Goal: Transaction & Acquisition: Purchase product/service

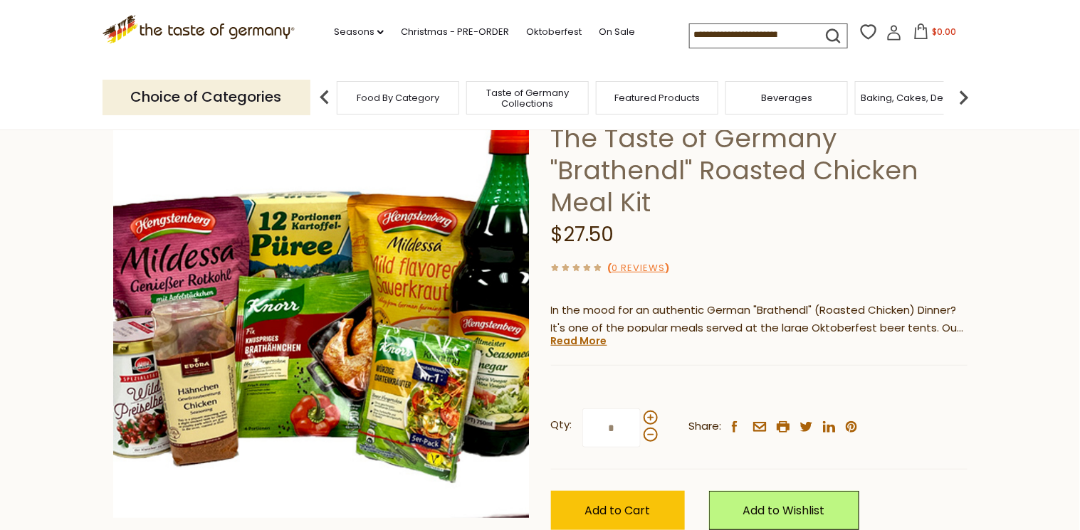
scroll to position [114, 0]
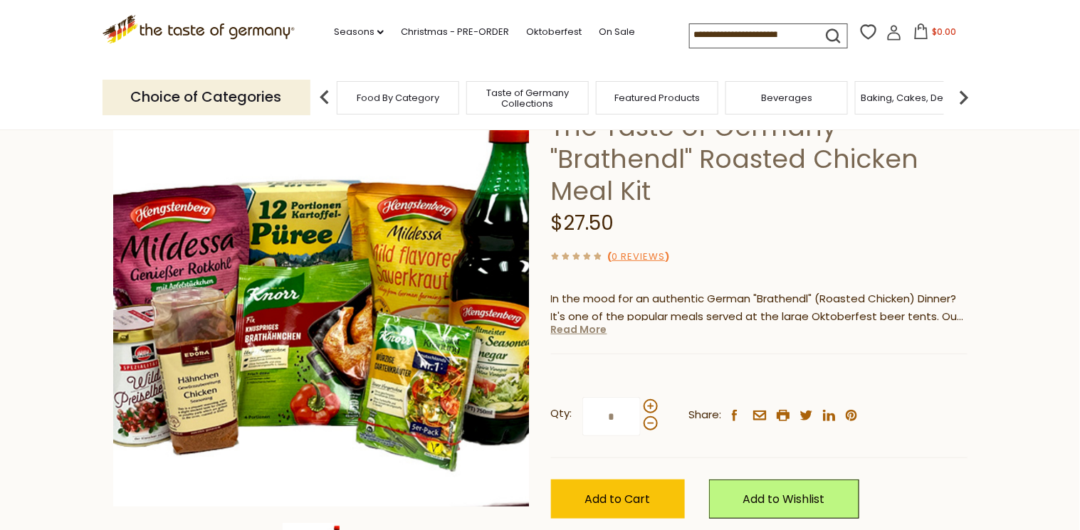
click at [569, 328] on link "Read More" at bounding box center [579, 329] width 56 height 14
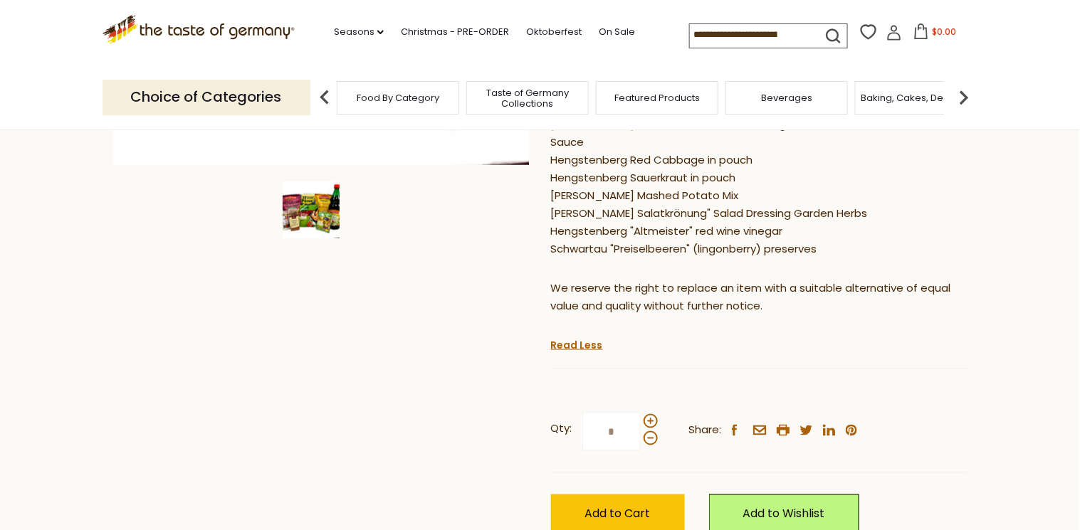
scroll to position [512, 0]
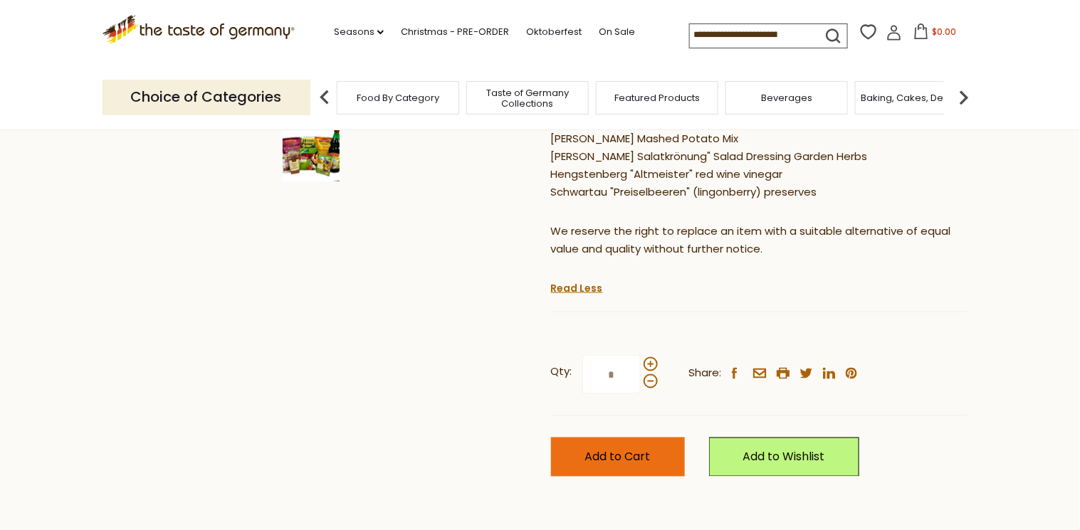
click at [623, 461] on span "Add to Cart" at bounding box center [617, 457] width 65 height 16
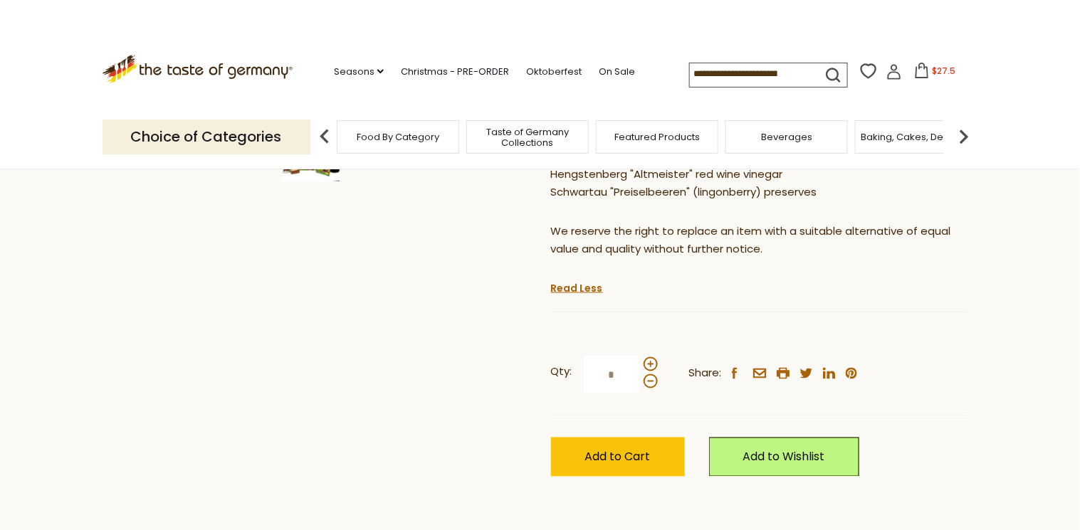
click at [199, 105] on div "Choice of Categories" at bounding box center [211, 136] width 219 height 63
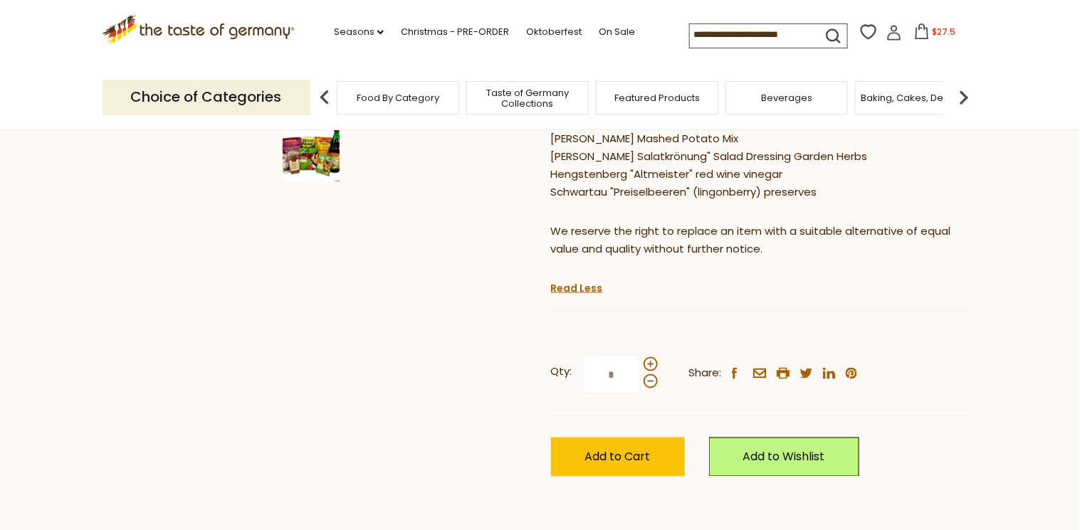
click at [179, 31] on icon at bounding box center [198, 27] width 193 height 24
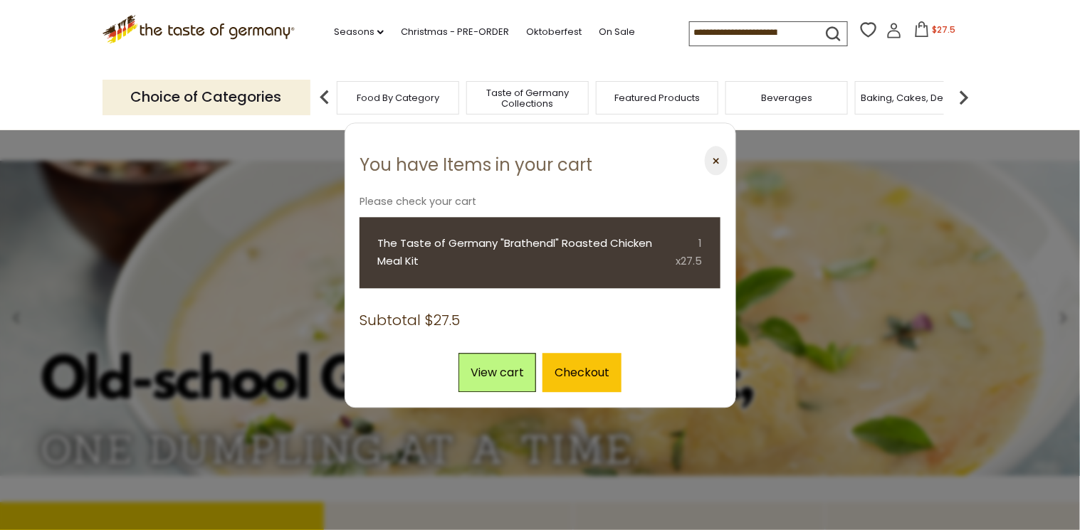
click at [714, 157] on button "⨉" at bounding box center [716, 161] width 22 height 29
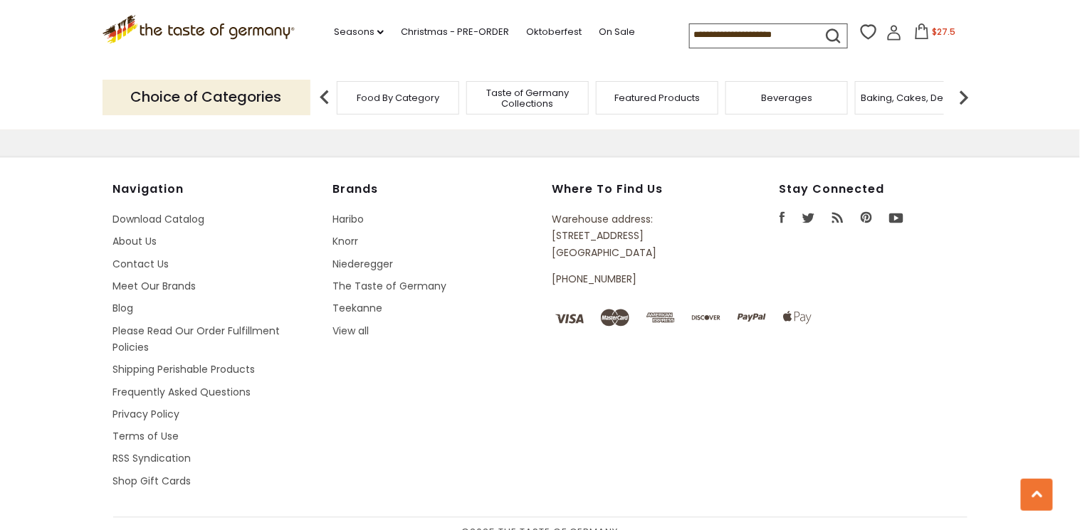
scroll to position [2603, 0]
click at [169, 323] on link "Please Read Our Order Fulfillment Policies" at bounding box center [196, 338] width 167 height 31
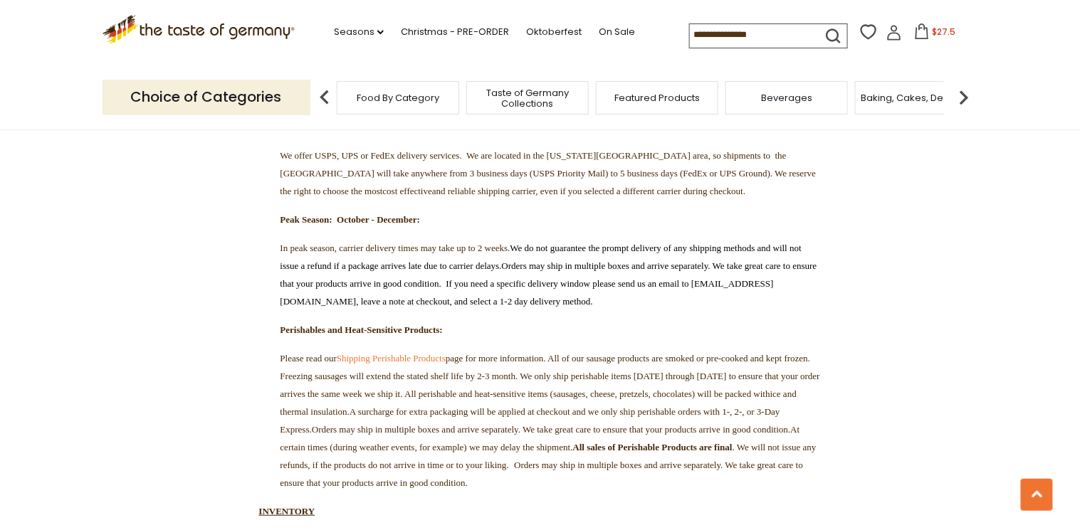
scroll to position [1765, 0]
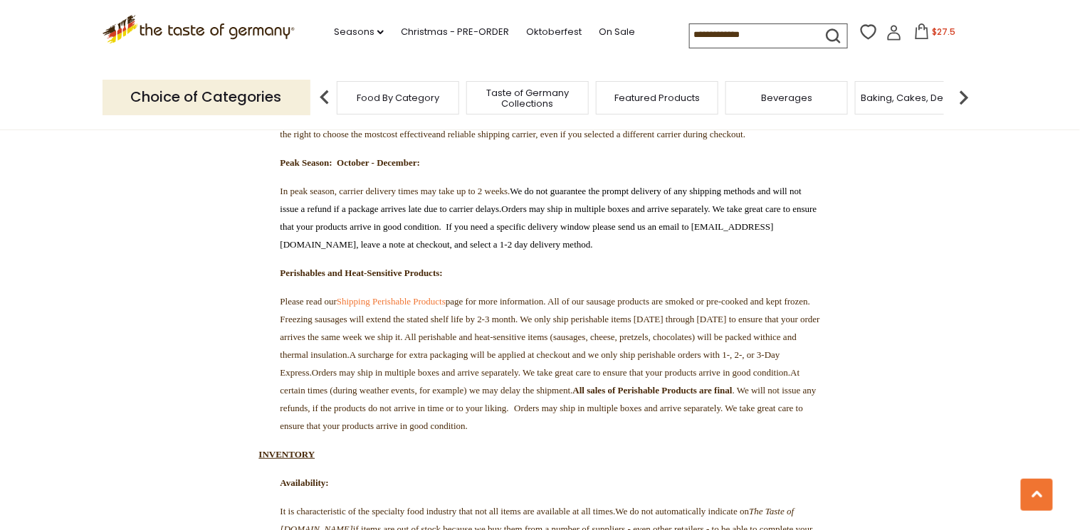
click at [327, 98] on img at bounding box center [324, 97] width 28 height 28
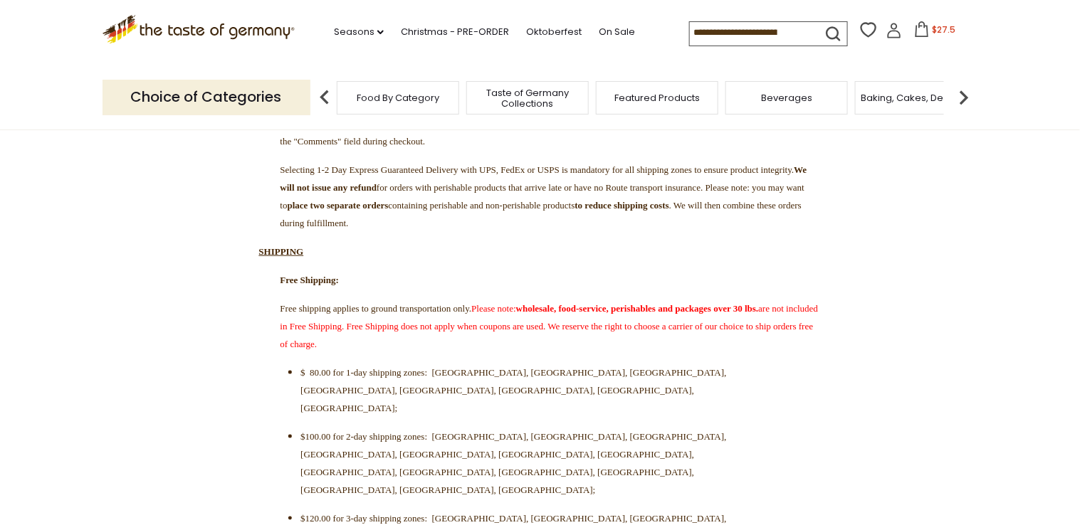
scroll to position [0, 0]
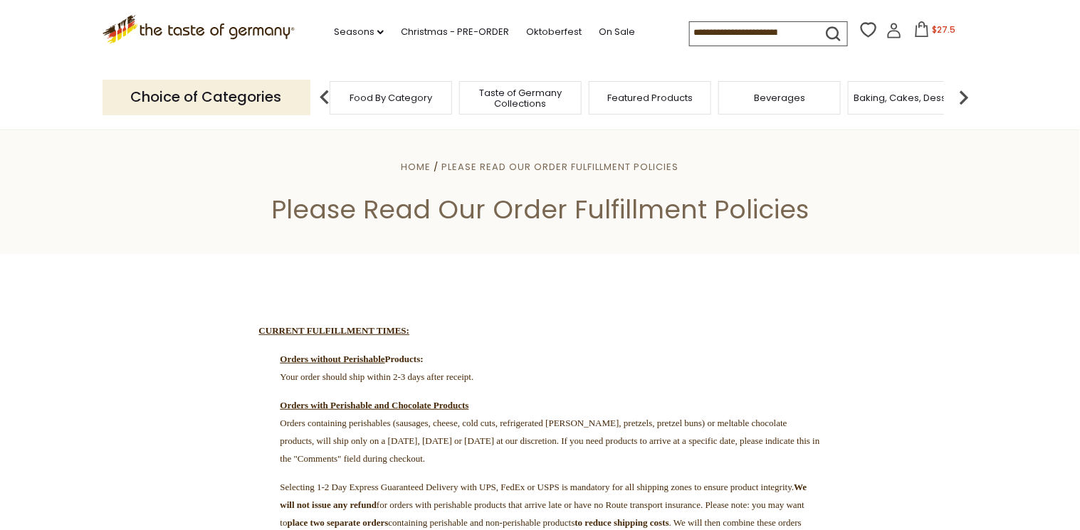
click at [534, 101] on span "Taste of Germany Collections" at bounding box center [520, 98] width 114 height 21
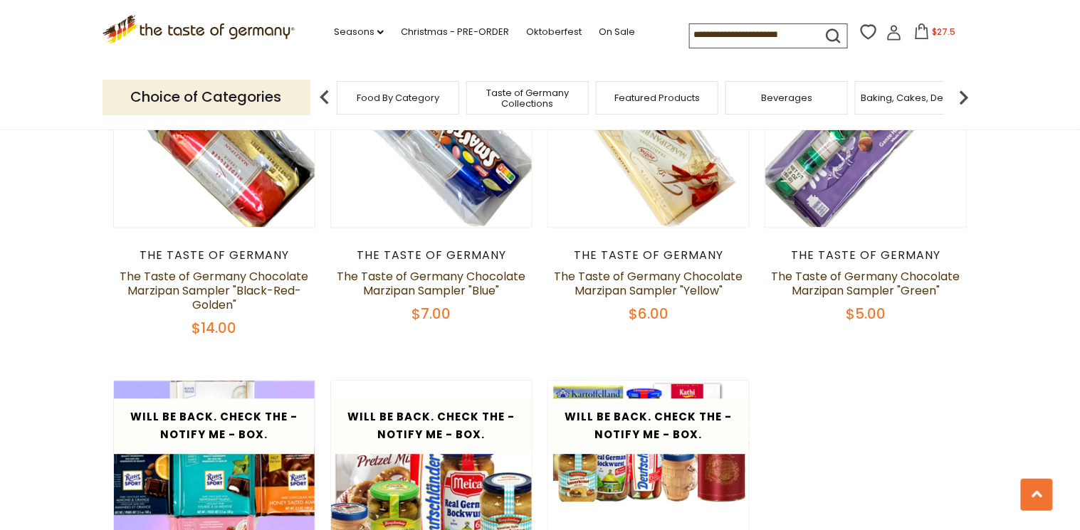
scroll to position [2790, 0]
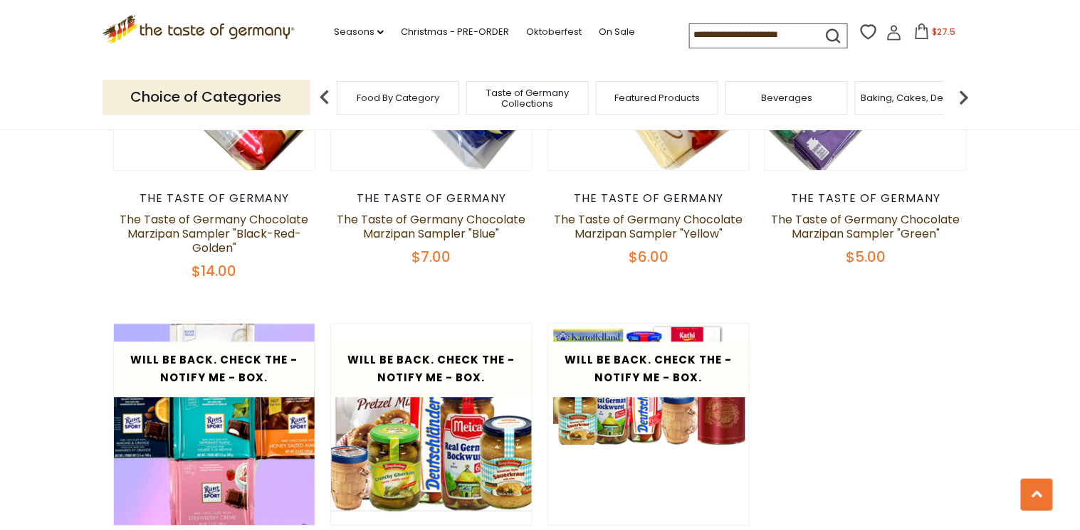
click at [241, 32] on icon at bounding box center [198, 27] width 193 height 24
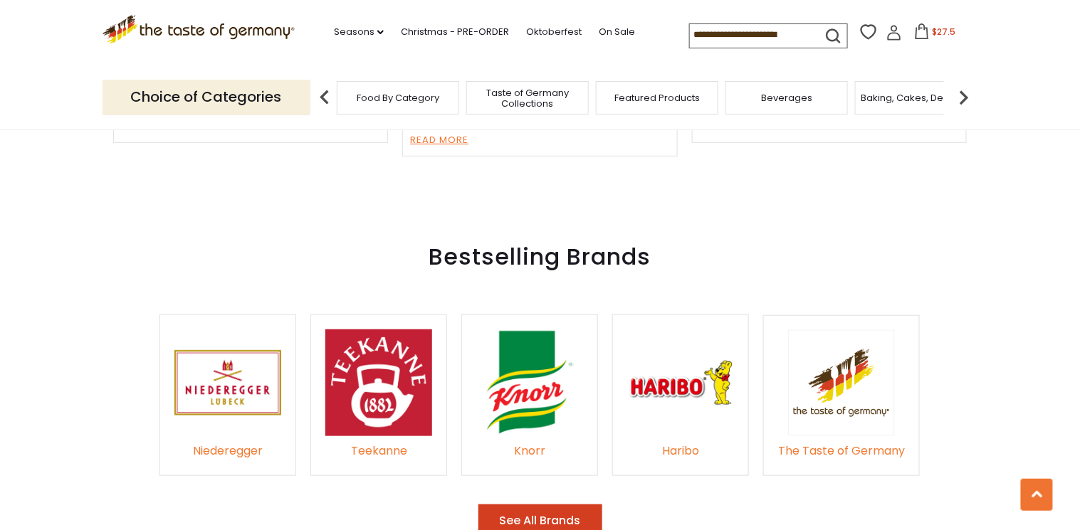
scroll to position [1993, 0]
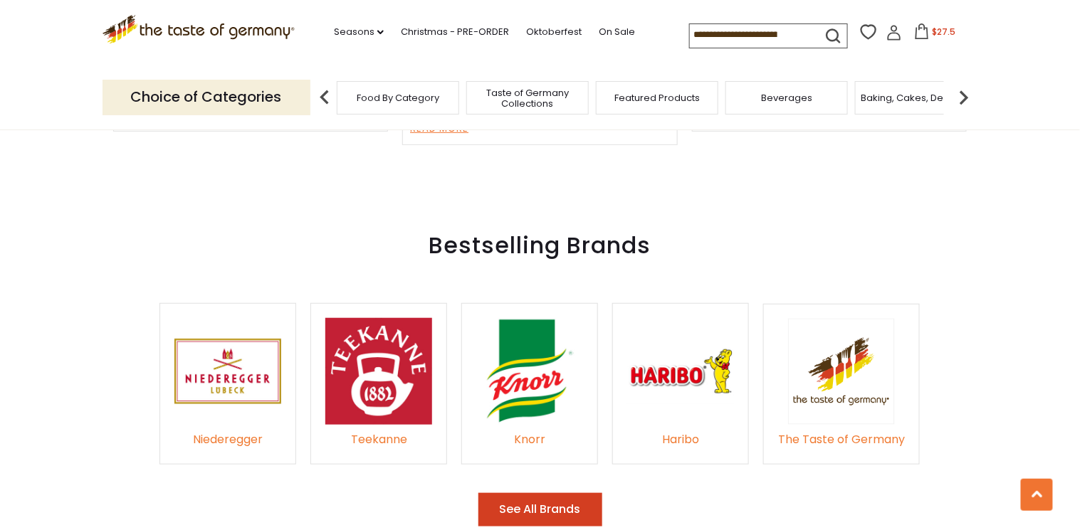
click at [387, 368] on img at bounding box center [378, 371] width 107 height 107
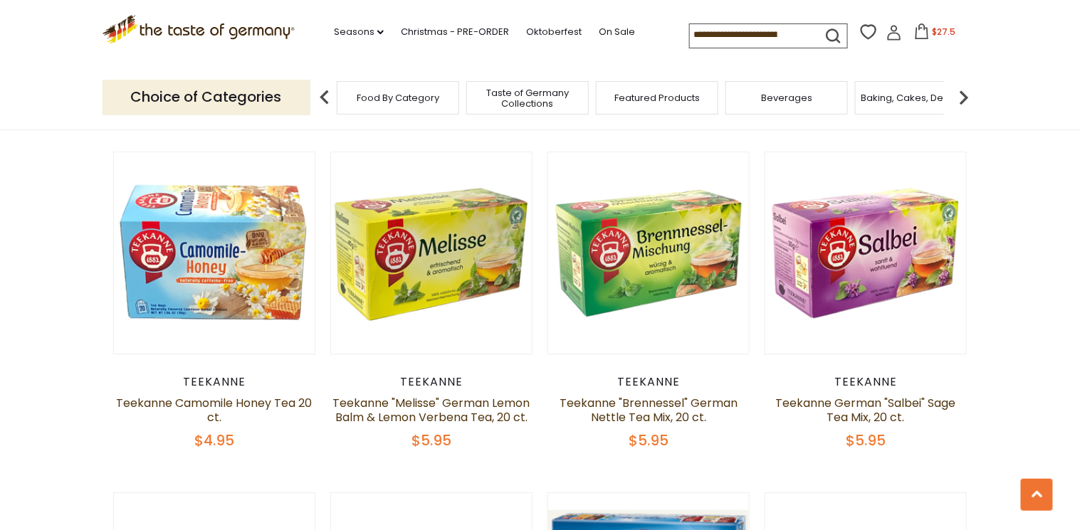
scroll to position [1196, 0]
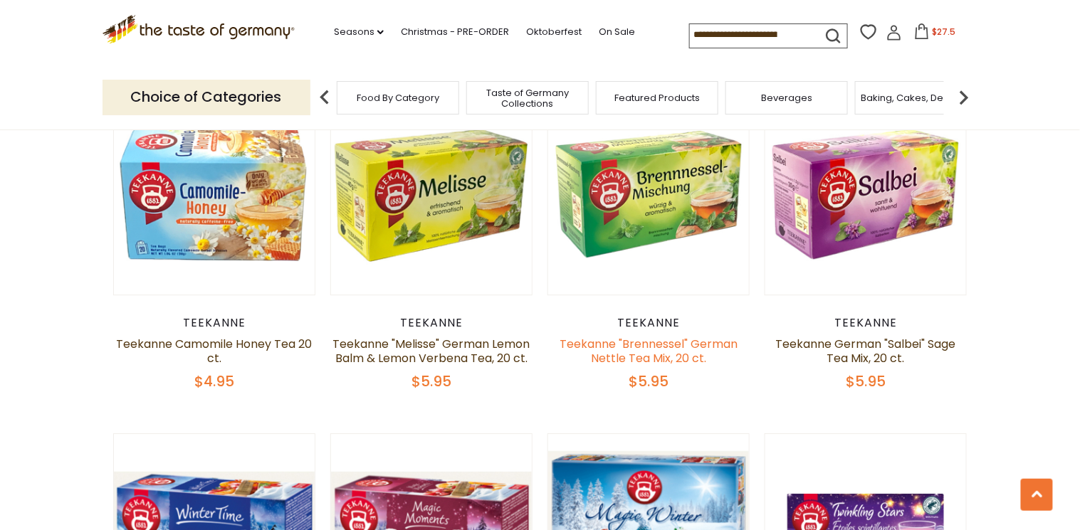
click at [629, 357] on link "Teekanne "Brennessel" German Nettle Tea Mix, 20 ct." at bounding box center [648, 351] width 178 height 31
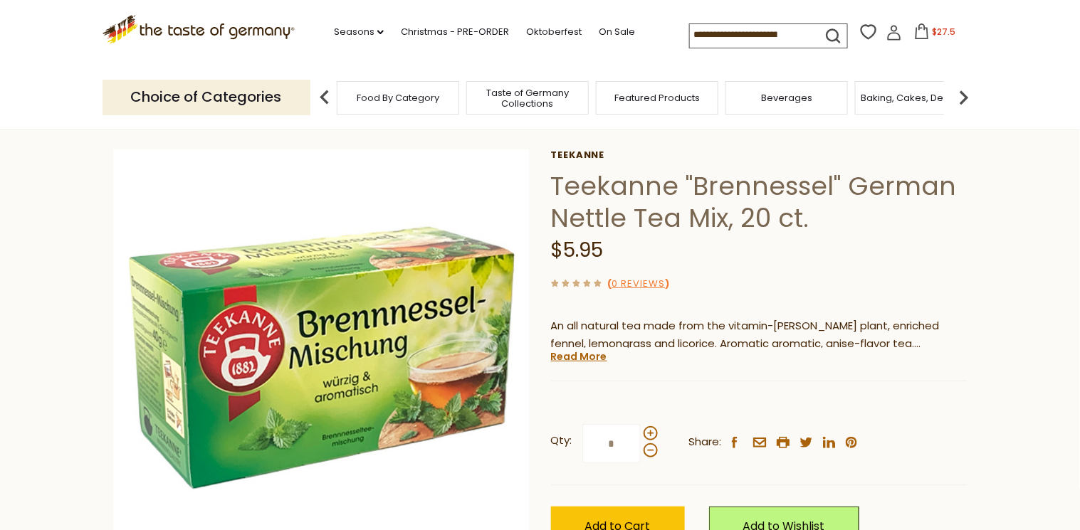
scroll to position [171, 0]
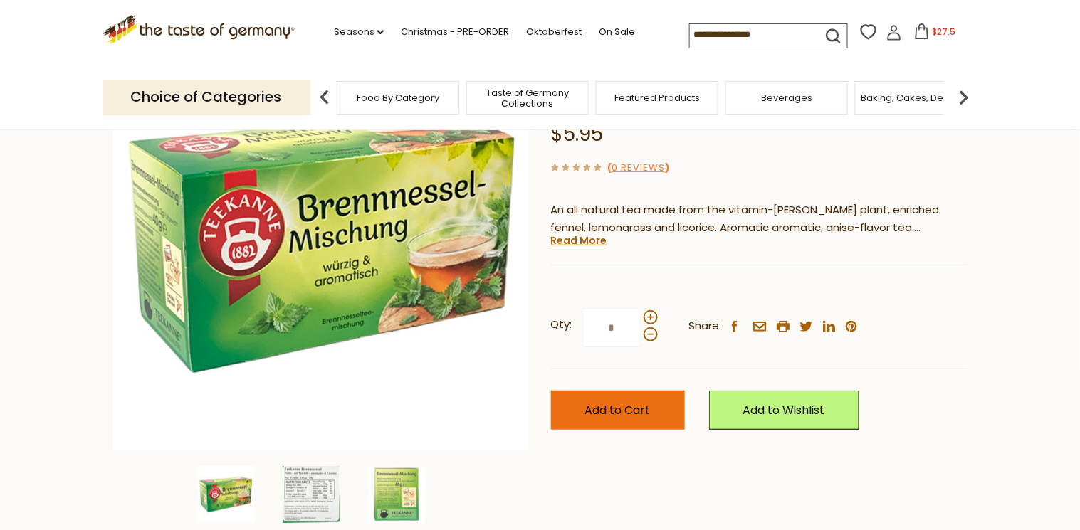
click at [591, 413] on span "Add to Cart" at bounding box center [617, 410] width 65 height 16
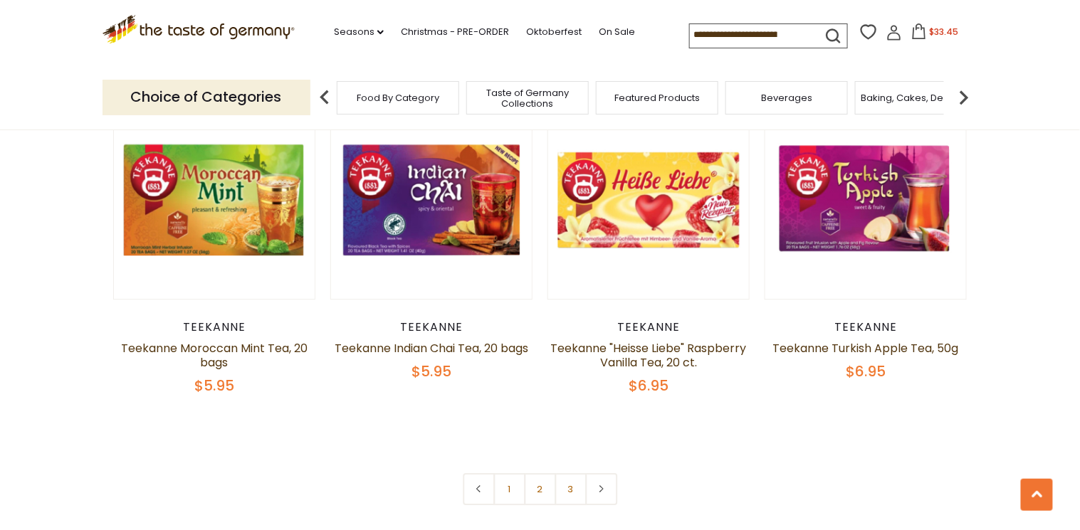
scroll to position [2954, 0]
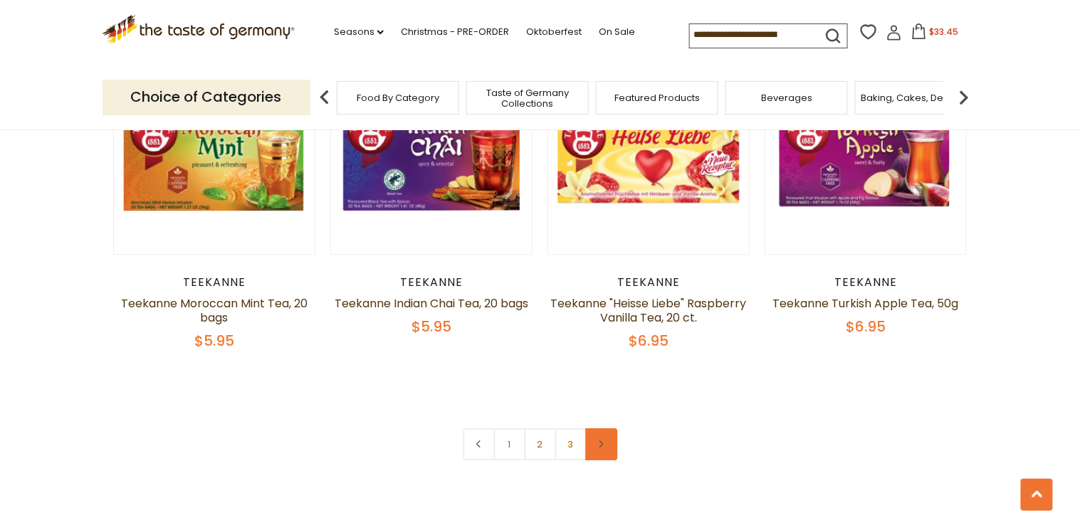
click at [607, 460] on link at bounding box center [601, 444] width 32 height 32
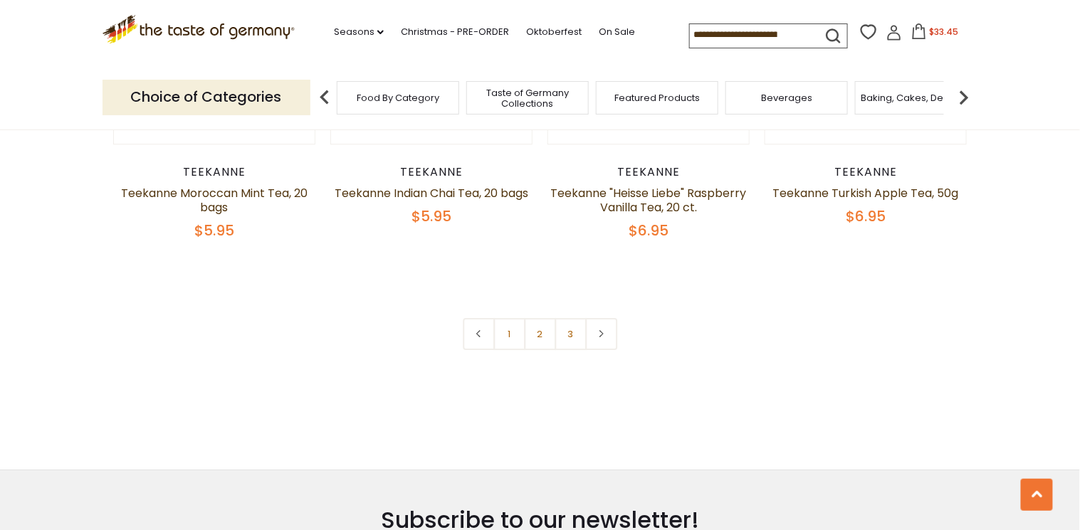
scroll to position [3075, 0]
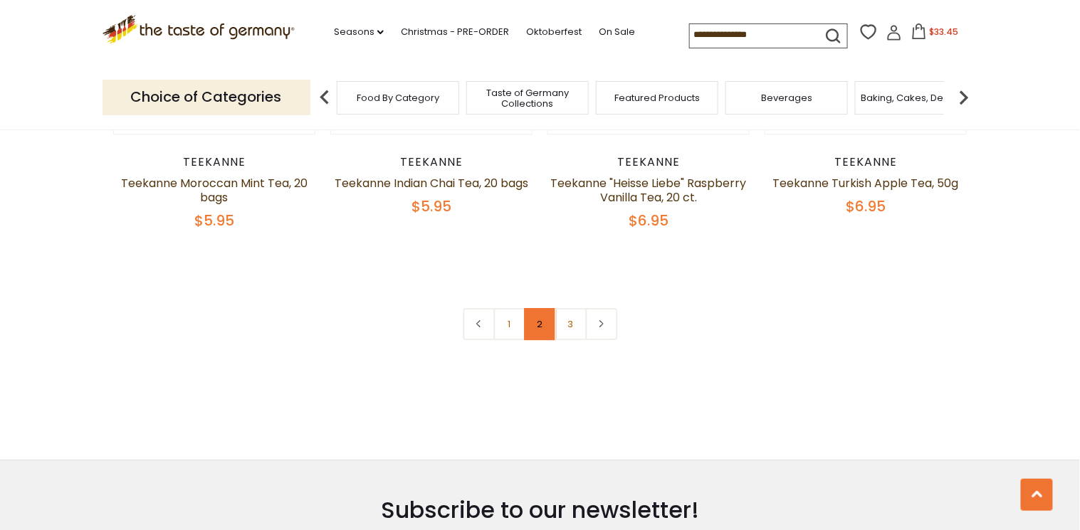
click at [542, 340] on link "2" at bounding box center [540, 324] width 32 height 32
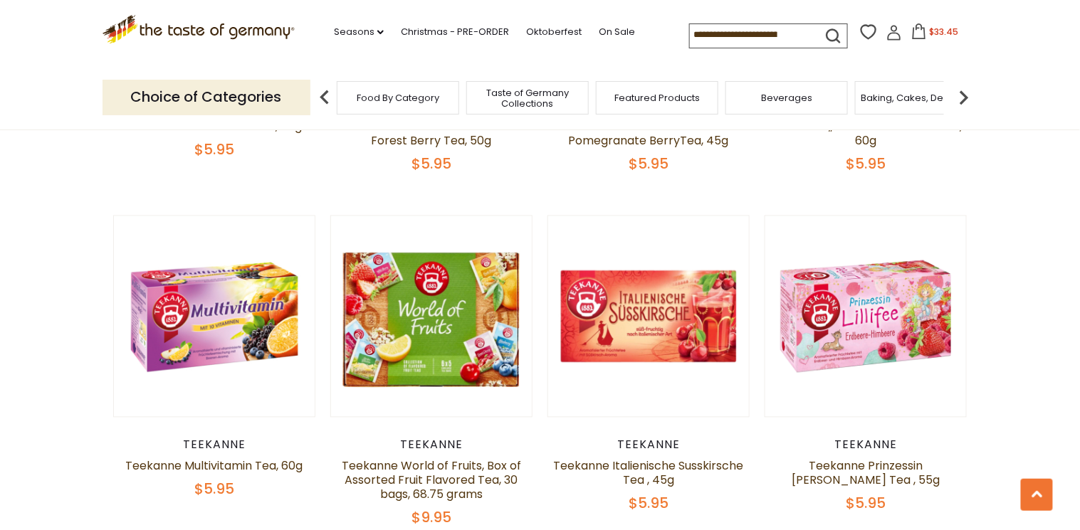
scroll to position [740, 0]
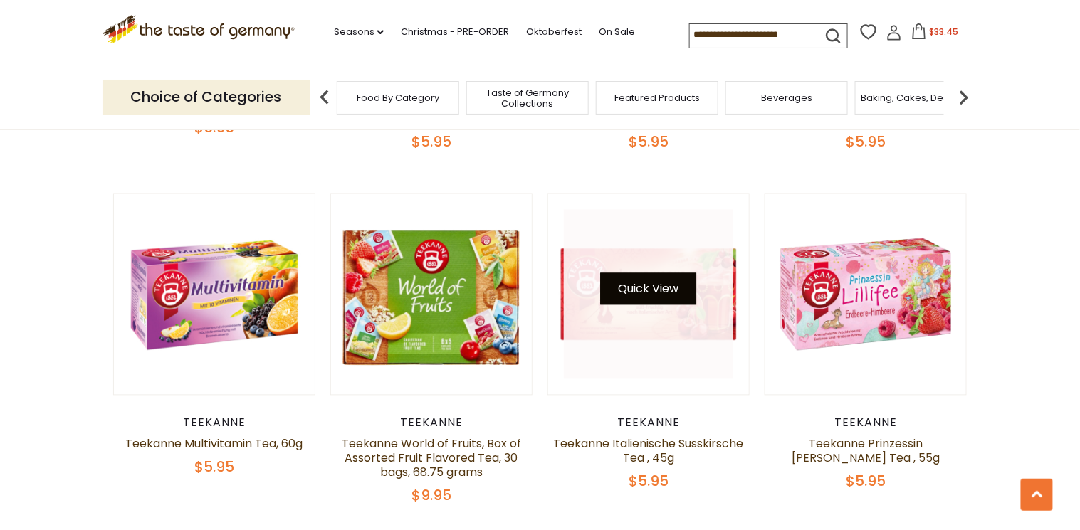
click at [625, 289] on button "Quick View" at bounding box center [649, 289] width 96 height 32
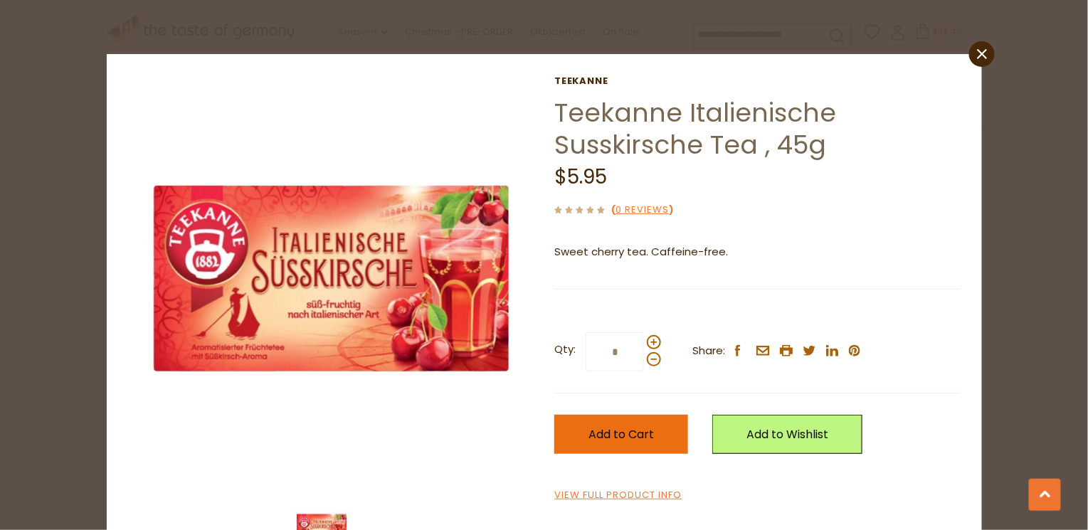
click at [620, 433] on span "Add to Cart" at bounding box center [621, 434] width 65 height 16
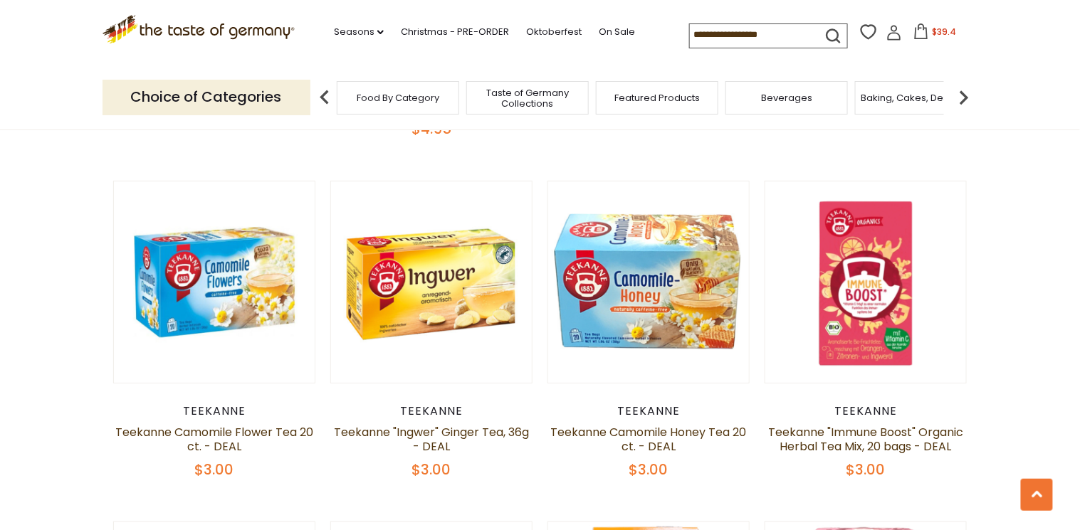
scroll to position [1822, 0]
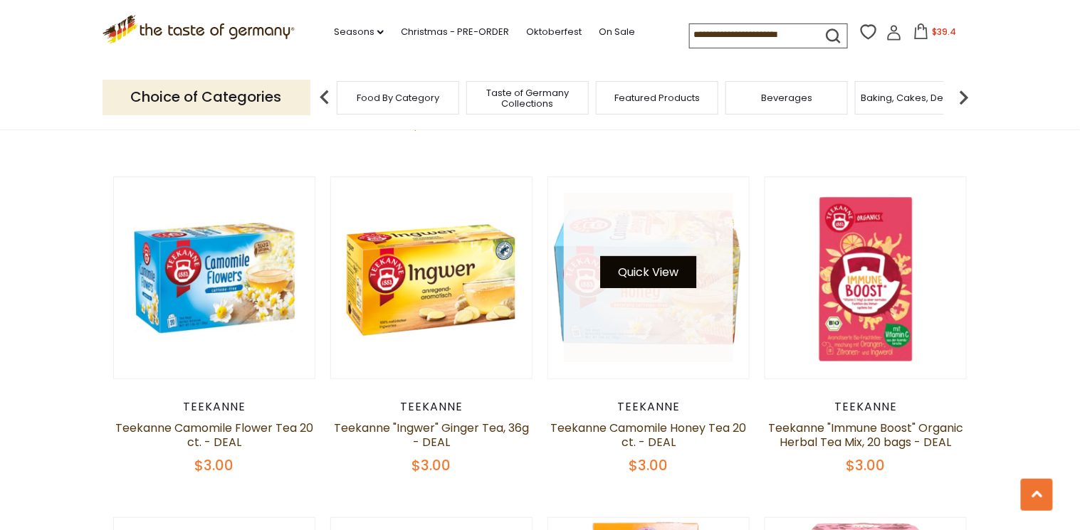
click at [670, 268] on button "Quick View" at bounding box center [649, 272] width 96 height 32
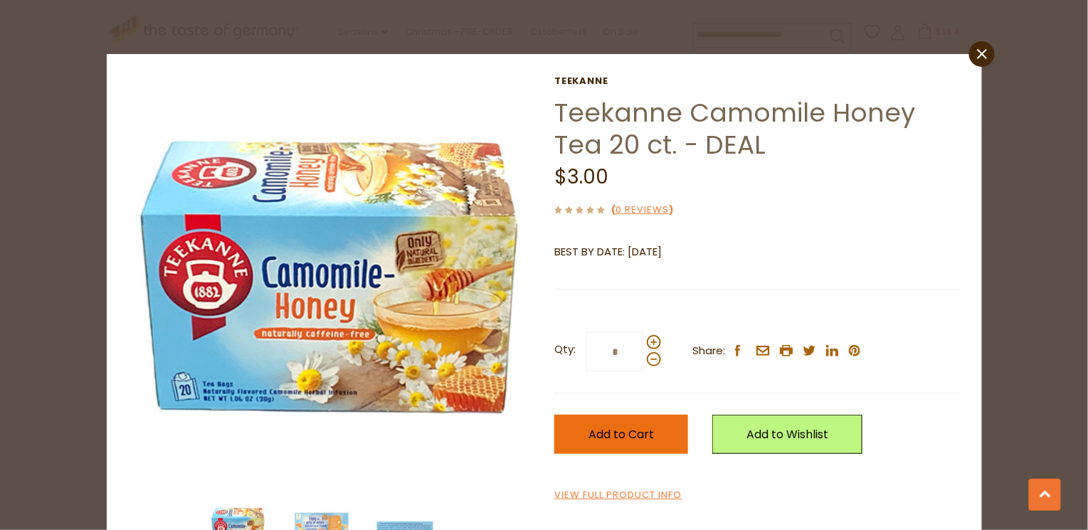
click at [623, 432] on span "Add to Cart" at bounding box center [621, 434] width 65 height 16
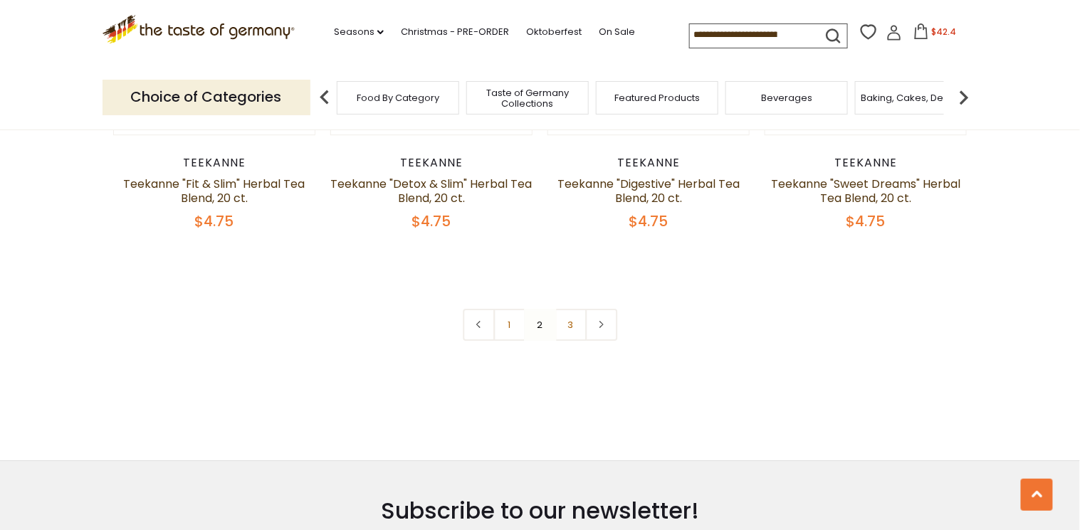
scroll to position [3131, 0]
click at [564, 313] on link "3" at bounding box center [570, 324] width 32 height 32
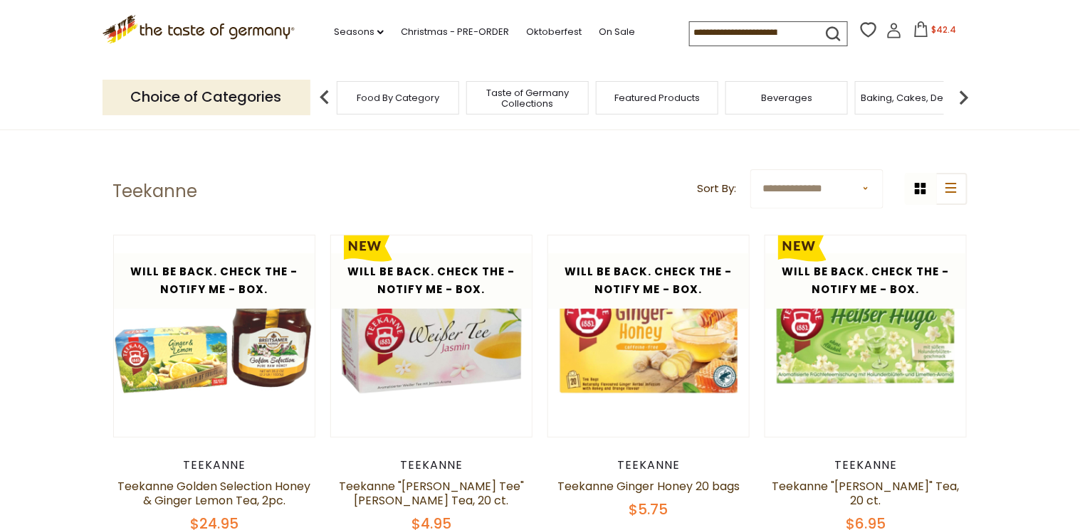
scroll to position [0, 0]
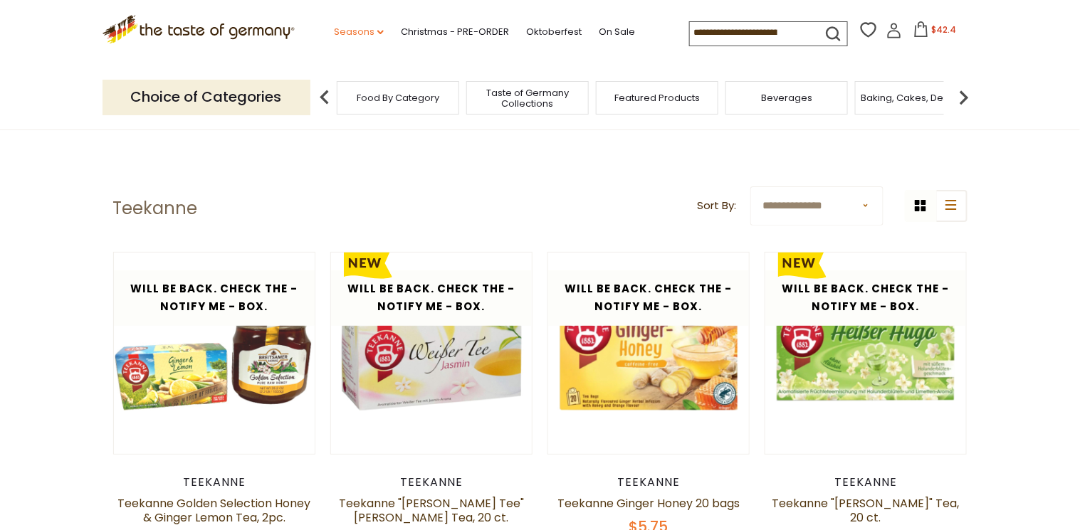
click at [377, 31] on icon at bounding box center [380, 32] width 6 height 4
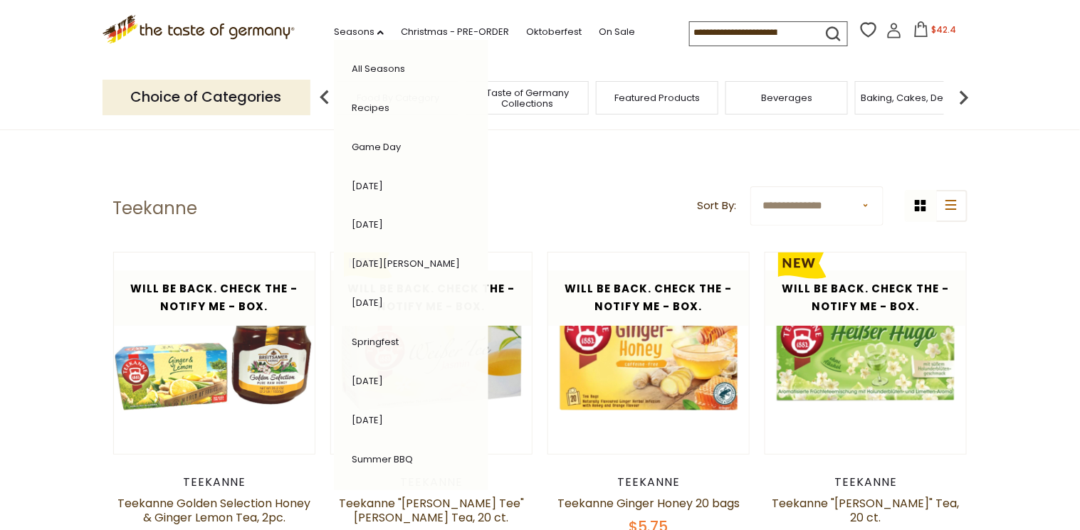
click at [391, 68] on link "All Seasons" at bounding box center [378, 69] width 53 height 14
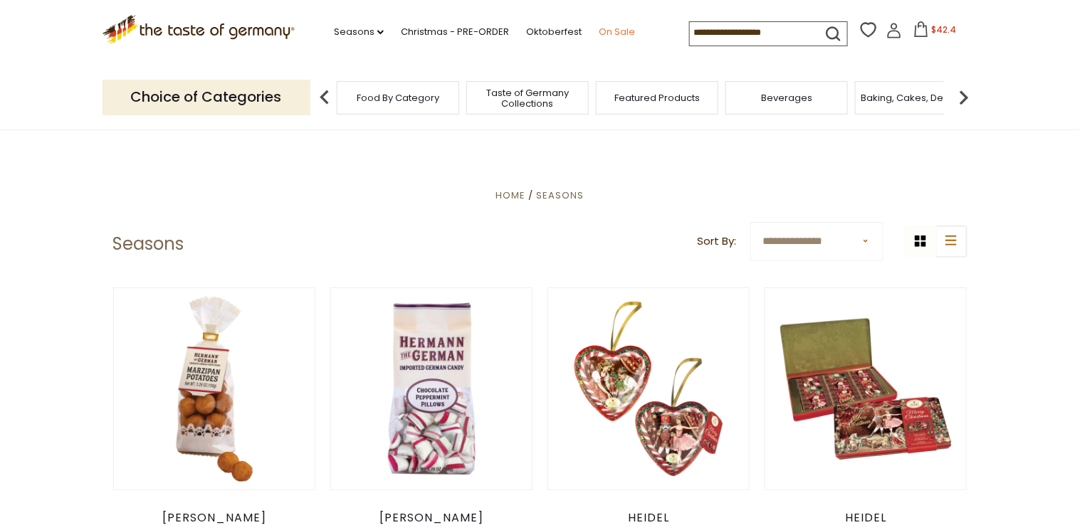
click at [604, 33] on link "On Sale" at bounding box center [617, 32] width 36 height 16
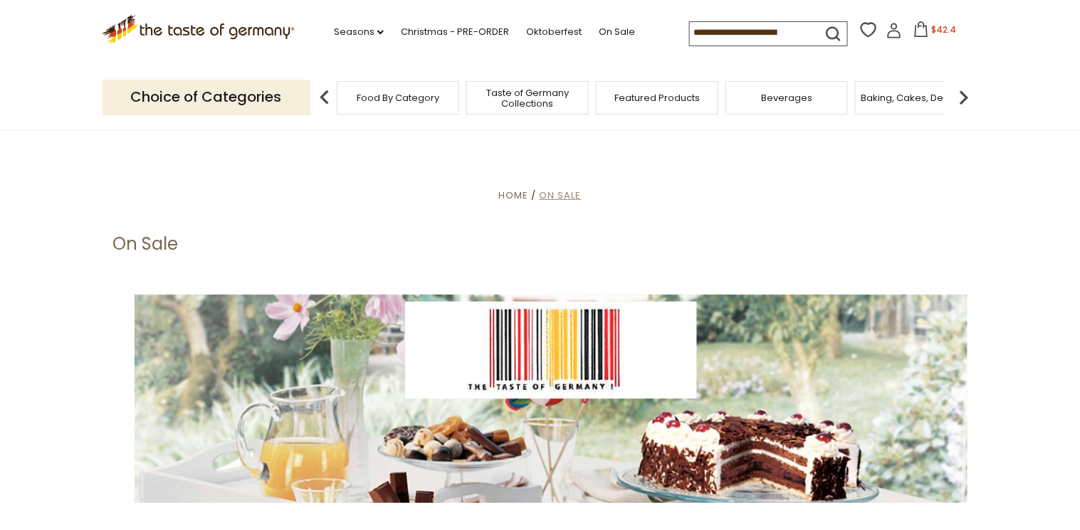
click at [551, 194] on span "On Sale" at bounding box center [560, 196] width 42 height 14
click at [964, 93] on img at bounding box center [963, 97] width 28 height 28
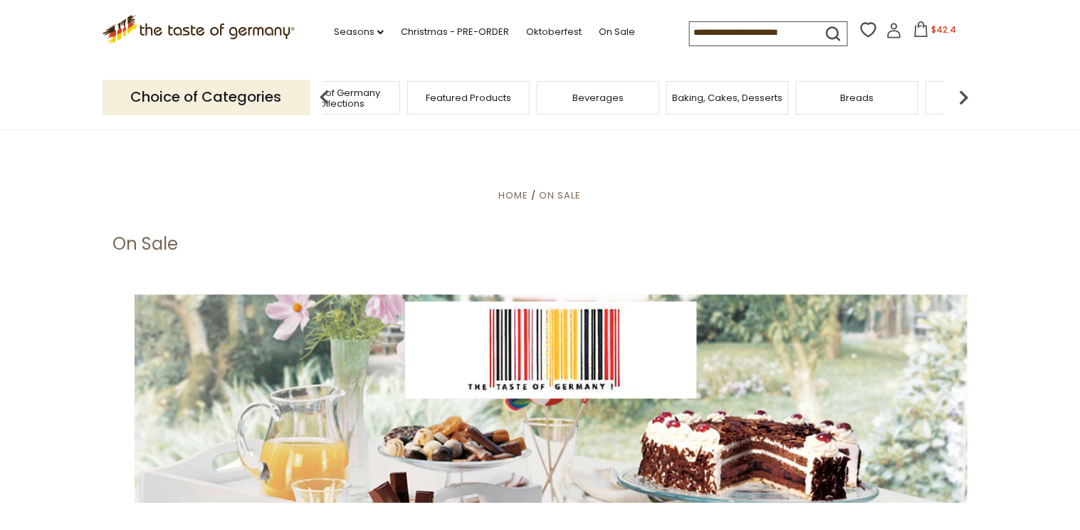
click at [964, 93] on img at bounding box center [963, 97] width 28 height 28
click at [964, 94] on img at bounding box center [963, 97] width 28 height 28
click at [474, 102] on span "Breads" at bounding box center [490, 98] width 33 height 11
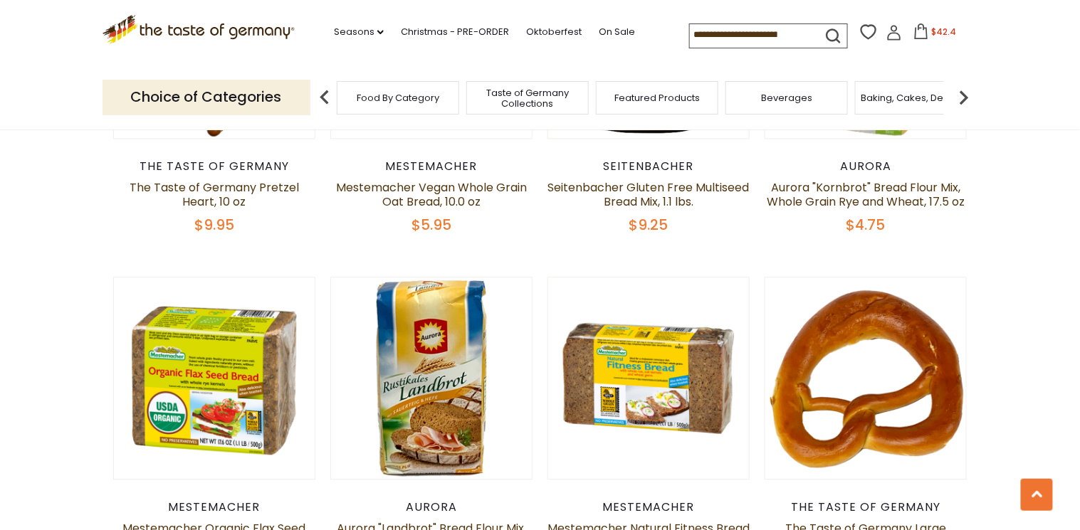
scroll to position [1025, 0]
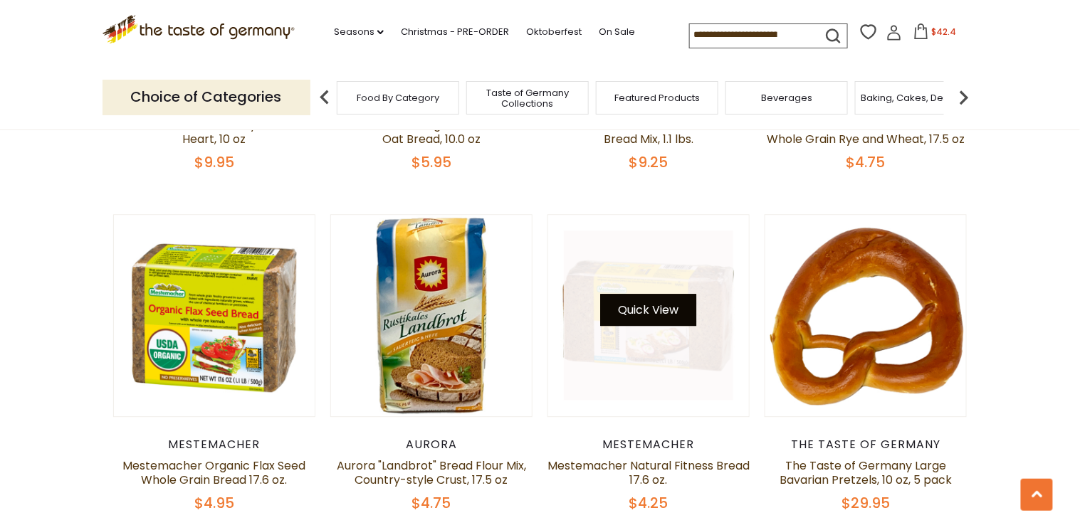
click at [632, 317] on button "Quick View" at bounding box center [649, 310] width 96 height 32
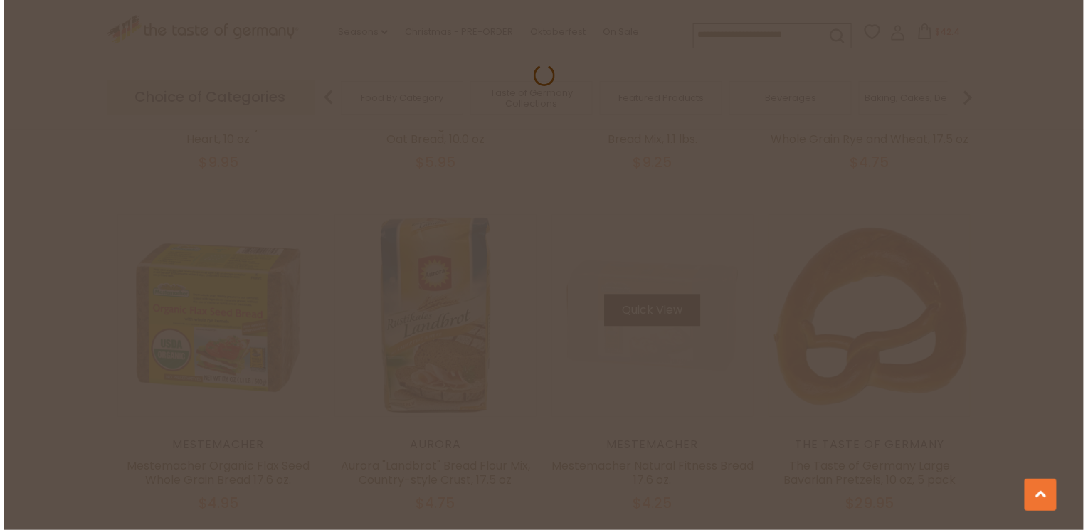
scroll to position [1026, 0]
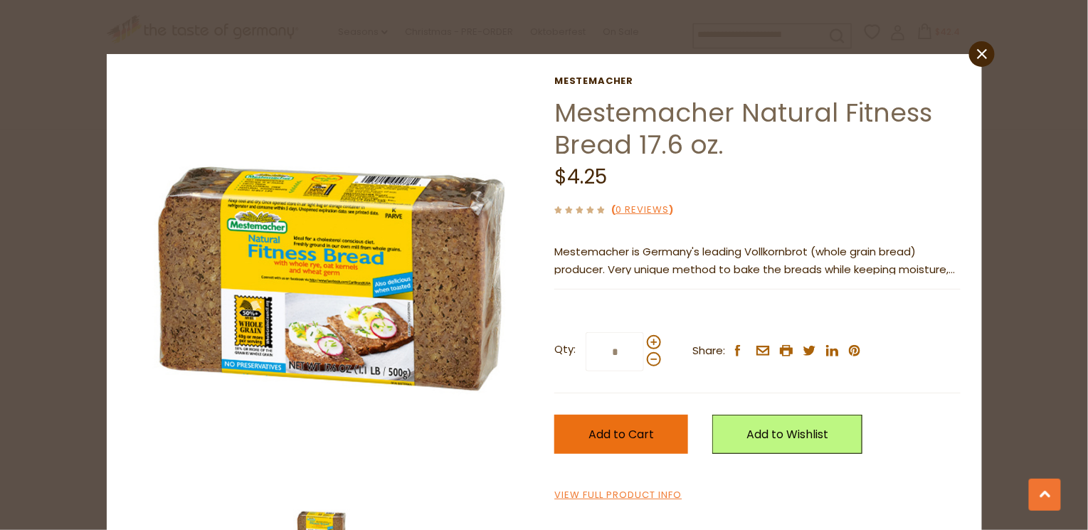
click at [615, 430] on span "Add to Cart" at bounding box center [621, 434] width 65 height 16
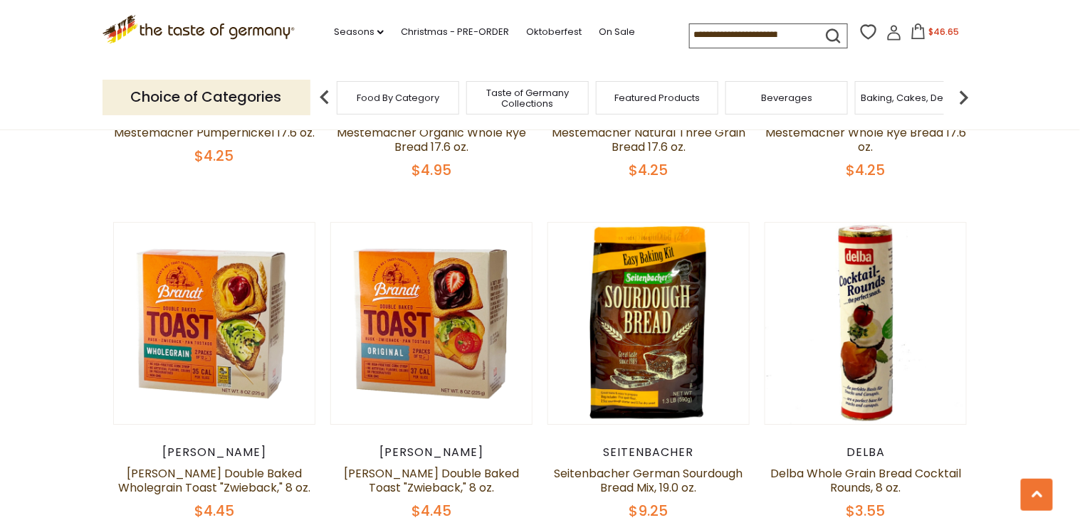
scroll to position [3131, 0]
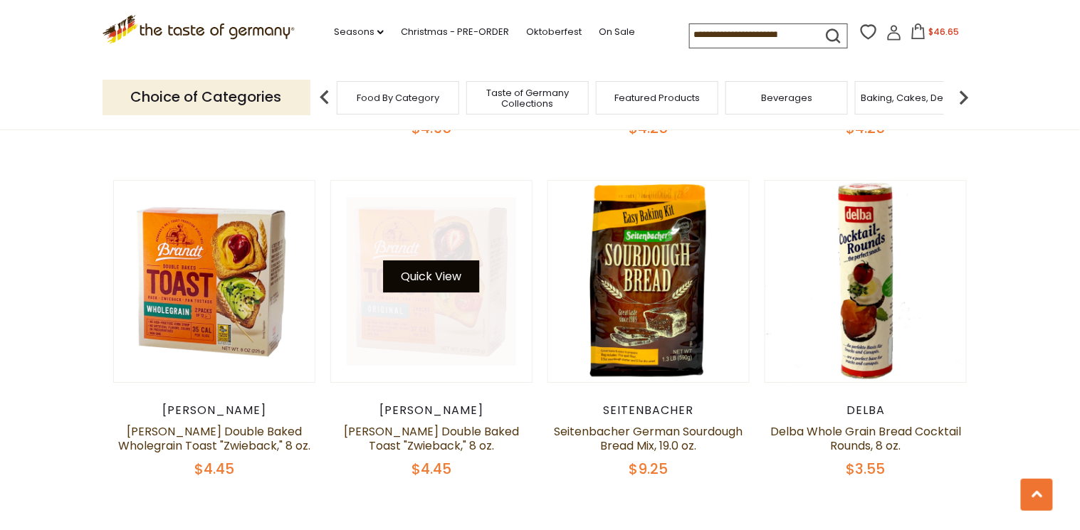
click at [421, 273] on button "Quick View" at bounding box center [431, 276] width 96 height 32
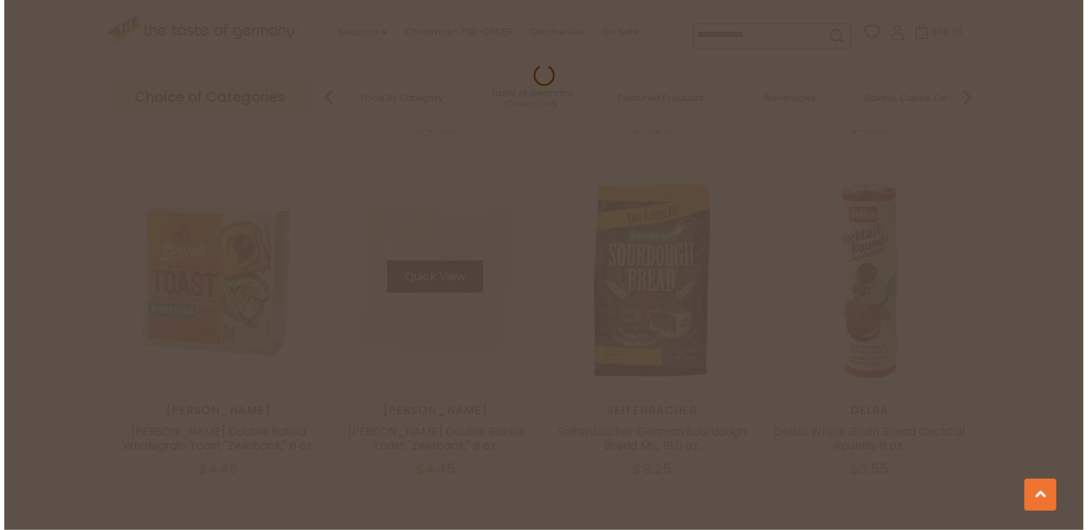
scroll to position [3133, 0]
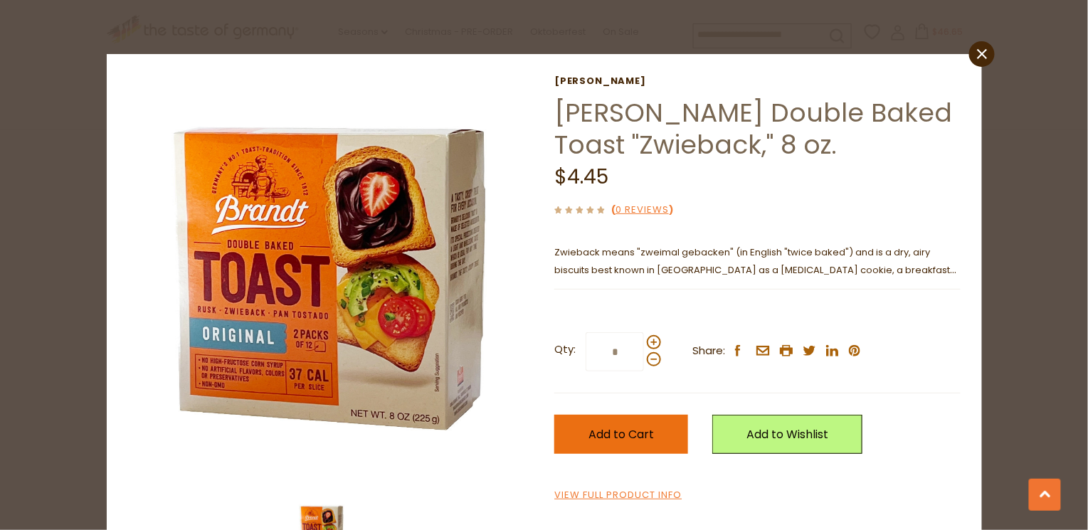
click at [613, 439] on span "Add to Cart" at bounding box center [621, 434] width 65 height 16
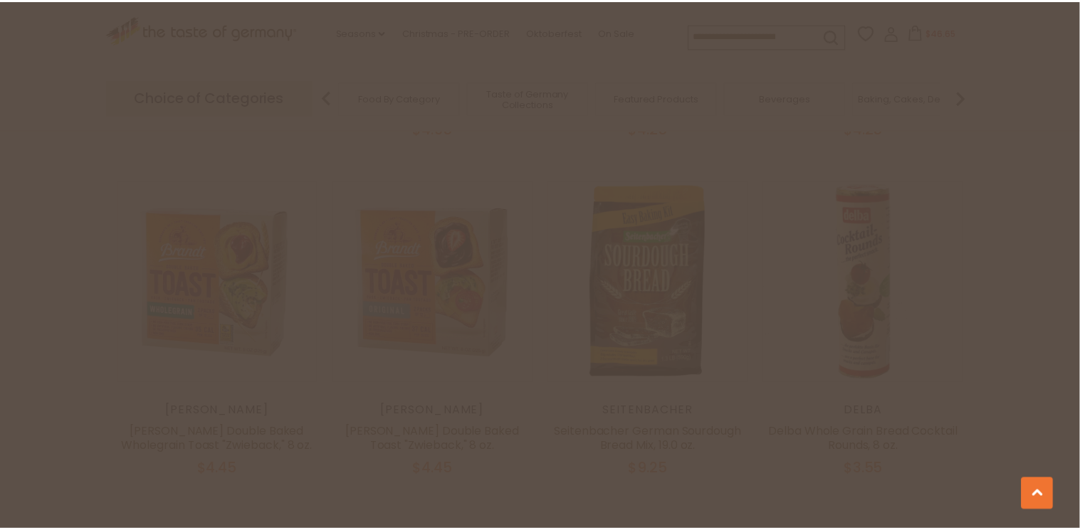
scroll to position [3131, 0]
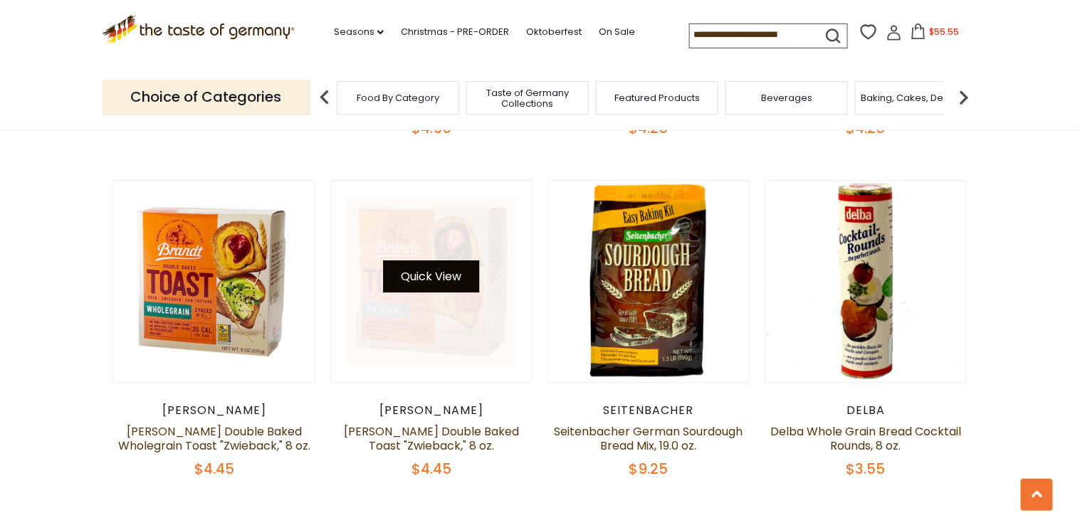
click at [437, 279] on button "Quick View" at bounding box center [431, 276] width 96 height 32
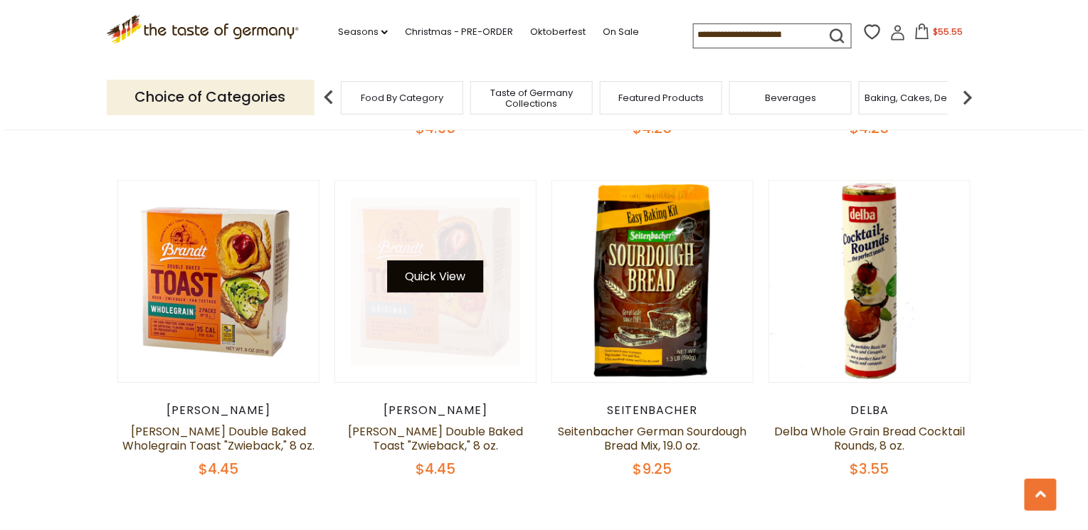
scroll to position [3133, 0]
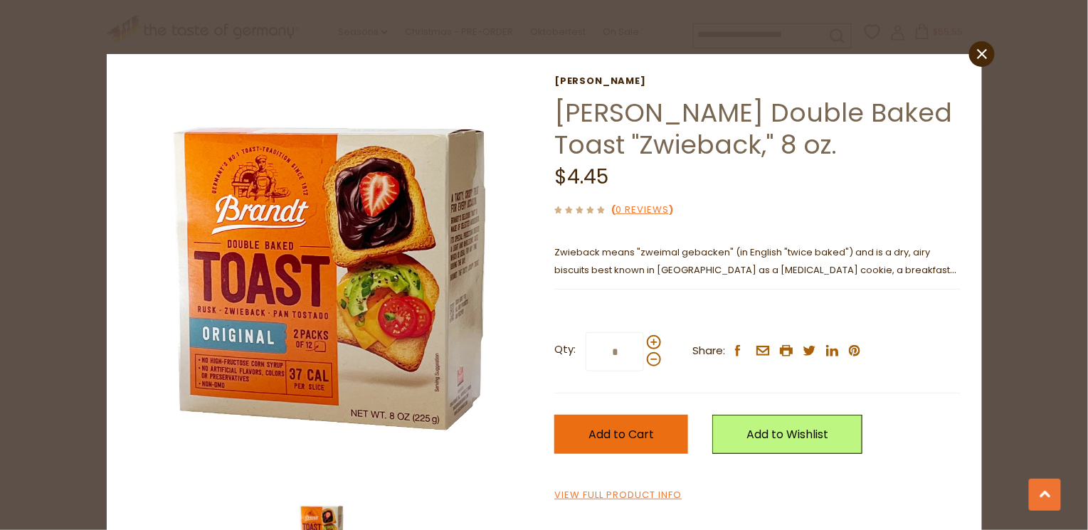
click at [606, 430] on span "Add to Cart" at bounding box center [621, 434] width 65 height 16
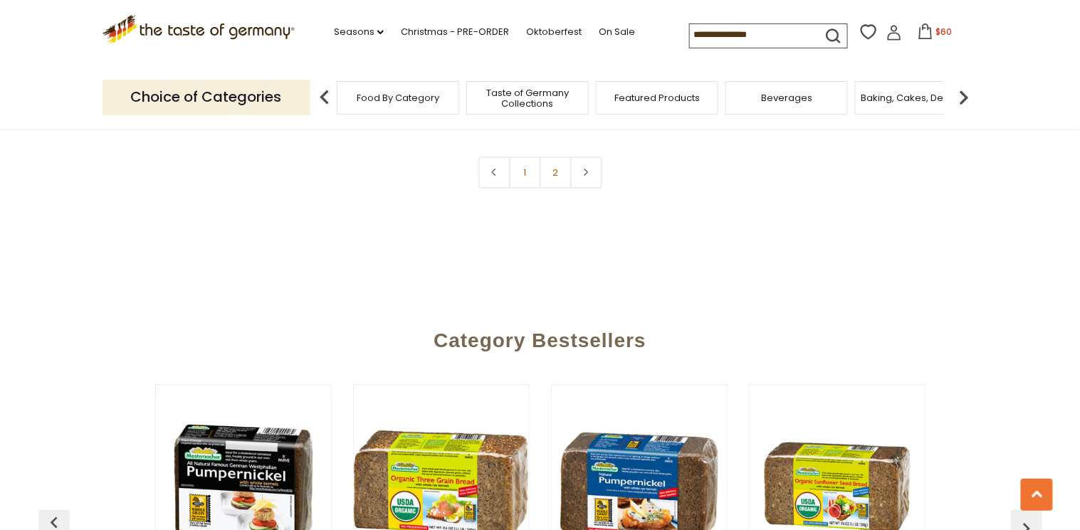
scroll to position [3530, 0]
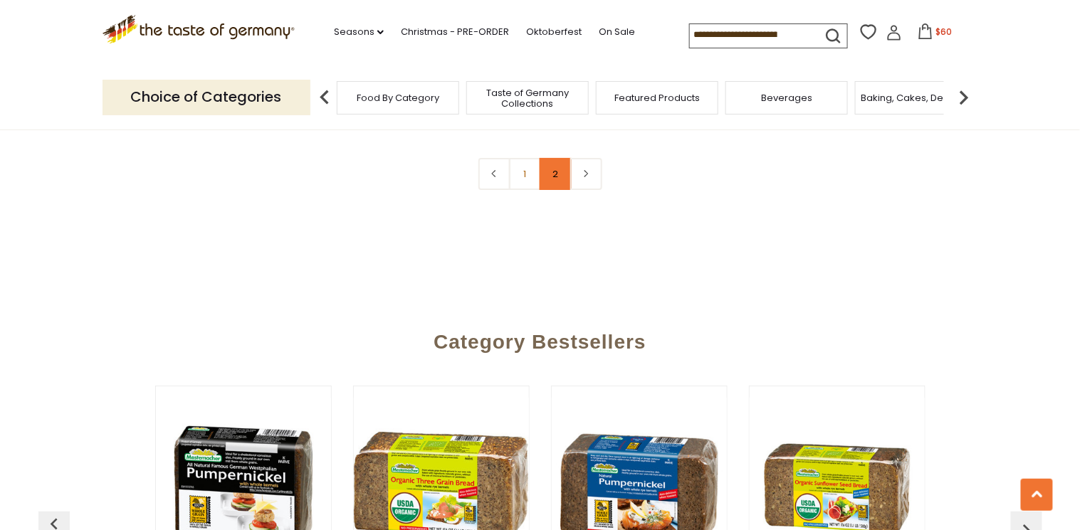
click at [550, 176] on link "2" at bounding box center [555, 174] width 32 height 32
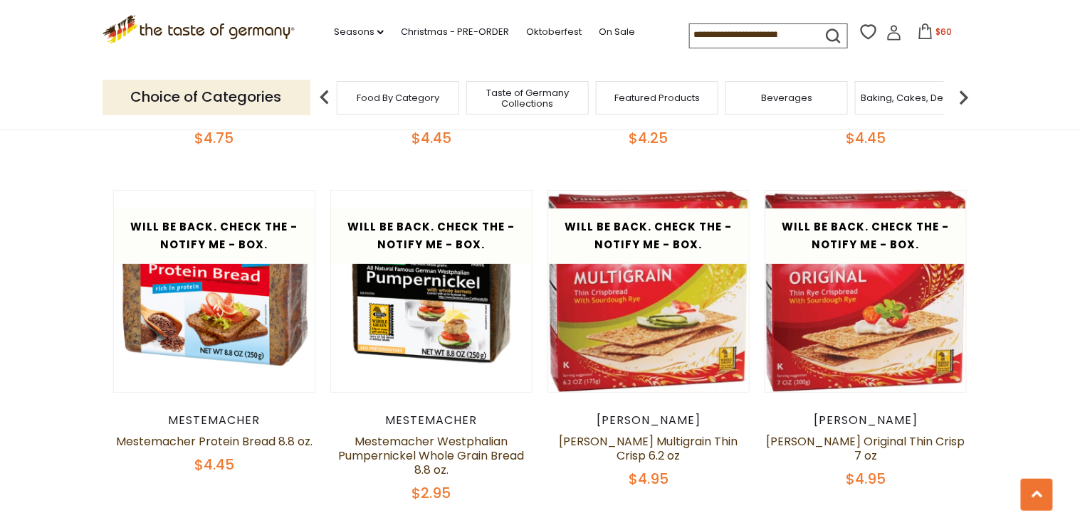
scroll to position [1915, 0]
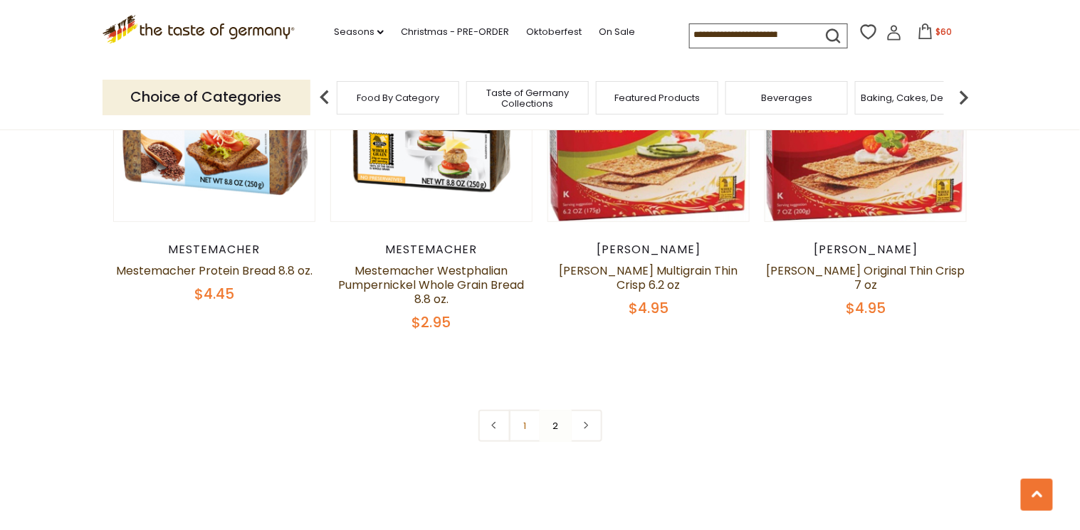
click at [912, 97] on span "Baking, Cakes, Desserts" at bounding box center [916, 98] width 110 height 11
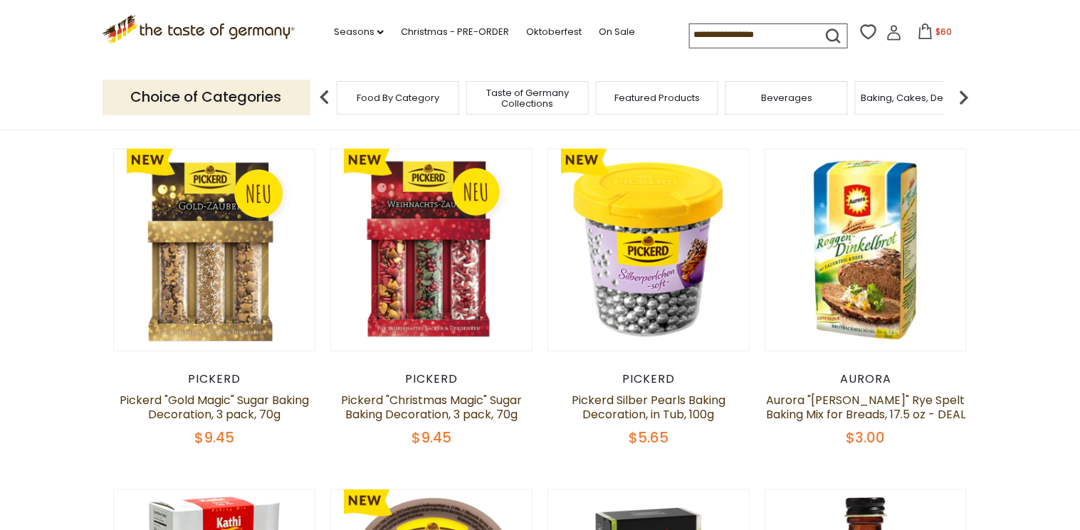
scroll to position [399, 0]
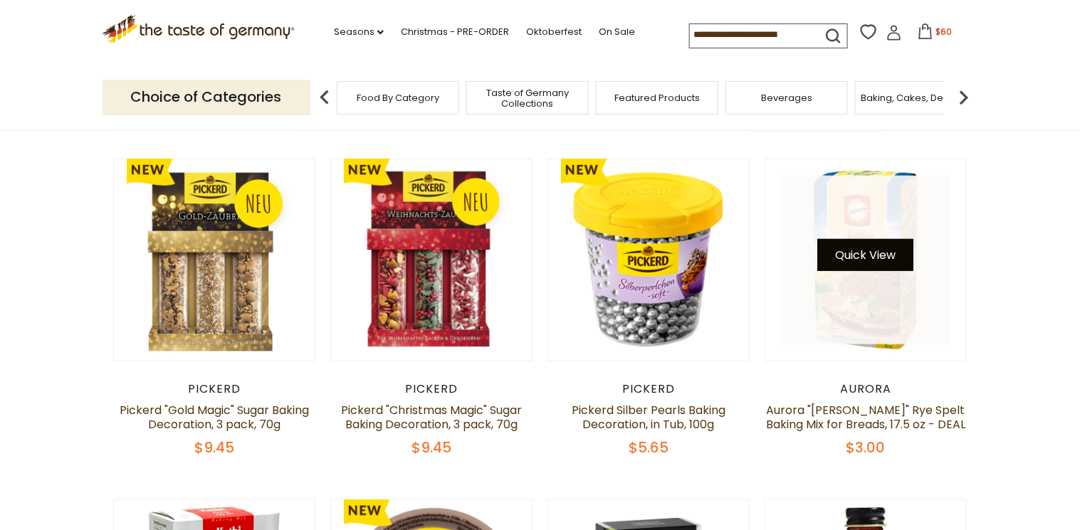
click at [860, 253] on button "Quick View" at bounding box center [866, 255] width 96 height 32
click at [855, 258] on button "Quick View" at bounding box center [866, 255] width 96 height 32
click at [860, 256] on button "Quick View" at bounding box center [866, 255] width 96 height 32
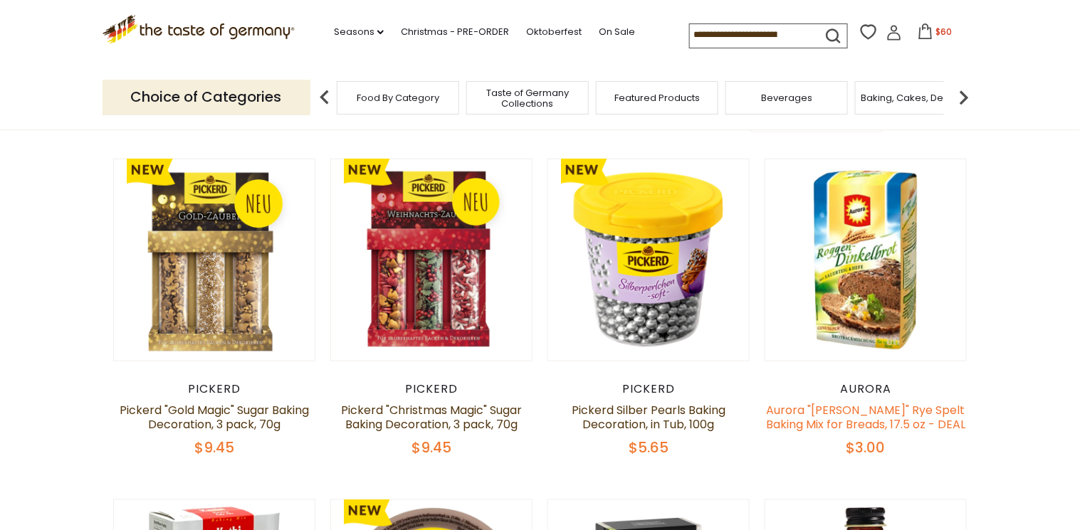
click at [872, 404] on link "Aurora "[PERSON_NAME]" Rye Spelt Baking Mix for Breads, 17.5 oz - DEAL" at bounding box center [865, 417] width 199 height 31
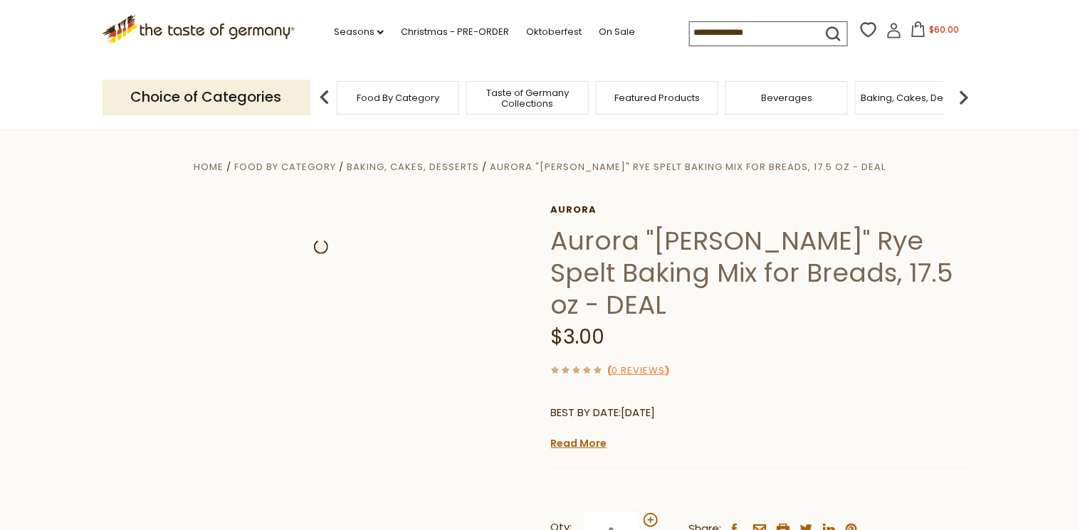
click at [872, 404] on p "BEST BY DATE: [DATE]" at bounding box center [759, 413] width 416 height 18
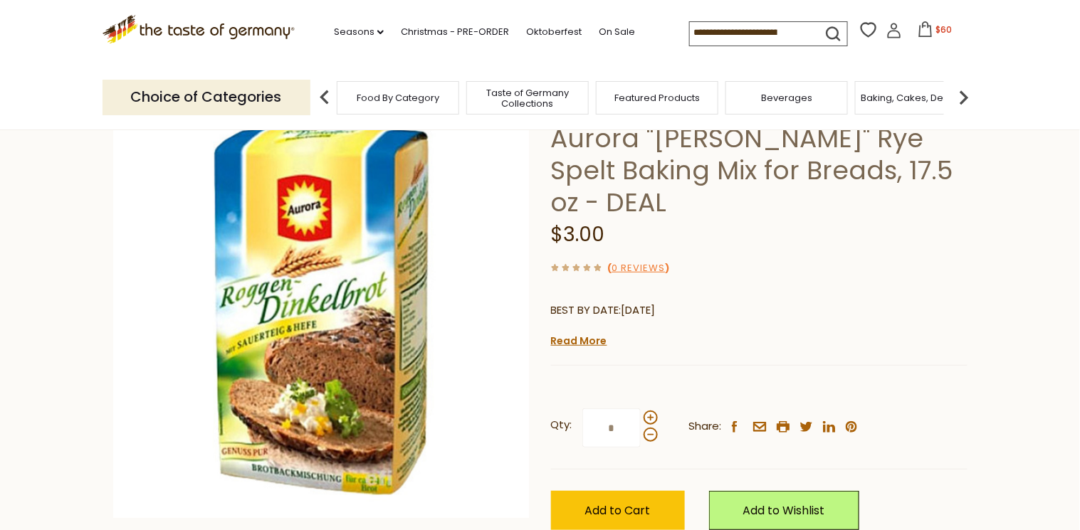
scroll to position [114, 0]
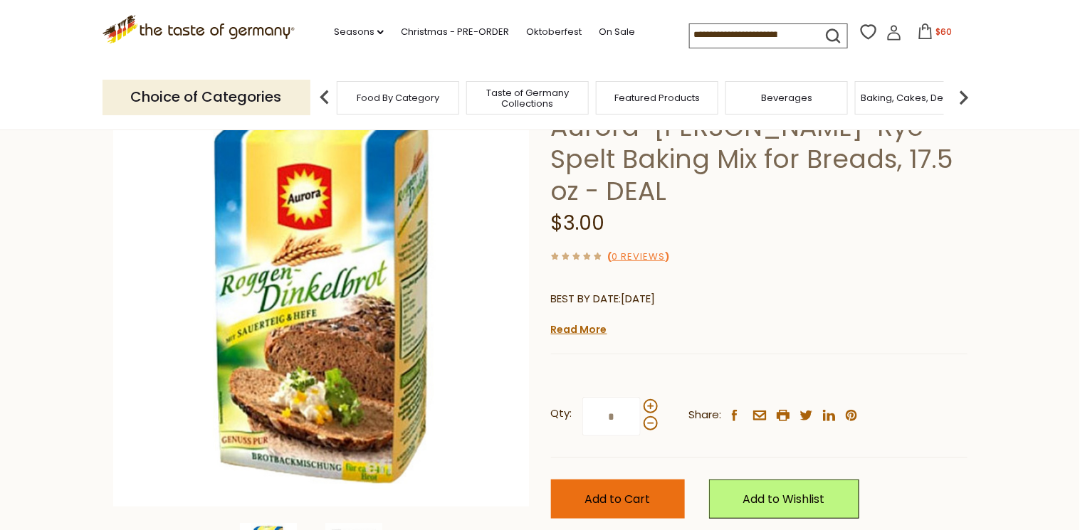
click at [647, 501] on span "Add to Cart" at bounding box center [617, 499] width 65 height 16
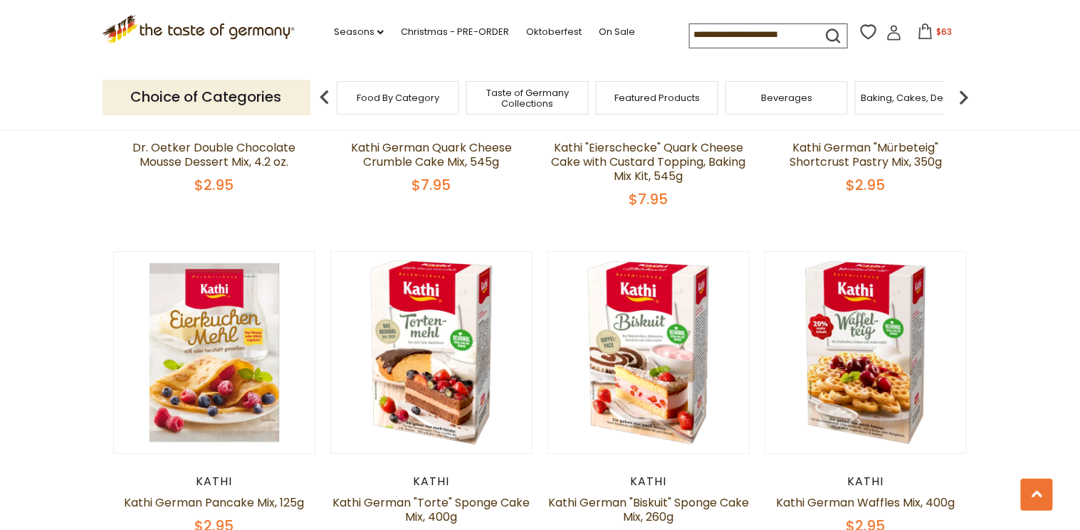
scroll to position [1708, 0]
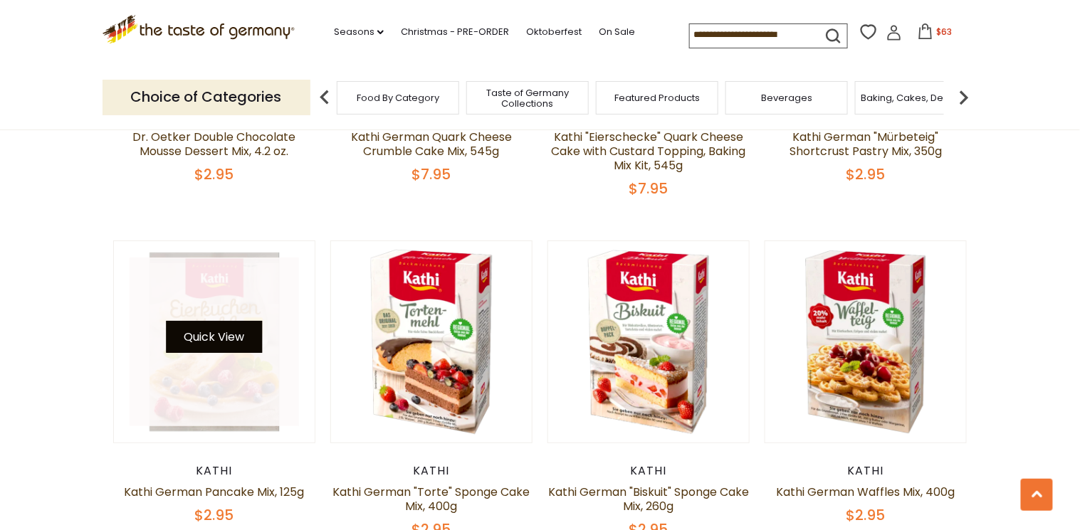
click at [218, 340] on button "Quick View" at bounding box center [214, 337] width 96 height 32
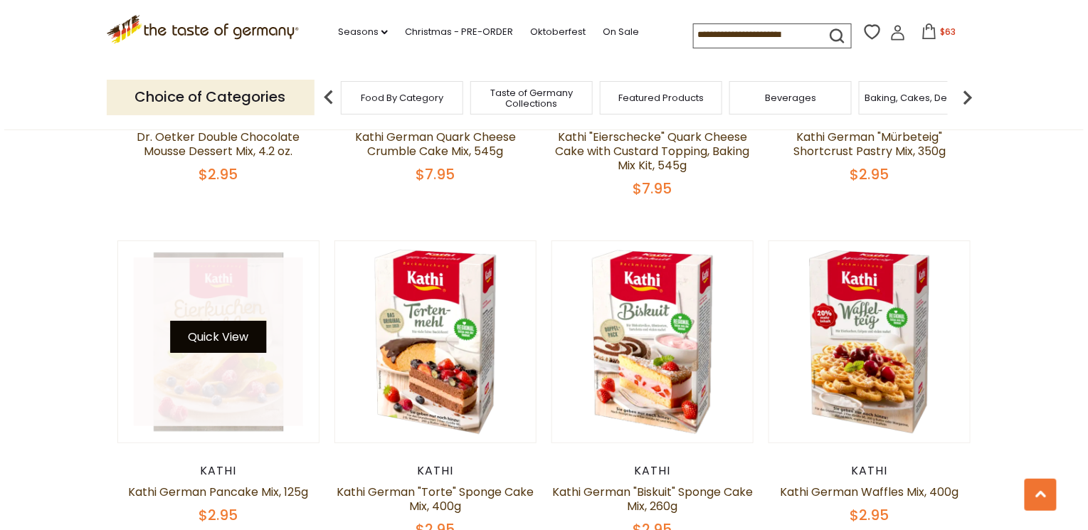
scroll to position [1710, 0]
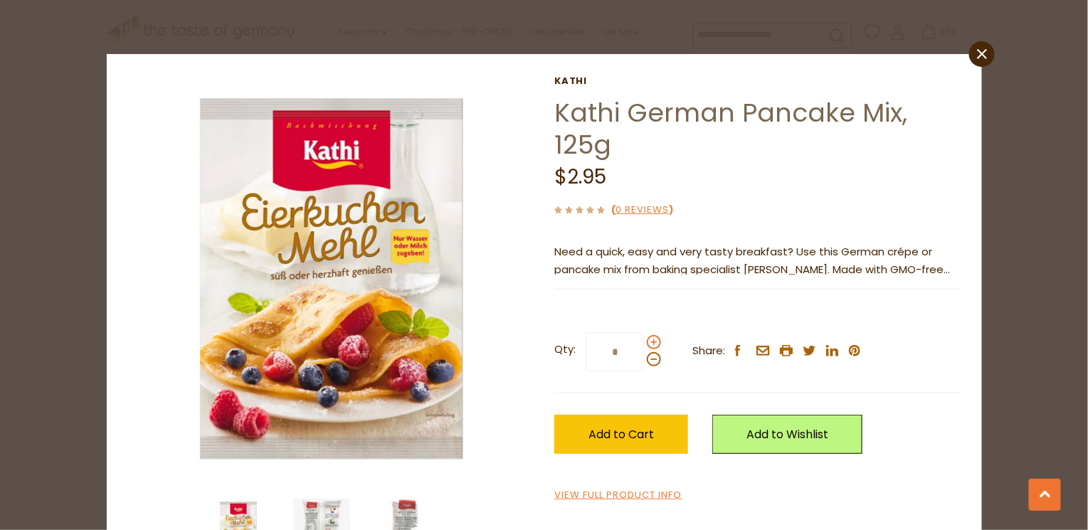
click at [652, 342] on span at bounding box center [654, 342] width 14 height 14
click at [644, 342] on input "*" at bounding box center [615, 351] width 58 height 39
type input "*"
click at [622, 437] on span "Add to Cart" at bounding box center [621, 434] width 65 height 16
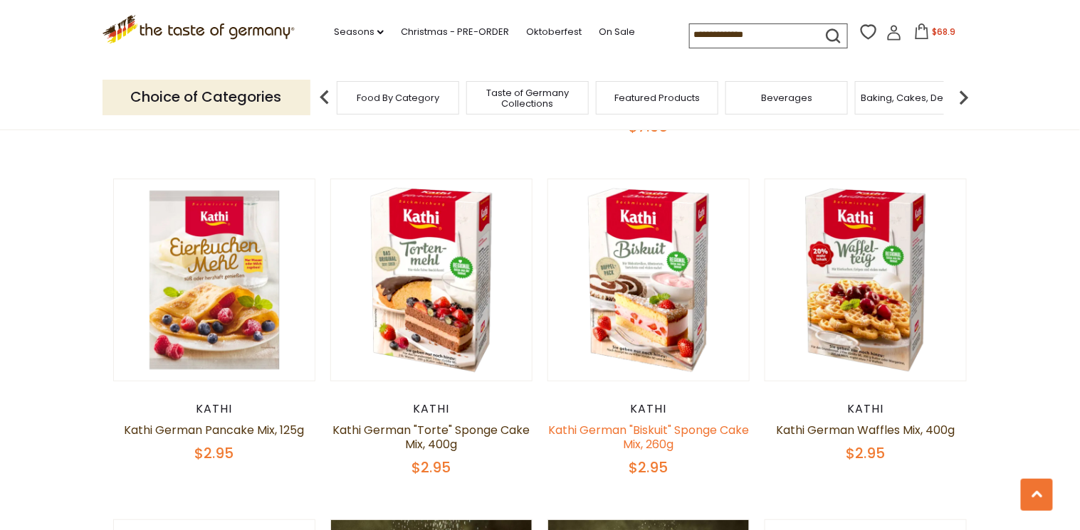
scroll to position [1765, 0]
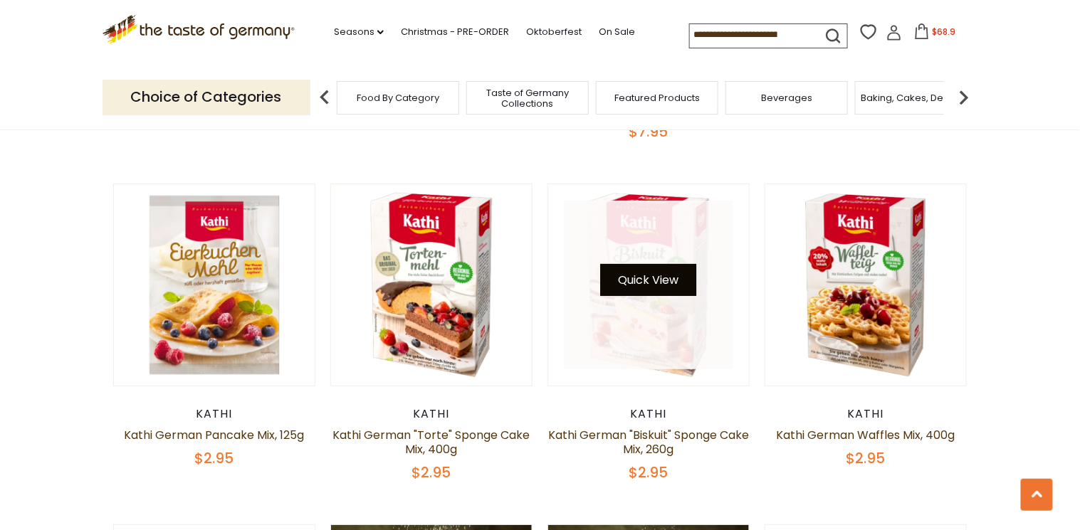
click at [658, 278] on button "Quick View" at bounding box center [649, 280] width 96 height 32
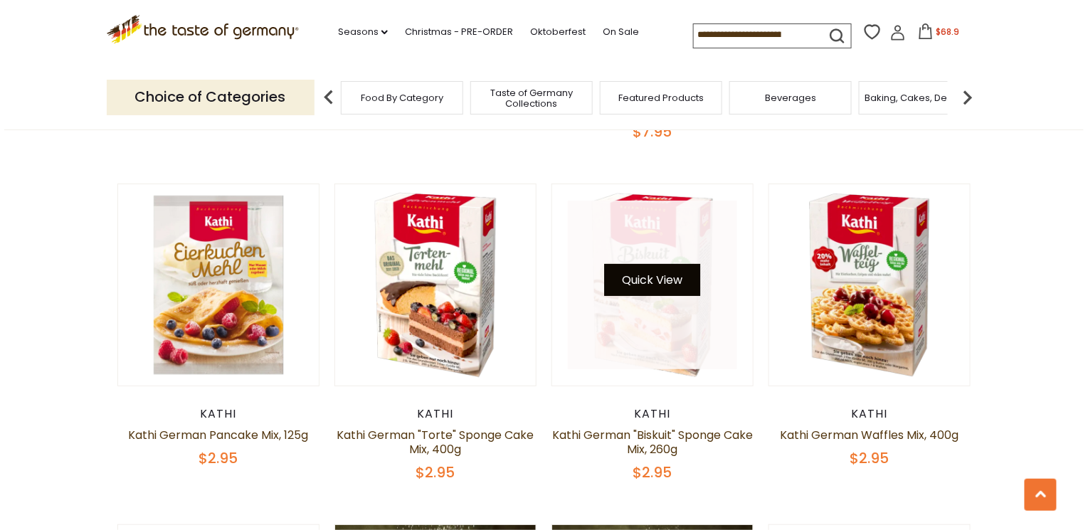
scroll to position [1767, 0]
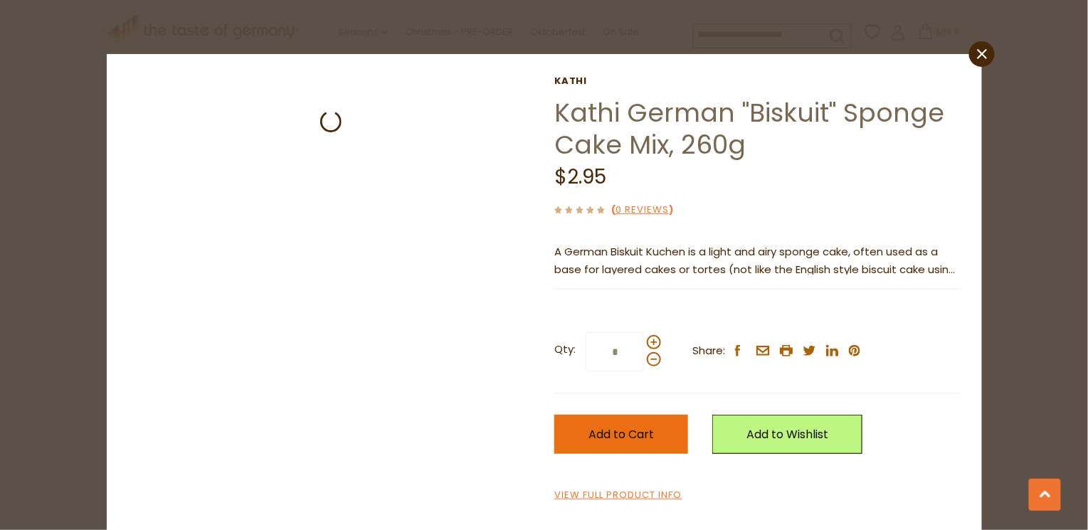
click at [643, 431] on span "Add to Cart" at bounding box center [621, 434] width 65 height 16
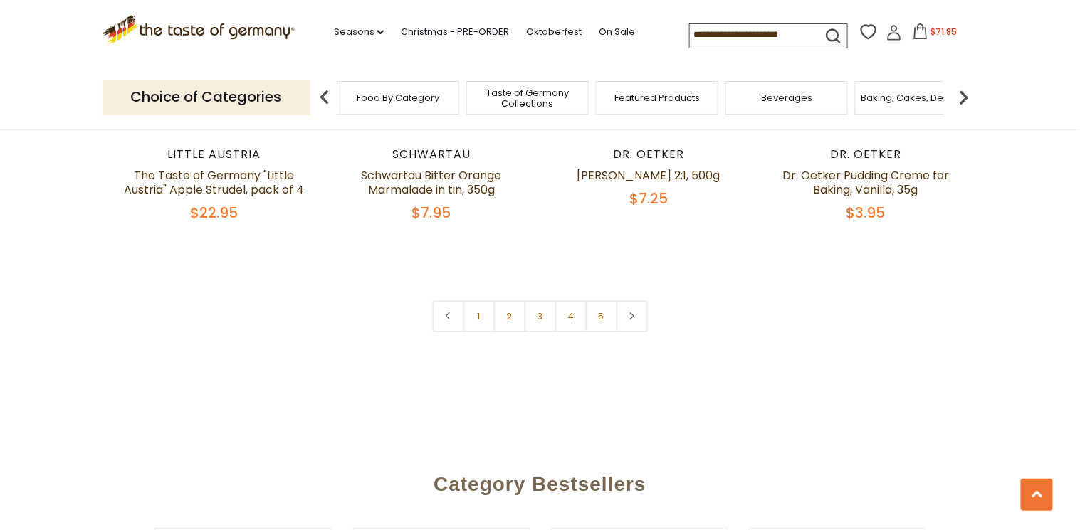
scroll to position [3416, 0]
click at [507, 300] on link "2" at bounding box center [509, 316] width 32 height 32
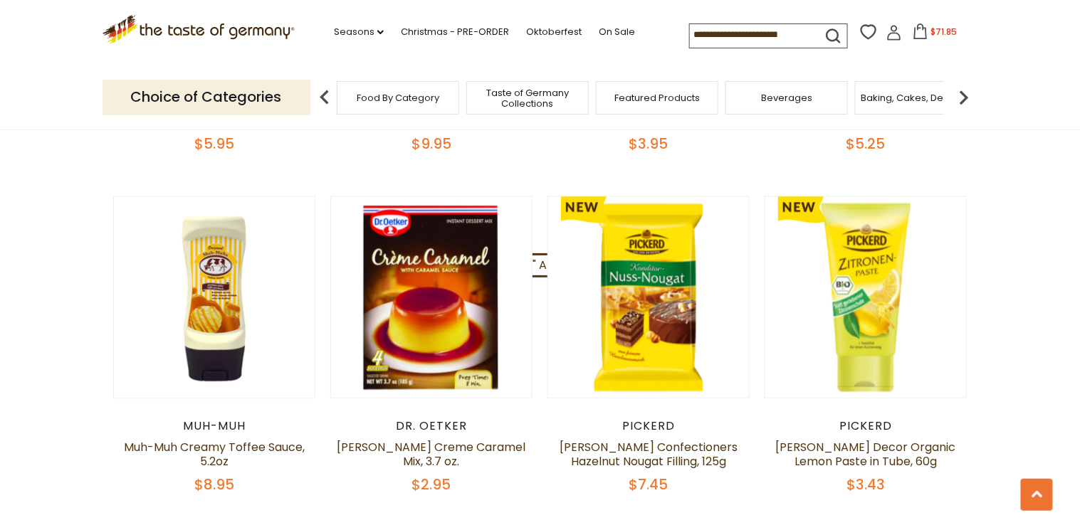
scroll to position [1061, 0]
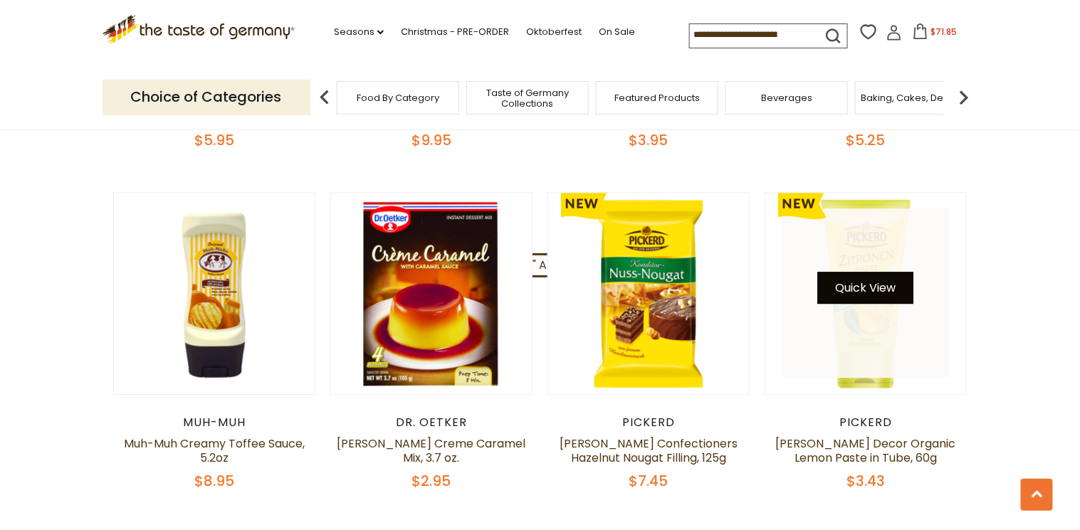
click at [879, 273] on button "Quick View" at bounding box center [866, 288] width 96 height 32
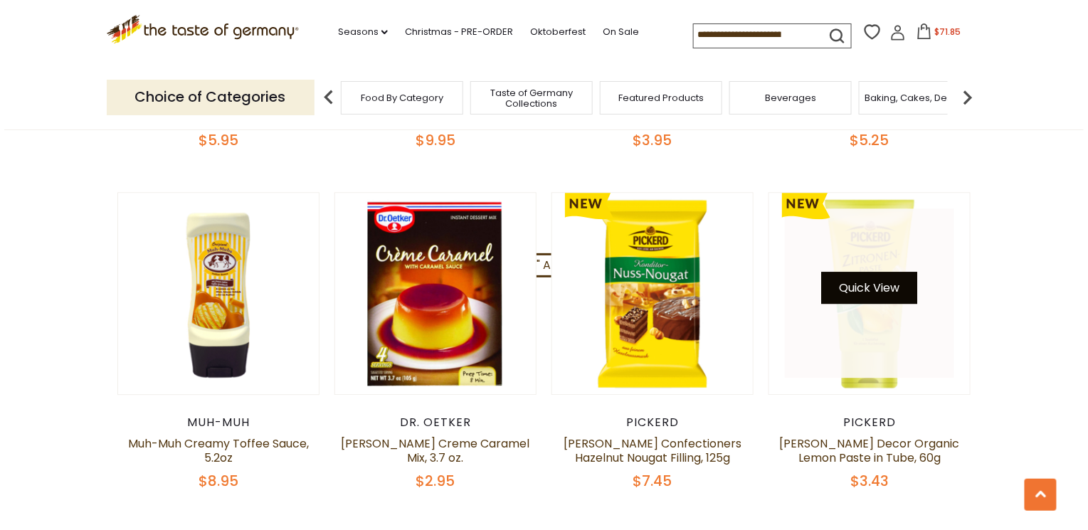
scroll to position [1063, 0]
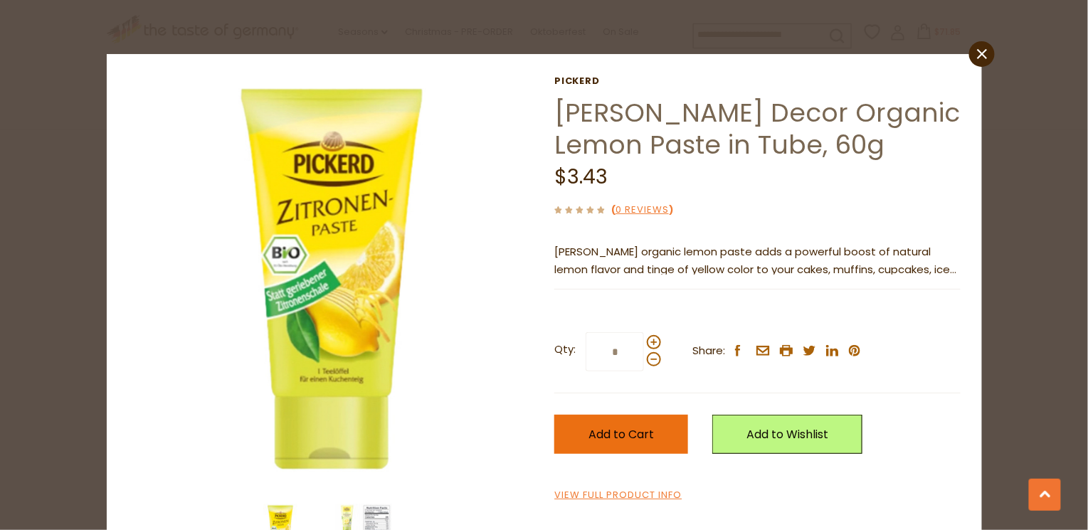
click at [673, 437] on button "Add to Cart" at bounding box center [621, 434] width 134 height 39
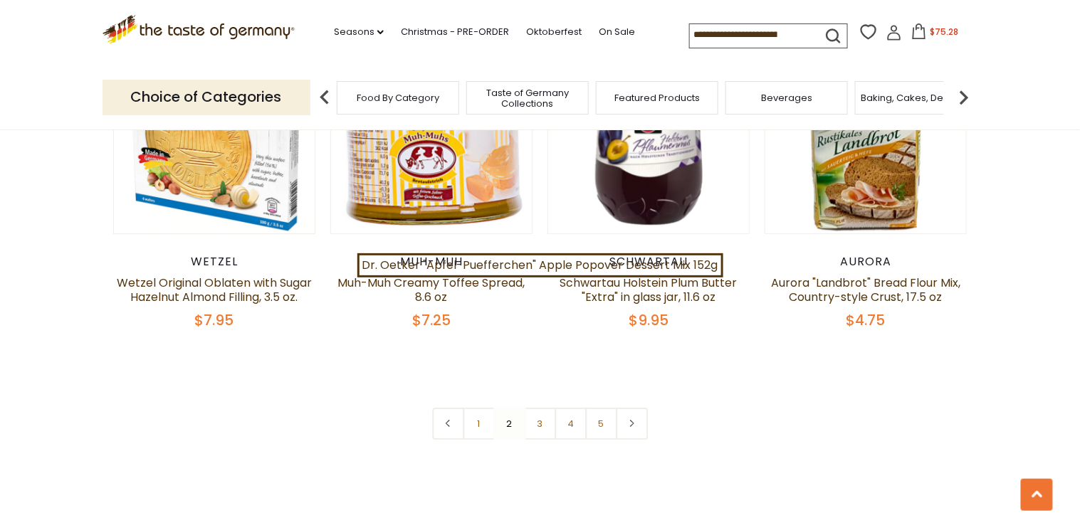
scroll to position [3396, 0]
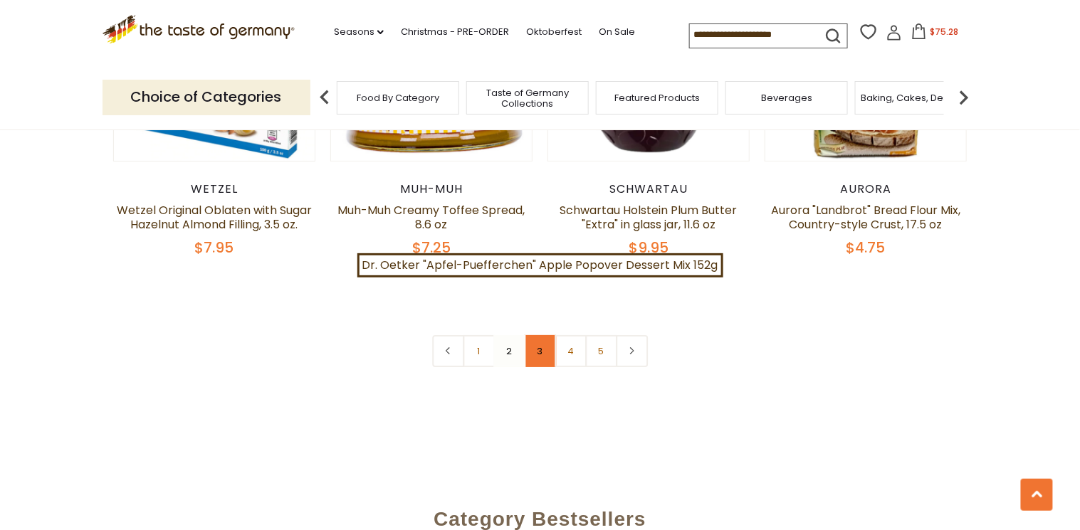
click at [541, 335] on link "3" at bounding box center [540, 351] width 32 height 32
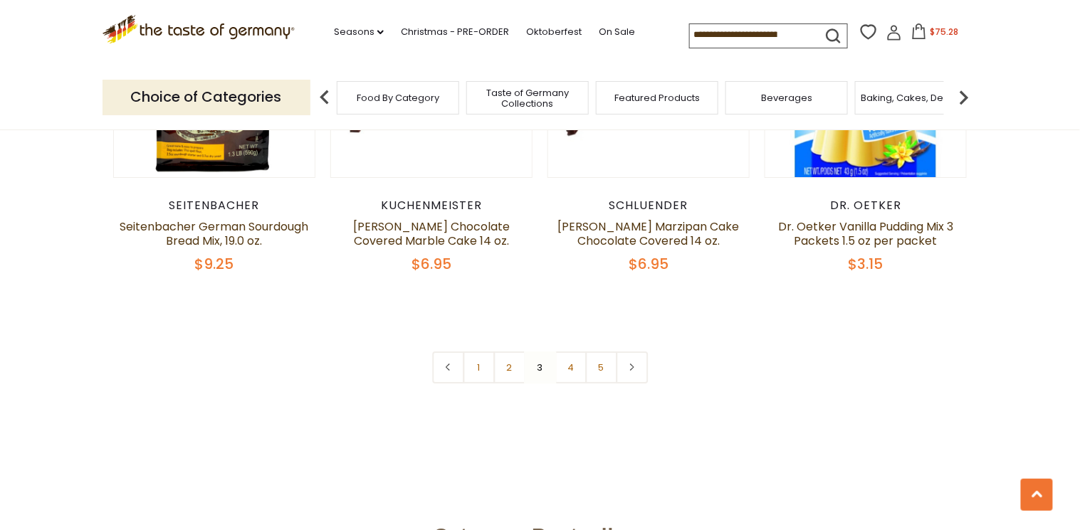
scroll to position [3452, 0]
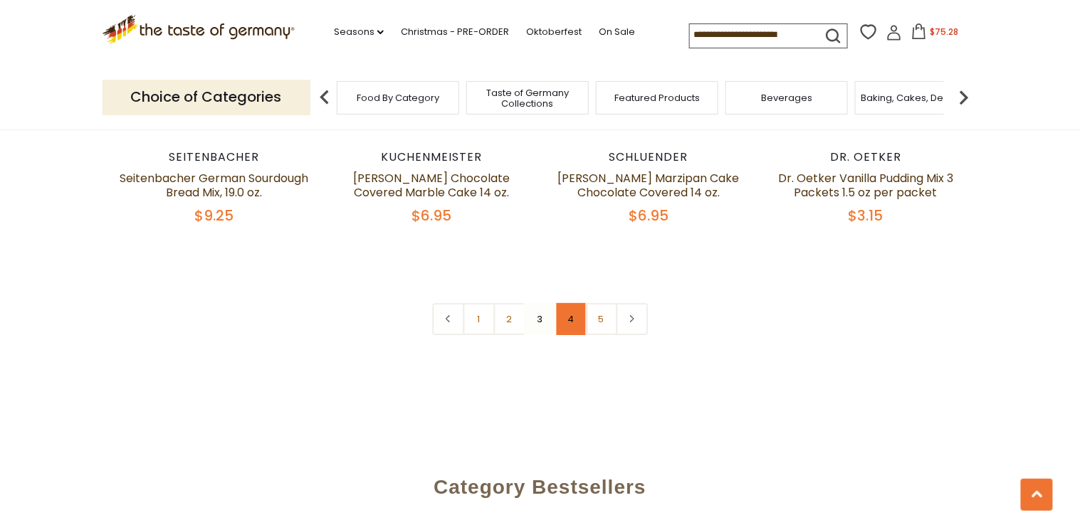
click at [571, 318] on link "4" at bounding box center [570, 319] width 32 height 32
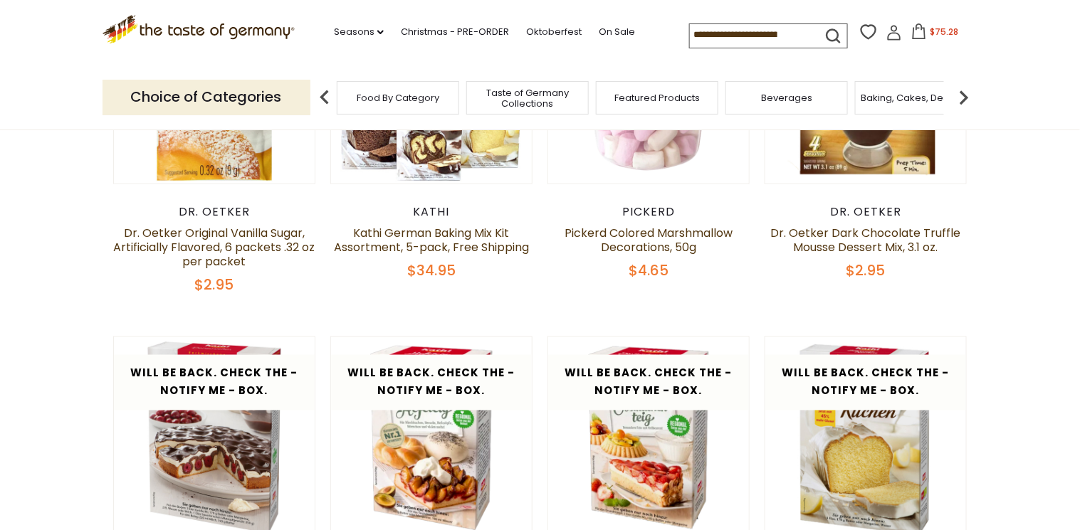
scroll to position [435, 0]
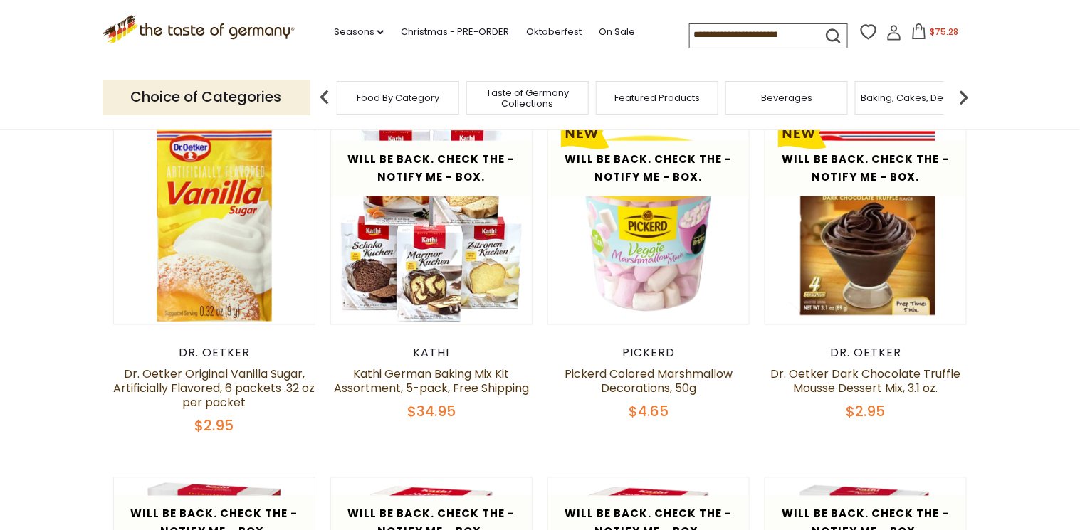
click at [917, 31] on icon at bounding box center [919, 31] width 16 height 16
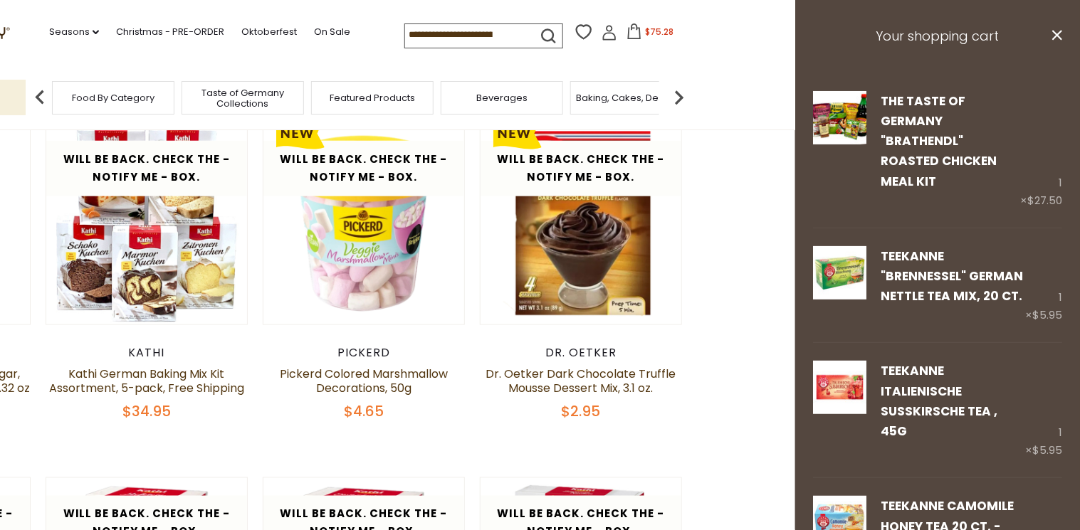
click at [728, 100] on header "Free Shipping Starts at $80.00. Varies by Region. Exclusions Apply. Click here …" at bounding box center [255, 65] width 1080 height 130
click at [654, 31] on span "$75.28" at bounding box center [659, 32] width 28 height 12
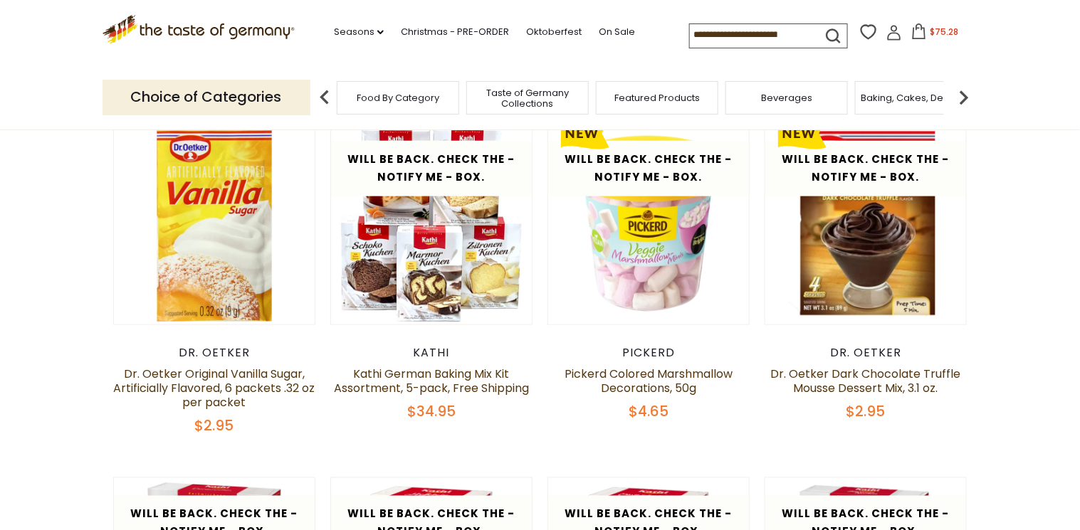
click at [936, 32] on span "$75.28" at bounding box center [943, 32] width 28 height 12
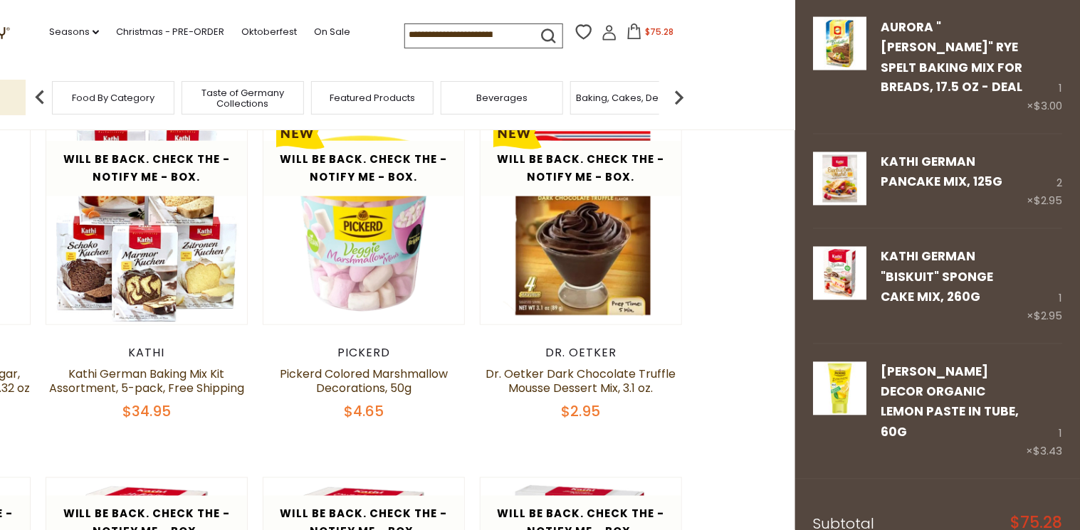
scroll to position [863, 0]
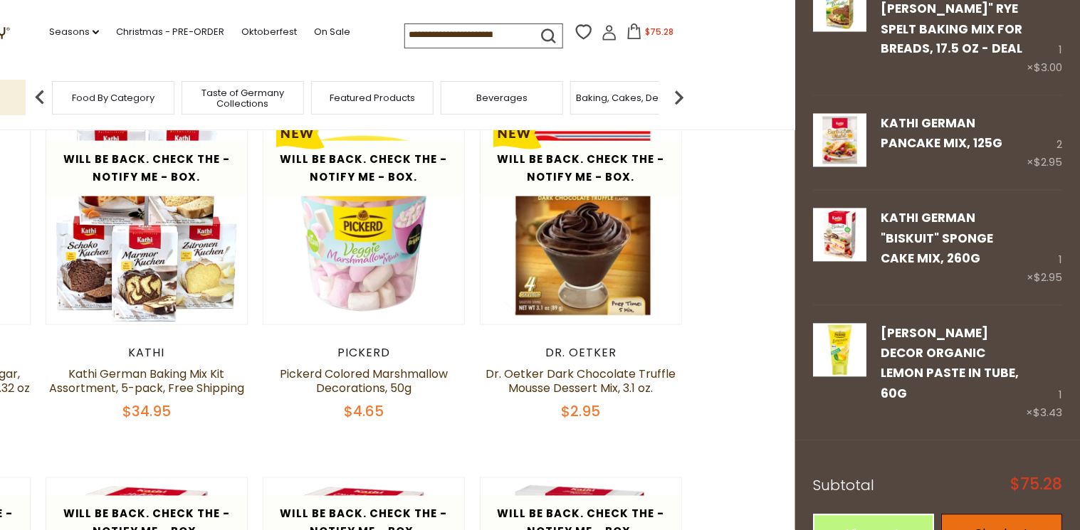
click at [1017, 515] on link "Checkout" at bounding box center [1001, 534] width 121 height 39
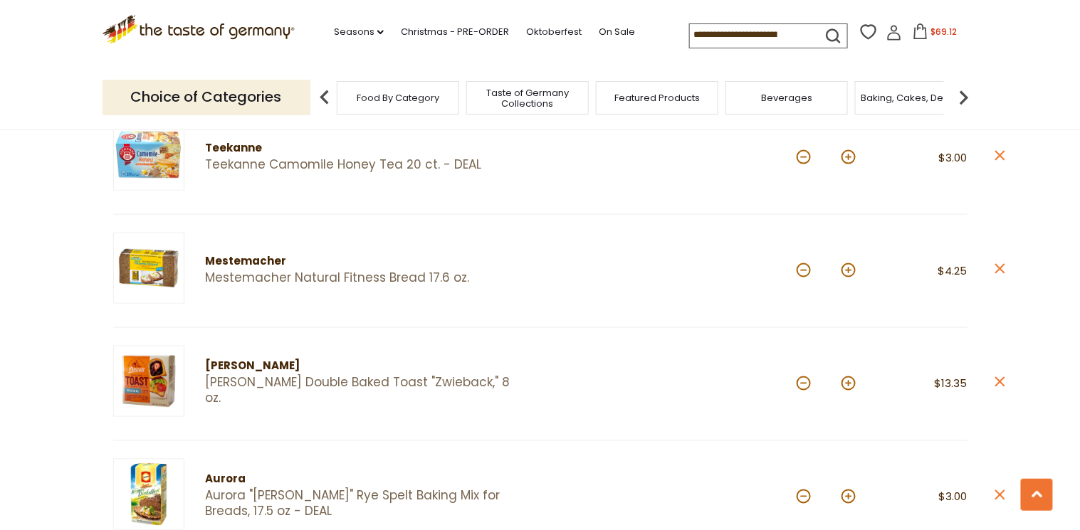
scroll to position [626, 0]
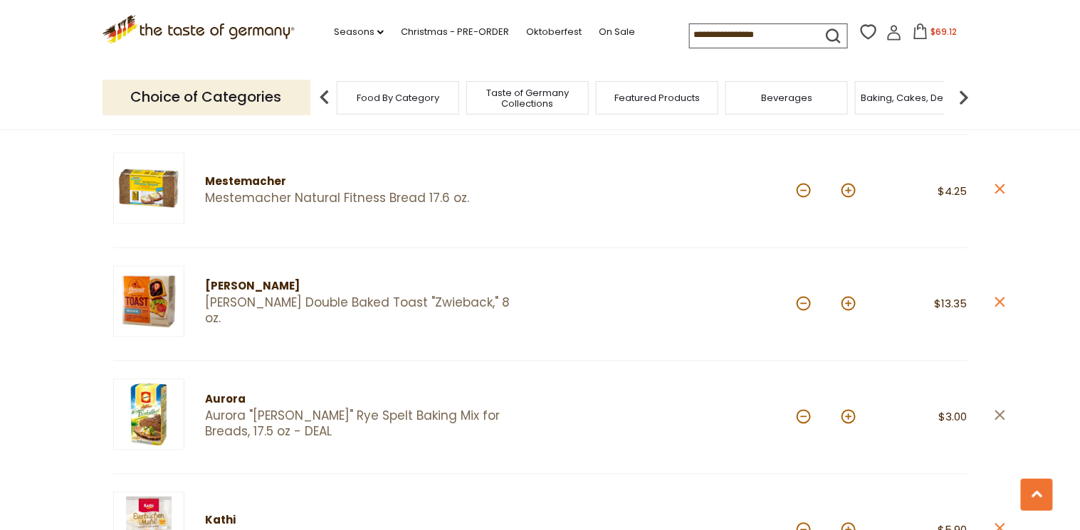
click at [997, 412] on icon "close" at bounding box center [999, 416] width 11 height 11
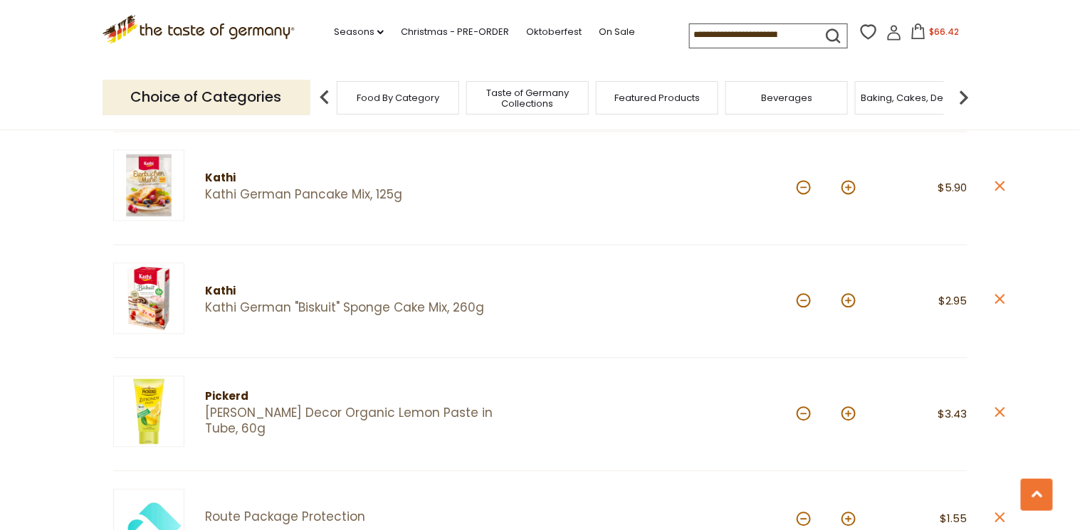
scroll to position [740, 0]
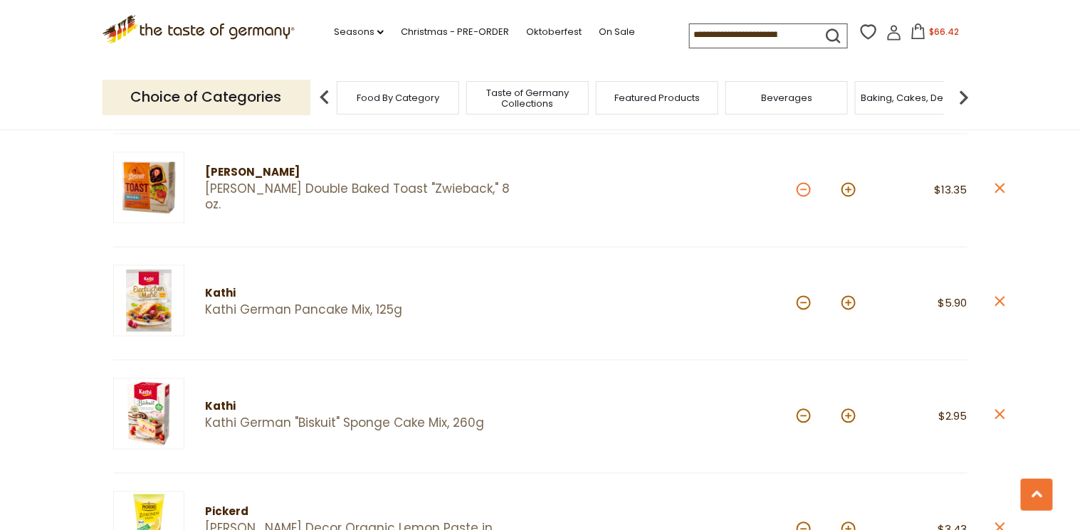
click at [807, 187] on button at bounding box center [803, 190] width 14 height 14
type input "*"
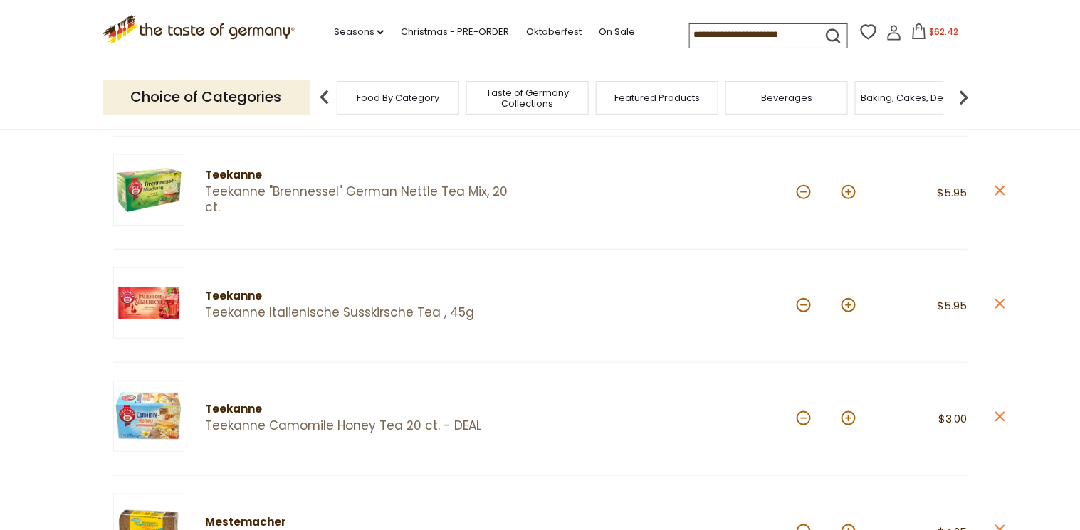
scroll to position [285, 0]
click at [962, 95] on img at bounding box center [963, 97] width 28 height 28
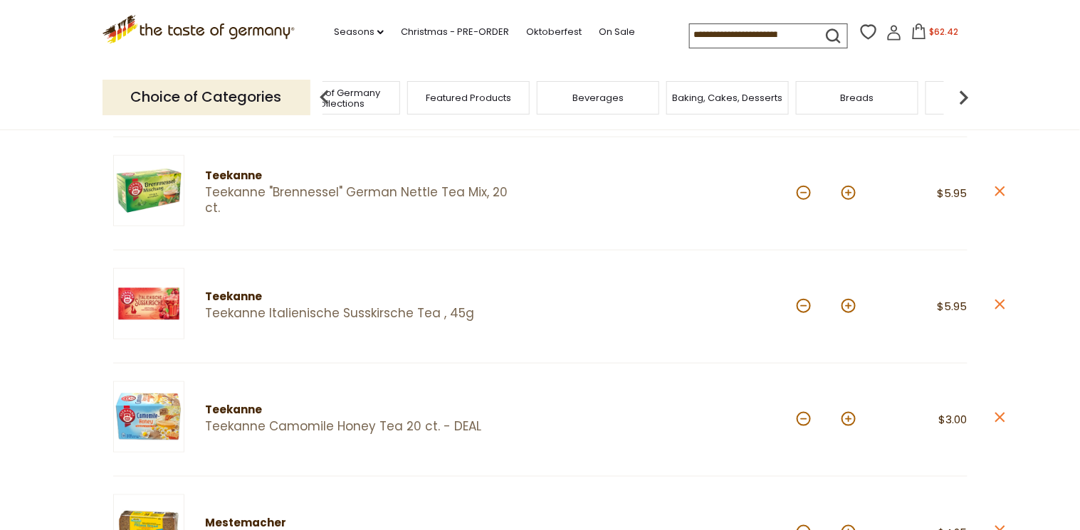
click at [962, 99] on img at bounding box center [963, 97] width 28 height 28
click at [748, 96] on span "Cereal" at bounding box center [739, 98] width 32 height 11
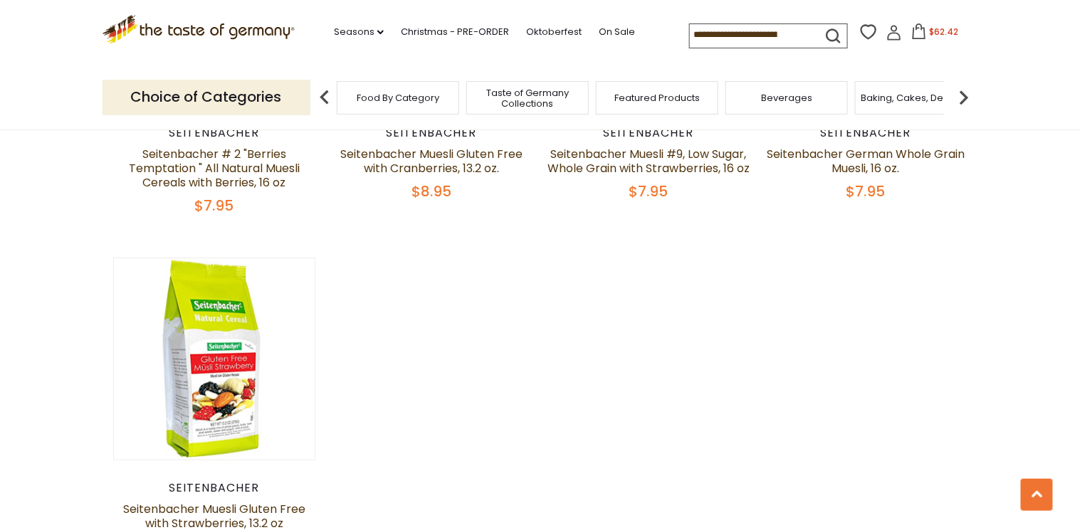
scroll to position [1765, 0]
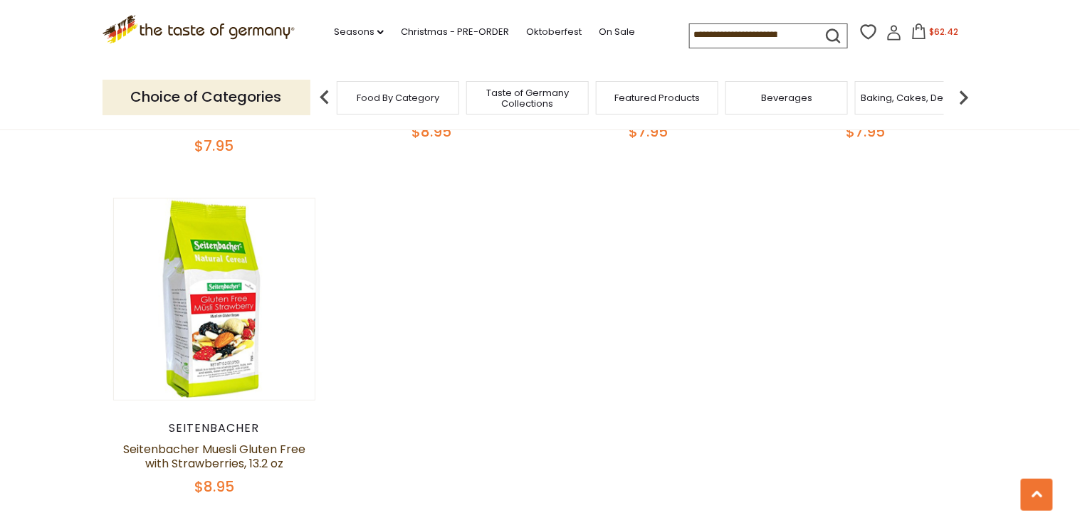
click at [962, 96] on img at bounding box center [963, 97] width 28 height 28
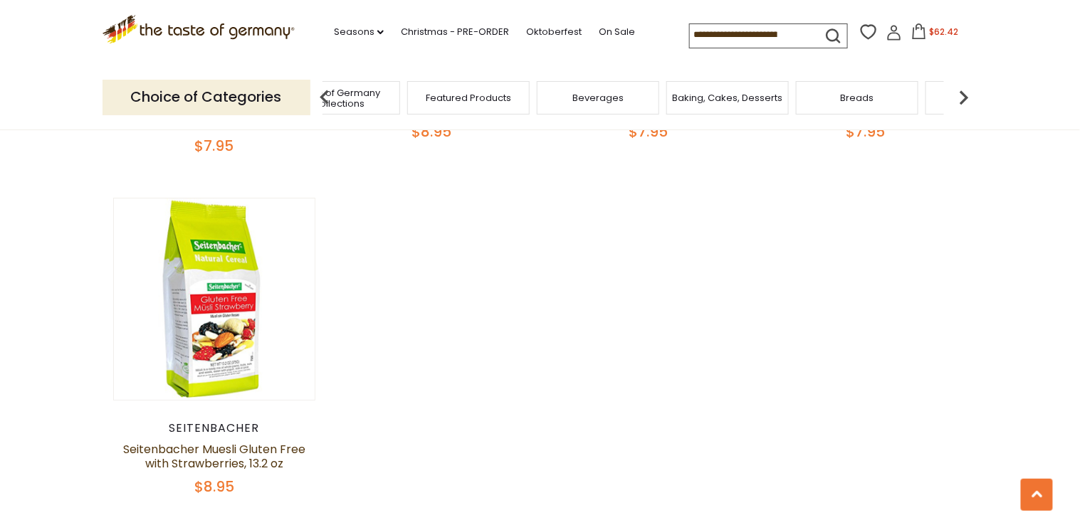
click at [962, 96] on img at bounding box center [963, 97] width 28 height 28
click at [866, 103] on span "Cookies" at bounding box center [868, 98] width 38 height 11
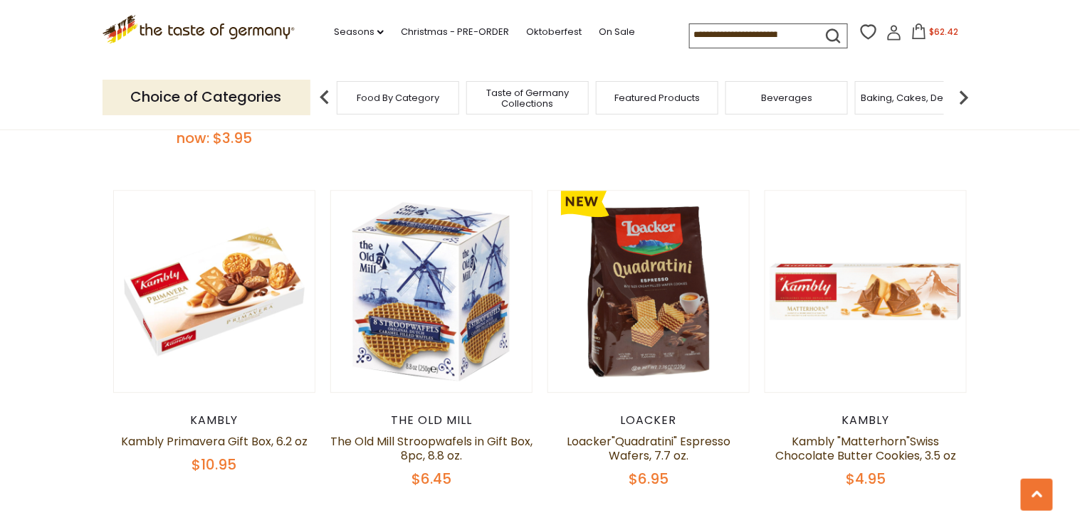
scroll to position [1082, 0]
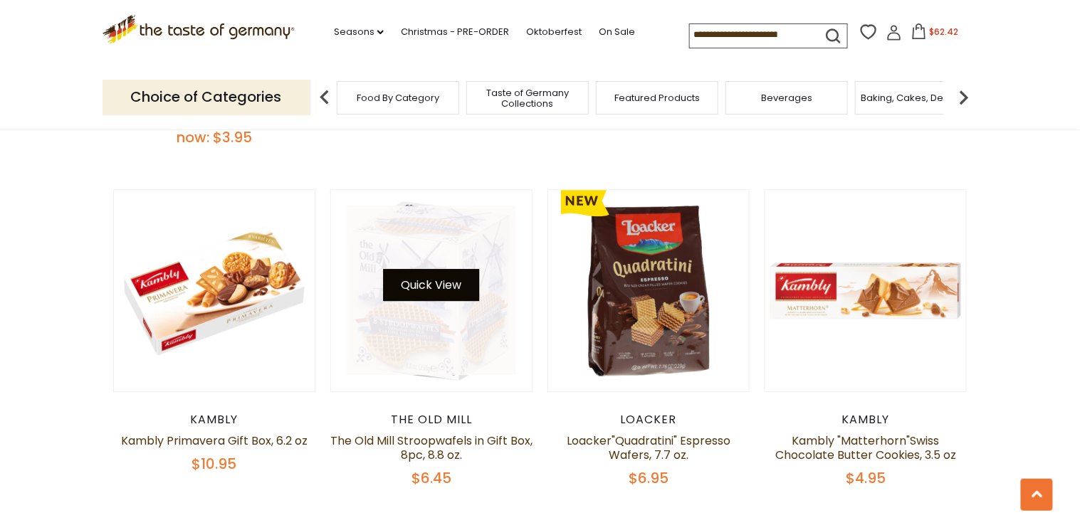
click at [422, 281] on button "Quick View" at bounding box center [431, 285] width 96 height 32
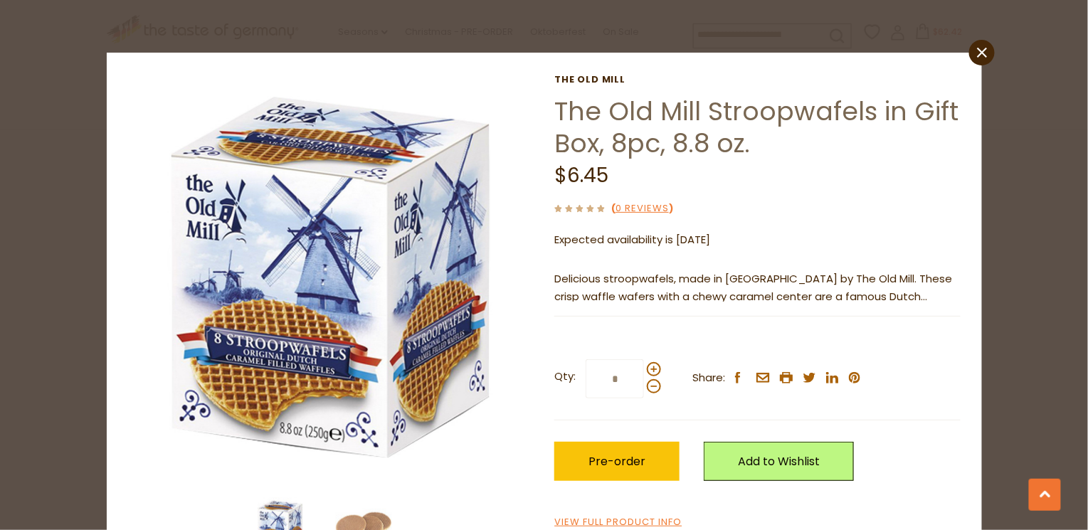
scroll to position [0, 0]
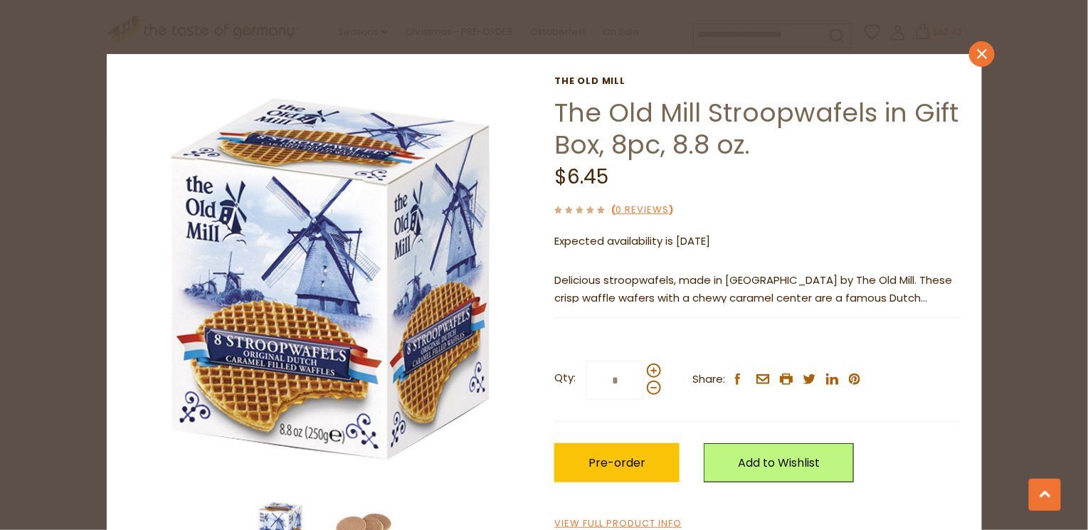
click at [977, 51] on icon at bounding box center [982, 54] width 10 height 10
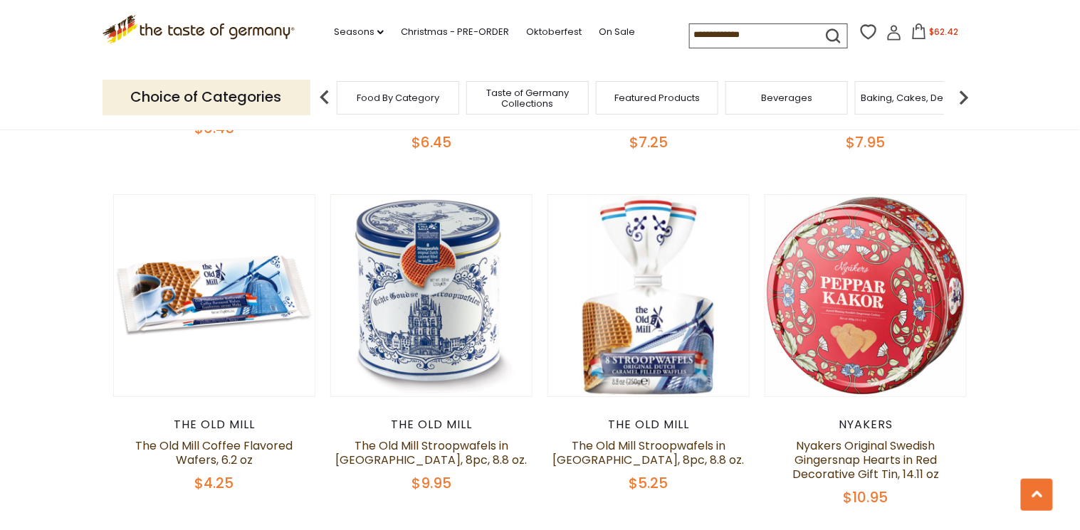
scroll to position [1765, 0]
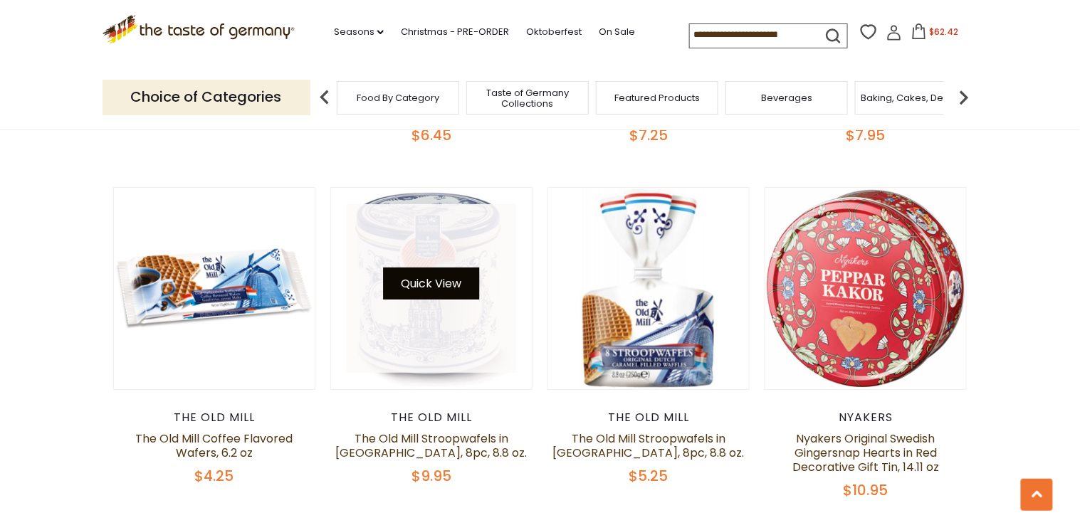
click at [430, 279] on button "Quick View" at bounding box center [431, 284] width 96 height 32
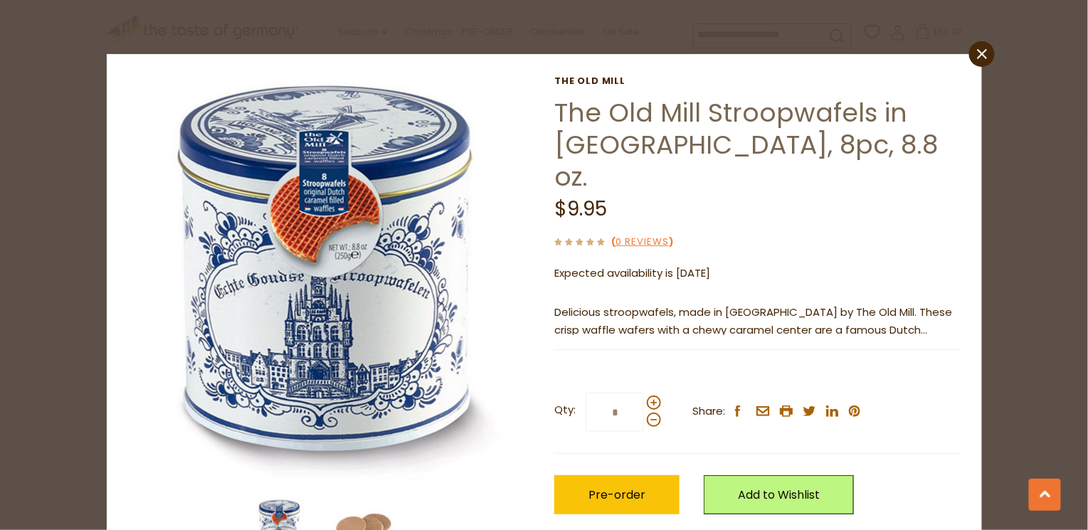
scroll to position [58, 0]
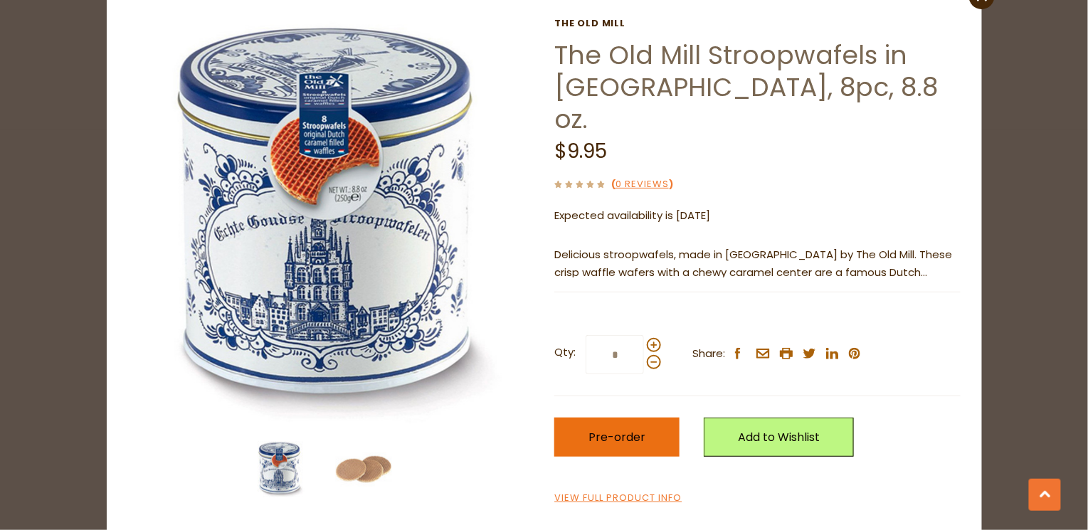
click at [638, 429] on span "Pre-order" at bounding box center [617, 437] width 57 height 16
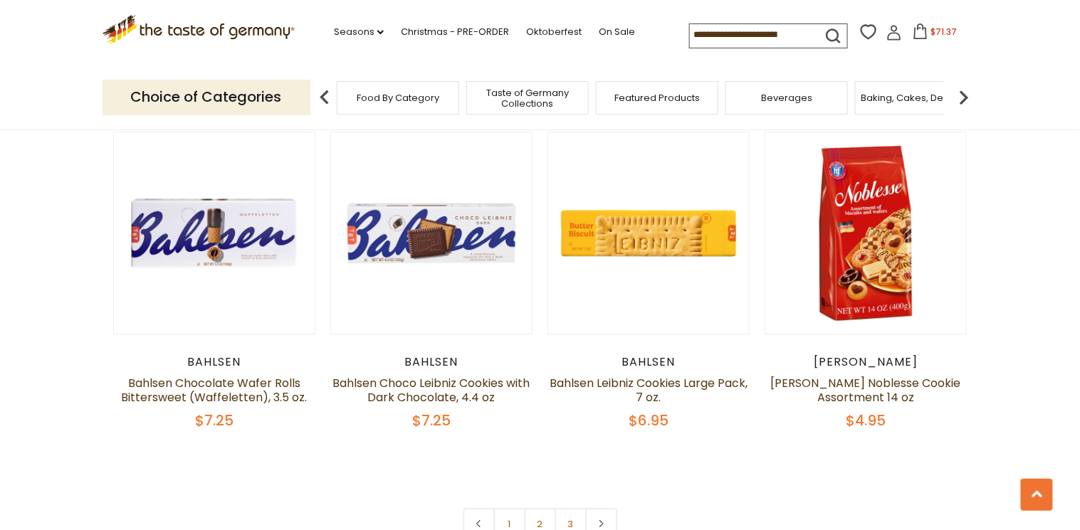
scroll to position [3302, 0]
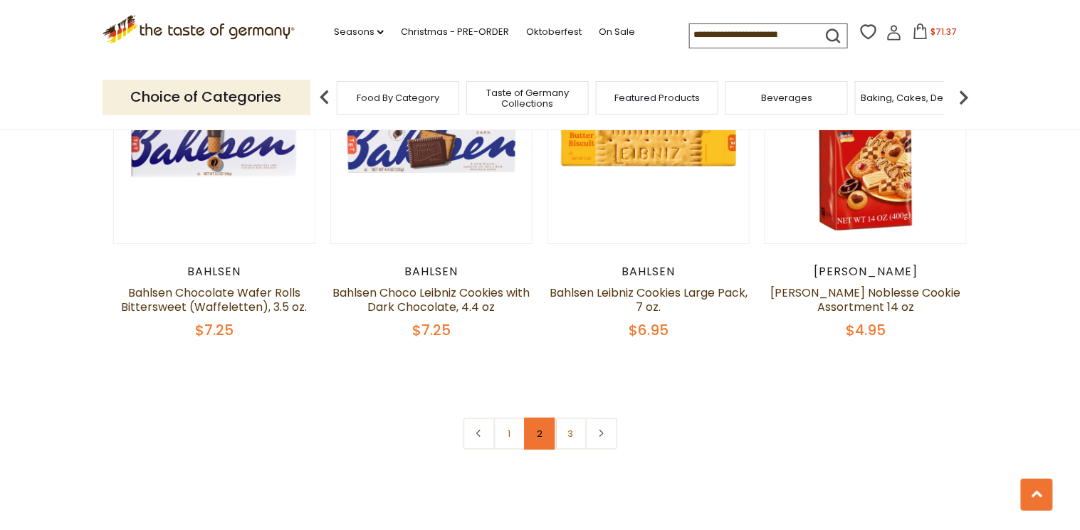
click at [534, 430] on link "2" at bounding box center [540, 434] width 32 height 32
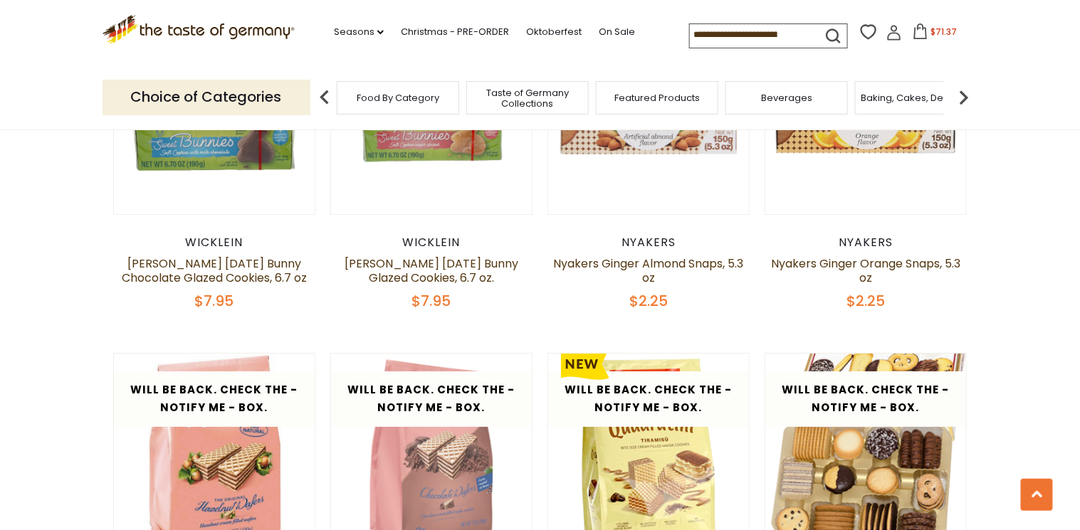
scroll to position [1574, 0]
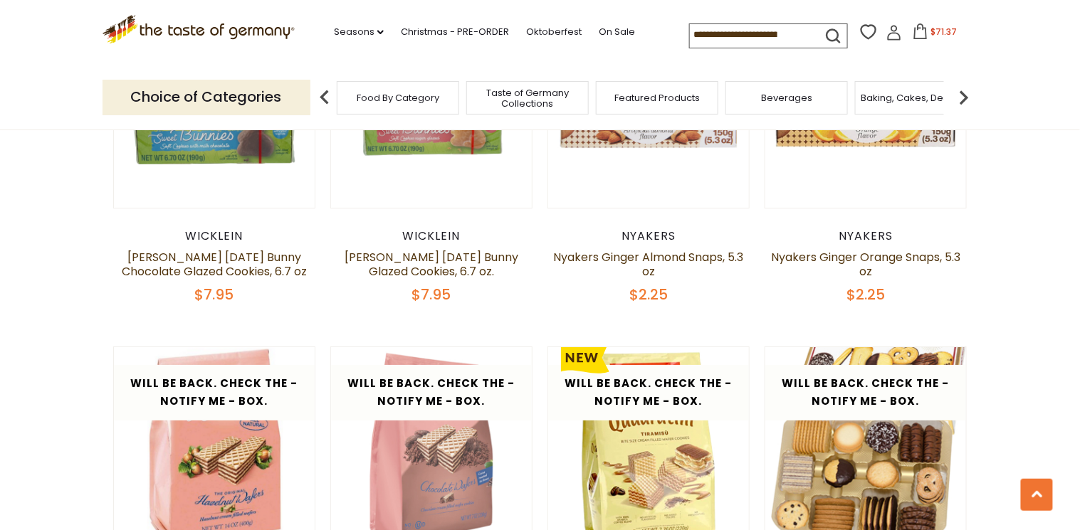
click at [958, 96] on img at bounding box center [963, 97] width 28 height 28
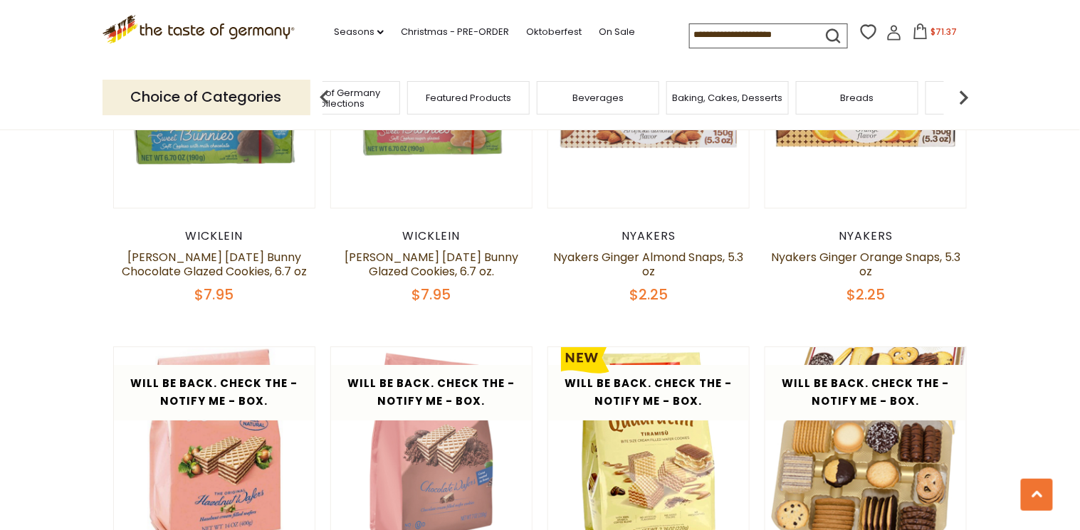
click at [958, 96] on img at bounding box center [963, 97] width 28 height 28
click at [803, 99] on span "Coffee, Cocoa & Tea" at bounding box center [810, 98] width 98 height 11
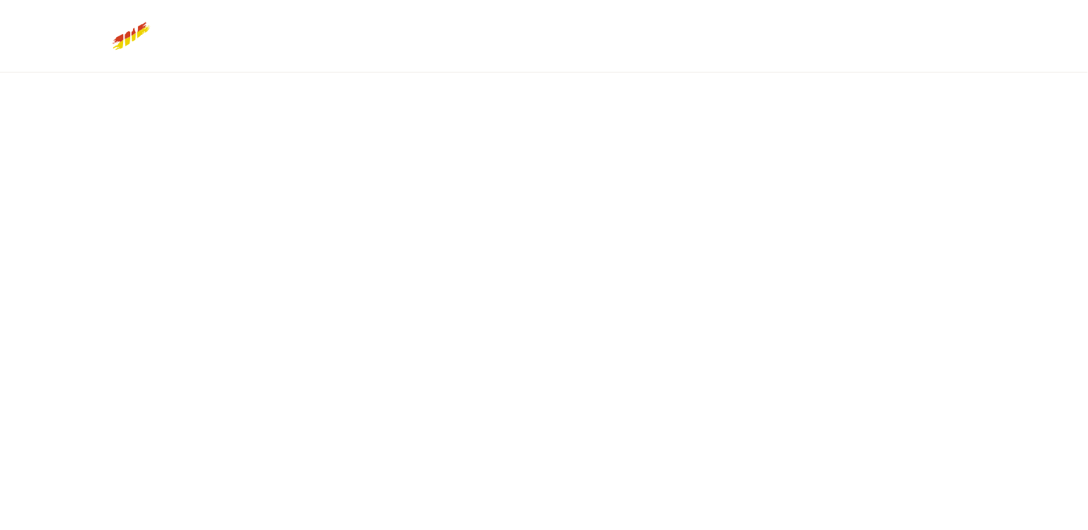
click at [781, 0] on html "star arrow-up arrow-left arrow-right close arrow-down search check-mark plus mi…" at bounding box center [544, 0] width 1088 height 0
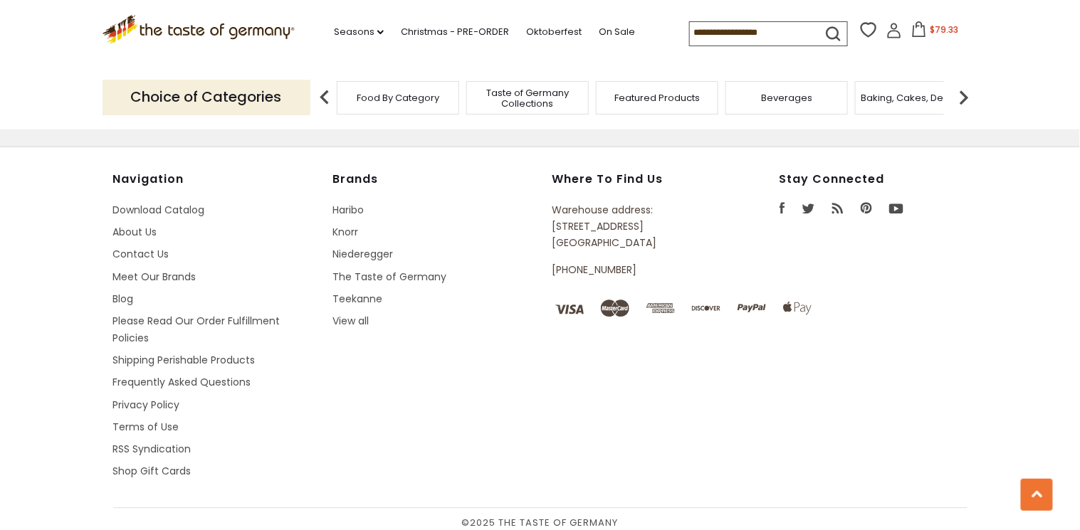
scroll to position [1574, 0]
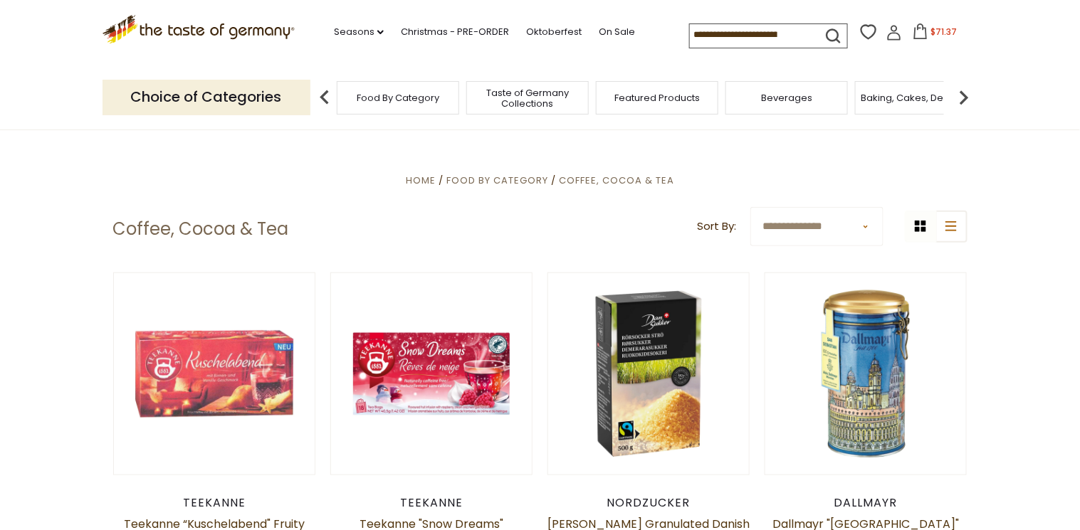
scroll to position [342, 0]
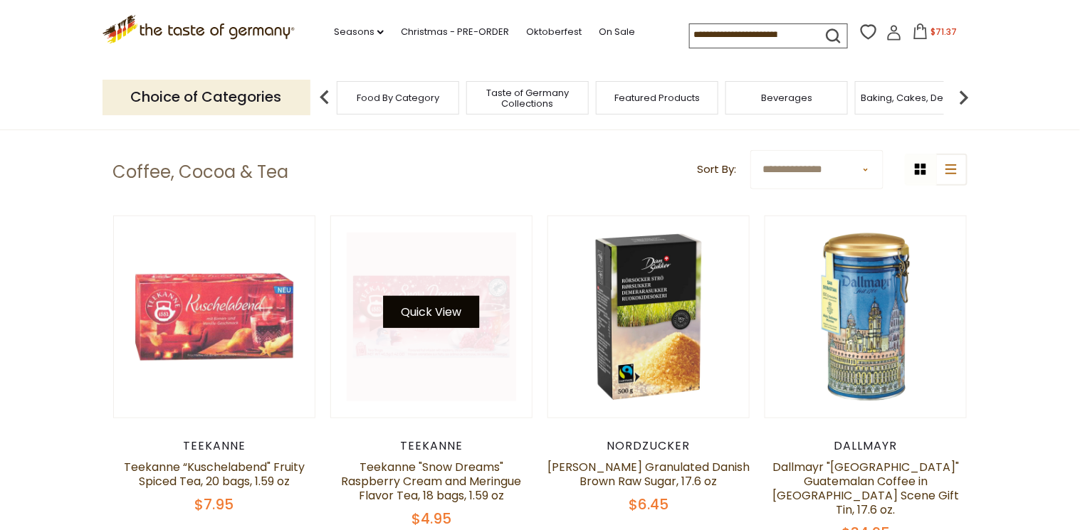
click at [409, 315] on button "Quick View" at bounding box center [431, 312] width 96 height 32
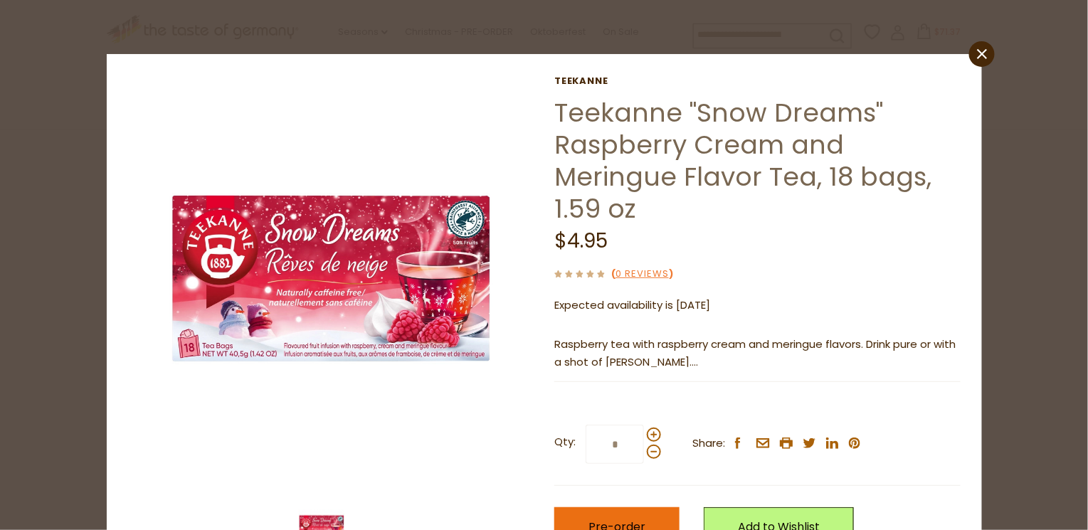
click at [649, 520] on button "Pre-order" at bounding box center [616, 526] width 125 height 39
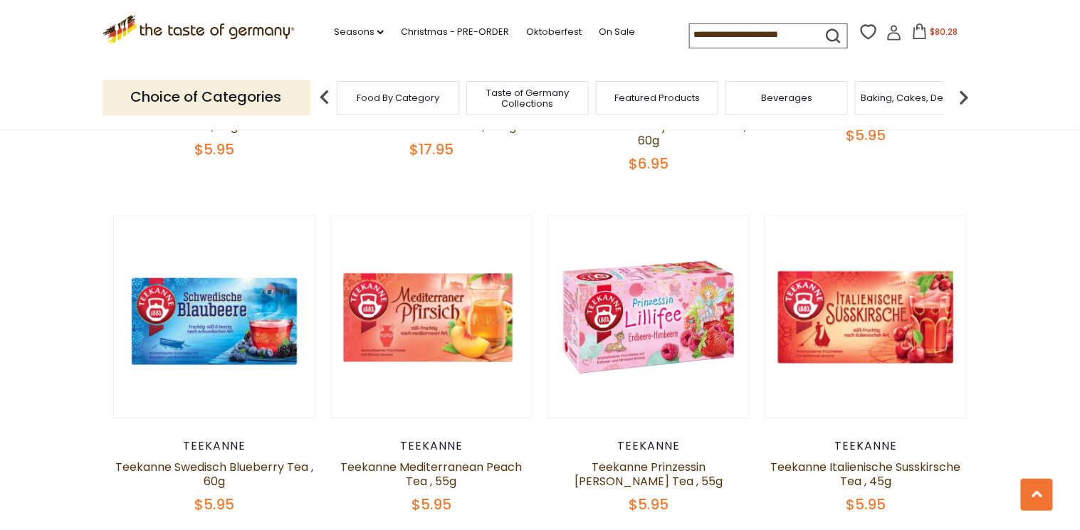
scroll to position [1082, 0]
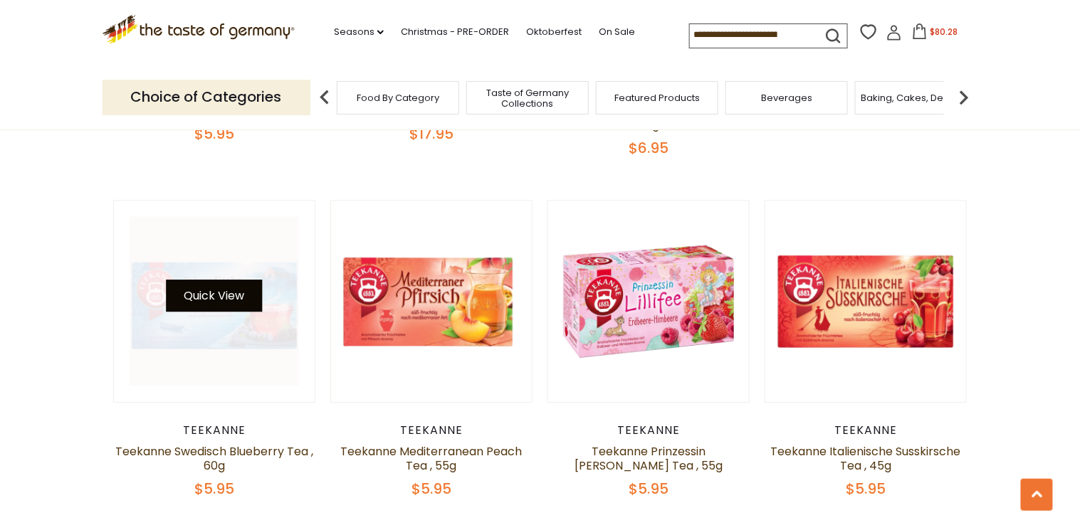
click at [194, 282] on button "Quick View" at bounding box center [214, 296] width 96 height 32
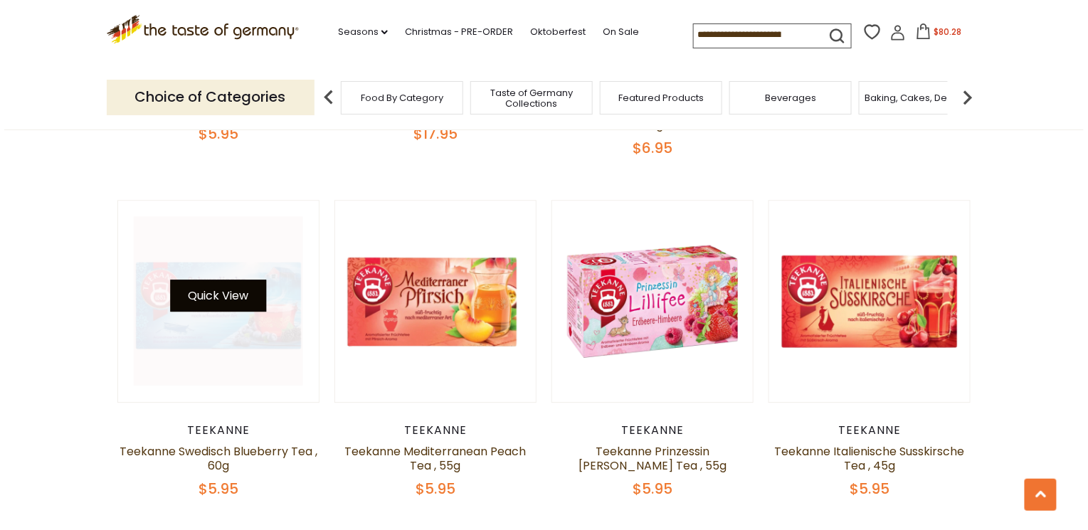
scroll to position [1083, 0]
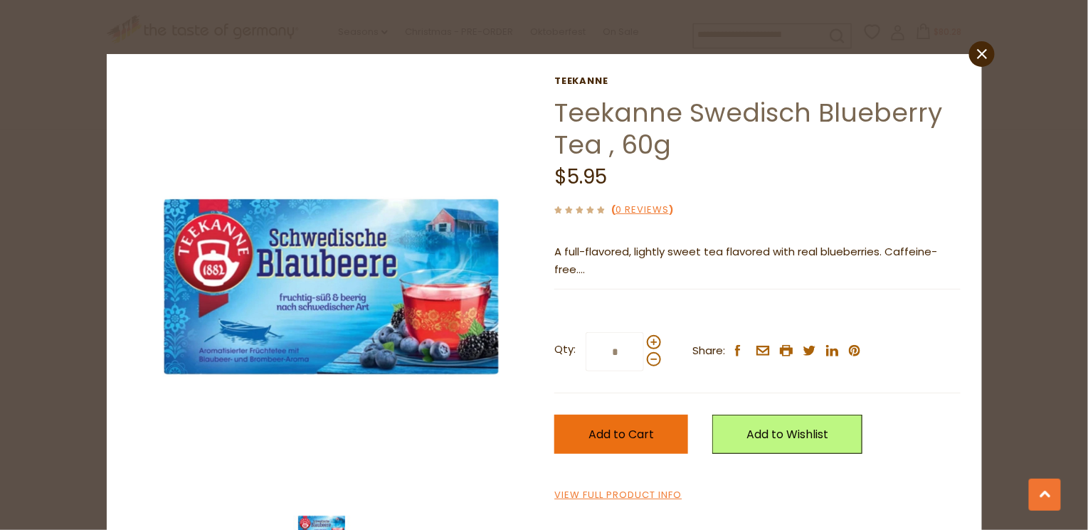
click at [622, 431] on span "Add to Cart" at bounding box center [621, 434] width 65 height 16
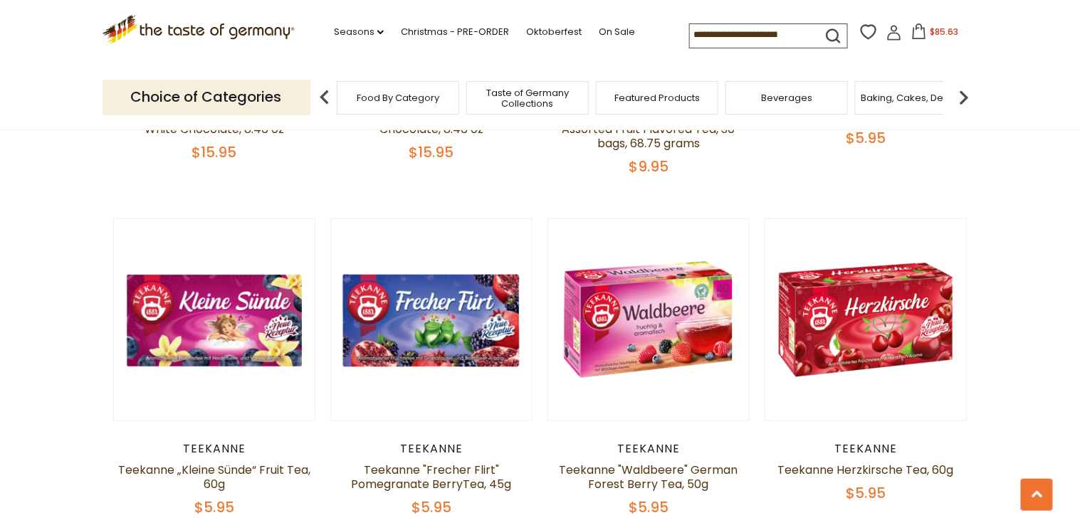
scroll to position [2164, 0]
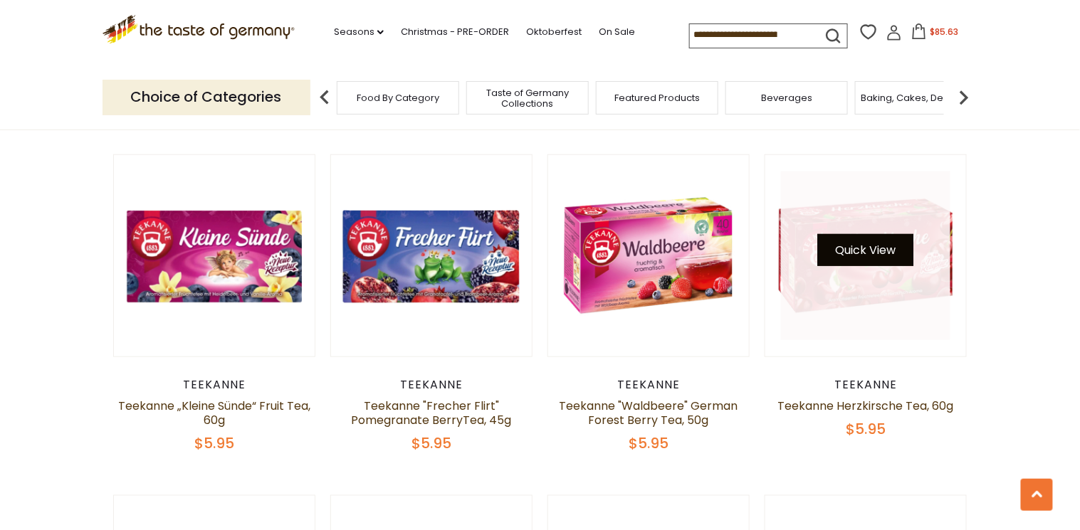
click at [880, 241] on button "Quick View" at bounding box center [866, 250] width 96 height 32
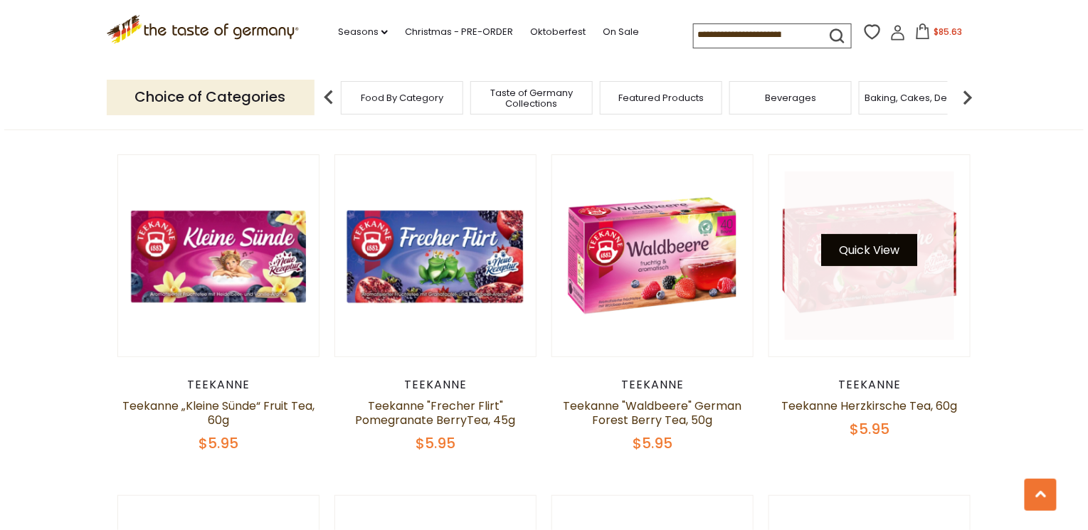
scroll to position [2165, 0]
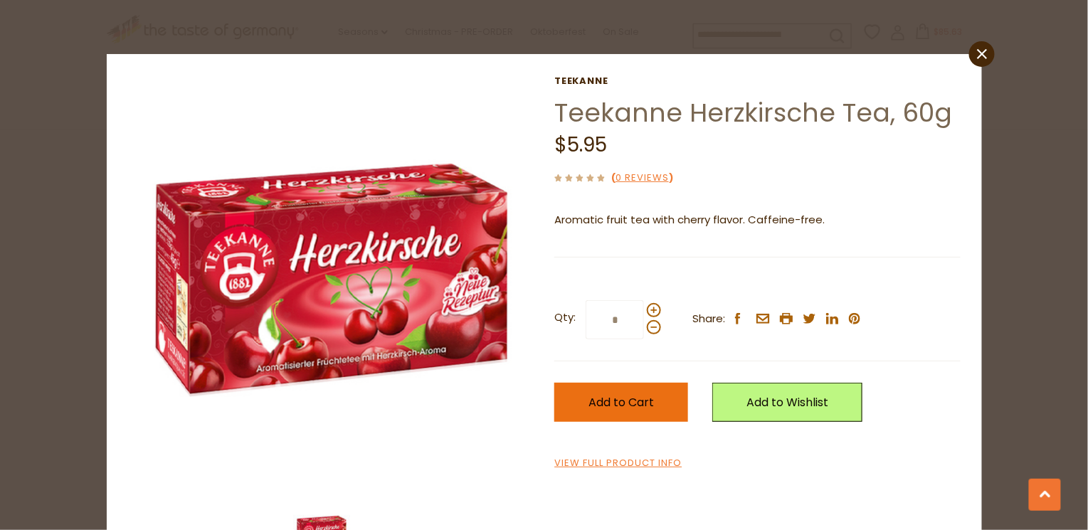
click at [638, 404] on span "Add to Cart" at bounding box center [621, 402] width 65 height 16
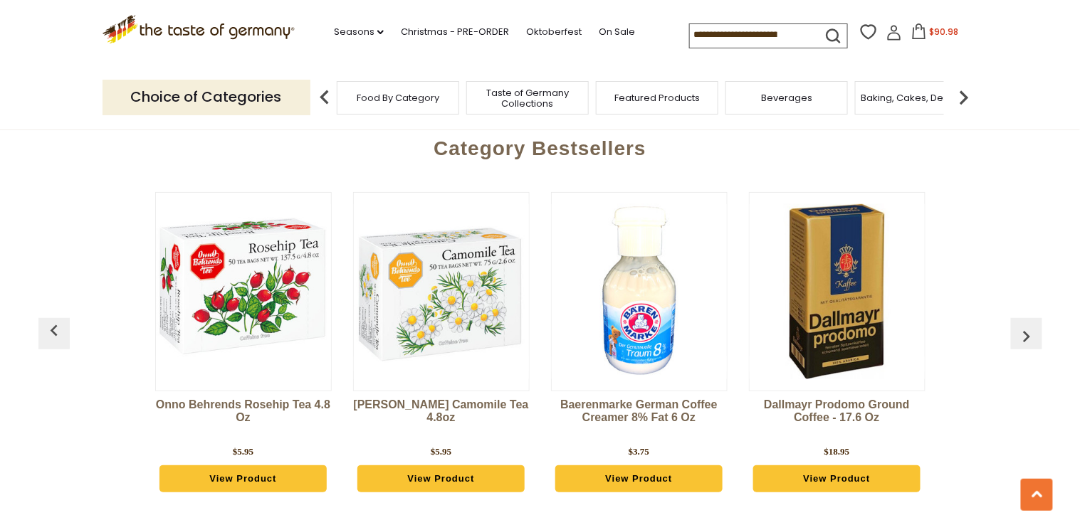
scroll to position [3758, 0]
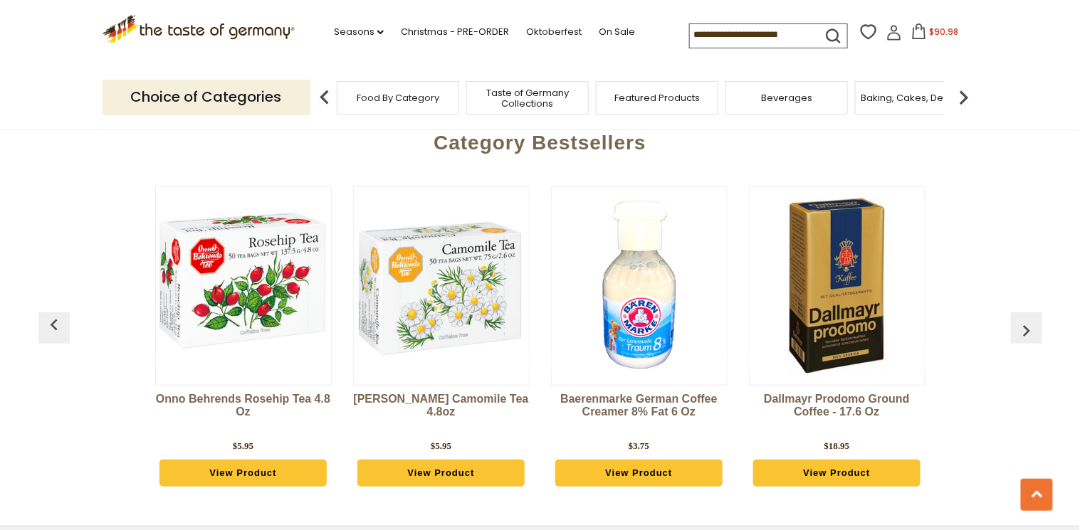
click at [645, 316] on img at bounding box center [639, 286] width 175 height 175
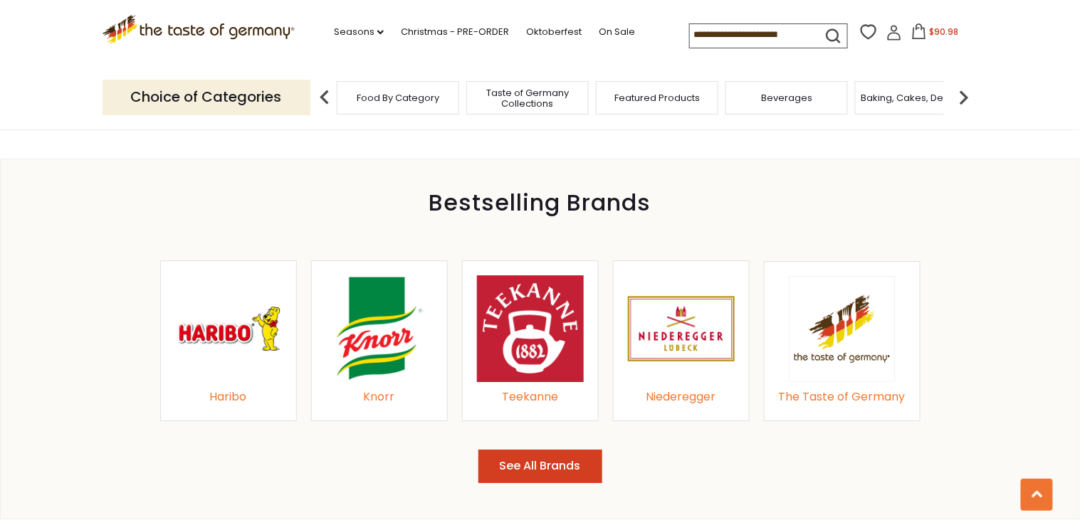
scroll to position [1480, 0]
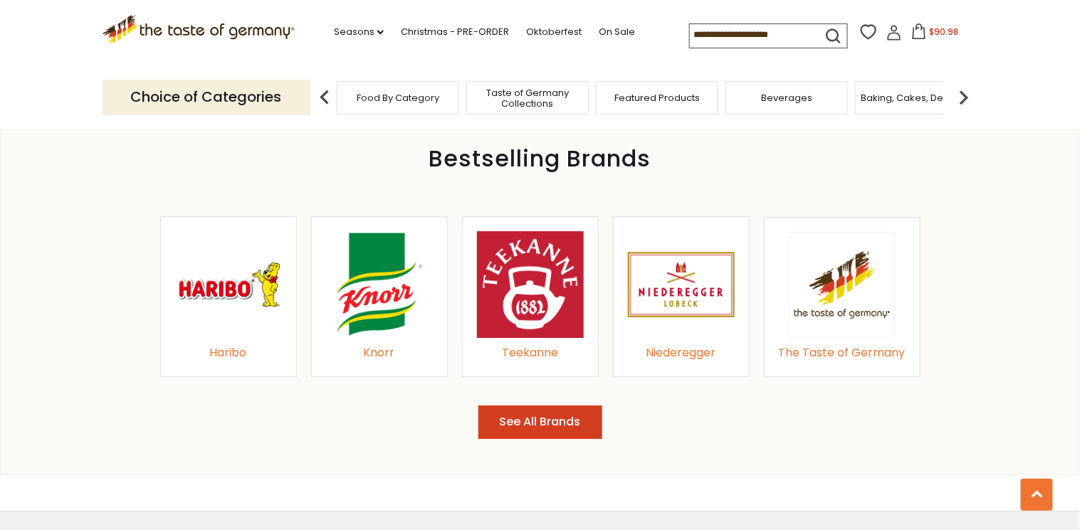
click at [522, 426] on button "See All Brands" at bounding box center [540, 422] width 124 height 33
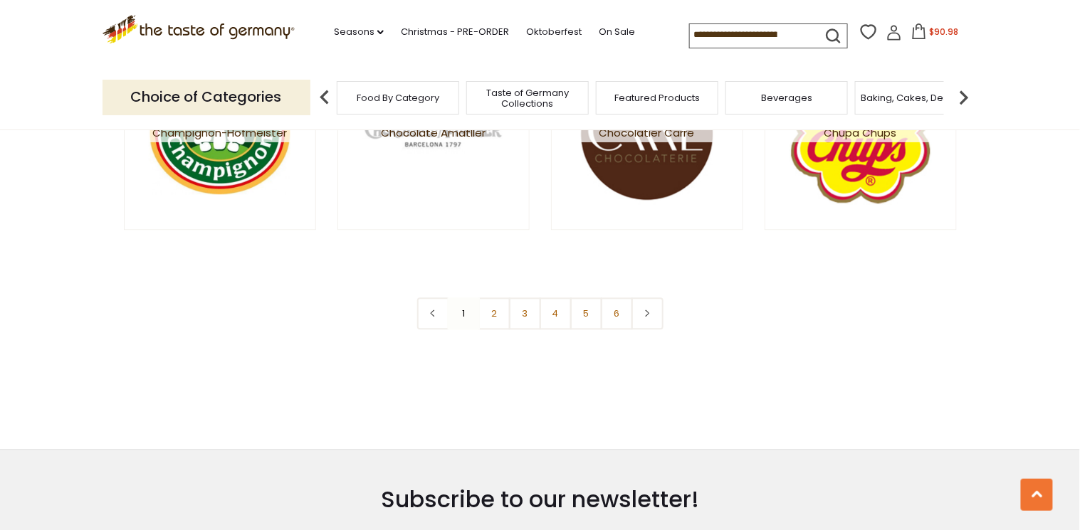
scroll to position [2676, 0]
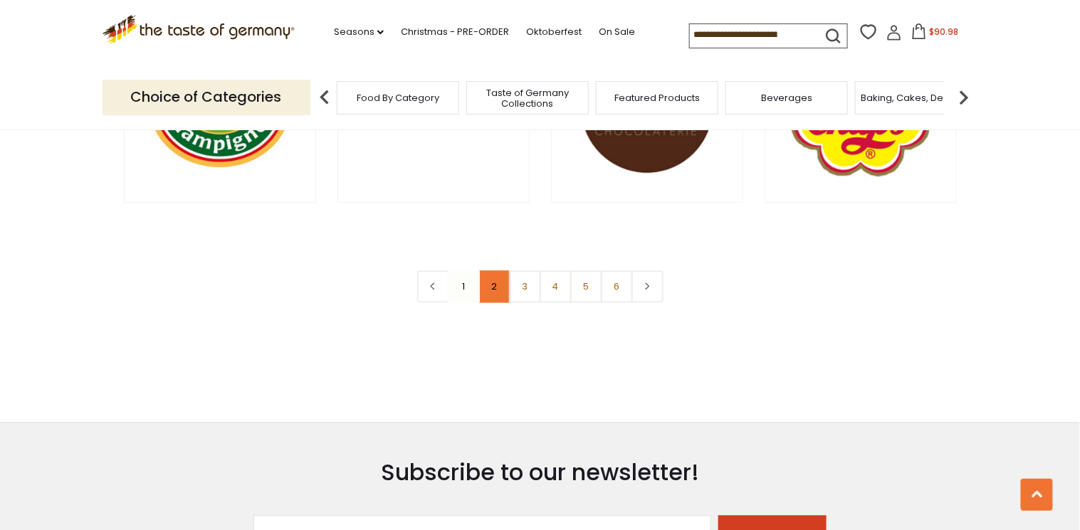
click at [488, 286] on link "2" at bounding box center [494, 287] width 32 height 32
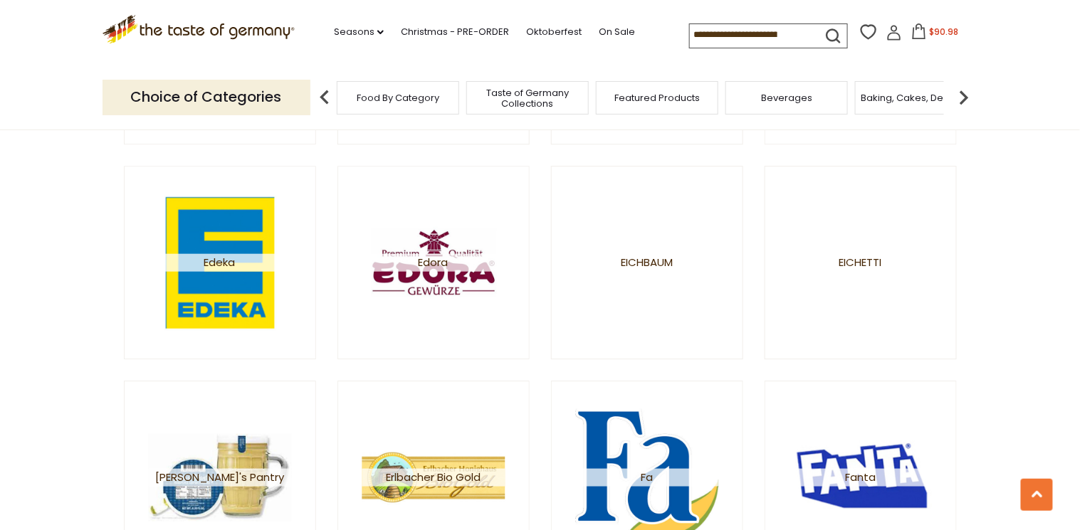
scroll to position [1253, 0]
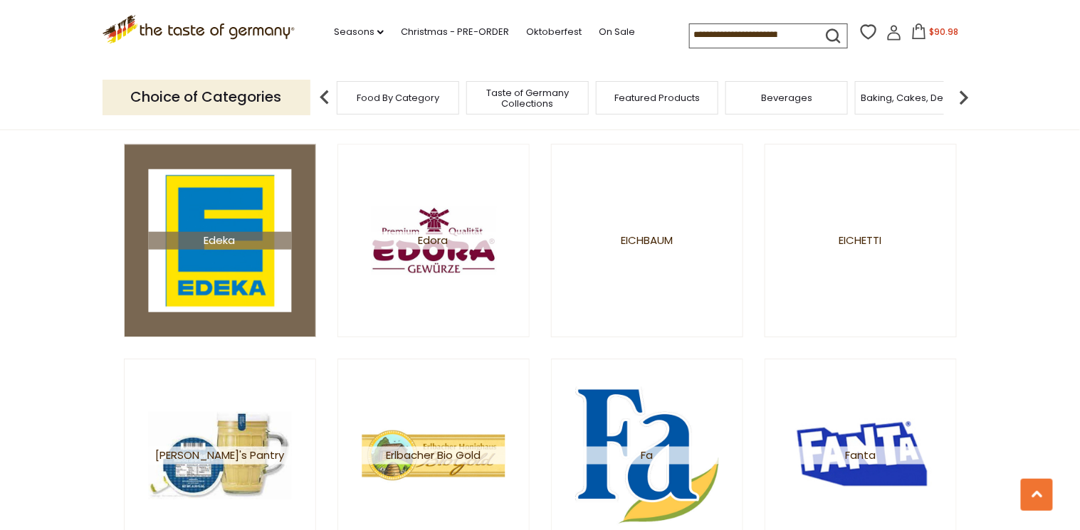
click at [258, 248] on img at bounding box center [219, 240] width 143 height 143
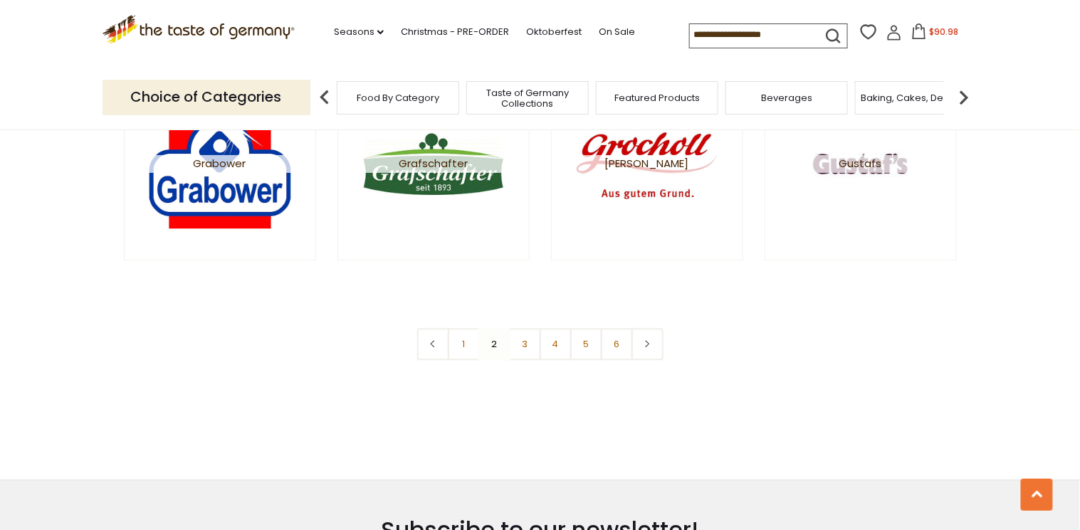
scroll to position [2619, 0]
click at [518, 336] on link "3" at bounding box center [525, 344] width 32 height 32
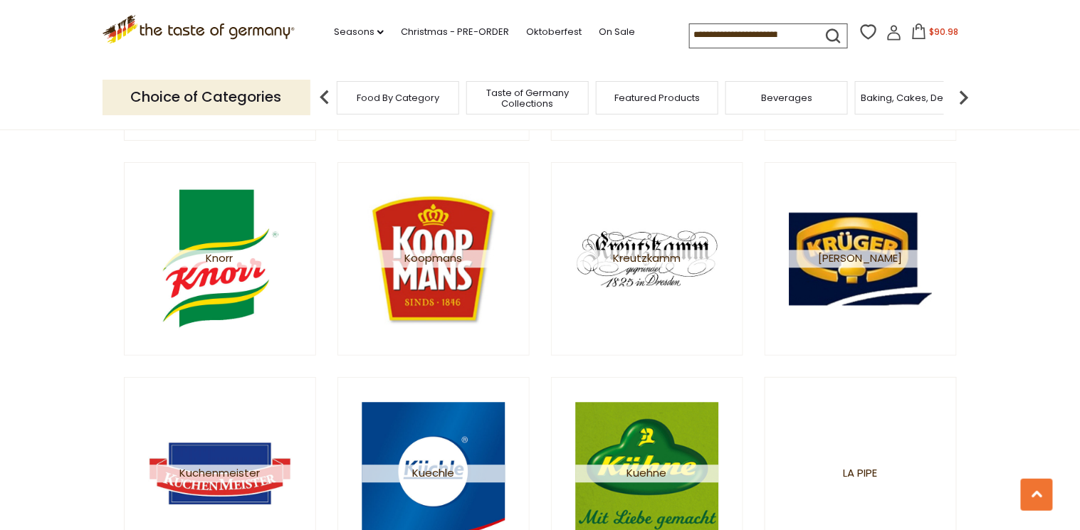
scroll to position [1936, 0]
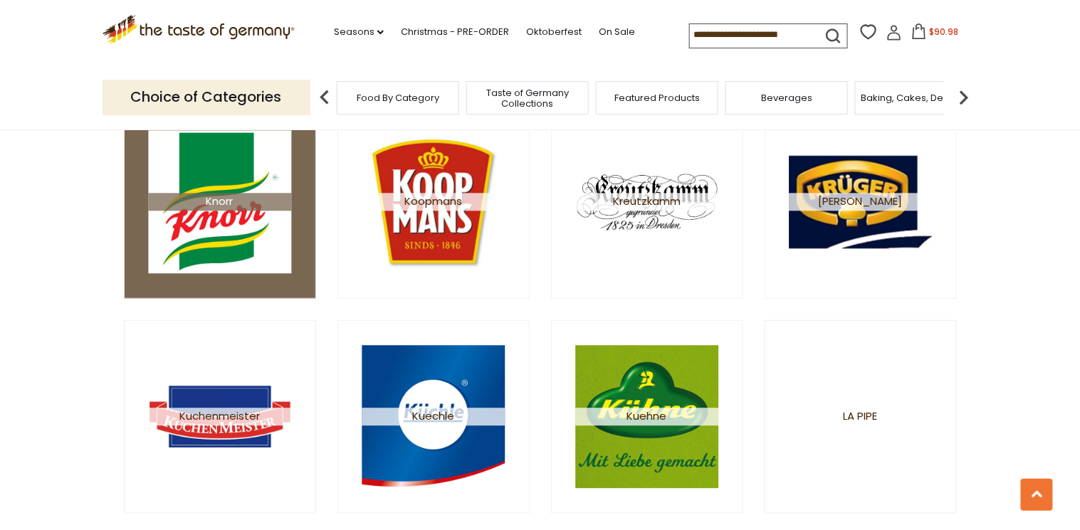
click at [201, 218] on img at bounding box center [219, 201] width 143 height 143
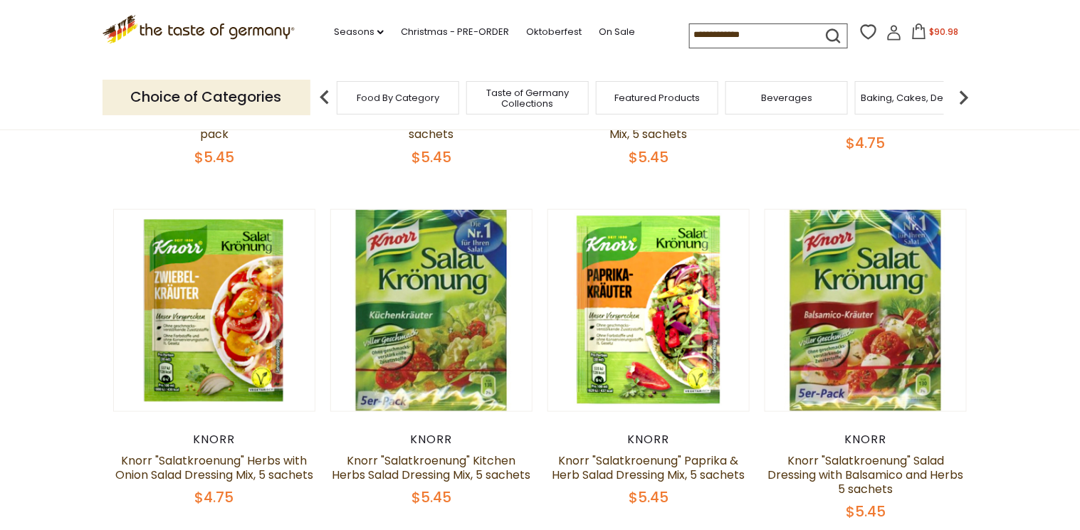
scroll to position [399, 0]
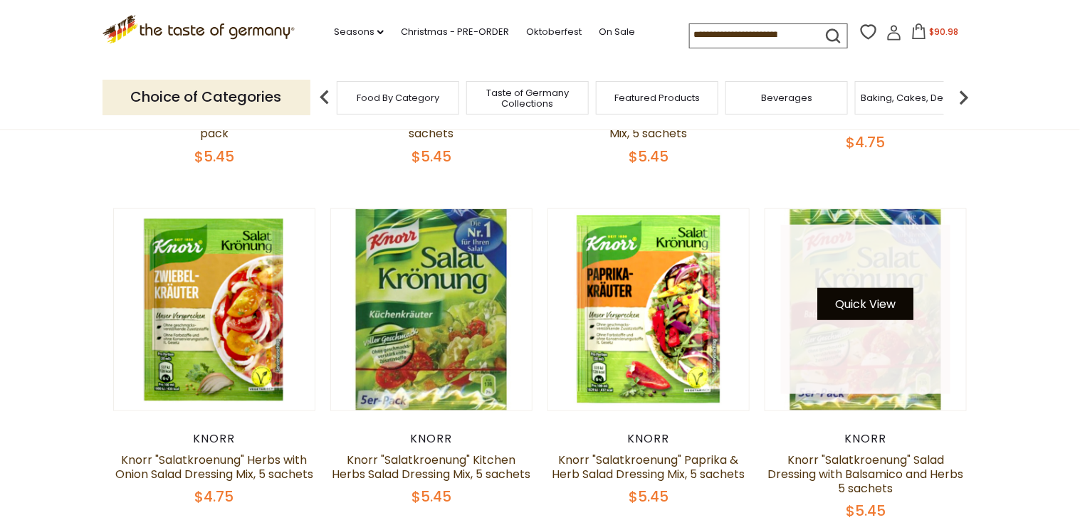
click at [854, 306] on button "Quick View" at bounding box center [866, 304] width 96 height 32
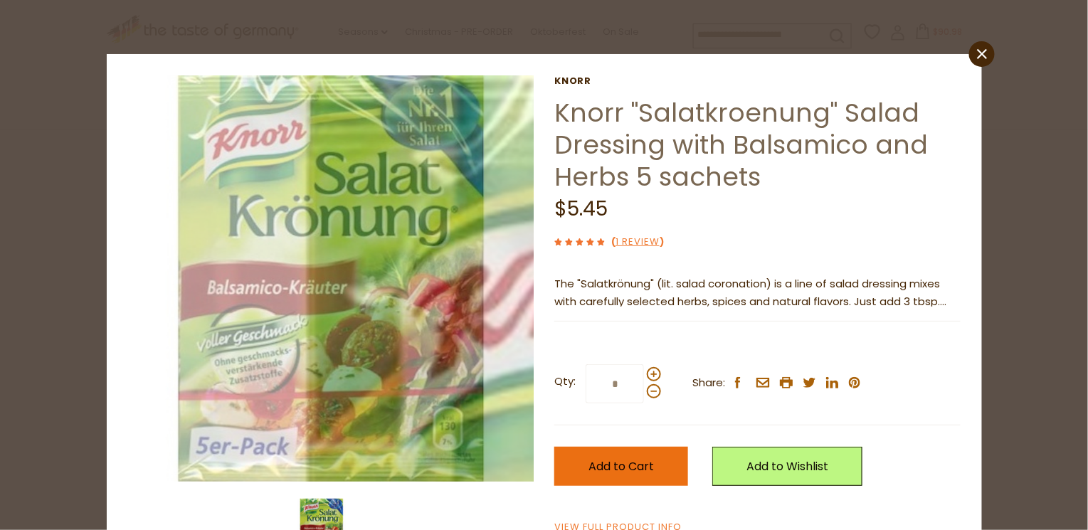
click at [589, 461] on span "Add to Cart" at bounding box center [621, 466] width 65 height 16
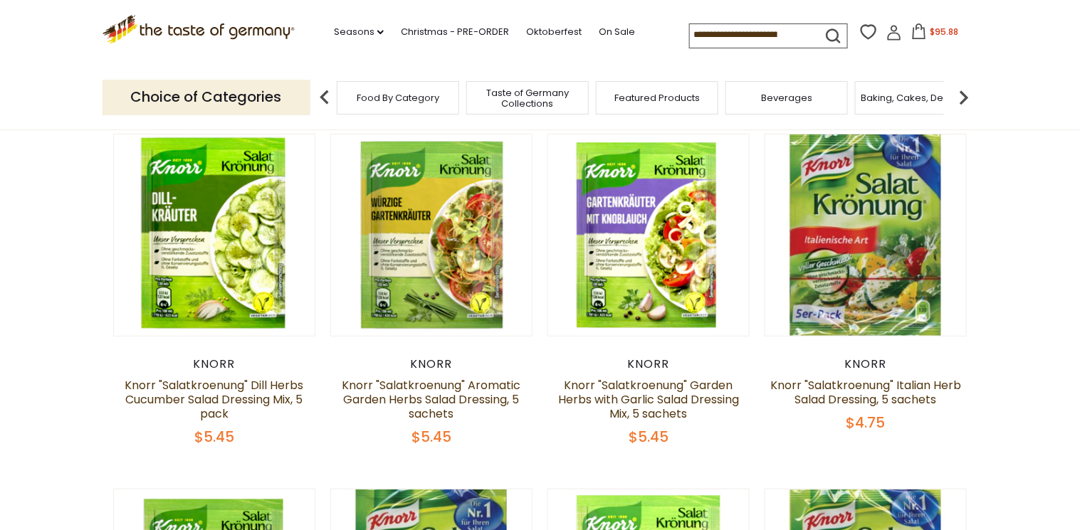
scroll to position [114, 0]
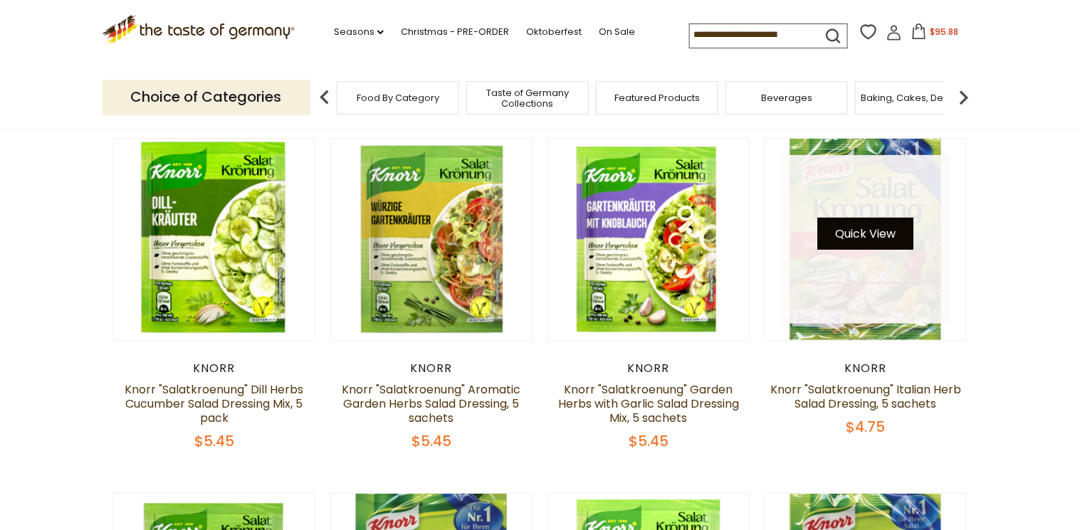
click at [883, 234] on button "Quick View" at bounding box center [866, 234] width 96 height 32
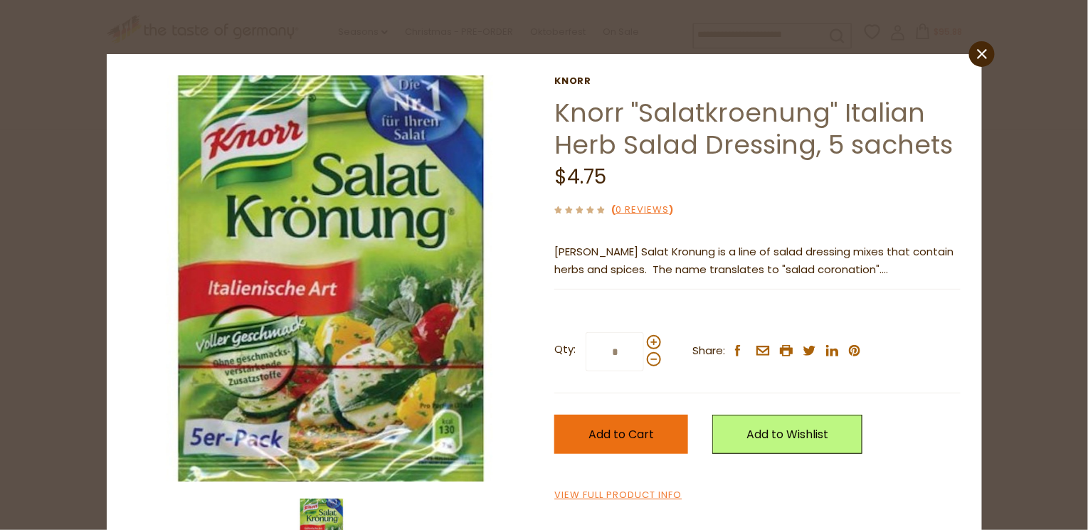
click at [643, 436] on span "Add to Cart" at bounding box center [621, 434] width 65 height 16
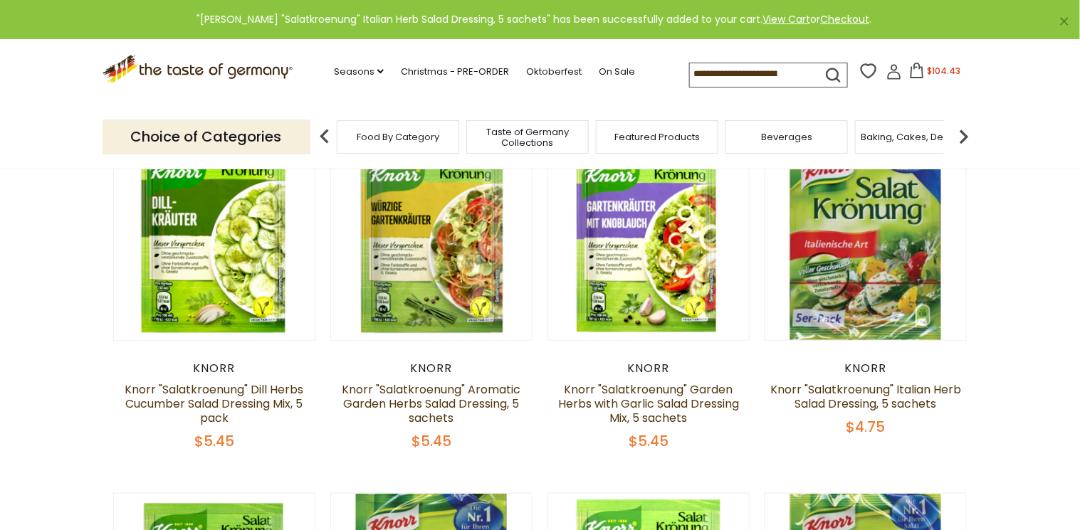
click at [938, 69] on span "$104.43" at bounding box center [943, 71] width 33 height 12
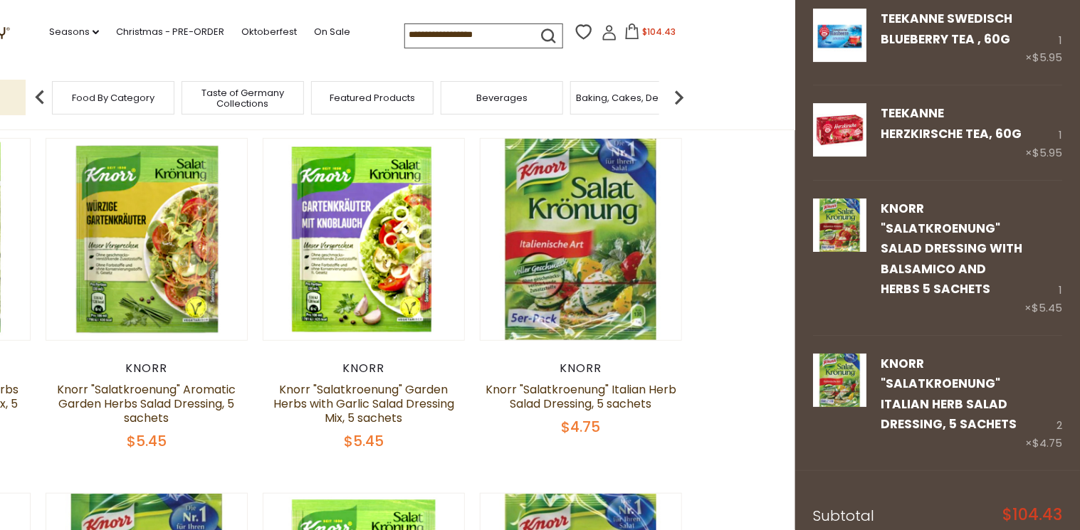
scroll to position [1573, 0]
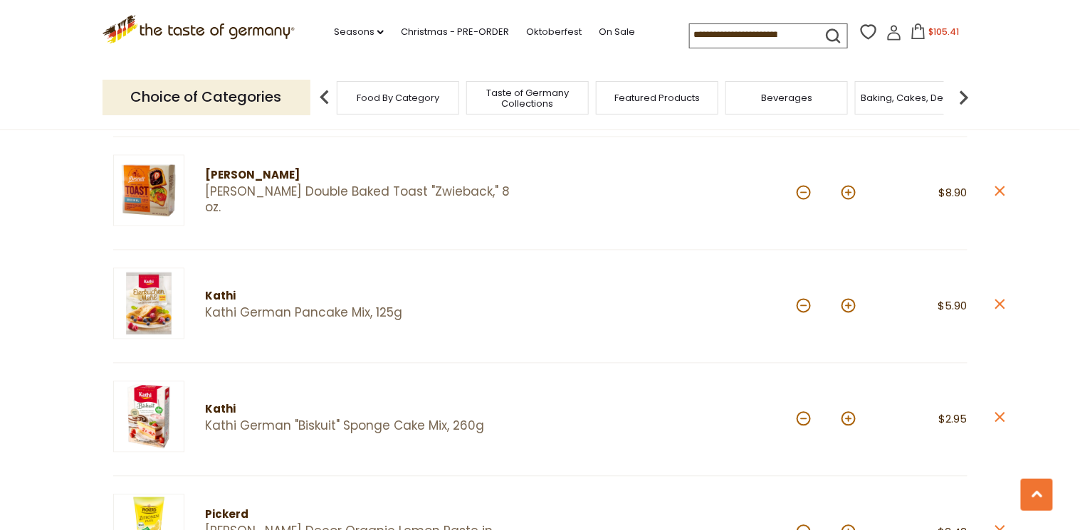
scroll to position [740, 0]
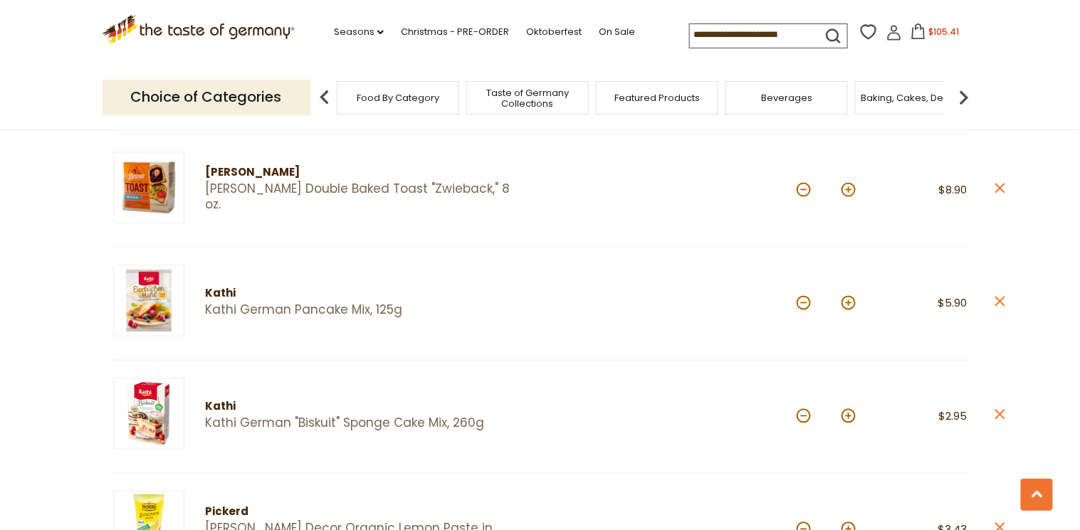
click at [134, 303] on img at bounding box center [148, 300] width 71 height 71
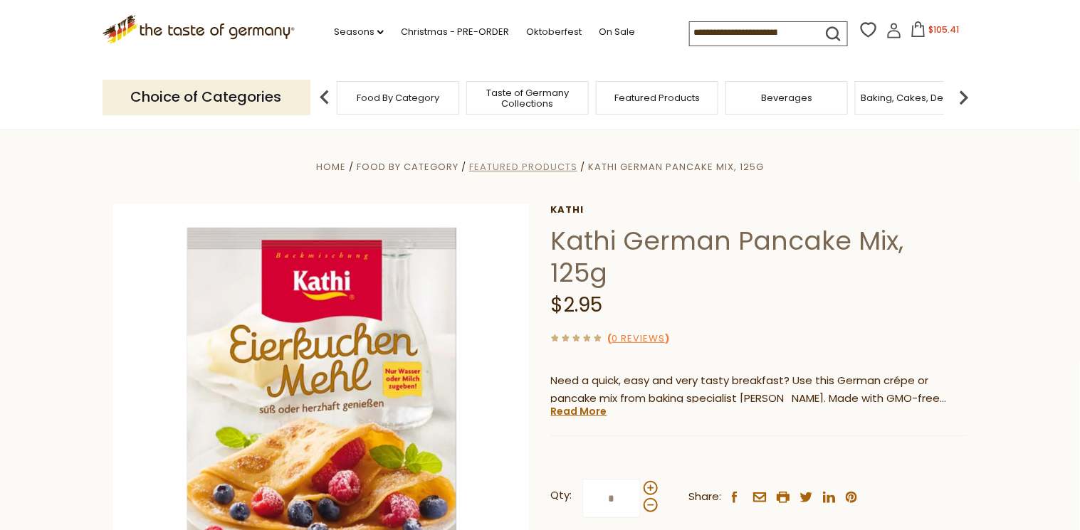
click at [543, 169] on span "Featured Products" at bounding box center [523, 167] width 108 height 14
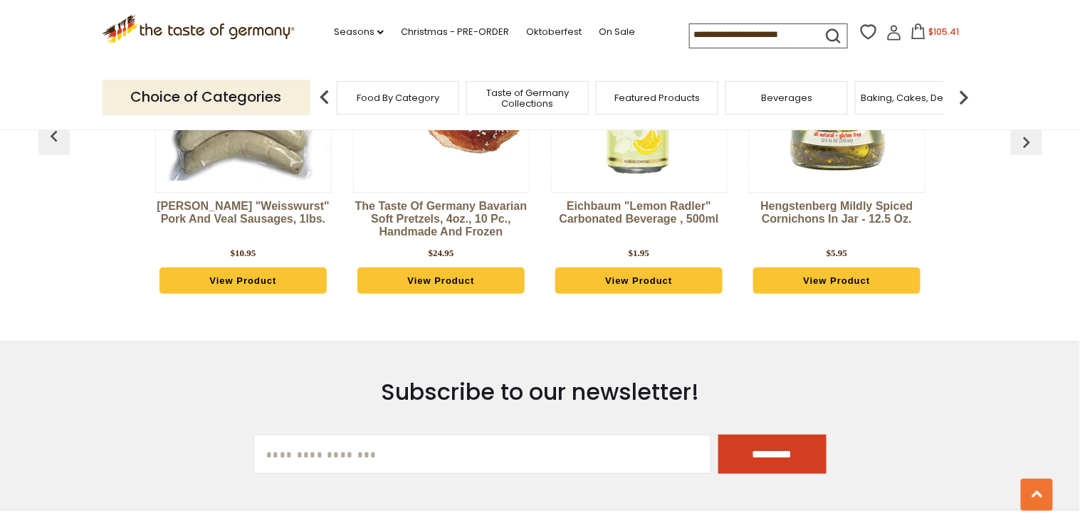
scroll to position [1594, 0]
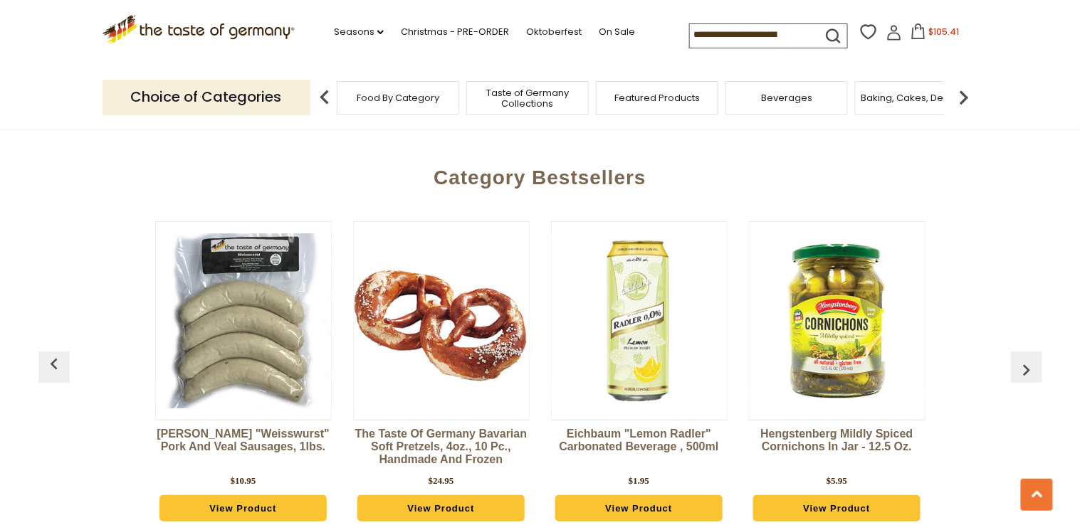
click at [1031, 359] on img "button" at bounding box center [1026, 370] width 23 height 23
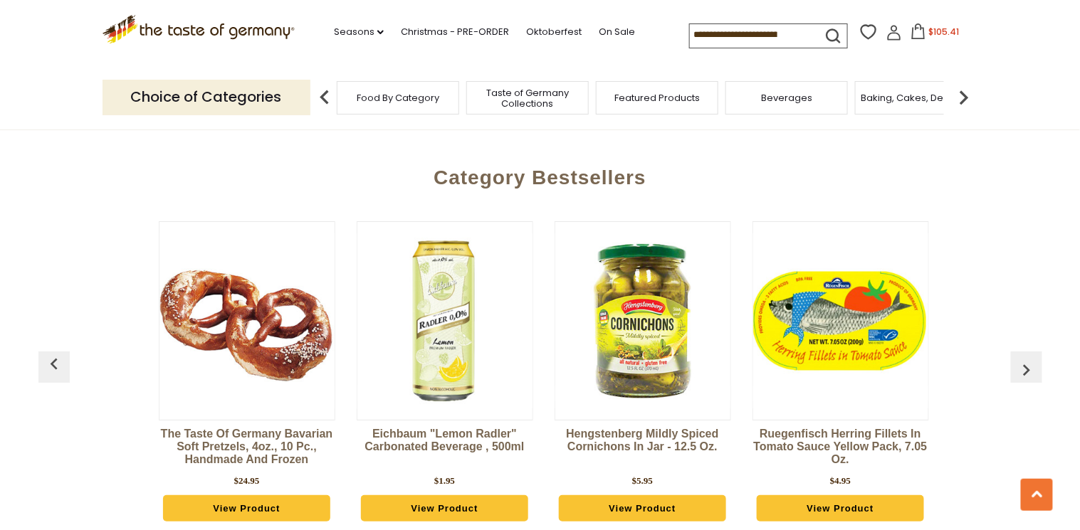
scroll to position [0, 198]
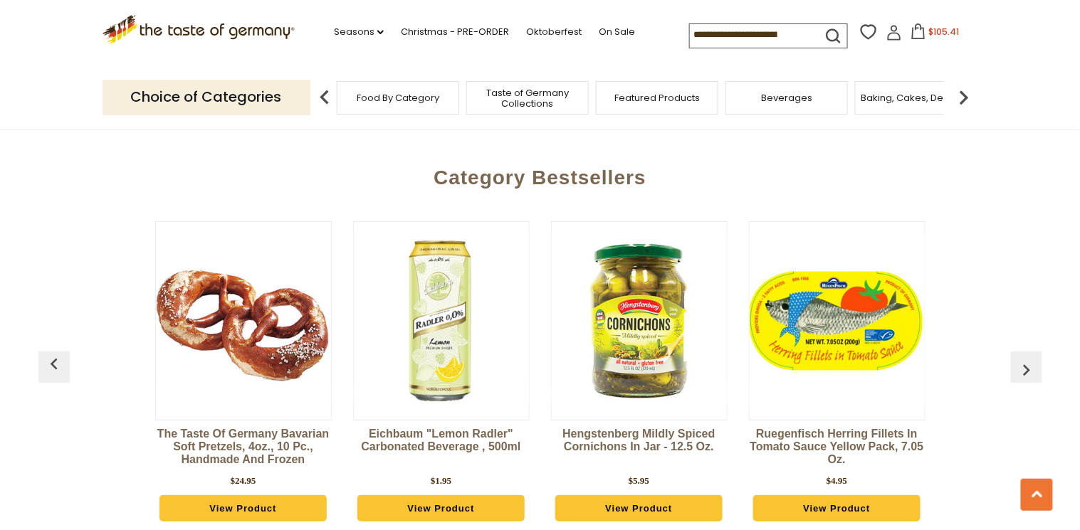
click at [1028, 359] on img "button" at bounding box center [1026, 370] width 23 height 23
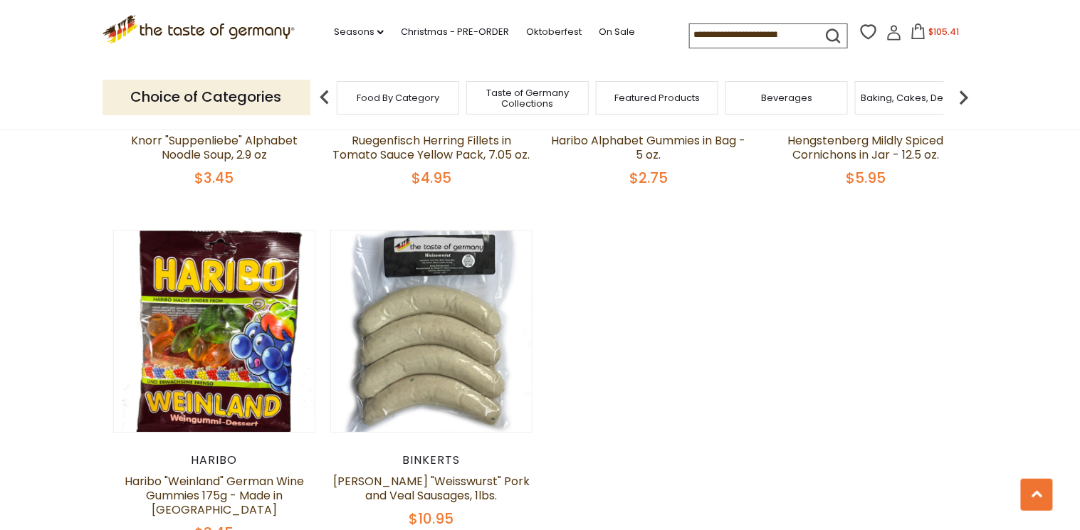
scroll to position [1082, 0]
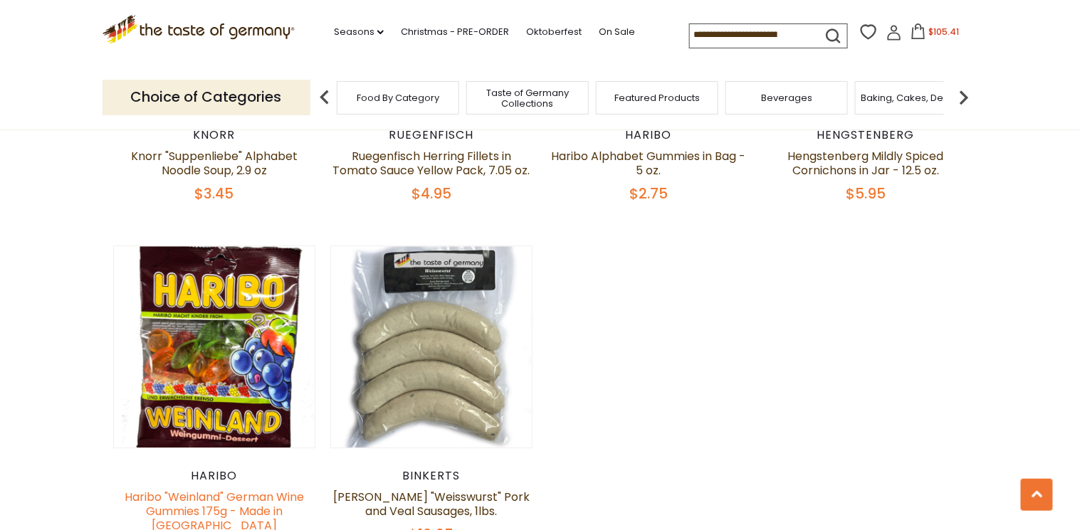
click at [212, 495] on link "Haribo "Weinland" German Wine Gummies 175g - Made in Germany" at bounding box center [214, 511] width 179 height 45
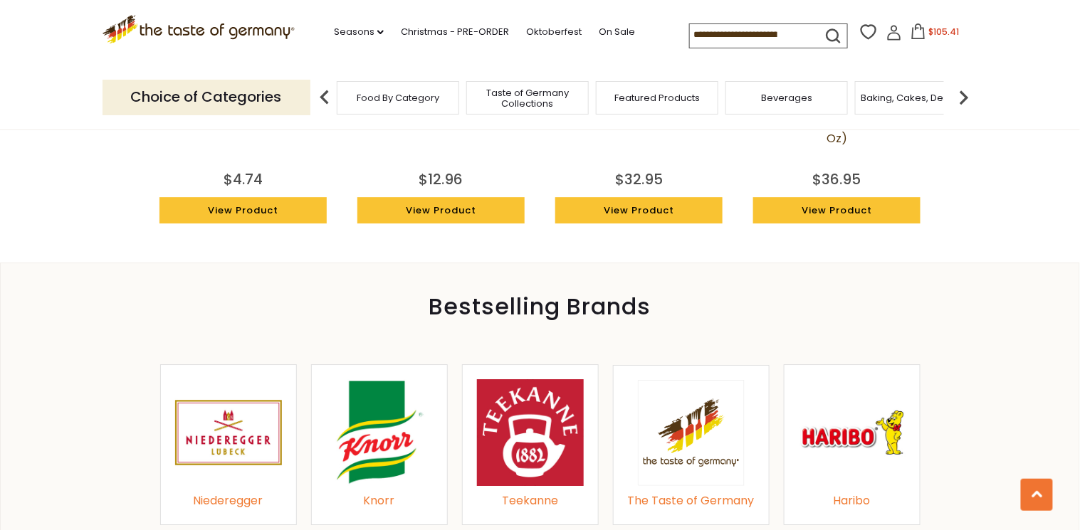
scroll to position [1366, 0]
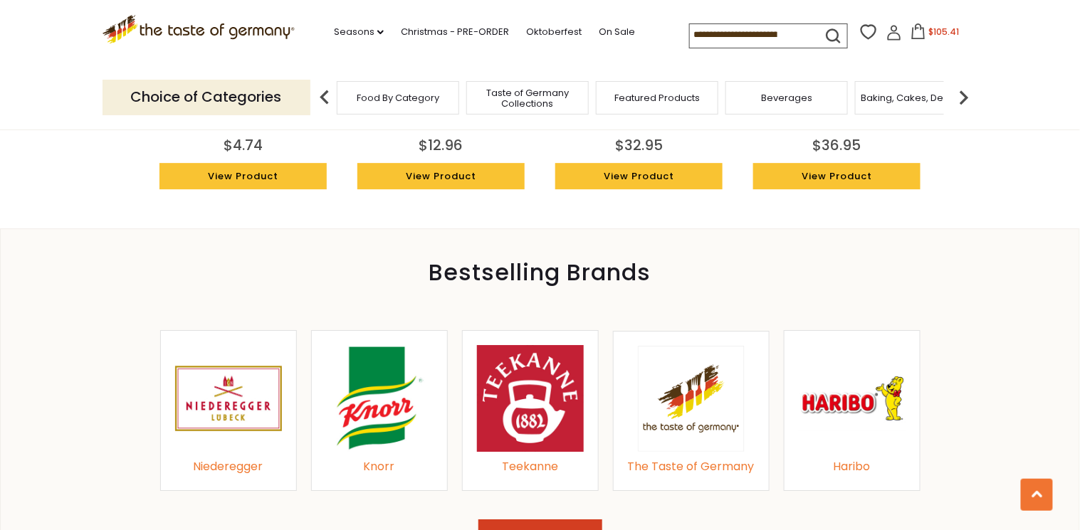
click at [816, 404] on img at bounding box center [852, 398] width 107 height 107
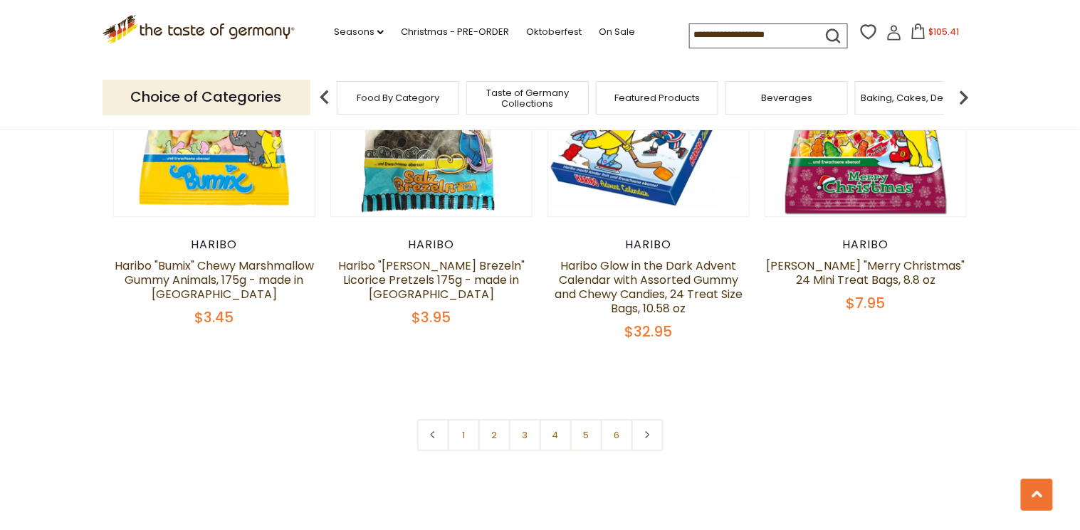
scroll to position [3131, 0]
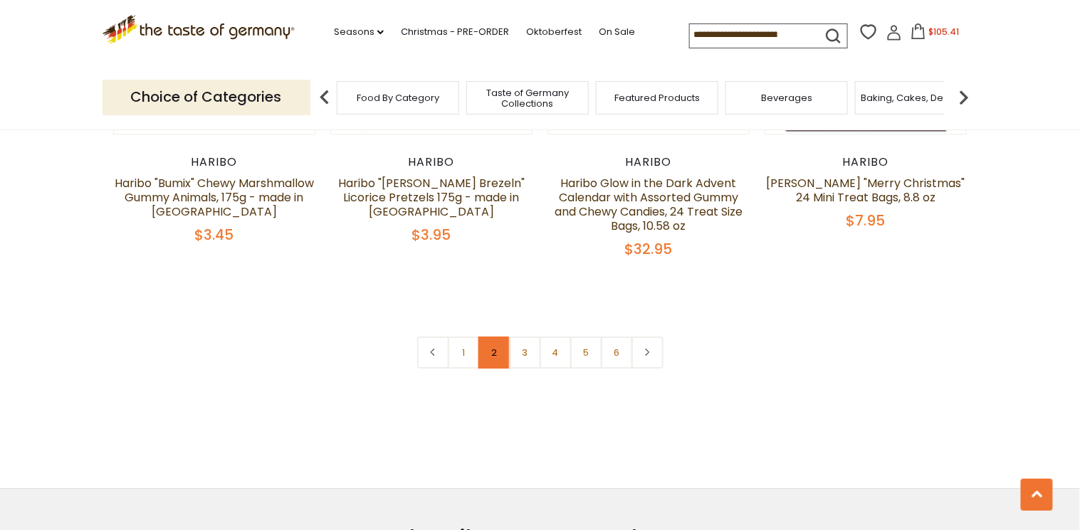
click at [483, 337] on link "2" at bounding box center [494, 353] width 32 height 32
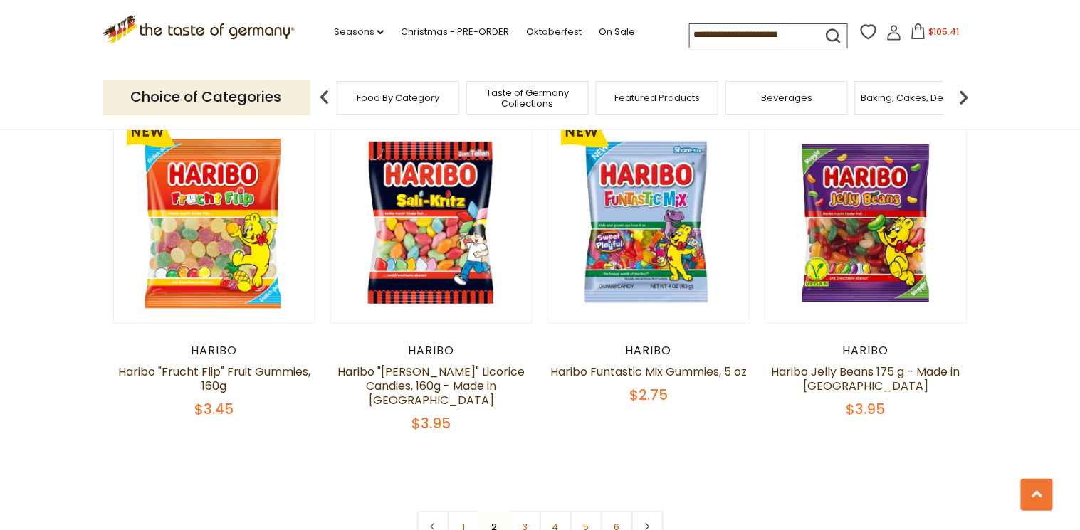
scroll to position [3033, 0]
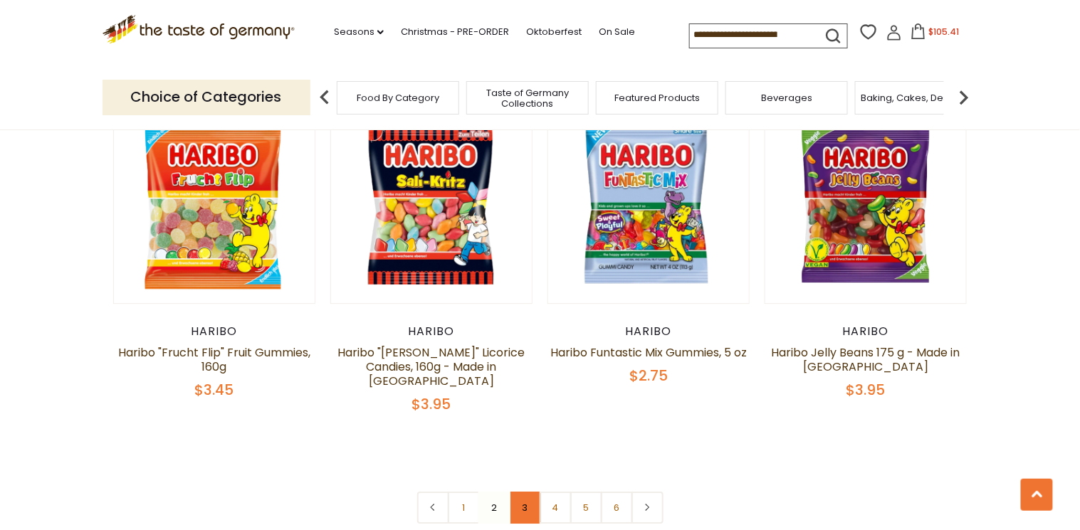
click at [526, 492] on link "3" at bounding box center [525, 508] width 32 height 32
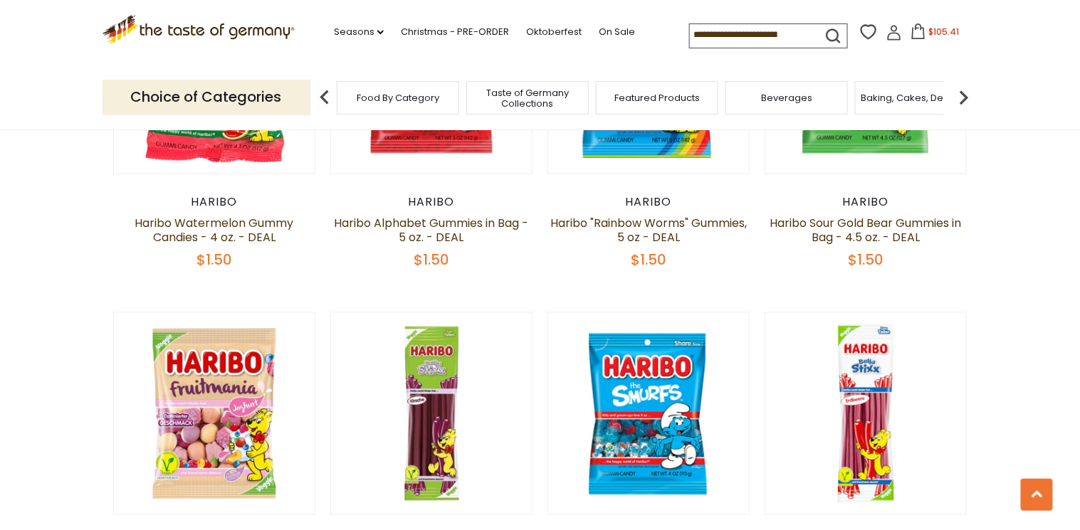
scroll to position [2521, 0]
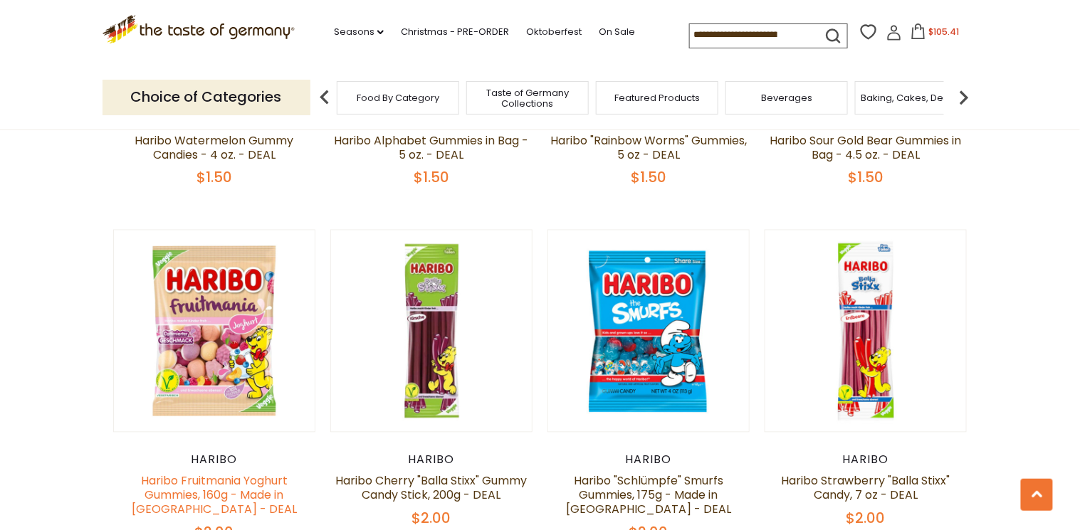
click at [219, 473] on link "Haribo Fruitmania Yoghurt Gummies, 160g - Made in [GEOGRAPHIC_DATA] - DEAL" at bounding box center [214, 495] width 165 height 45
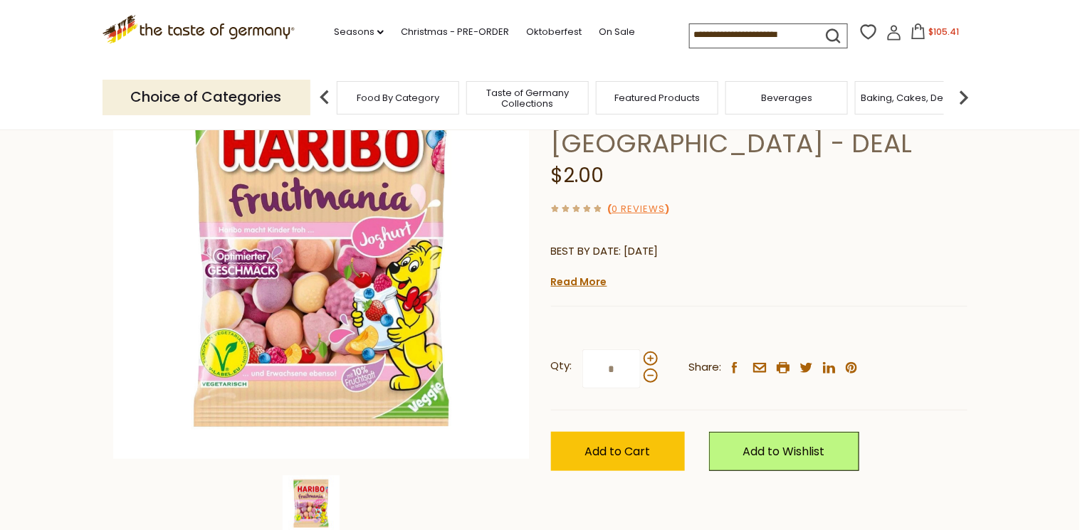
scroll to position [171, 0]
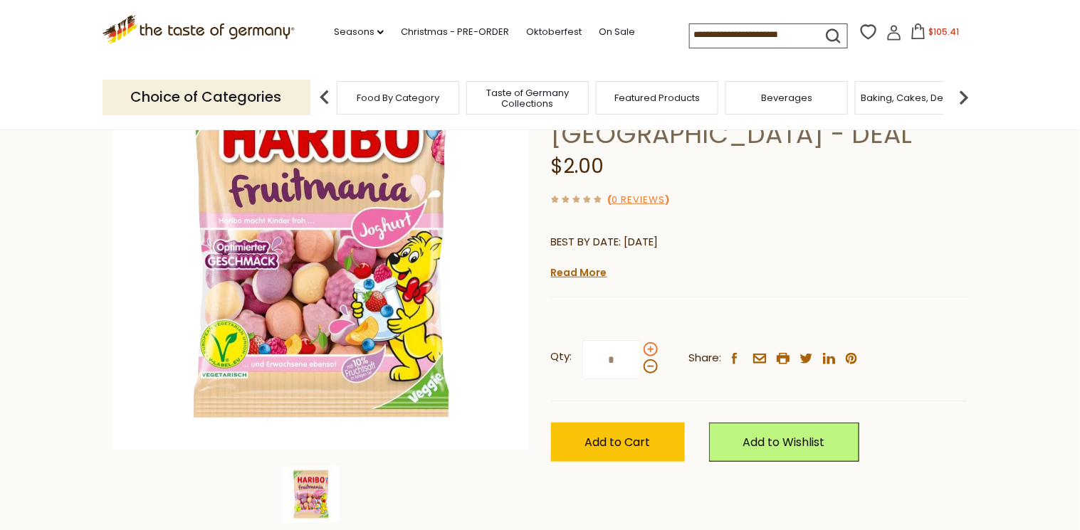
click at [650, 347] on span at bounding box center [650, 349] width 14 height 14
click at [641, 347] on input "*" at bounding box center [611, 359] width 58 height 39
click at [646, 367] on span at bounding box center [650, 366] width 14 height 14
click at [641, 367] on input "*" at bounding box center [611, 359] width 58 height 39
click at [645, 353] on span at bounding box center [650, 349] width 14 height 14
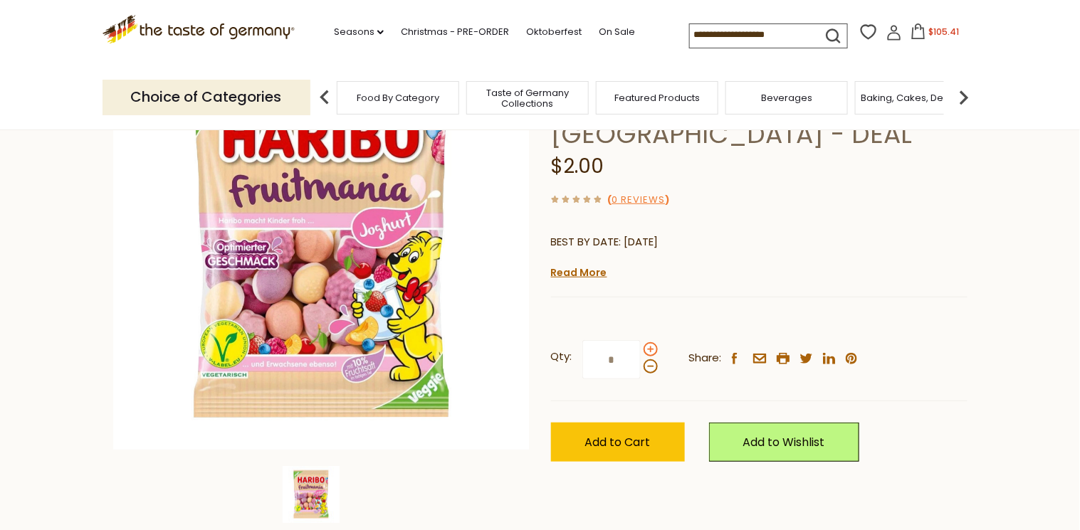
click at [641, 353] on input "*" at bounding box center [611, 359] width 58 height 39
type input "*"
click at [626, 431] on button "Add to Cart" at bounding box center [618, 442] width 134 height 39
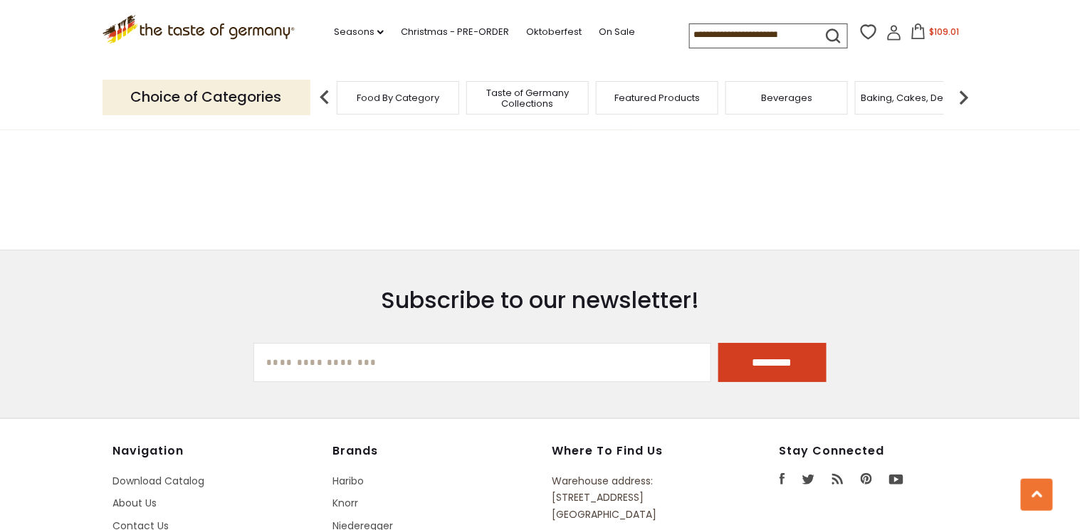
scroll to position [3262, 0]
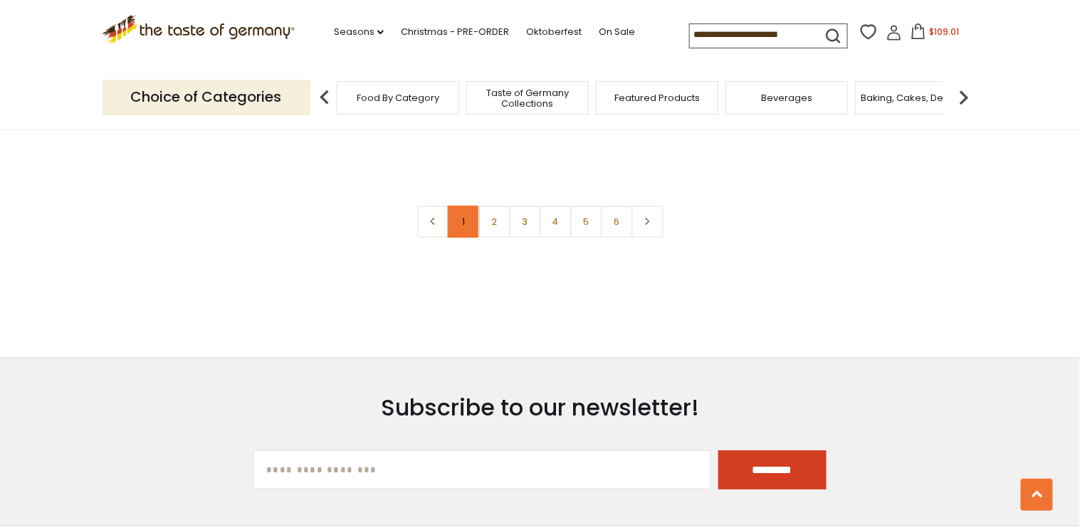
click at [468, 206] on link "1" at bounding box center [464, 222] width 32 height 32
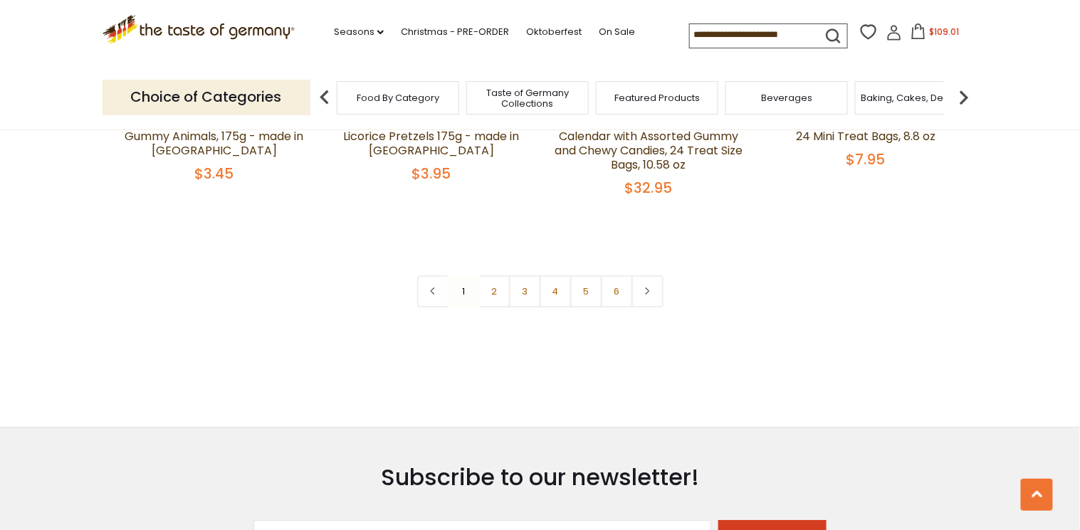
scroll to position [3204, 0]
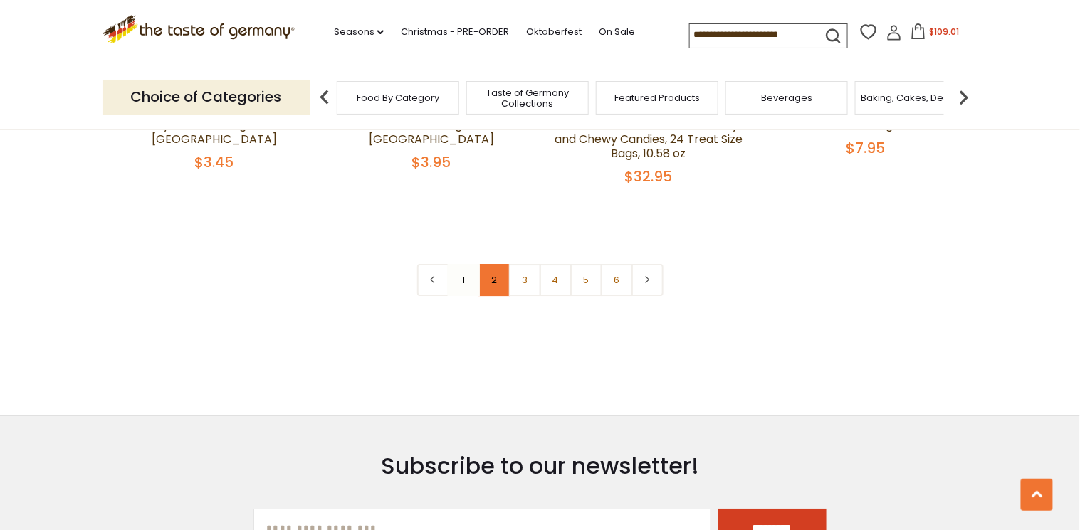
click at [497, 264] on link "2" at bounding box center [494, 280] width 32 height 32
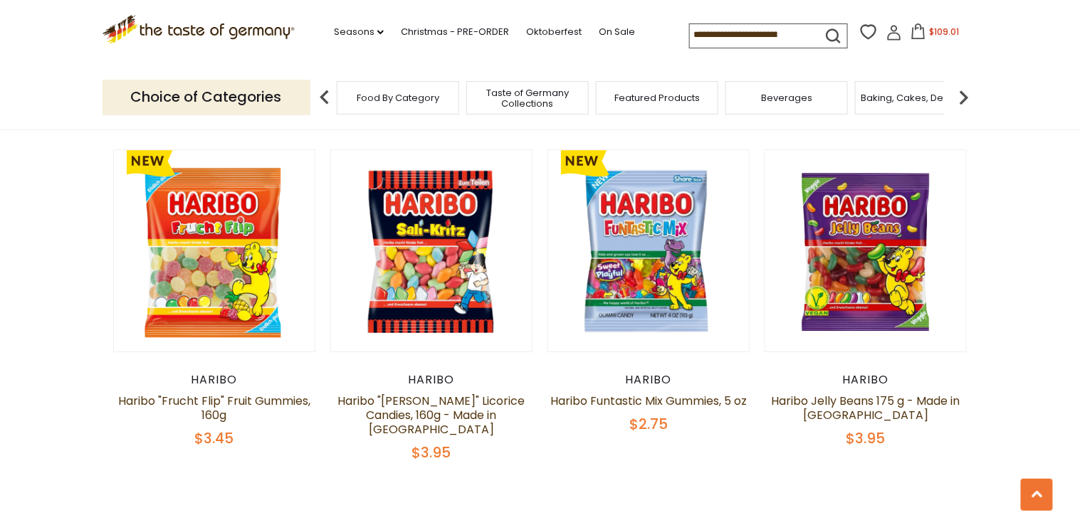
scroll to position [3090, 0]
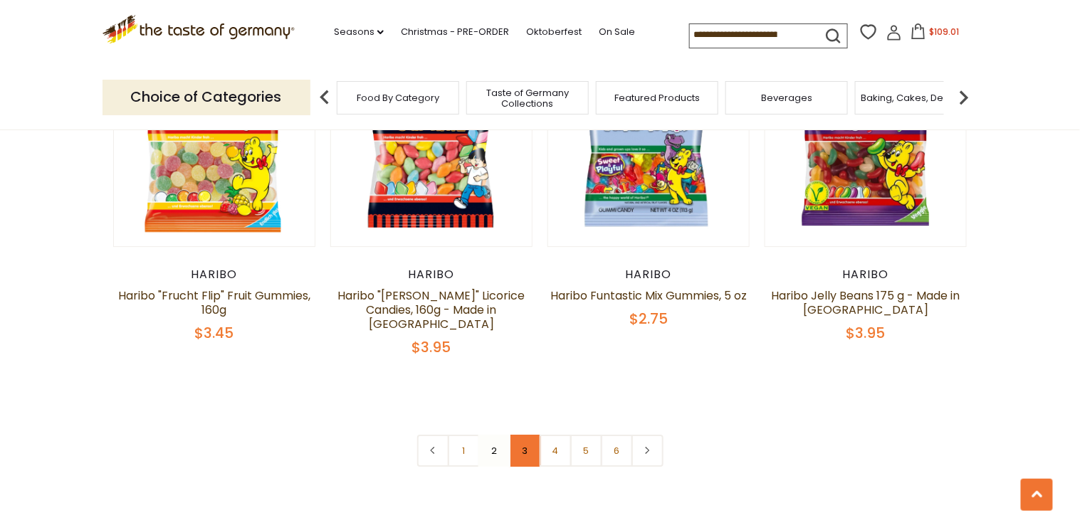
click at [522, 435] on link "3" at bounding box center [525, 451] width 32 height 32
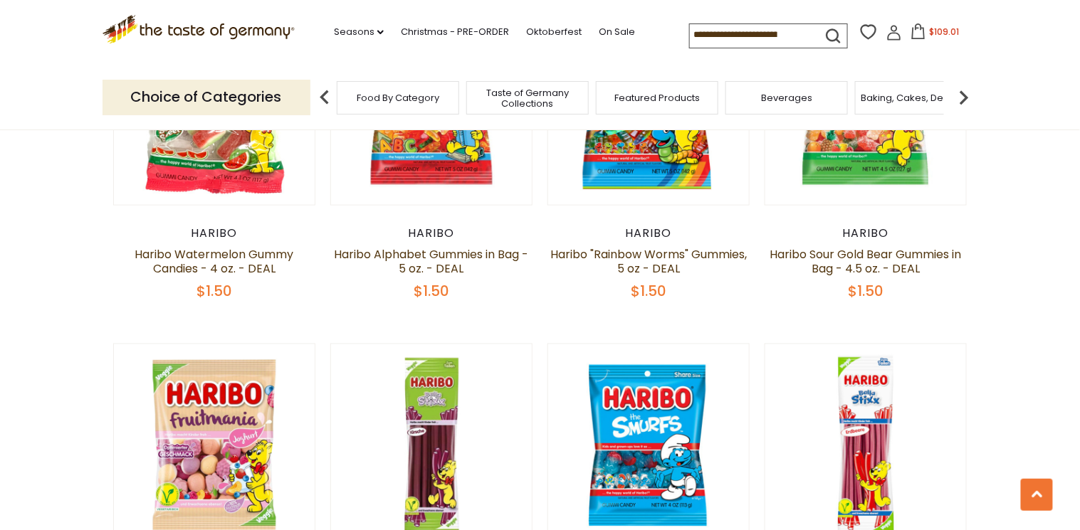
scroll to position [2464, 0]
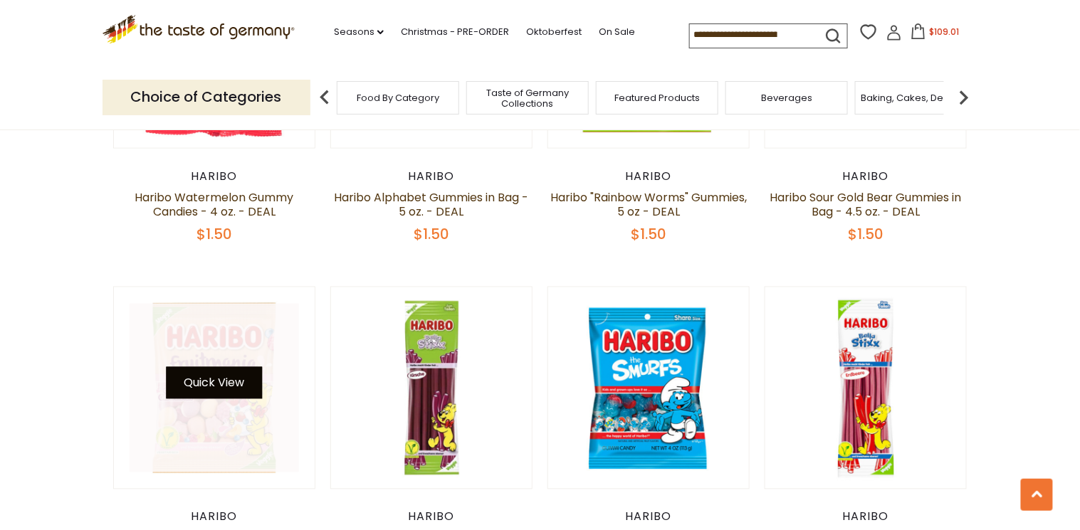
click at [208, 367] on button "Quick View" at bounding box center [214, 383] width 96 height 32
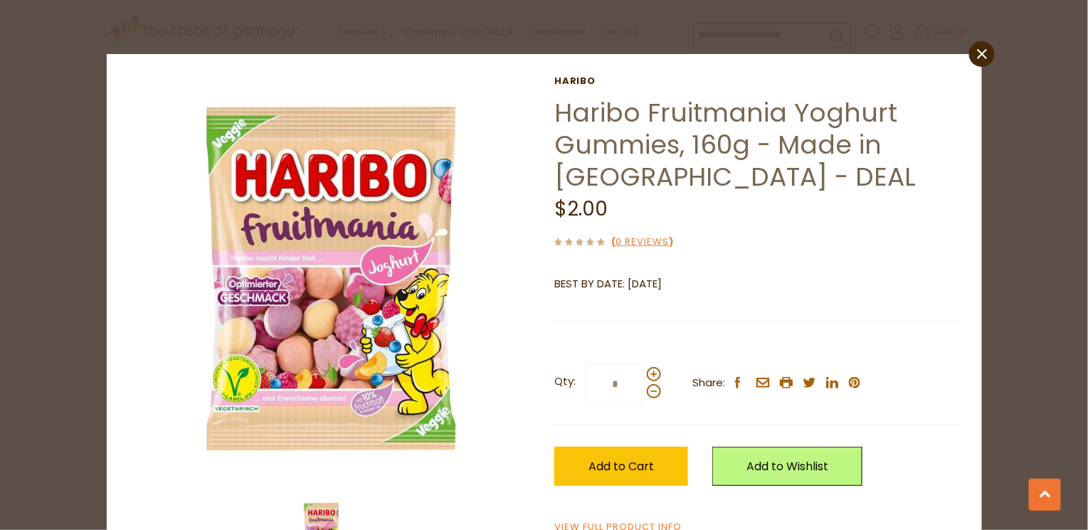
click at [615, 386] on input "*" at bounding box center [615, 383] width 58 height 39
type input "*"
click at [629, 462] on span "Add to Cart" at bounding box center [621, 466] width 65 height 16
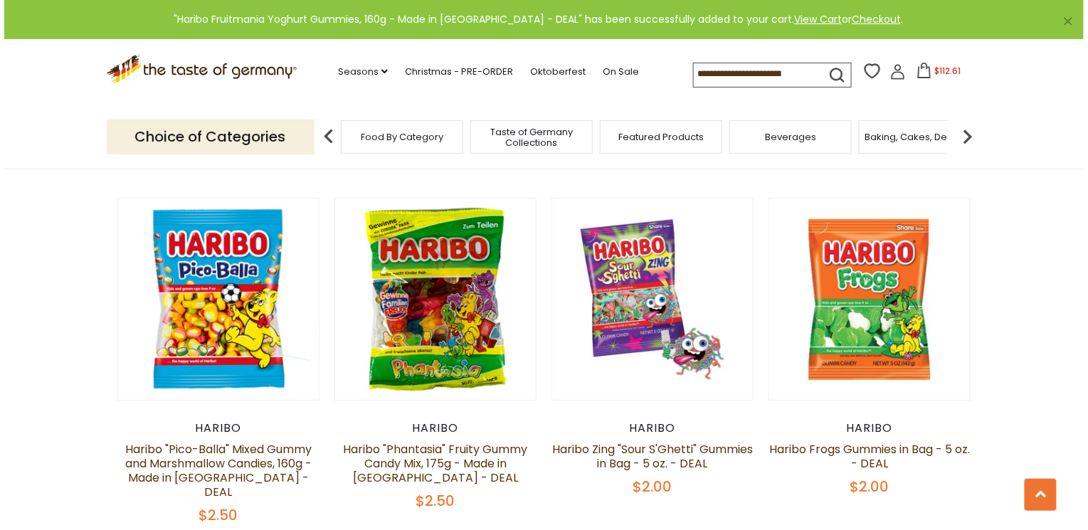
scroll to position [2919, 0]
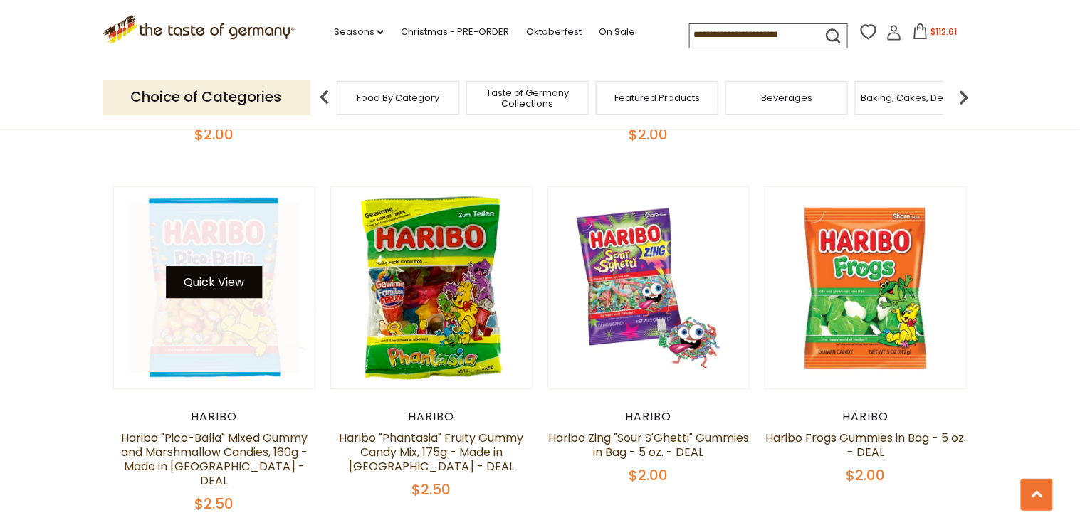
click at [189, 266] on button "Quick View" at bounding box center [214, 282] width 96 height 32
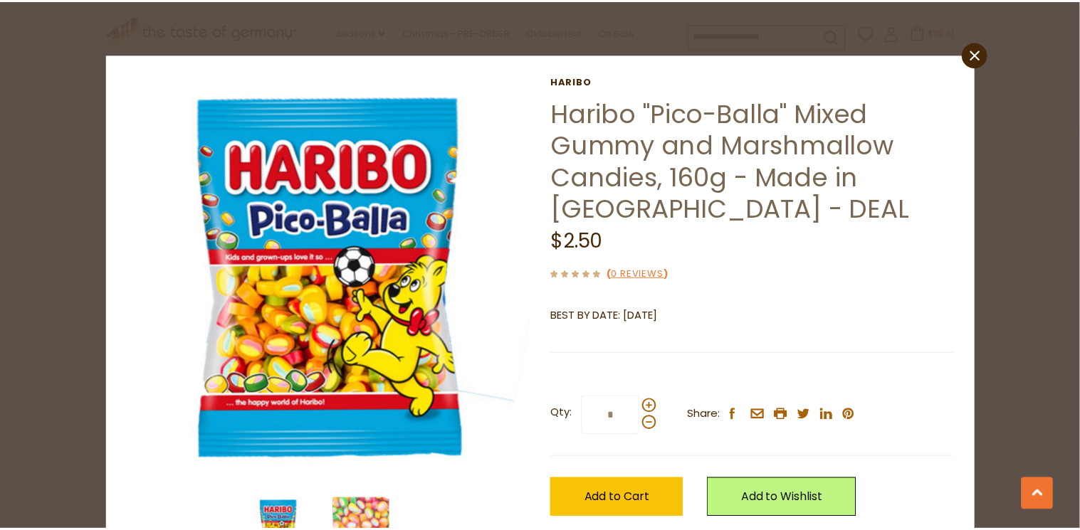
scroll to position [0, 0]
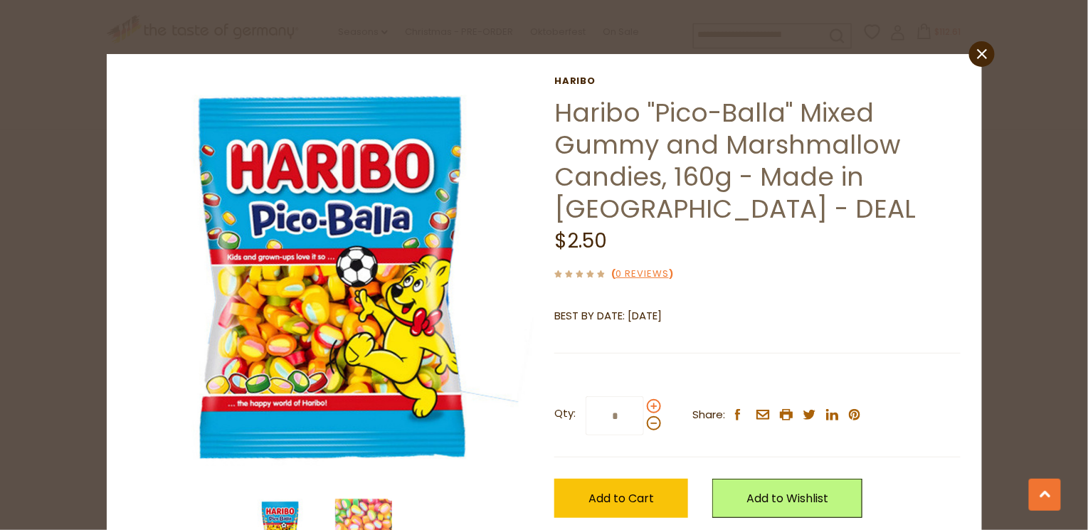
click at [649, 407] on span at bounding box center [654, 406] width 14 height 14
click at [644, 407] on input "*" at bounding box center [615, 415] width 58 height 39
click at [649, 407] on span at bounding box center [654, 406] width 14 height 14
click at [644, 407] on input "*" at bounding box center [615, 415] width 58 height 39
click at [649, 407] on span at bounding box center [654, 406] width 14 height 14
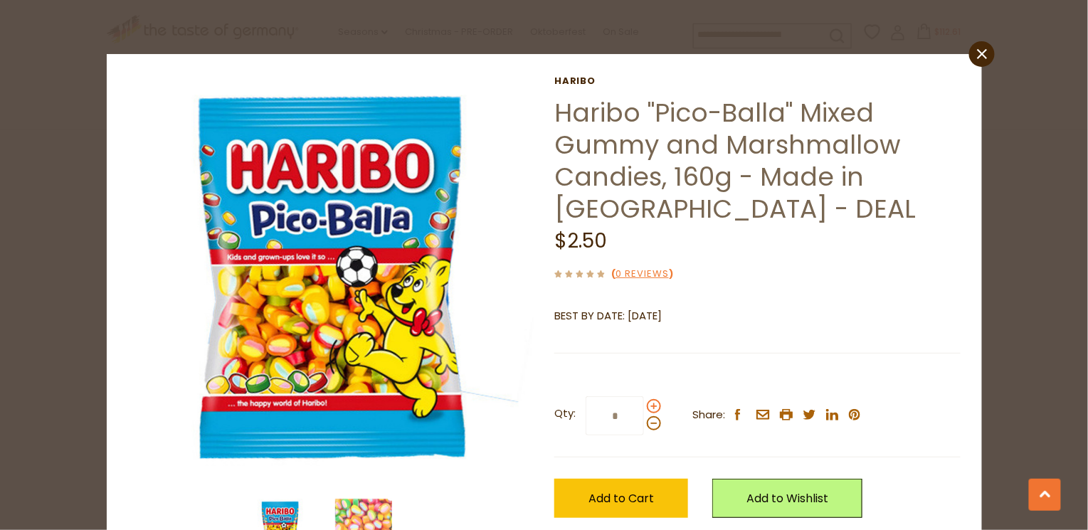
click at [644, 407] on input "*" at bounding box center [615, 415] width 58 height 39
type input "*"
click at [611, 500] on span "Add to Cart" at bounding box center [621, 498] width 65 height 16
click at [977, 51] on icon at bounding box center [982, 54] width 10 height 10
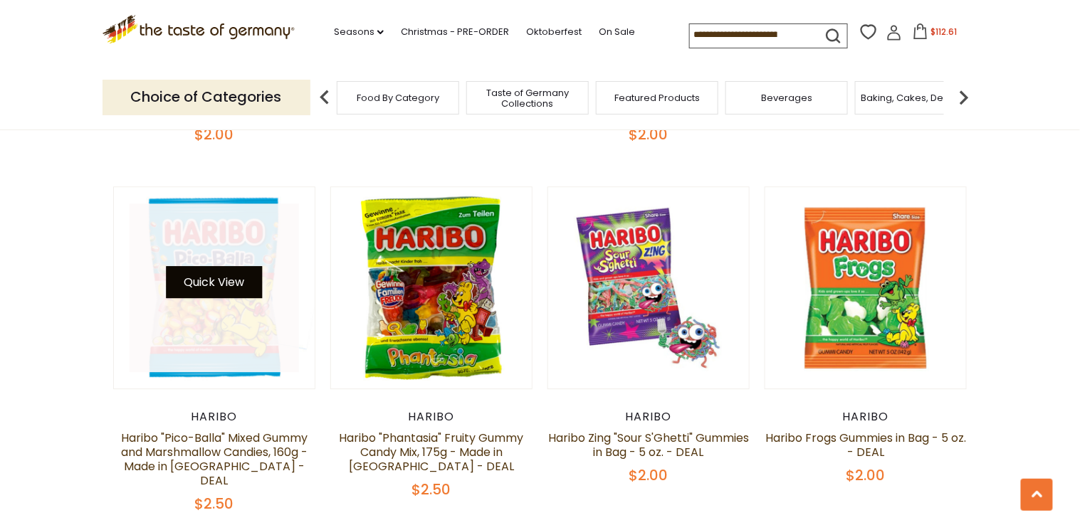
click at [192, 266] on button "Quick View" at bounding box center [214, 282] width 96 height 32
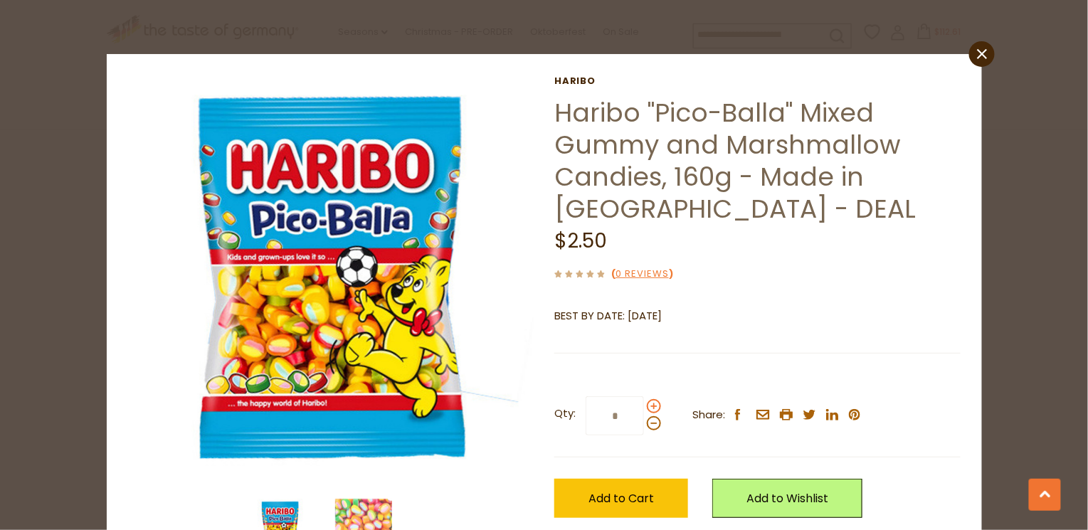
click at [648, 407] on span at bounding box center [654, 406] width 14 height 14
click at [644, 407] on input "*" at bounding box center [615, 415] width 58 height 39
click at [648, 407] on span at bounding box center [654, 406] width 14 height 14
click at [644, 407] on input "*" at bounding box center [615, 415] width 58 height 39
click at [648, 407] on span at bounding box center [654, 406] width 14 height 14
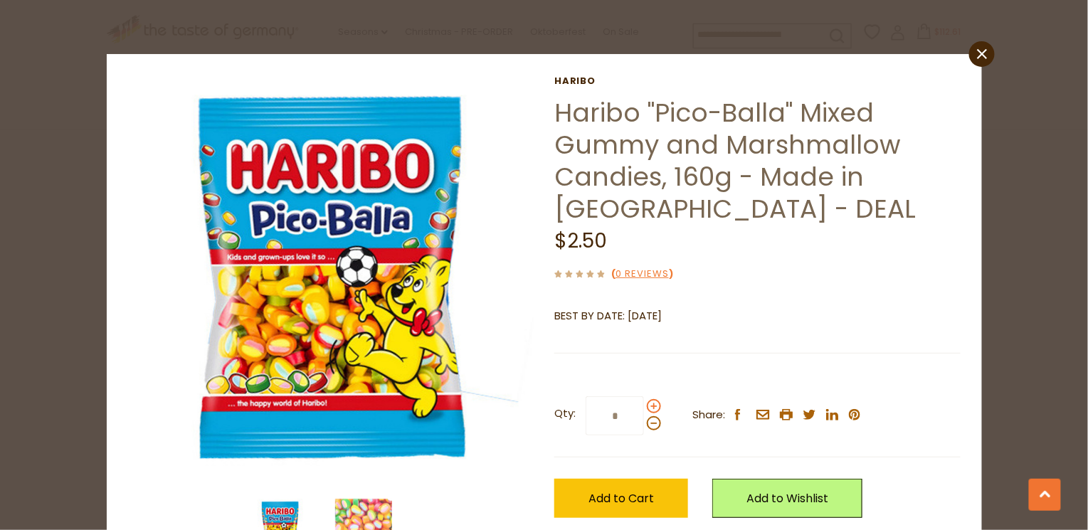
click at [644, 407] on input "*" at bounding box center [615, 415] width 58 height 39
type input "*"
click at [604, 497] on span "Add to Cart" at bounding box center [621, 498] width 65 height 16
click at [978, 57] on icon "close" at bounding box center [981, 54] width 11 height 11
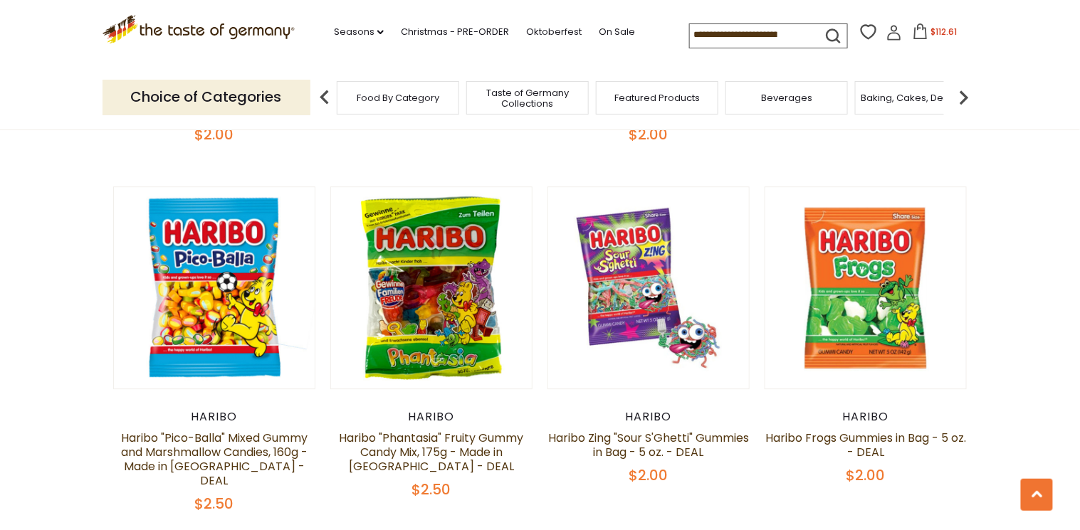
click at [939, 27] on span "$112.61" at bounding box center [944, 32] width 26 height 12
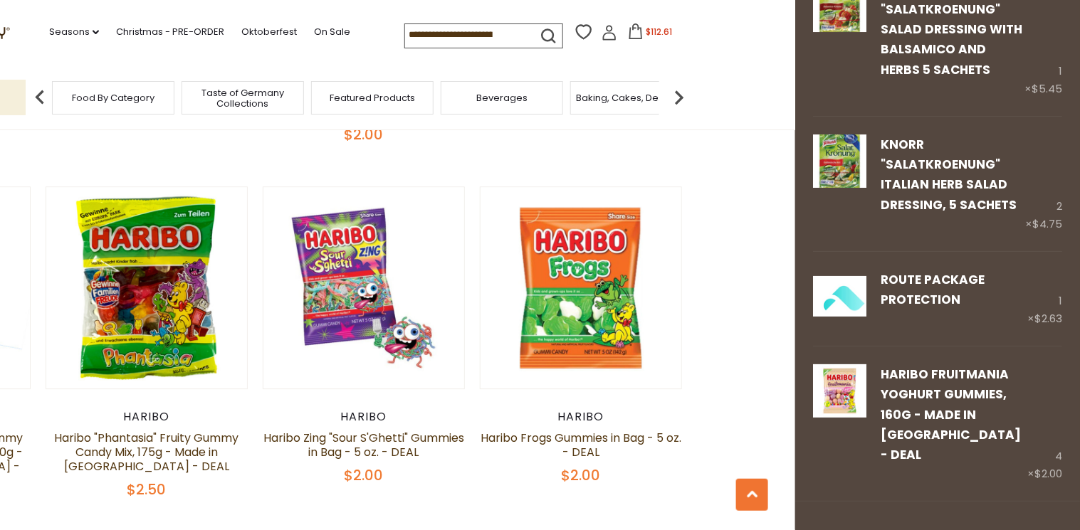
scroll to position [1708, 0]
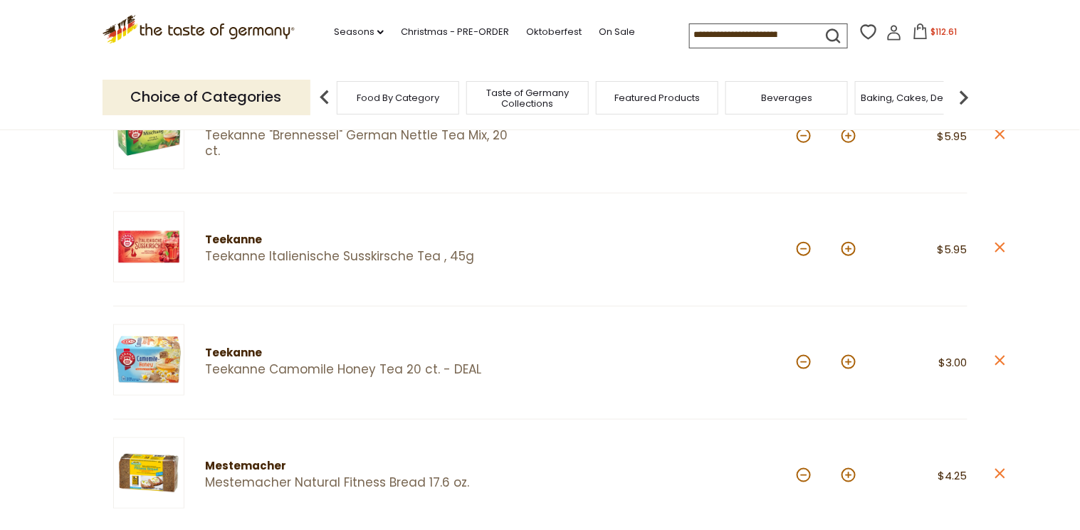
scroll to position [462, 0]
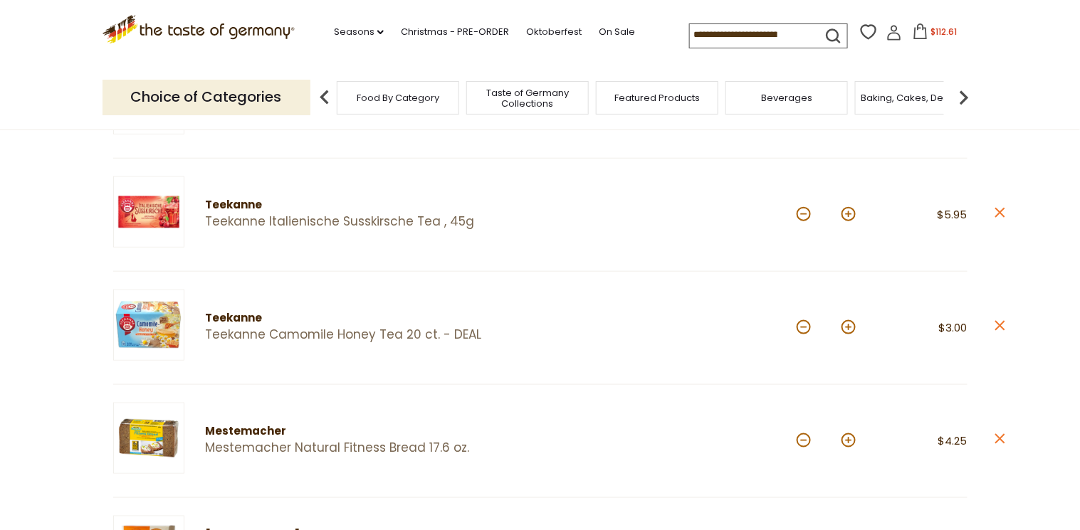
scroll to position [399, 0]
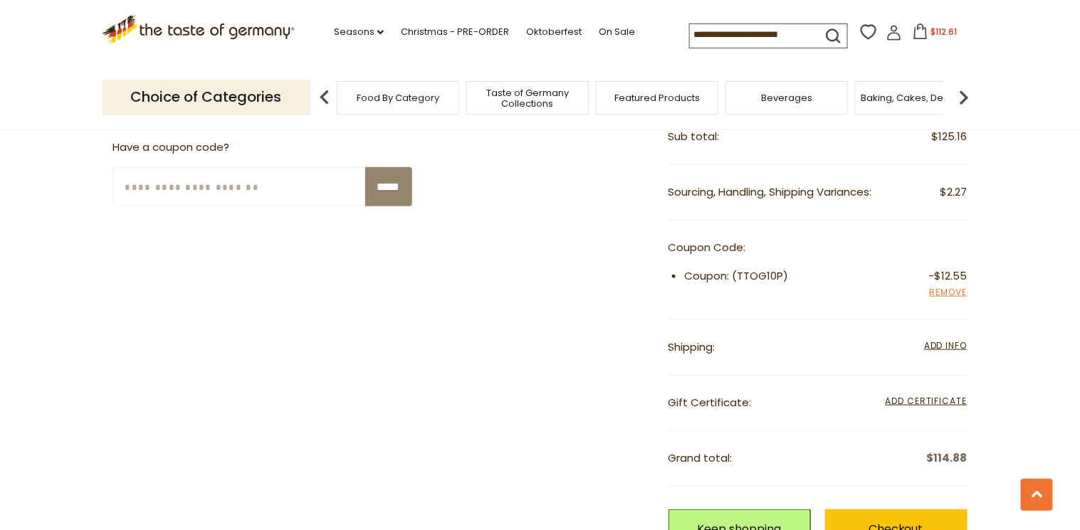
scroll to position [2164, 0]
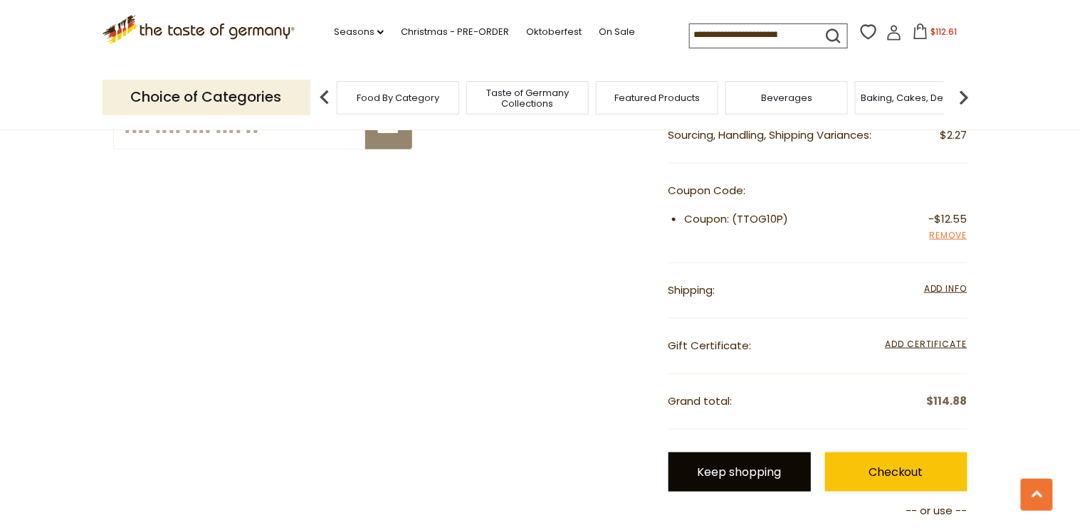
click at [713, 455] on link "Keep shopping" at bounding box center [739, 472] width 142 height 39
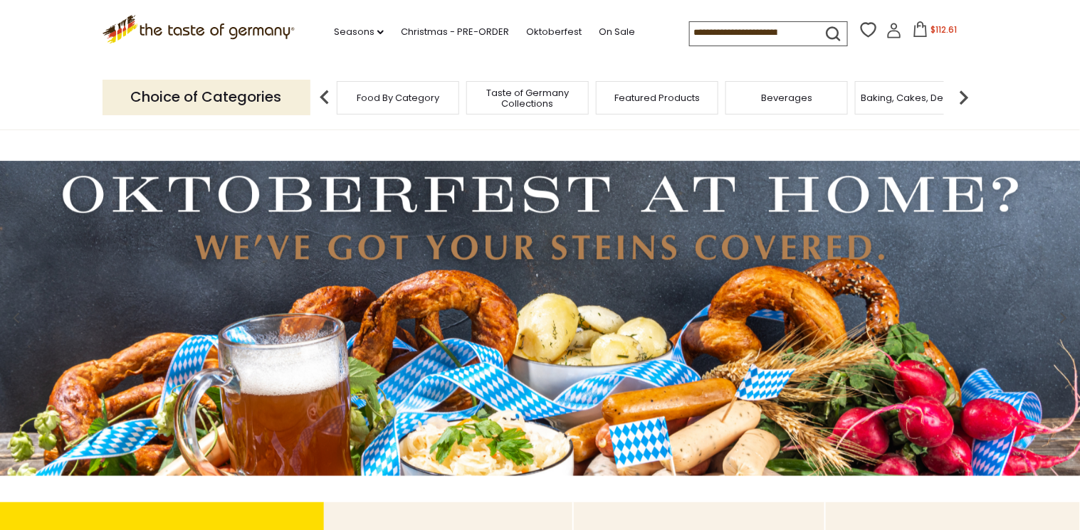
click at [959, 98] on img at bounding box center [963, 97] width 28 height 28
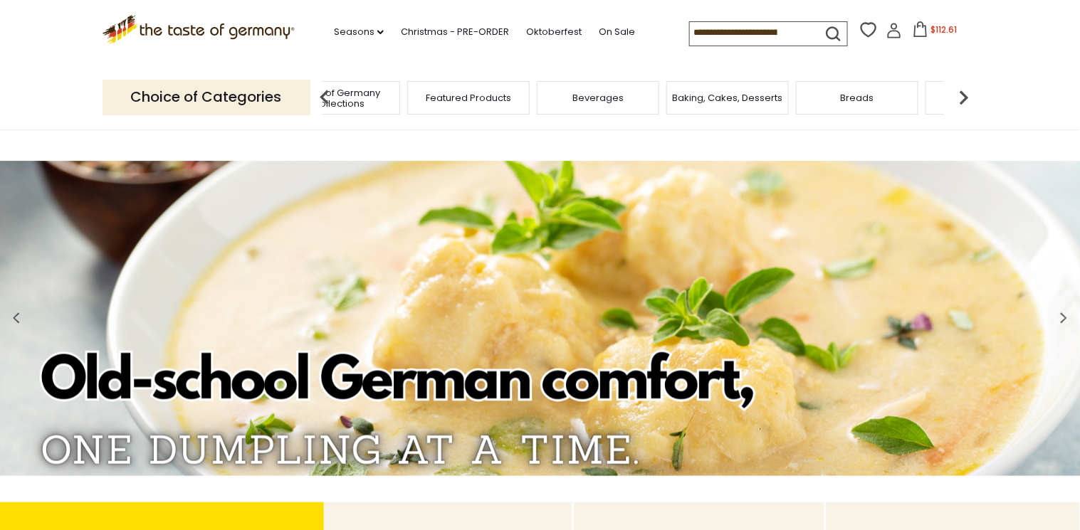
click at [959, 98] on img at bounding box center [963, 97] width 28 height 28
click at [691, 37] on input at bounding box center [750, 32] width 120 height 20
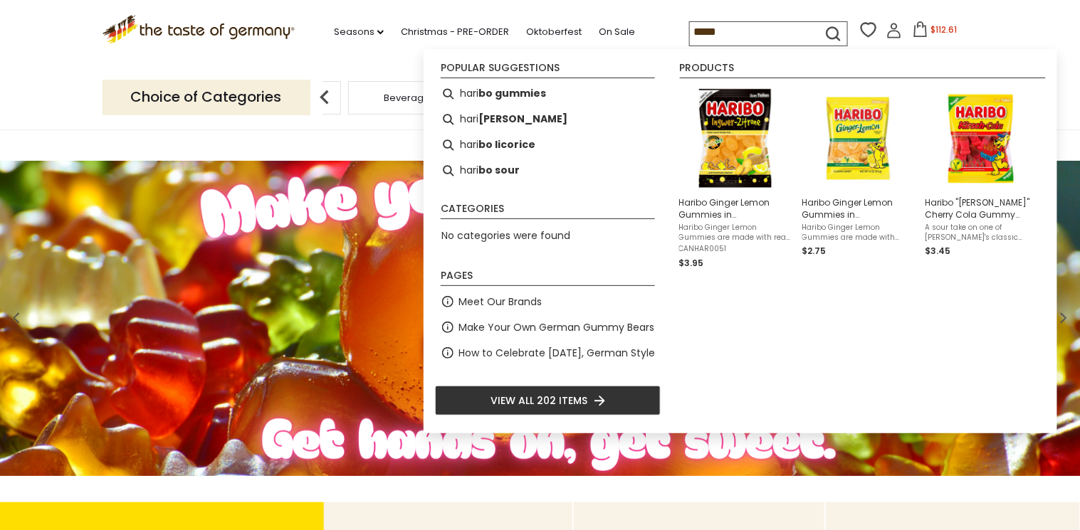
type input "******"
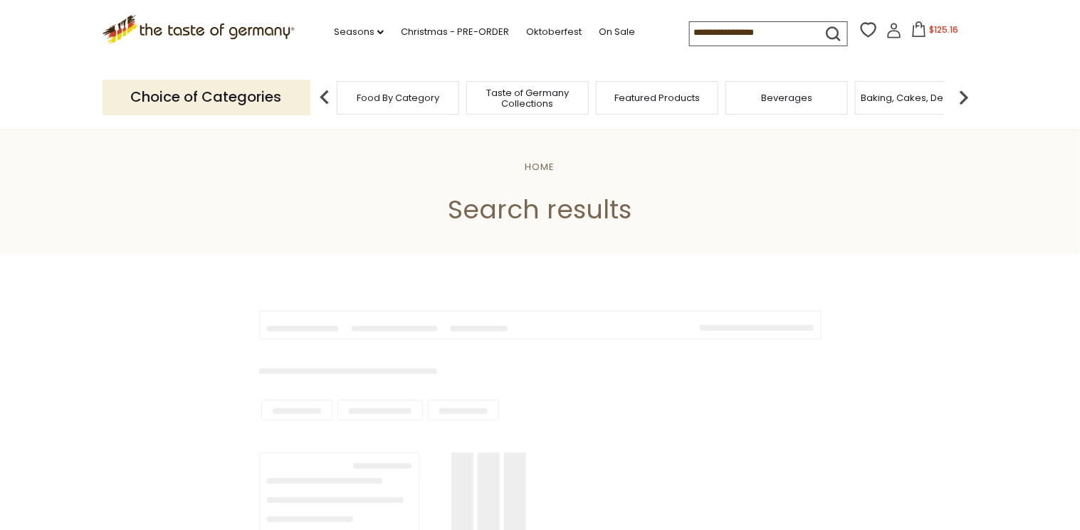
type input "******"
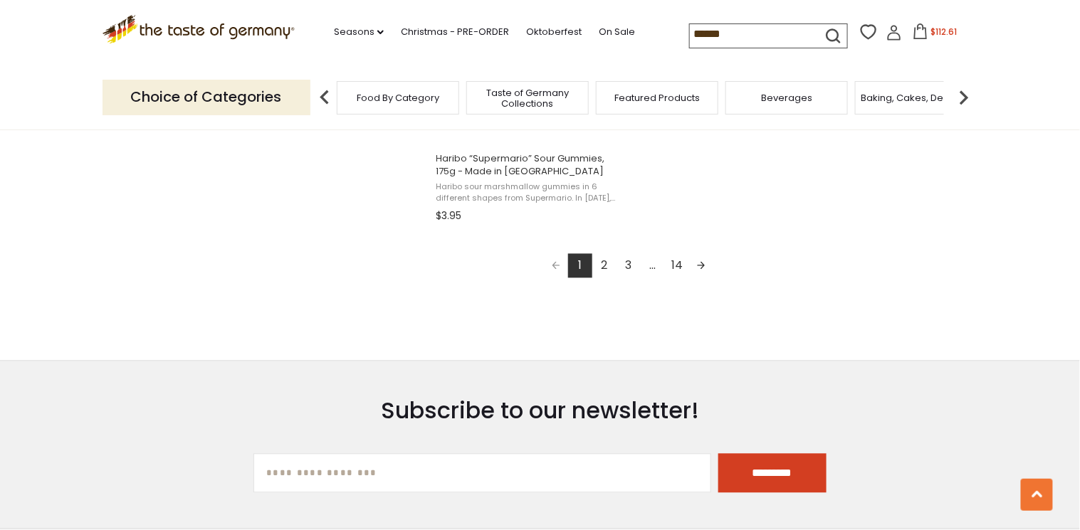
scroll to position [2676, 0]
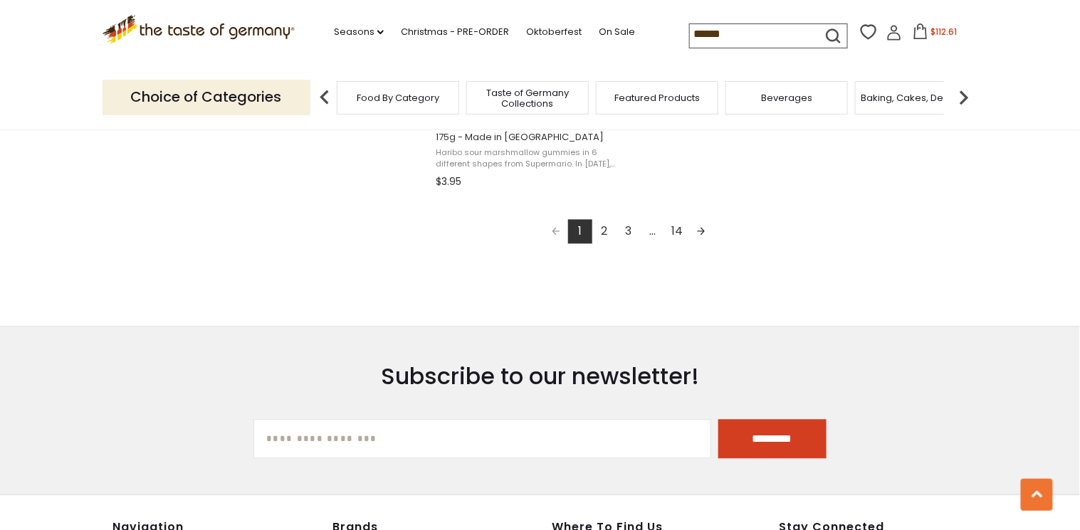
click at [700, 234] on link "Next page" at bounding box center [701, 232] width 24 height 24
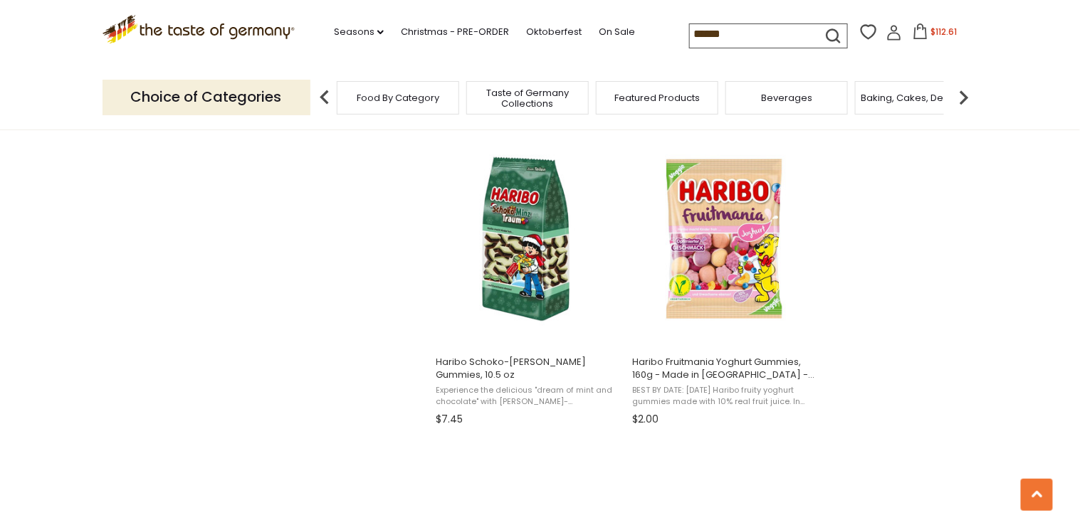
scroll to position [1537, 0]
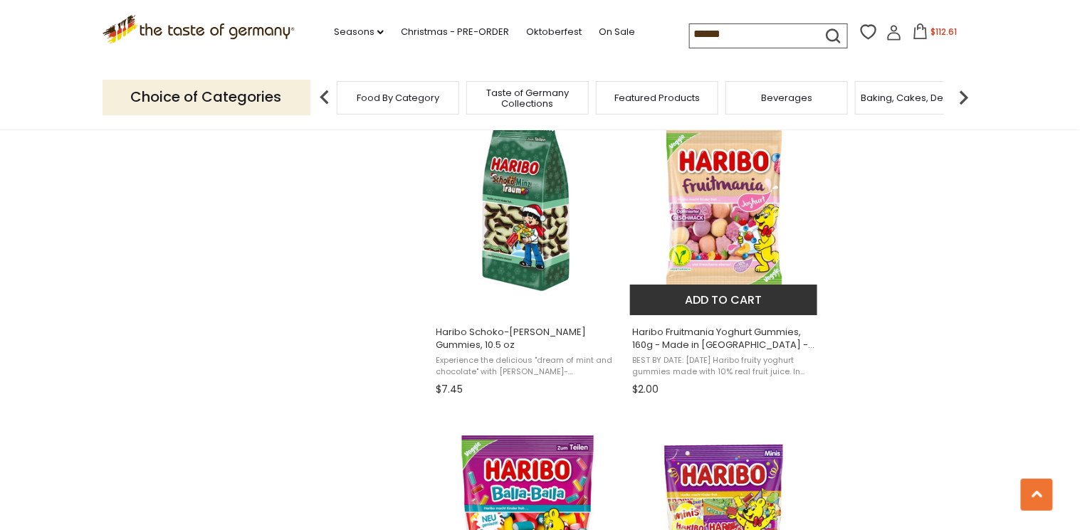
click at [723, 308] on button "Add to cart" at bounding box center [723, 300] width 187 height 31
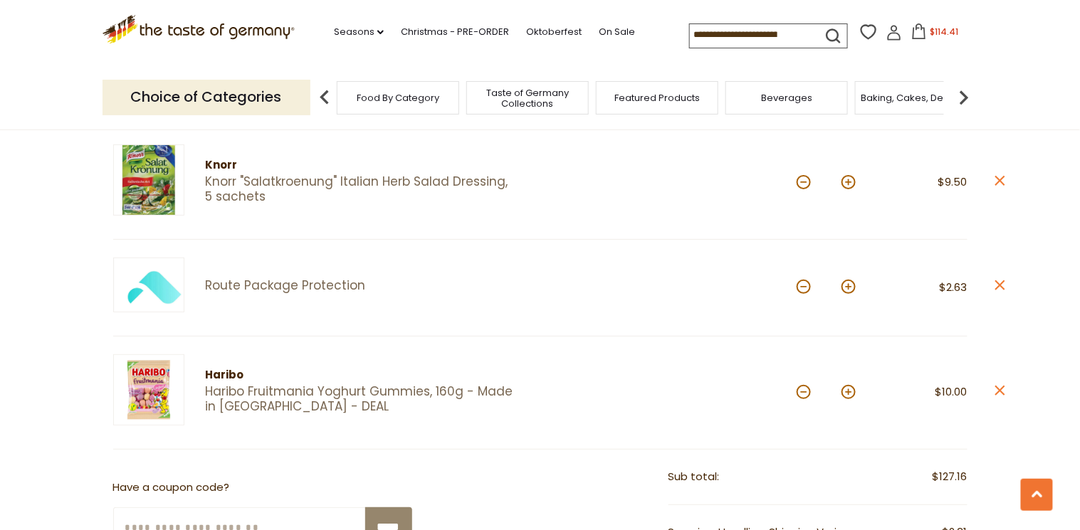
scroll to position [1765, 0]
click at [804, 386] on button at bounding box center [803, 393] width 14 height 14
type input "*"
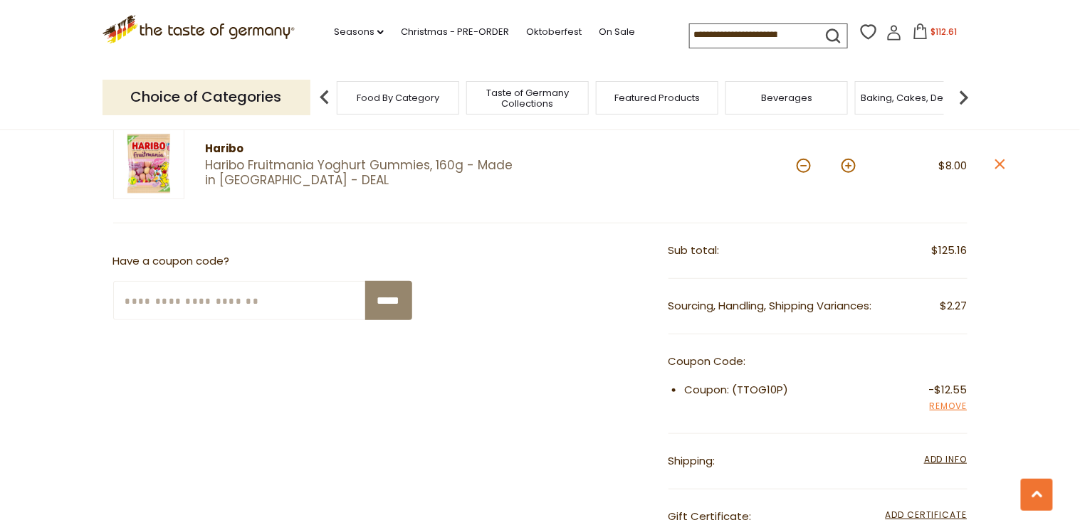
scroll to position [2277, 0]
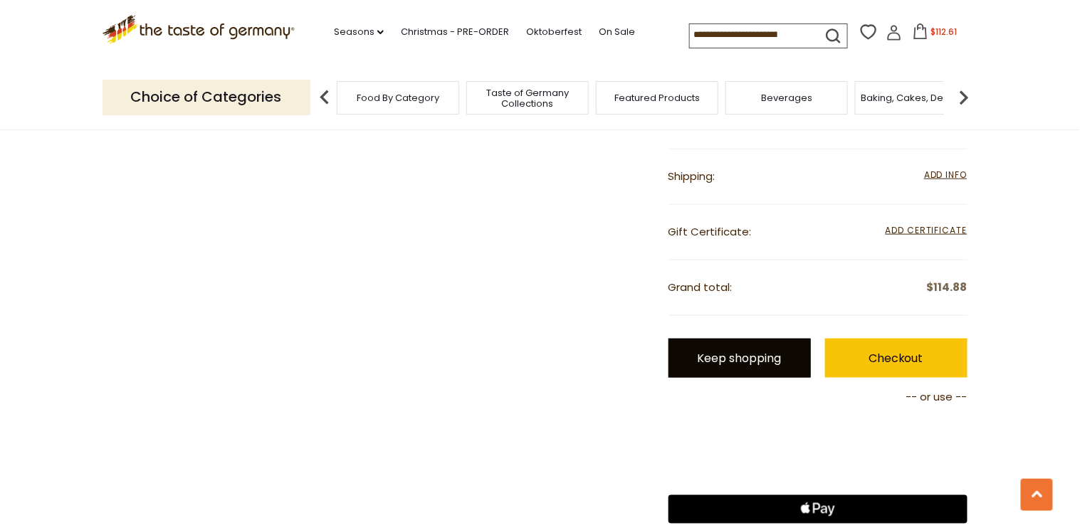
click at [757, 342] on link "Keep shopping" at bounding box center [739, 358] width 142 height 39
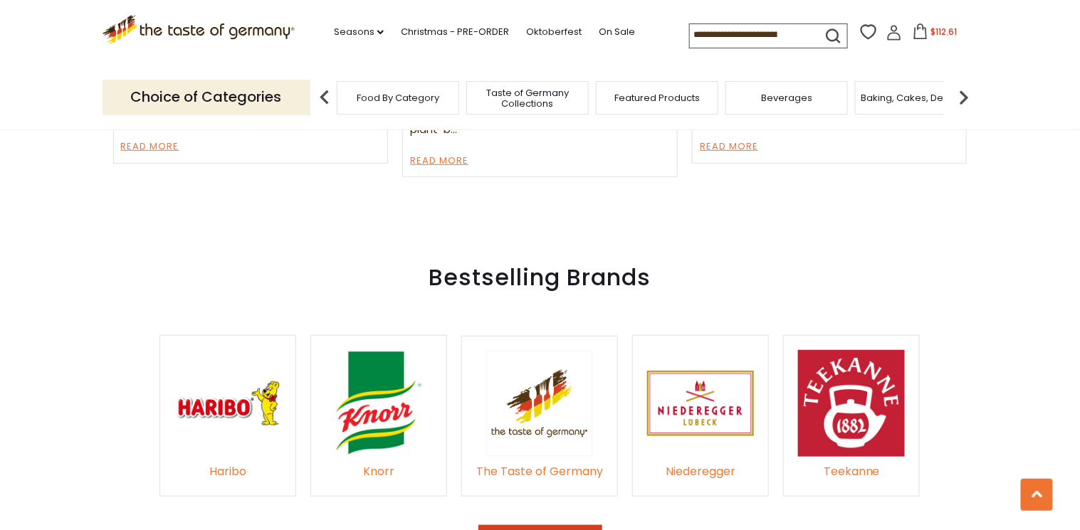
scroll to position [1993, 0]
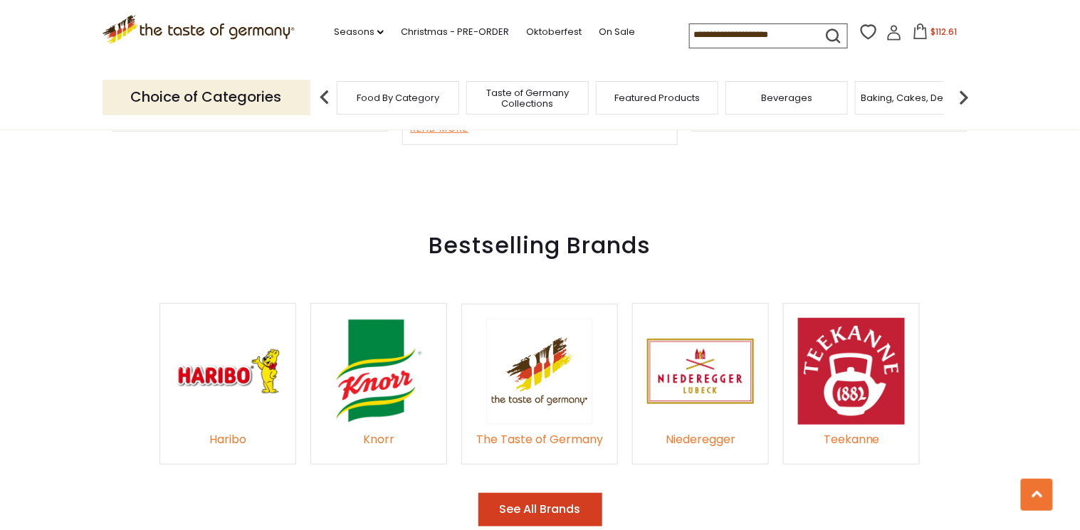
click at [201, 375] on img at bounding box center [227, 371] width 107 height 107
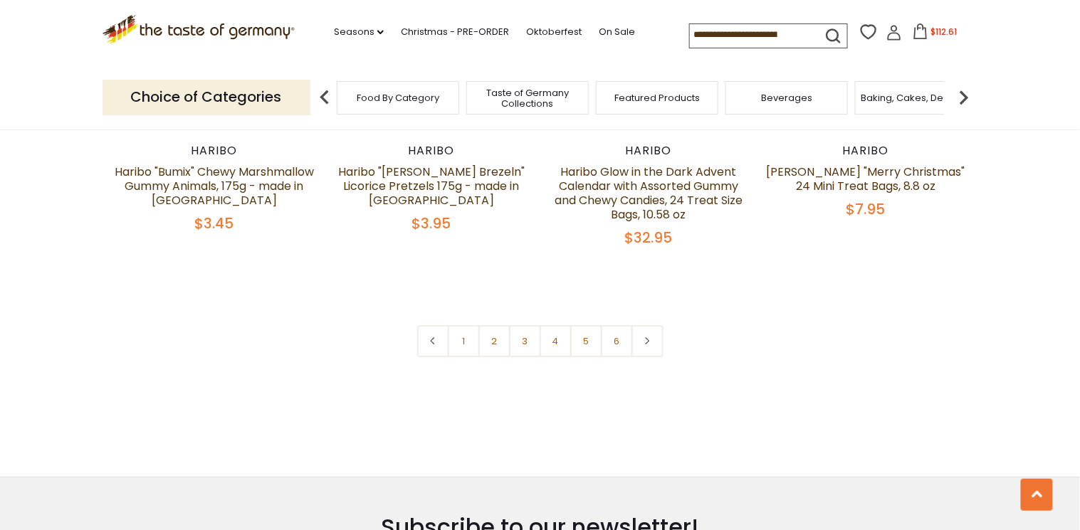
scroll to position [3131, 0]
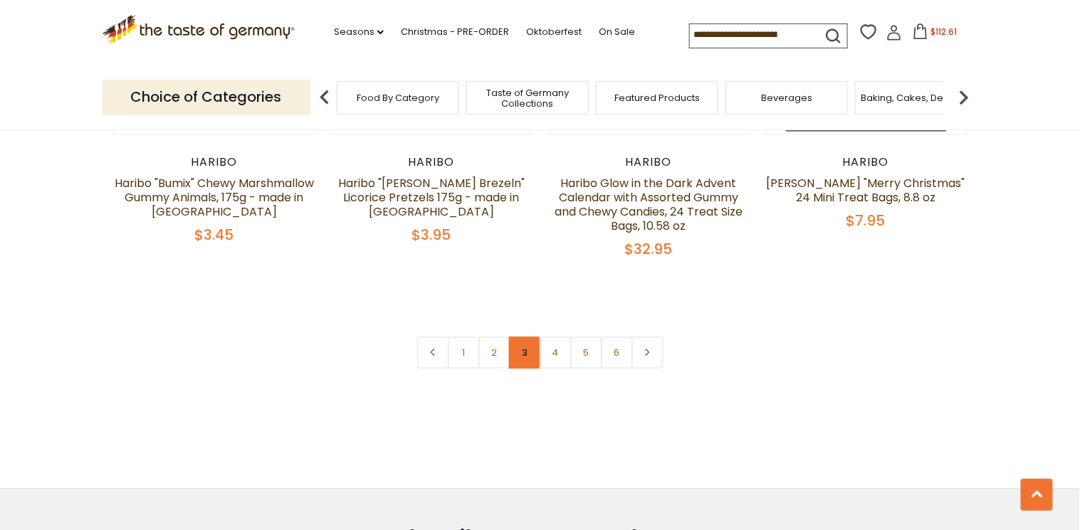
click at [524, 337] on link "3" at bounding box center [525, 353] width 32 height 32
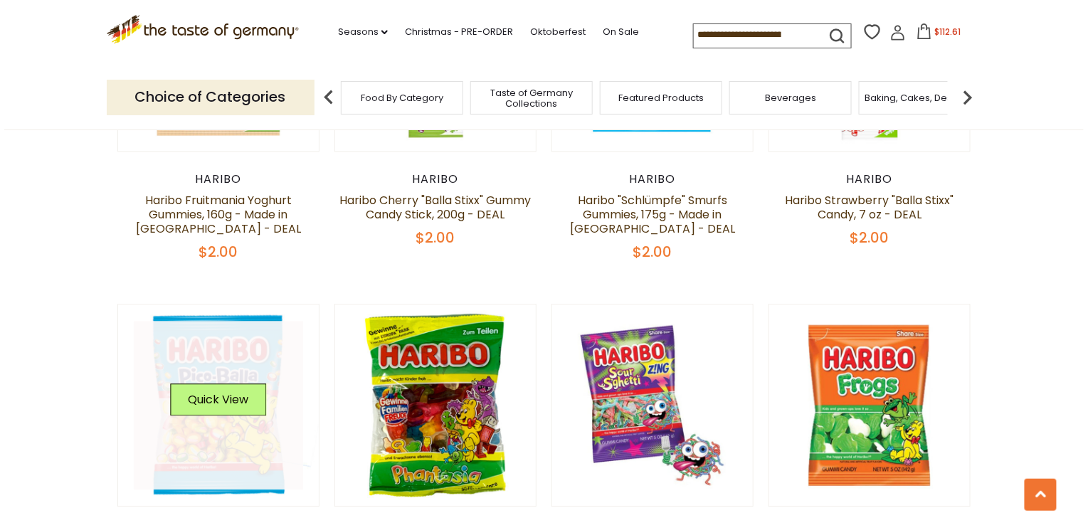
scroll to position [2976, 0]
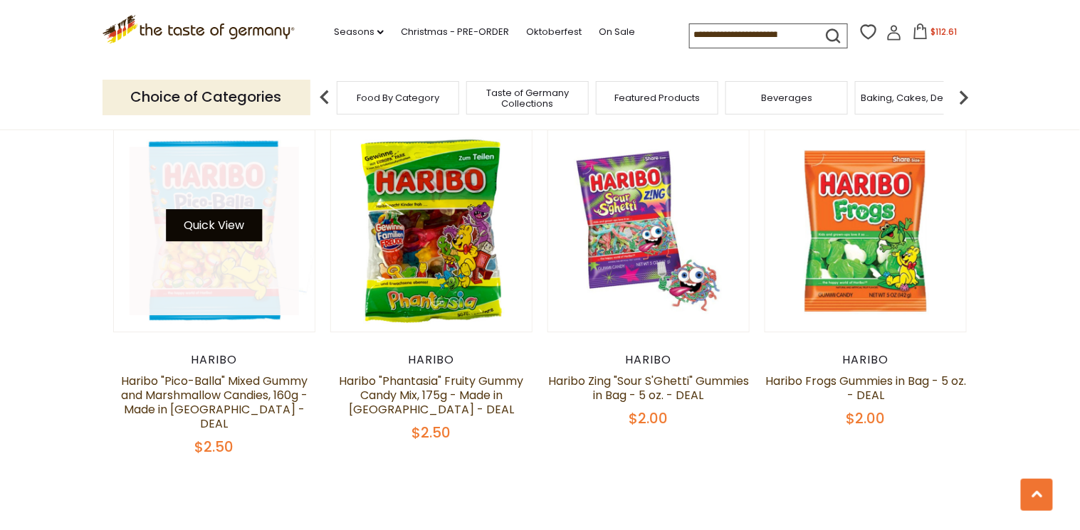
click at [194, 209] on button "Quick View" at bounding box center [214, 225] width 96 height 32
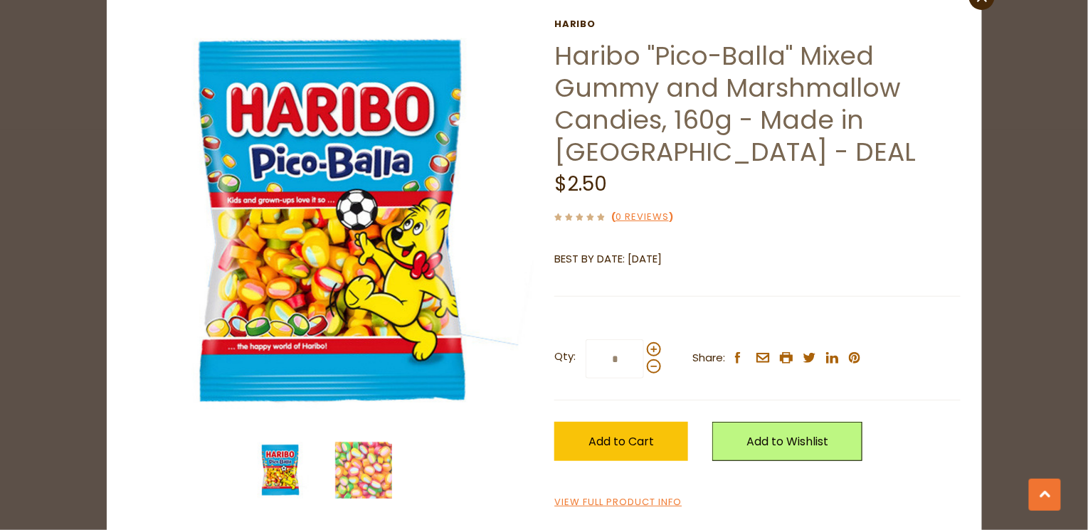
scroll to position [58, 0]
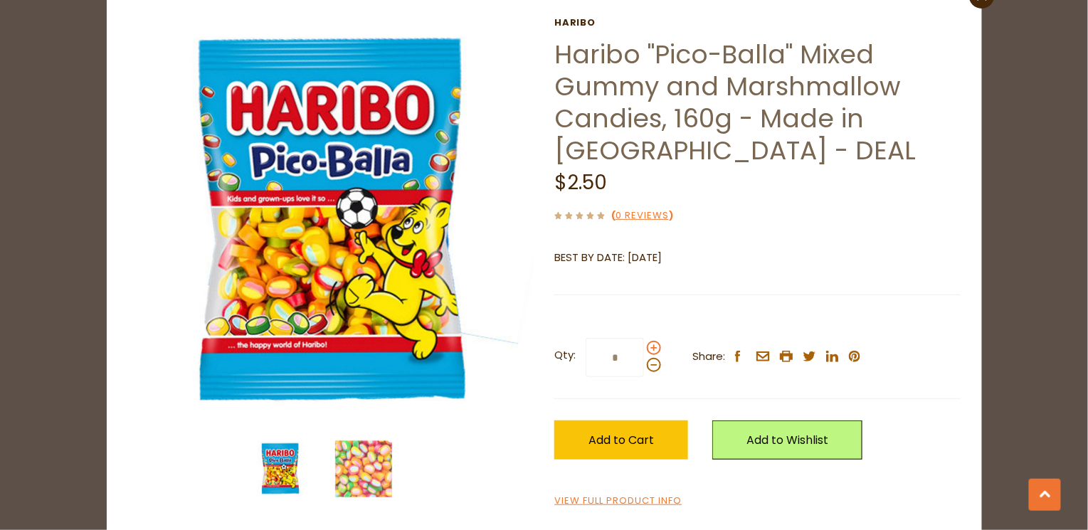
click at [647, 349] on span at bounding box center [654, 348] width 14 height 14
click at [644, 349] on input "*" at bounding box center [615, 357] width 58 height 39
click at [647, 349] on span at bounding box center [654, 348] width 14 height 14
click at [644, 349] on input "*" at bounding box center [615, 357] width 58 height 39
type input "*"
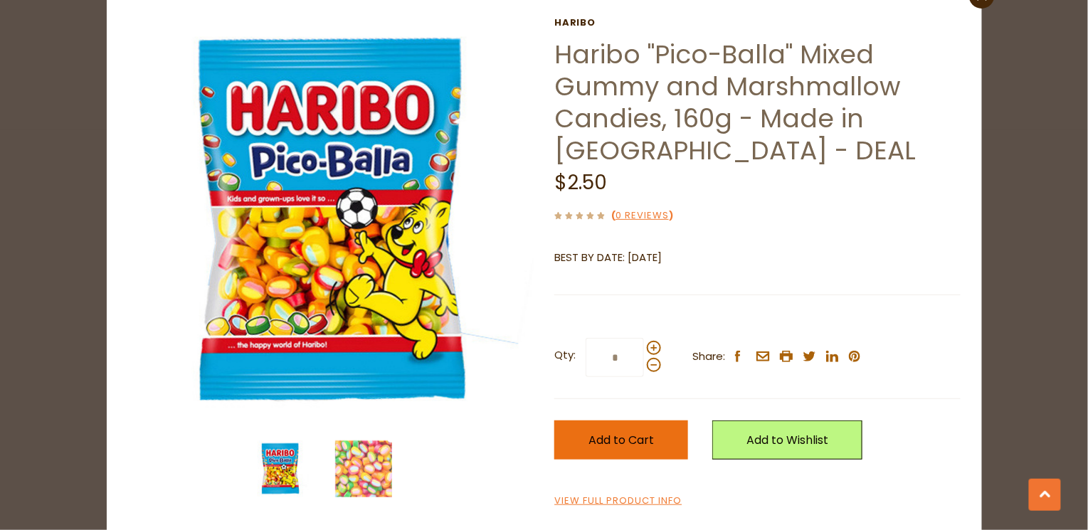
click at [632, 434] on span "Add to Cart" at bounding box center [621, 440] width 65 height 16
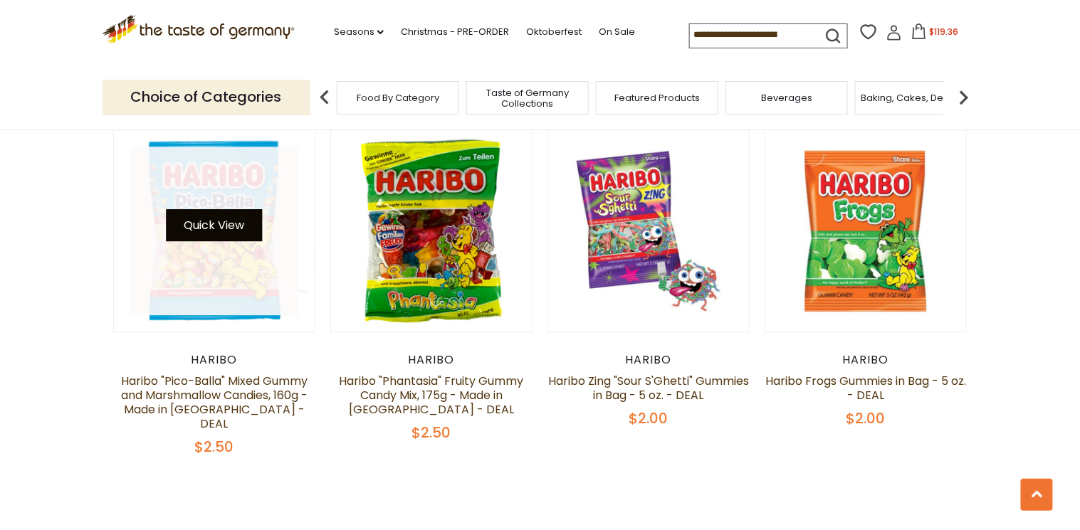
click at [199, 209] on button "Quick View" at bounding box center [214, 225] width 96 height 32
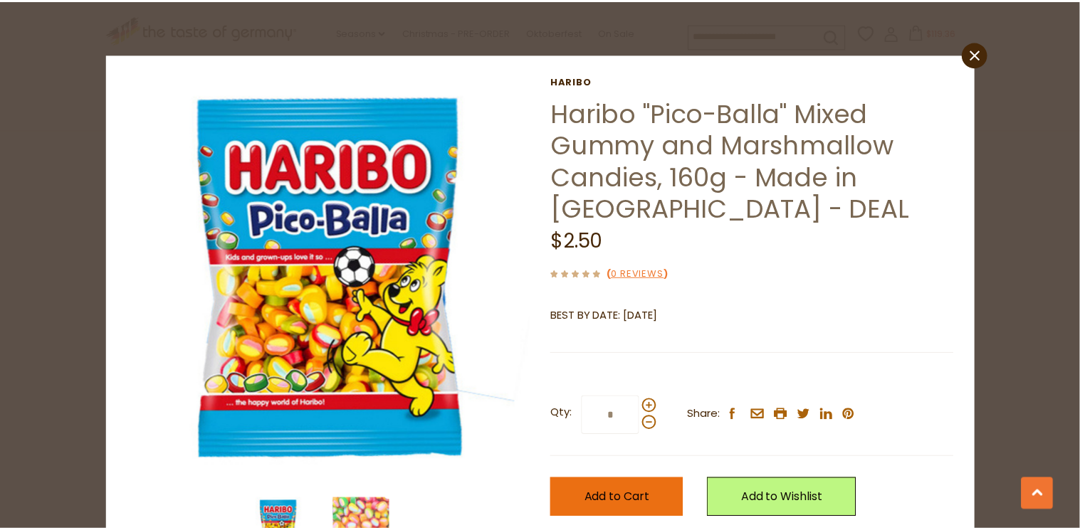
scroll to position [0, 0]
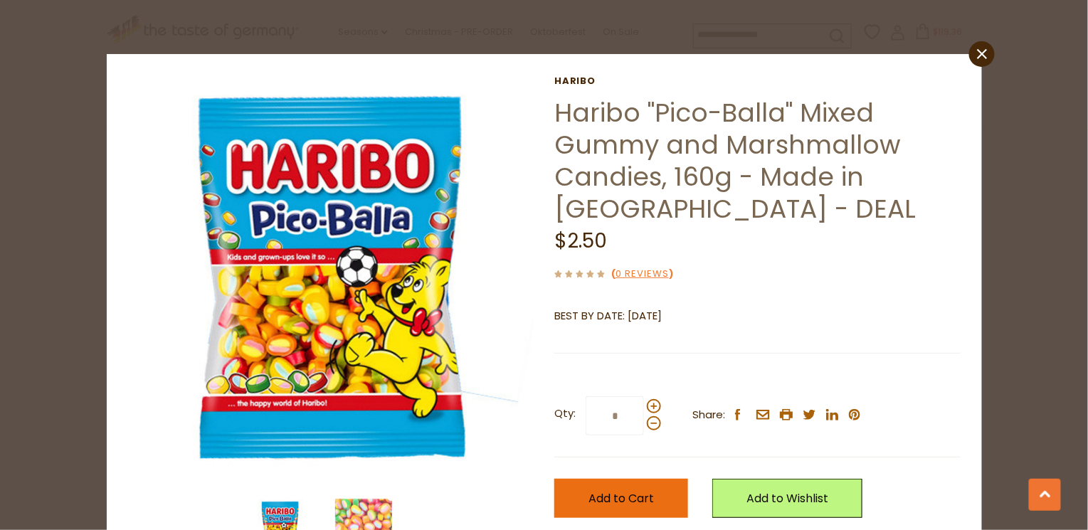
click at [636, 492] on span "Add to Cart" at bounding box center [621, 498] width 65 height 16
click at [976, 55] on icon "close" at bounding box center [981, 54] width 11 height 11
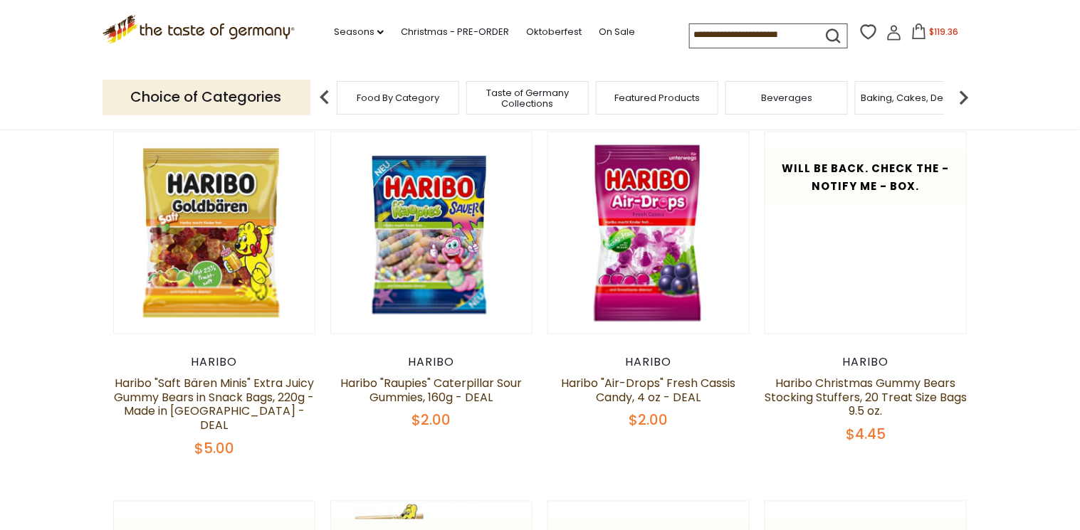
scroll to position [300, 0]
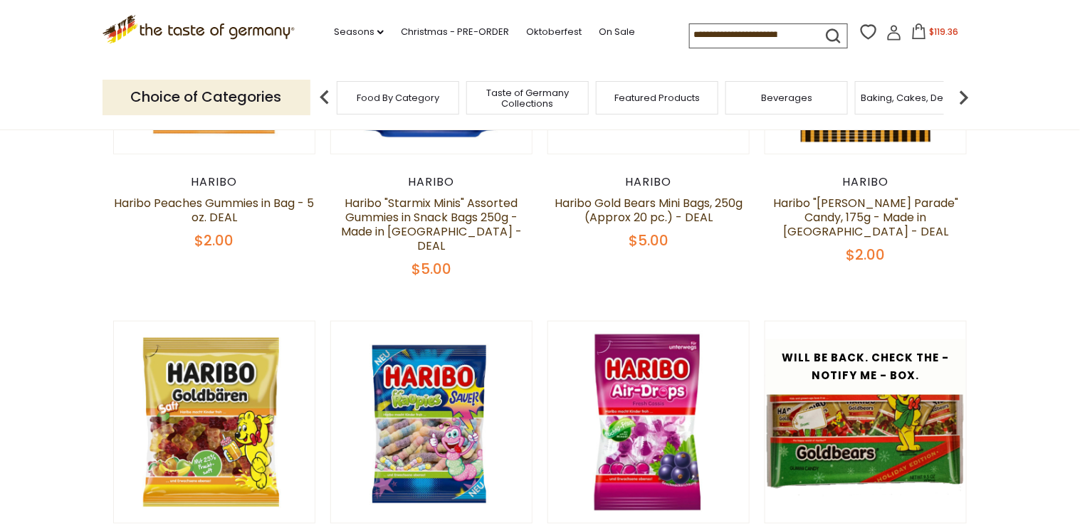
click at [957, 95] on img at bounding box center [963, 97] width 28 height 28
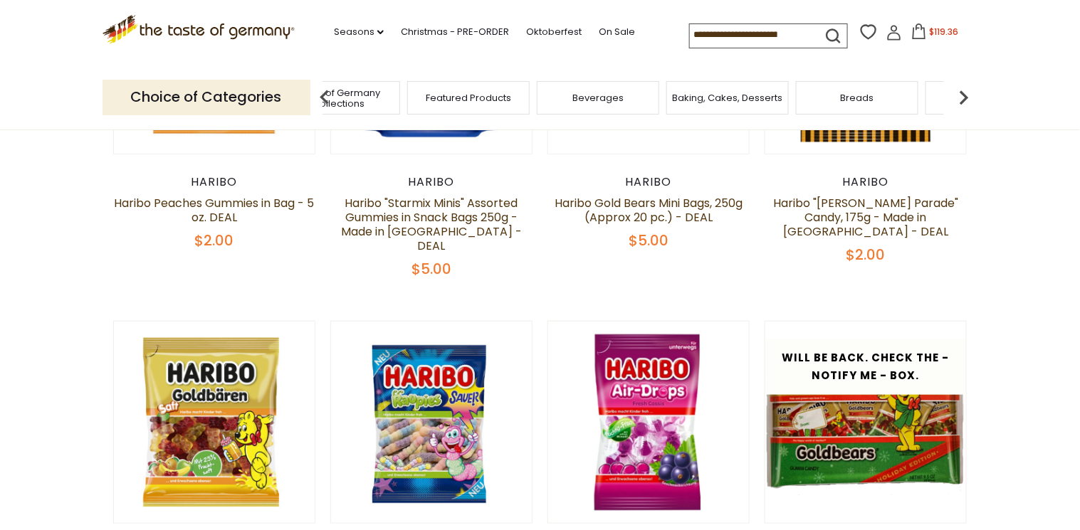
click at [962, 95] on img at bounding box center [963, 97] width 28 height 28
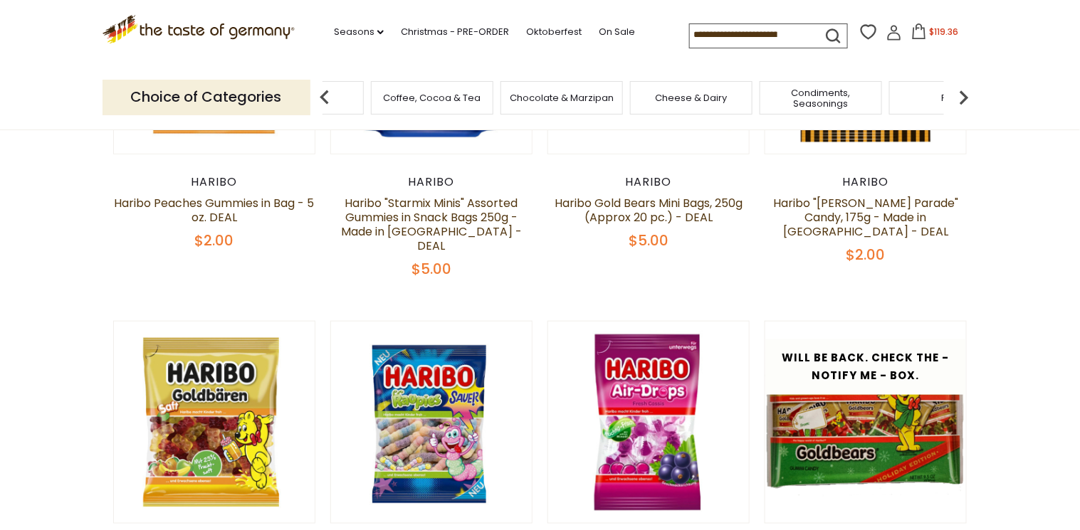
click at [959, 100] on img at bounding box center [963, 97] width 28 height 28
click at [958, 100] on img at bounding box center [963, 97] width 28 height 28
click at [960, 98] on img at bounding box center [963, 97] width 28 height 28
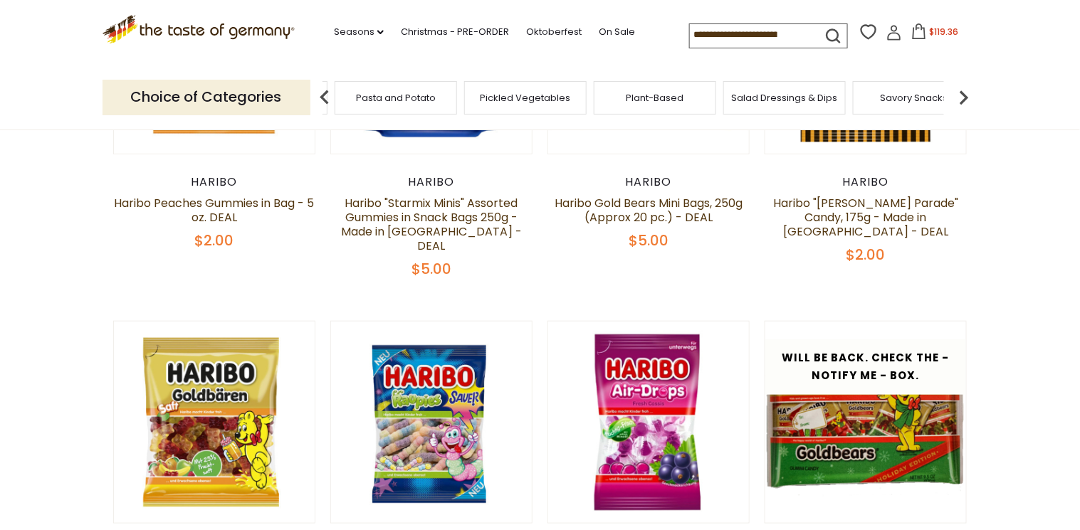
click at [960, 98] on img at bounding box center [963, 97] width 28 height 28
click at [429, 105] on div "Salad Dressings & Dips" at bounding box center [407, 97] width 122 height 33
click at [429, 105] on div "Salad Dressings & Dips" at bounding box center [418, 97] width 122 height 33
click at [398, 98] on span "Salad Dressings & Dips" at bounding box center [429, 98] width 106 height 11
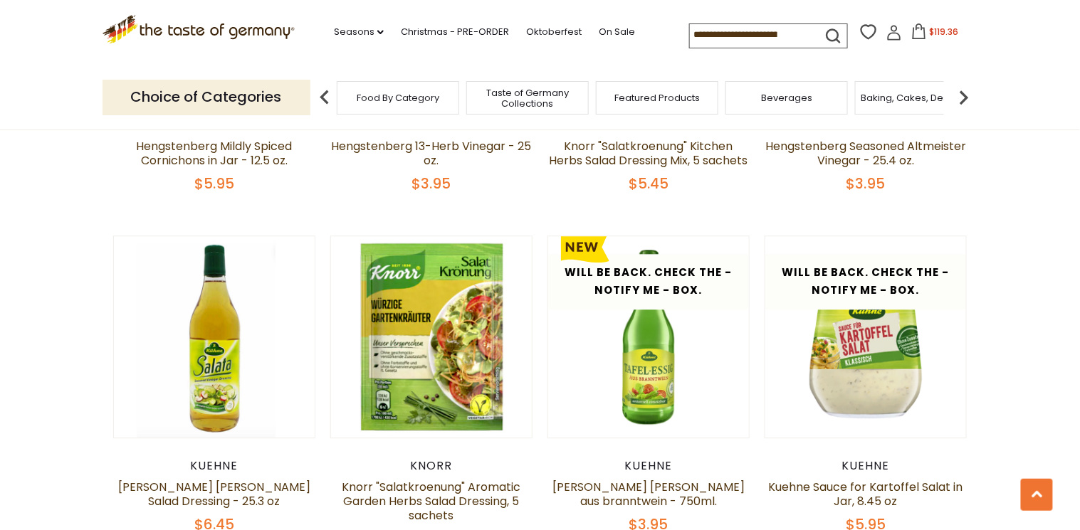
scroll to position [2790, 0]
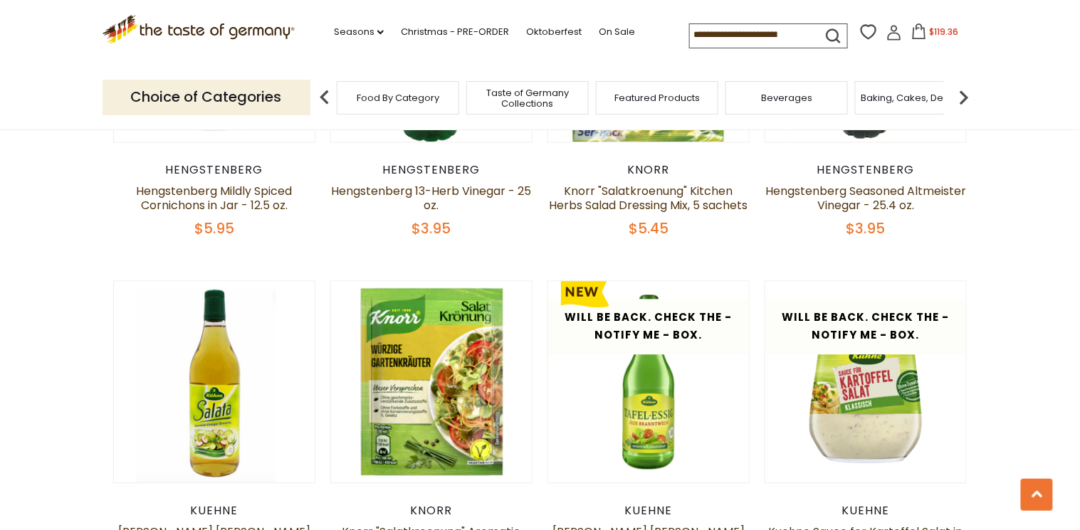
click at [710, 33] on input at bounding box center [750, 34] width 120 height 20
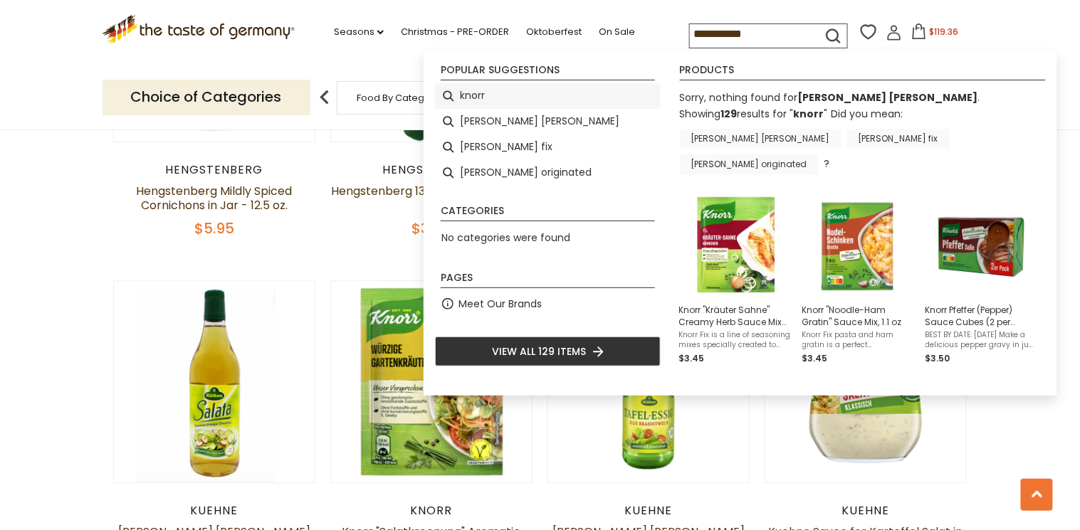
click at [495, 90] on li "knorr" at bounding box center [548, 96] width 226 height 26
type input "*****"
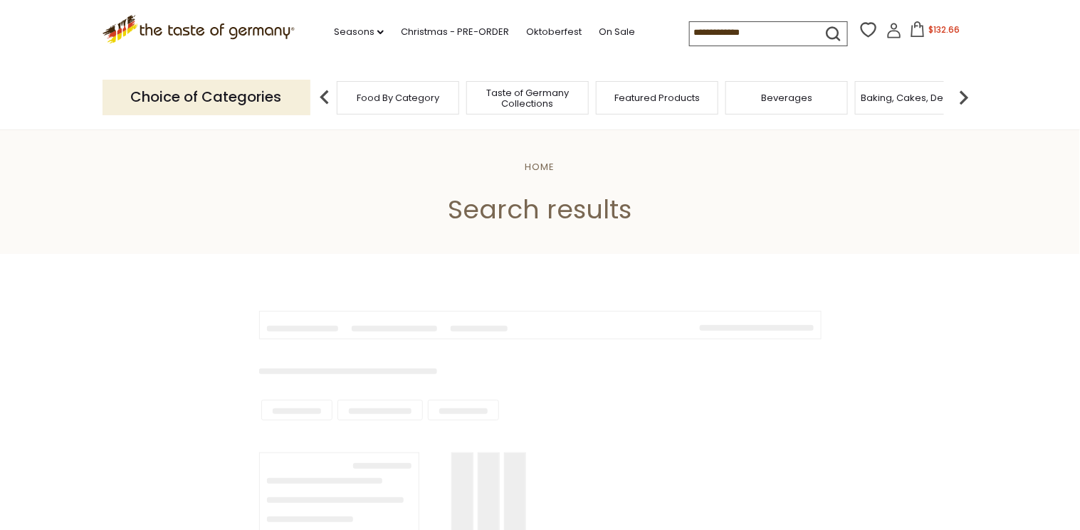
type input "*****"
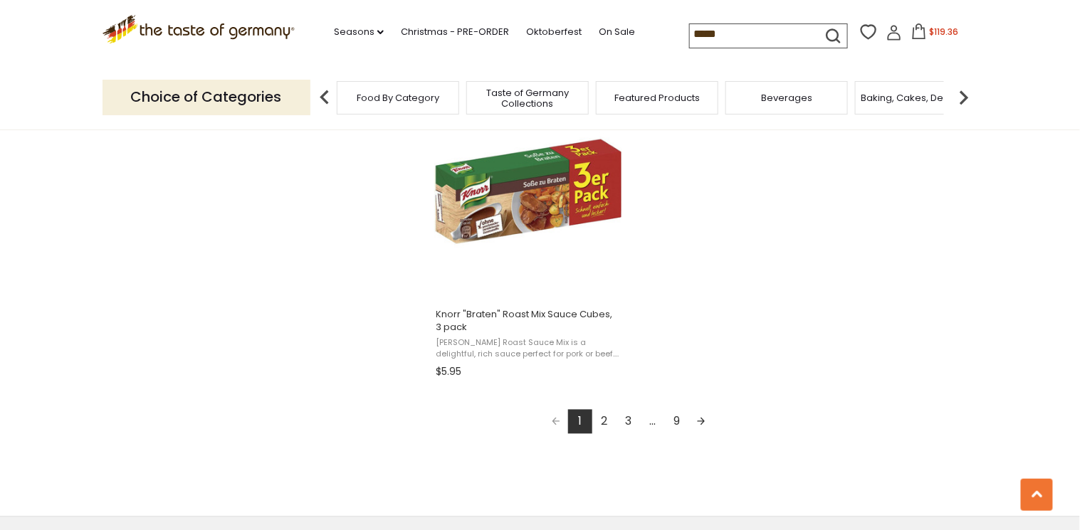
scroll to position [2505, 0]
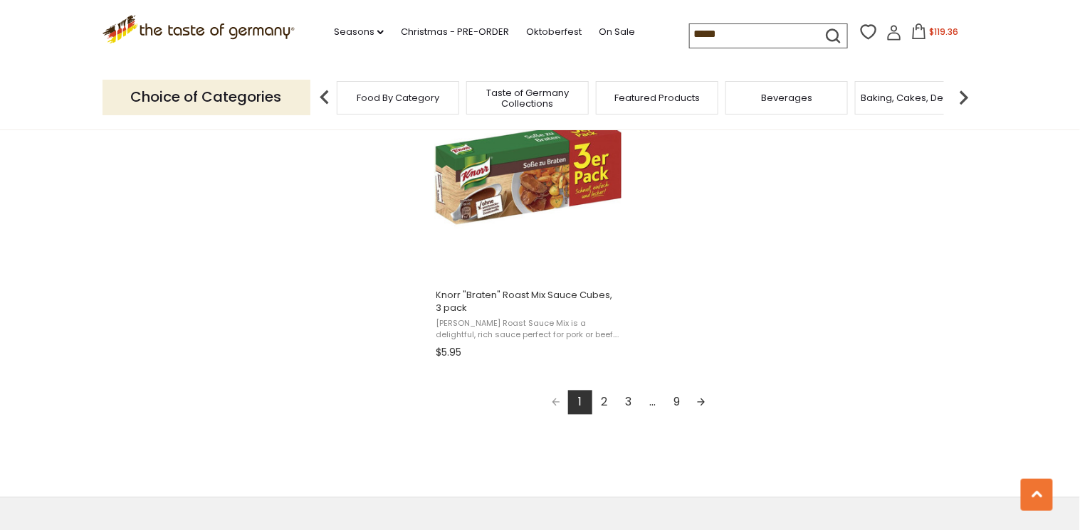
click at [705, 404] on link "Next page" at bounding box center [701, 403] width 24 height 24
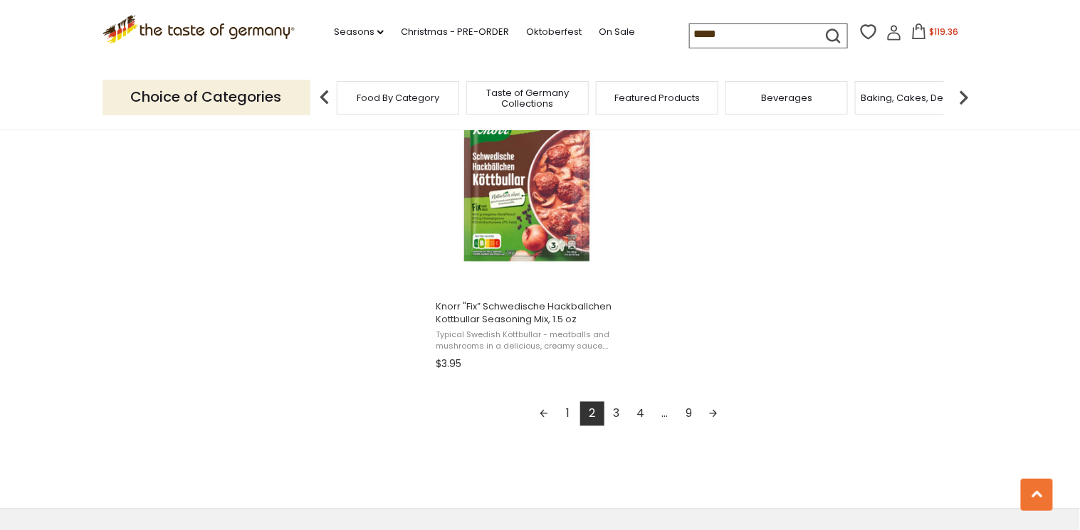
scroll to position [2505, 0]
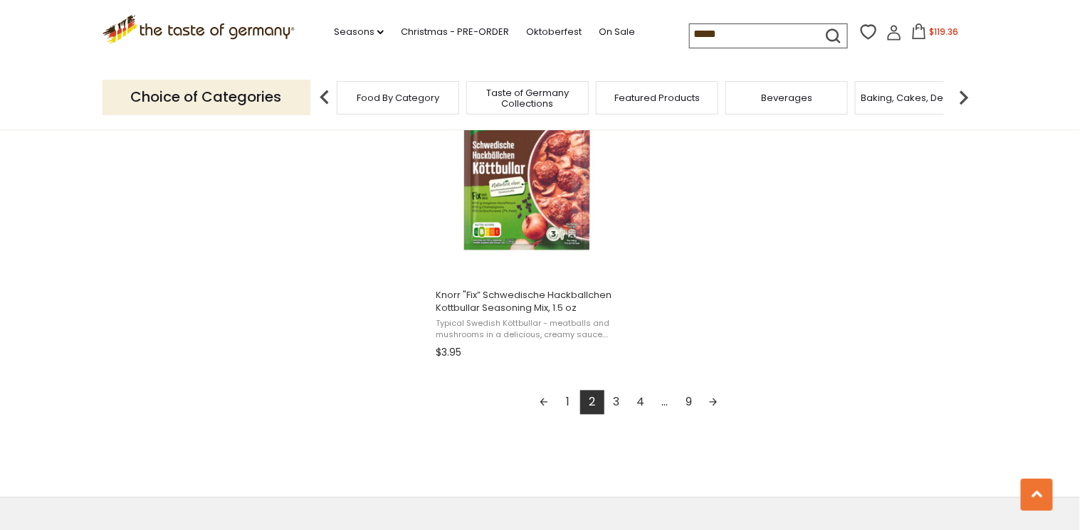
click at [718, 407] on link "Next page" at bounding box center [713, 403] width 24 height 24
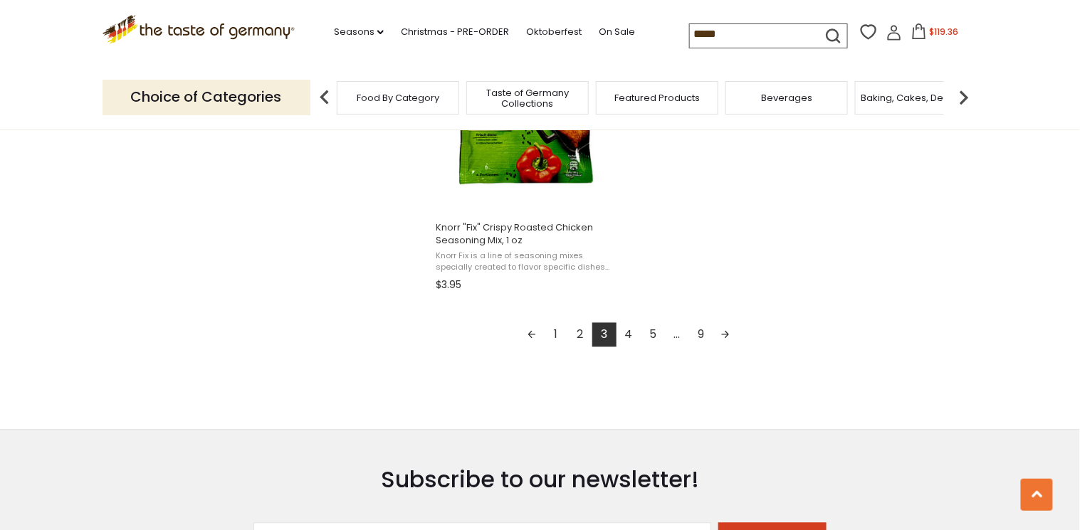
scroll to position [2619, 0]
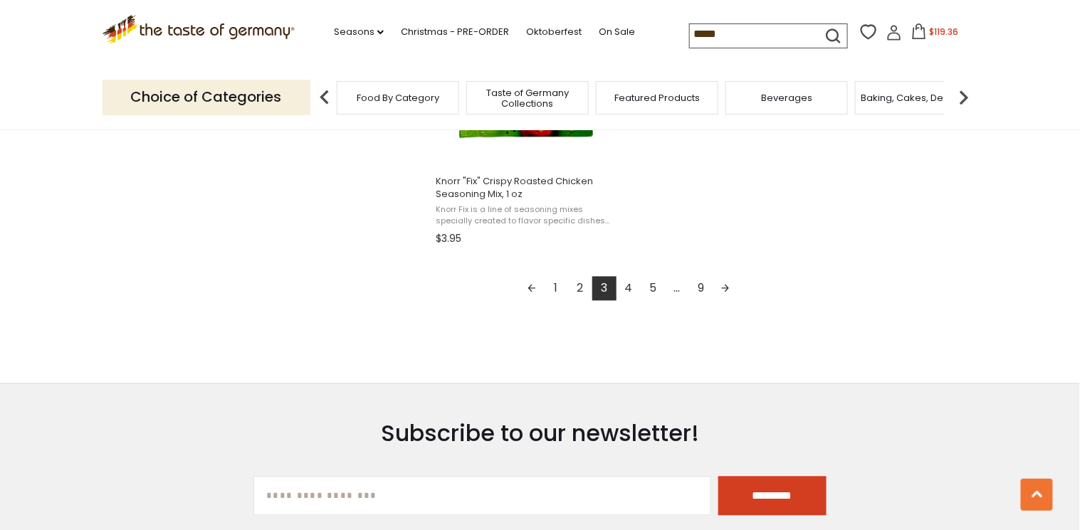
click at [727, 294] on link "Next page" at bounding box center [725, 289] width 24 height 24
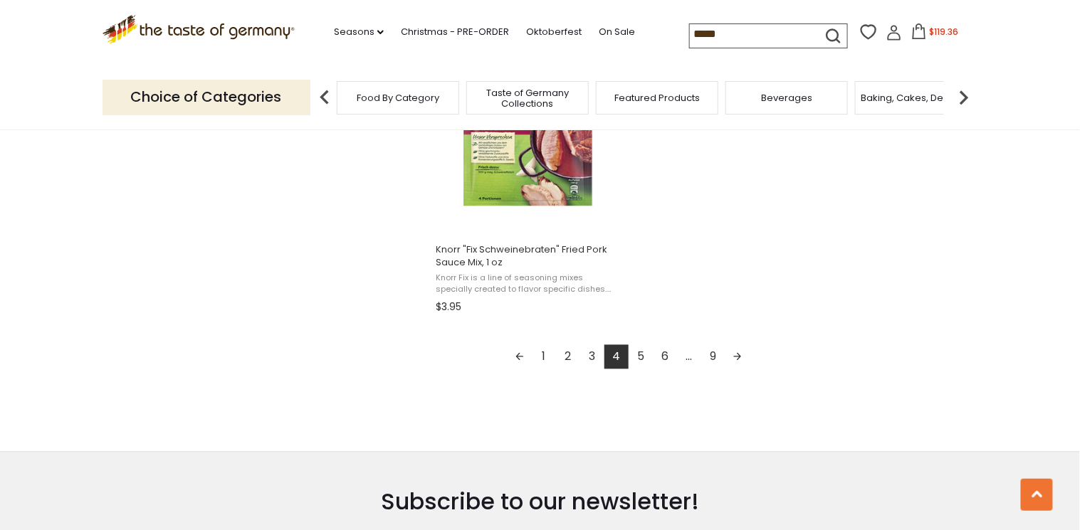
scroll to position [2562, 0]
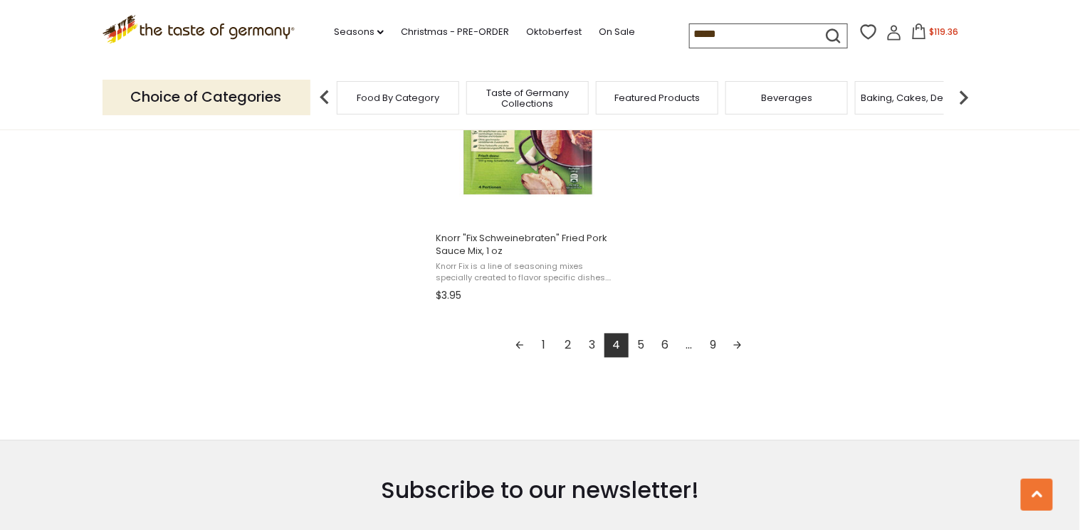
click at [736, 347] on link "Next page" at bounding box center [737, 346] width 24 height 24
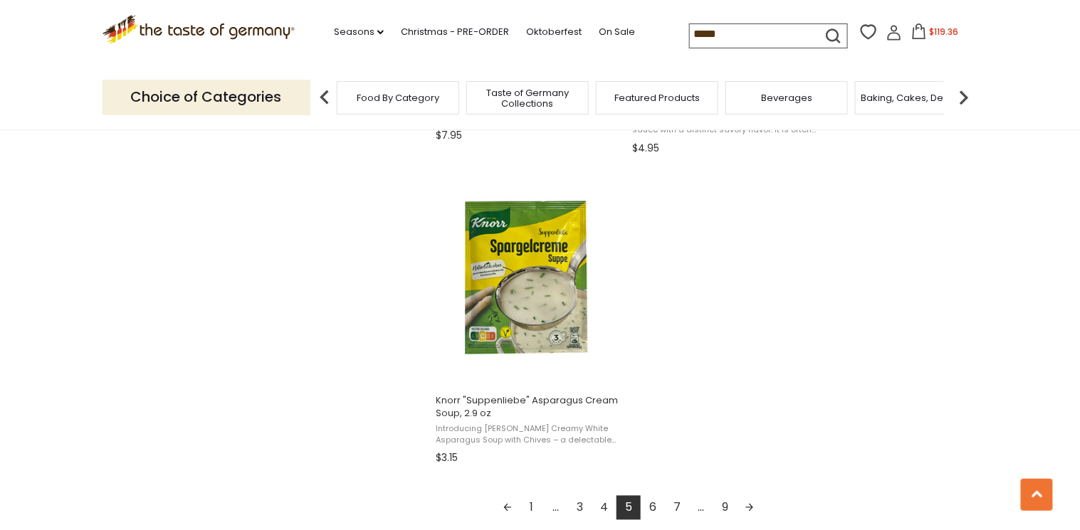
scroll to position [2448, 0]
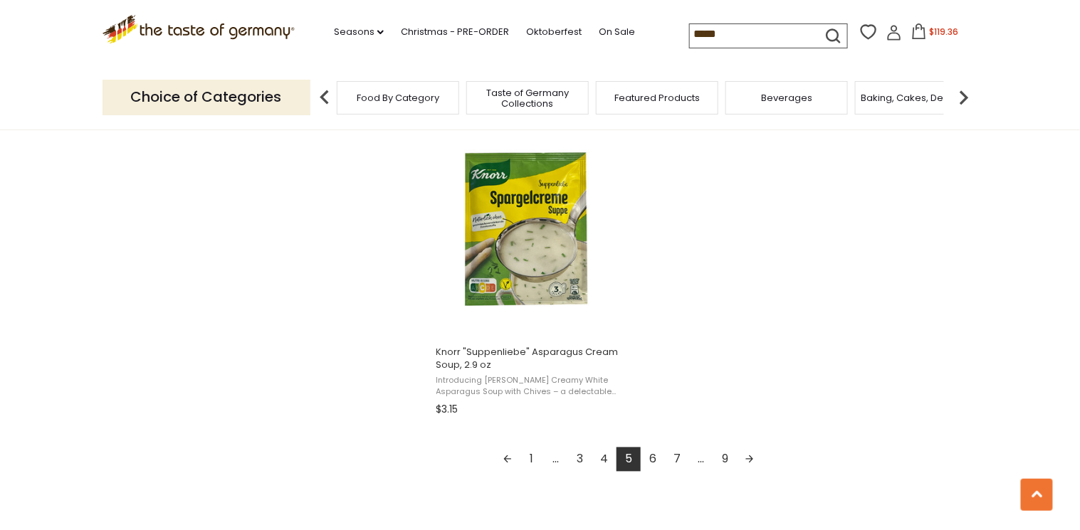
click at [747, 461] on link "Next page" at bounding box center [749, 460] width 24 height 24
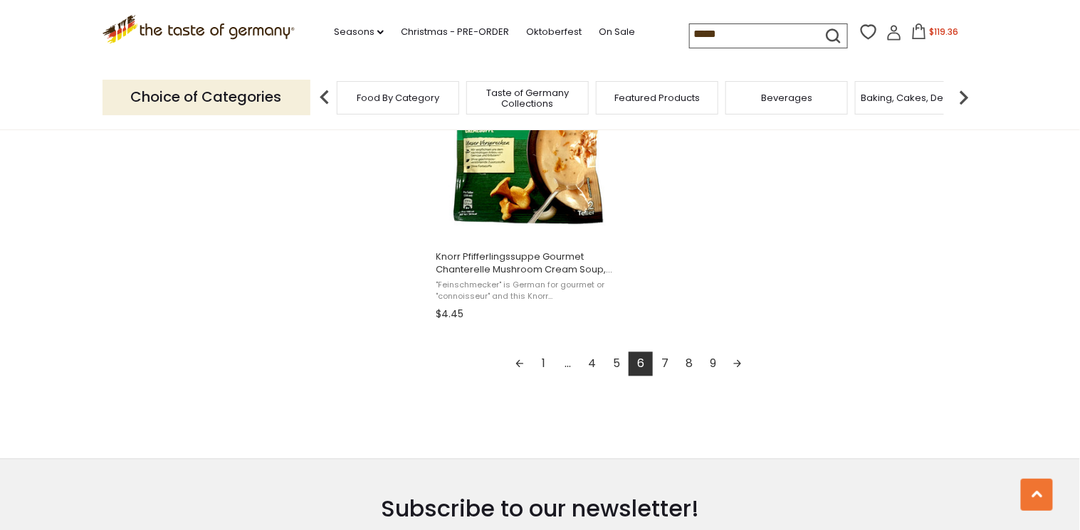
scroll to position [2562, 0]
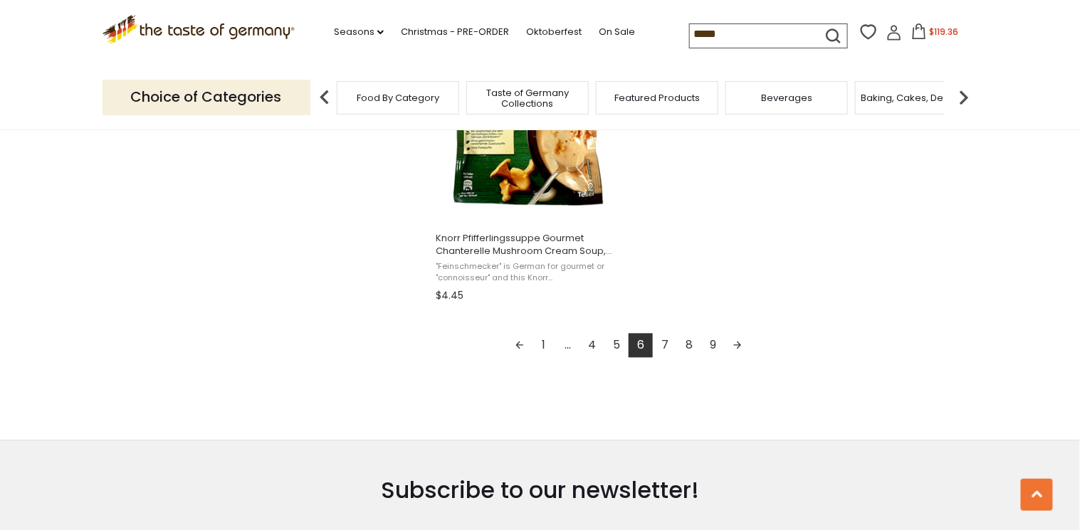
click at [736, 344] on link "Next page" at bounding box center [737, 346] width 24 height 24
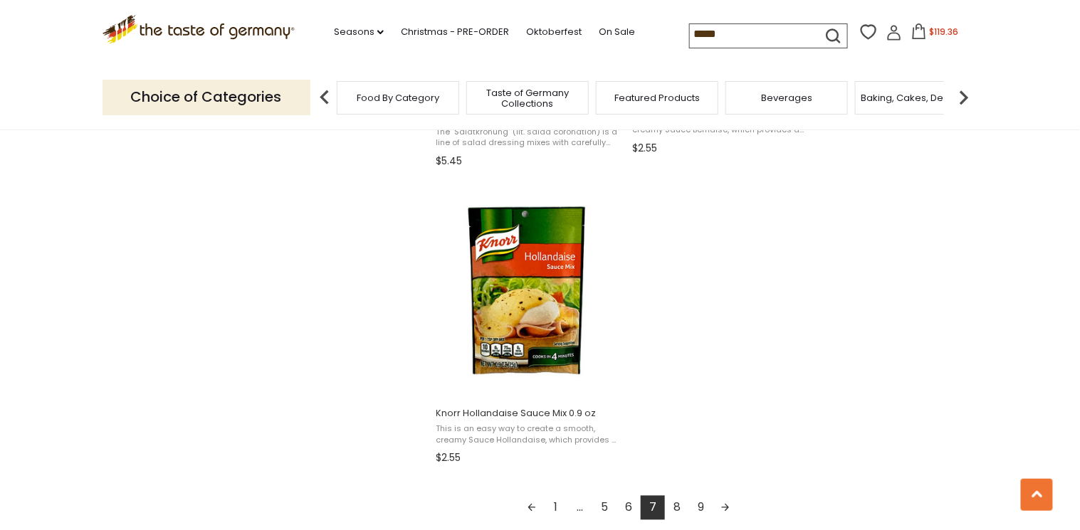
scroll to position [2391, 0]
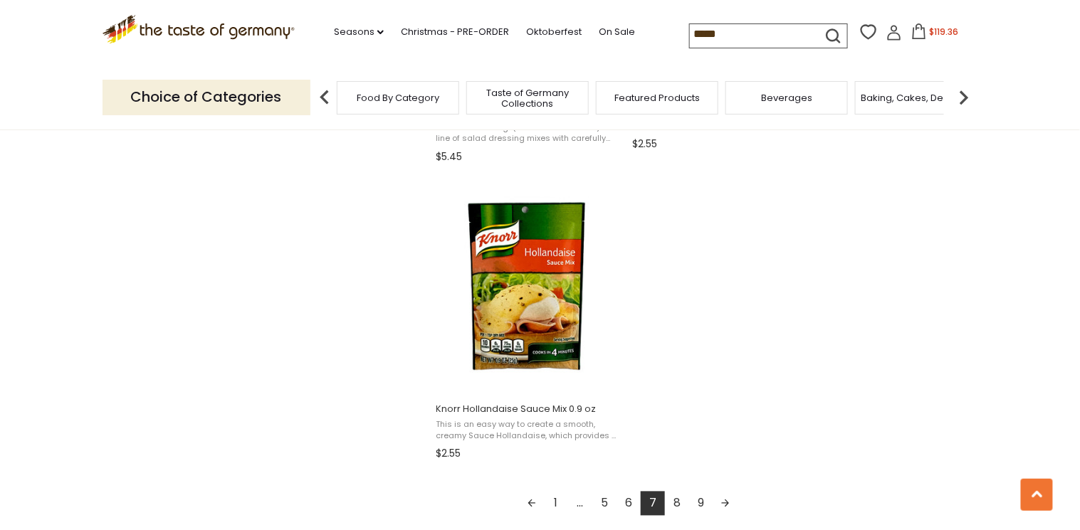
click at [726, 505] on link "Next page" at bounding box center [725, 504] width 24 height 24
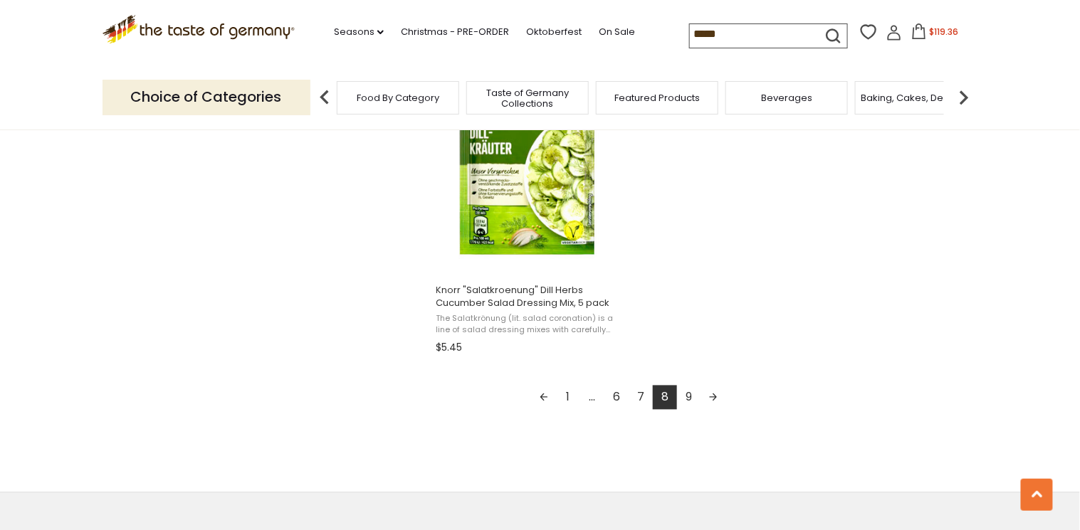
scroll to position [2562, 0]
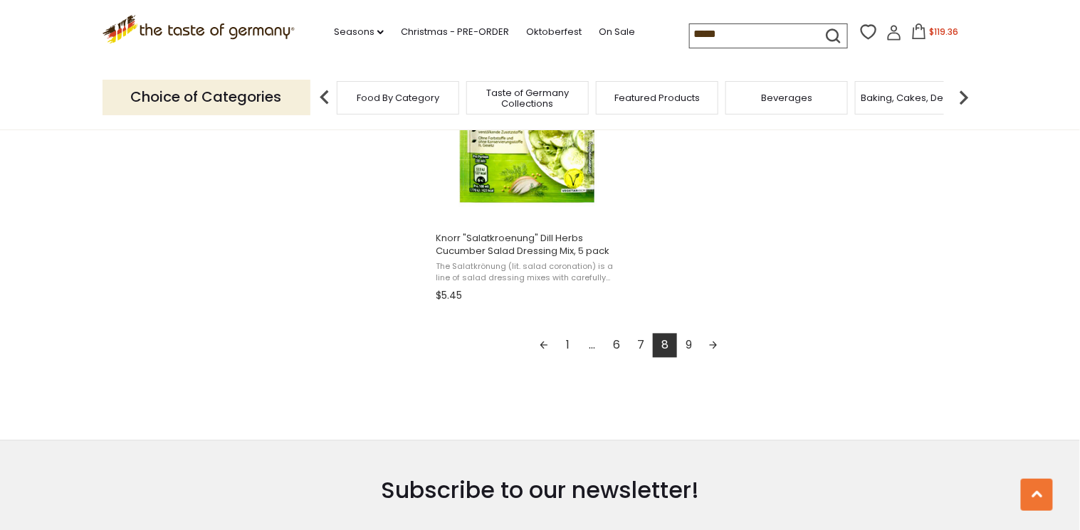
click at [711, 347] on link "Next page" at bounding box center [713, 346] width 24 height 24
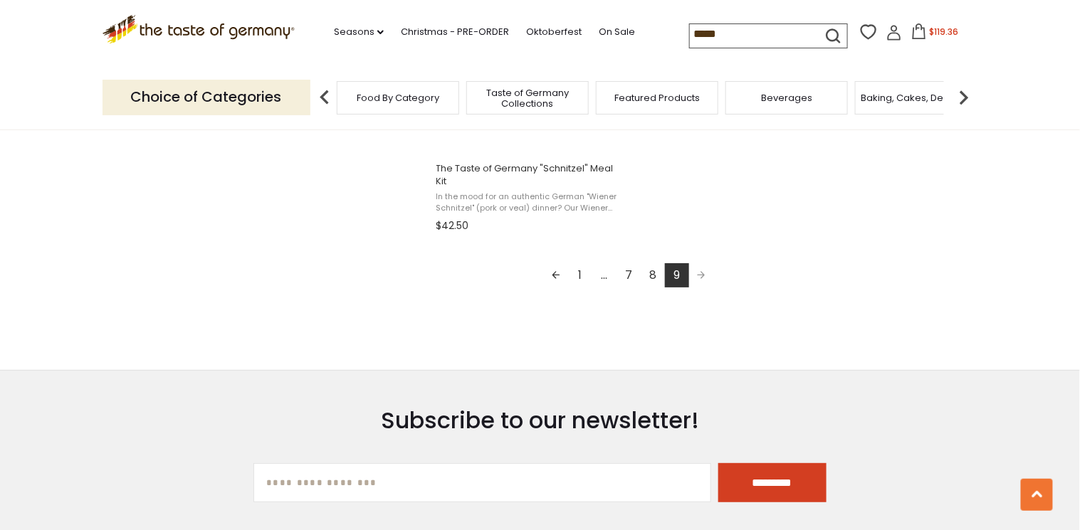
scroll to position [1708, 0]
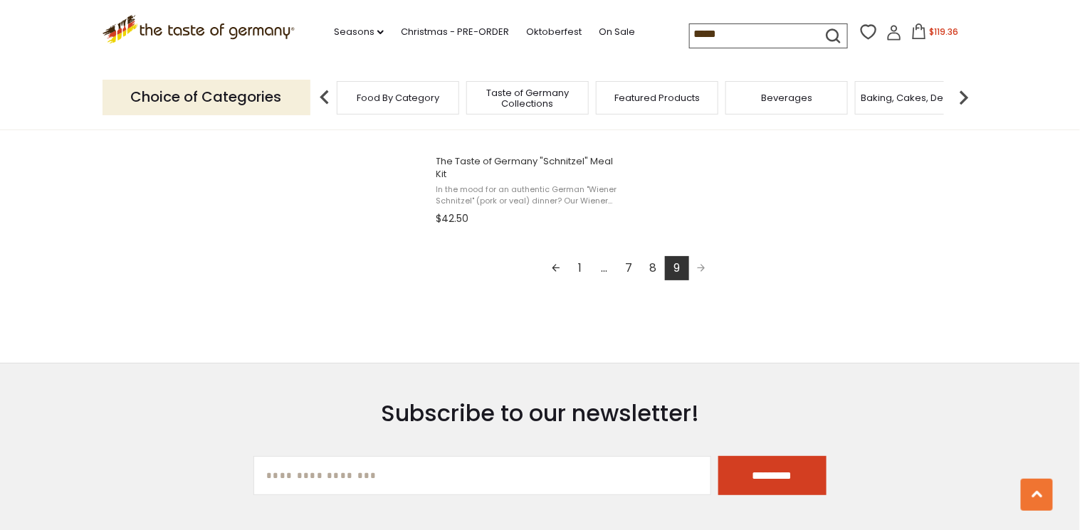
click at [939, 33] on span "$119.36" at bounding box center [943, 32] width 29 height 12
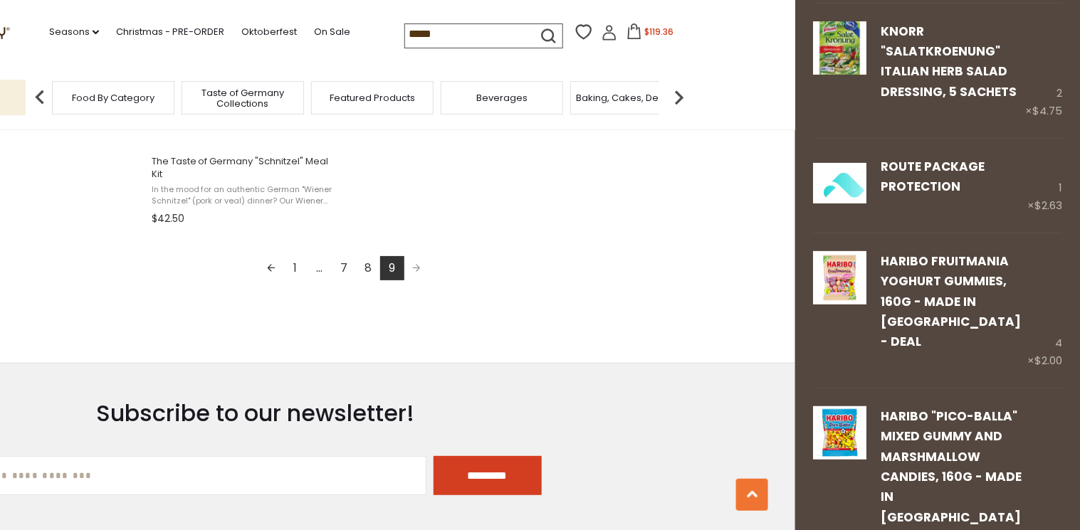
scroll to position [1863, 0]
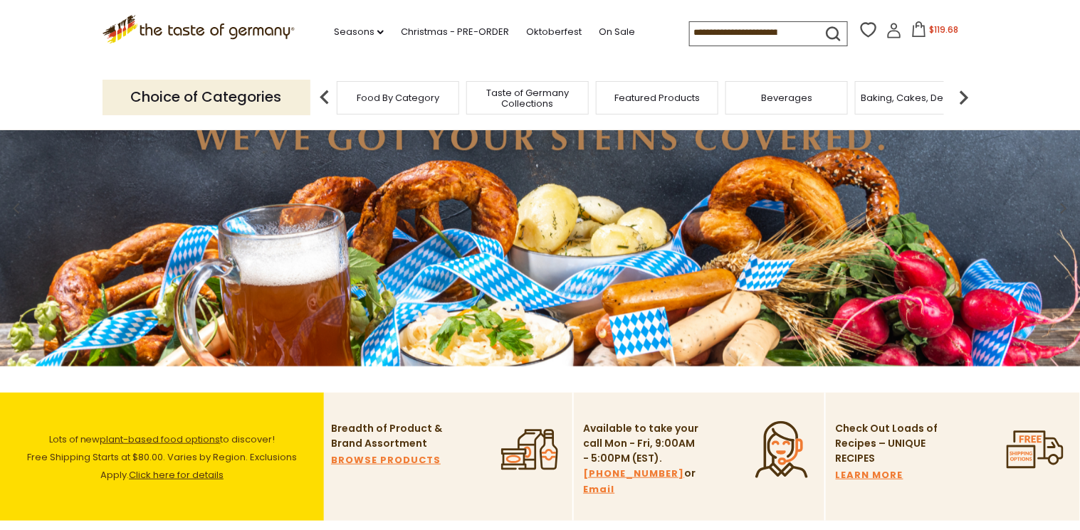
scroll to position [114, 0]
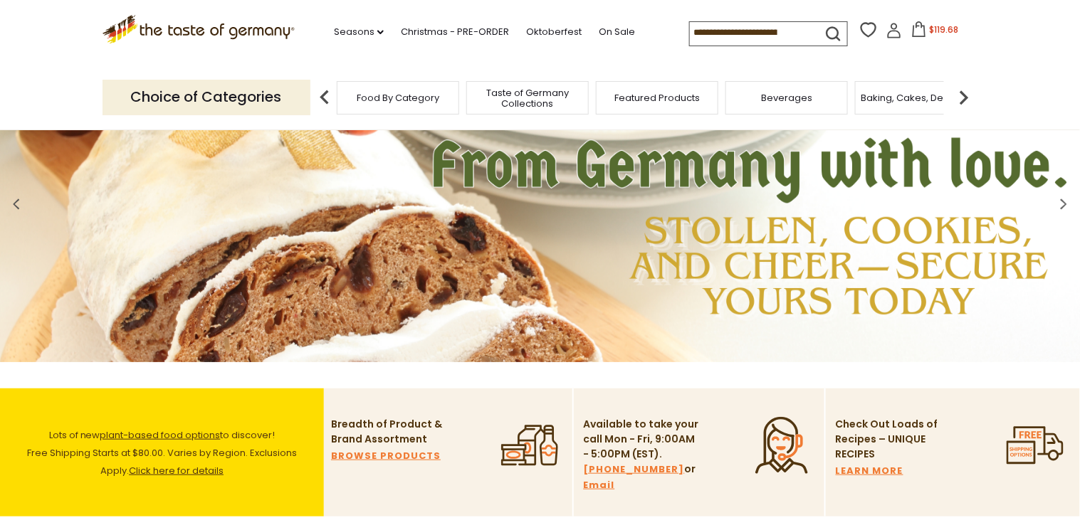
click at [186, 470] on link "Click here for details" at bounding box center [176, 471] width 95 height 14
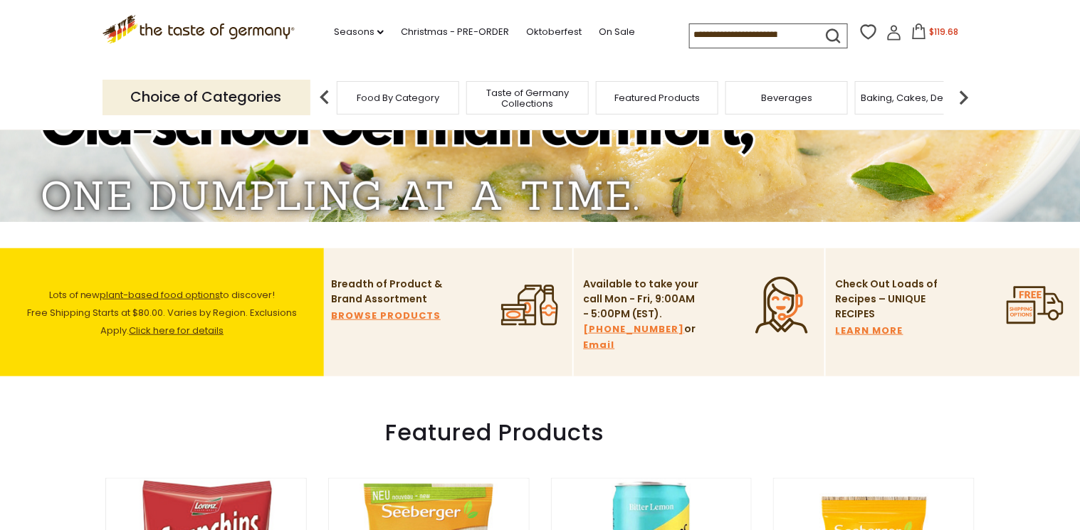
scroll to position [228, 0]
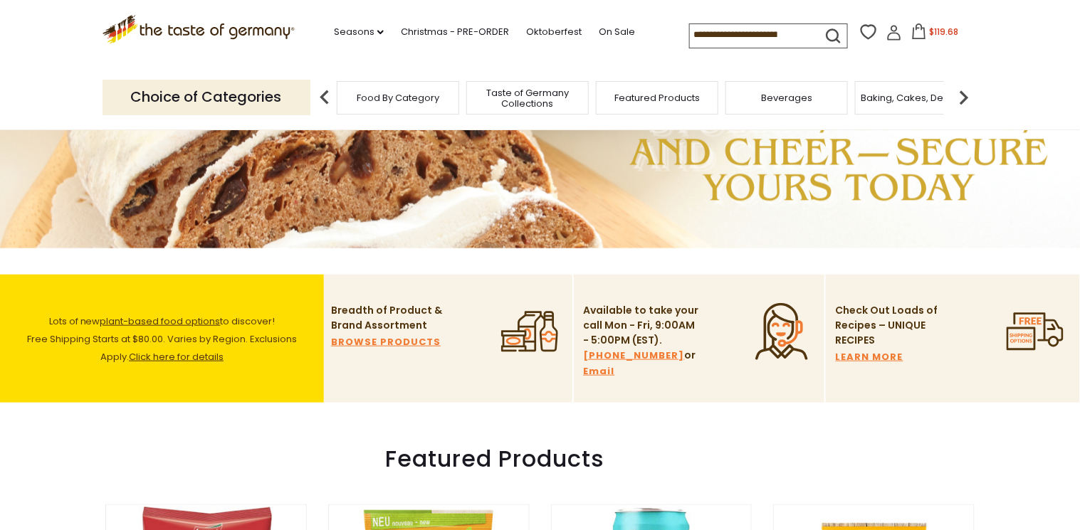
click at [850, 356] on link "LEARN MORE" at bounding box center [870, 357] width 68 height 16
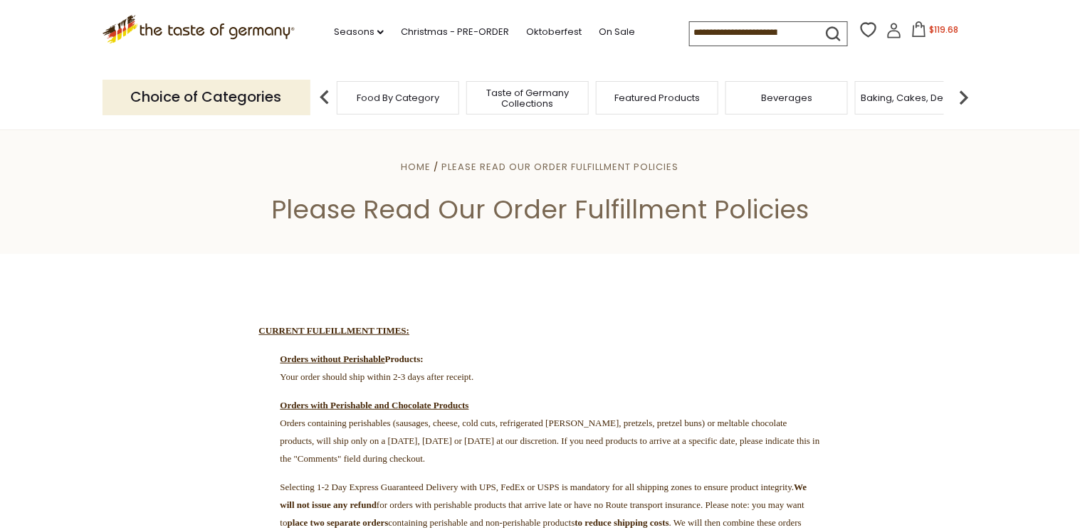
click at [891, 34] on icon at bounding box center [894, 31] width 16 height 16
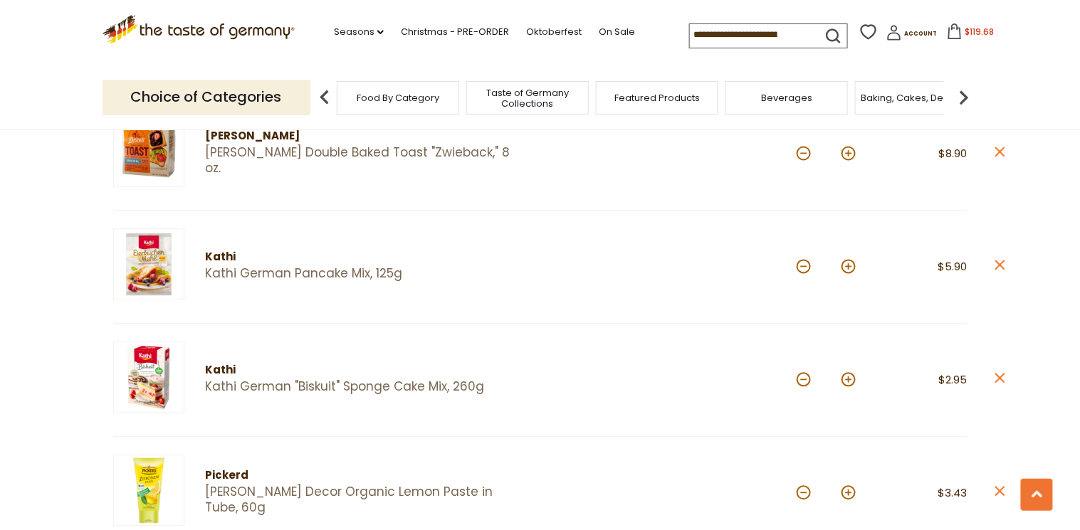
scroll to position [797, 0]
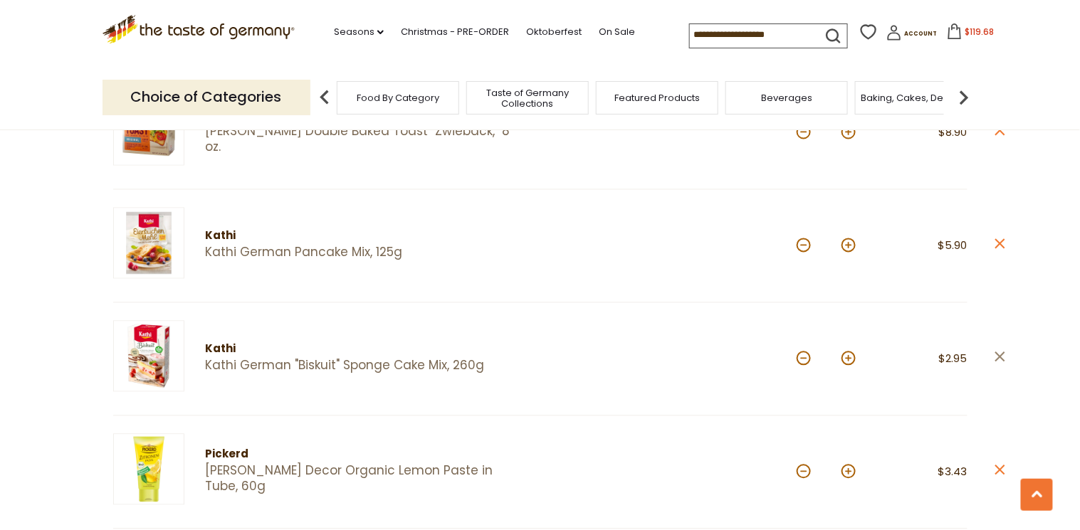
click at [1001, 354] on icon at bounding box center [999, 357] width 10 height 10
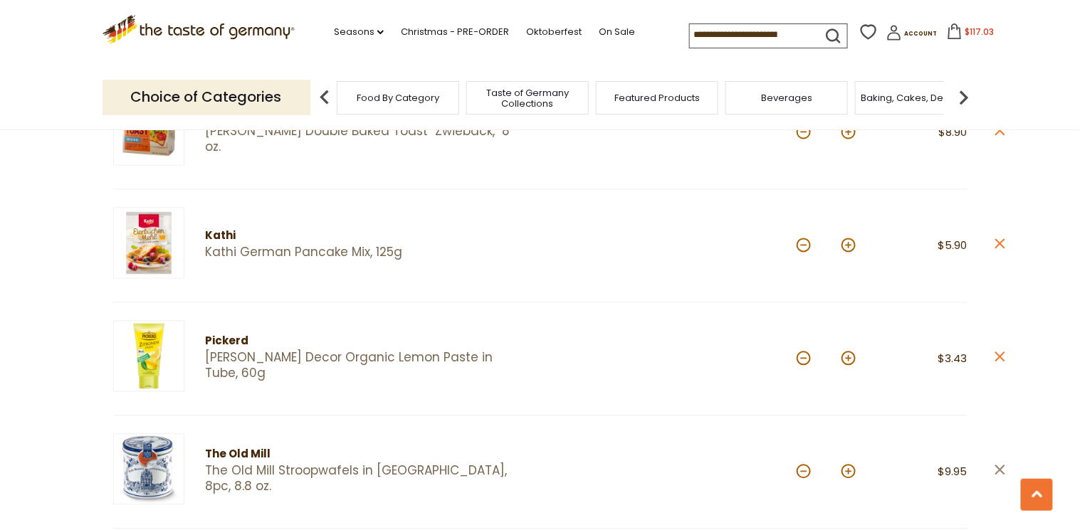
click at [995, 465] on icon "close" at bounding box center [999, 470] width 11 height 11
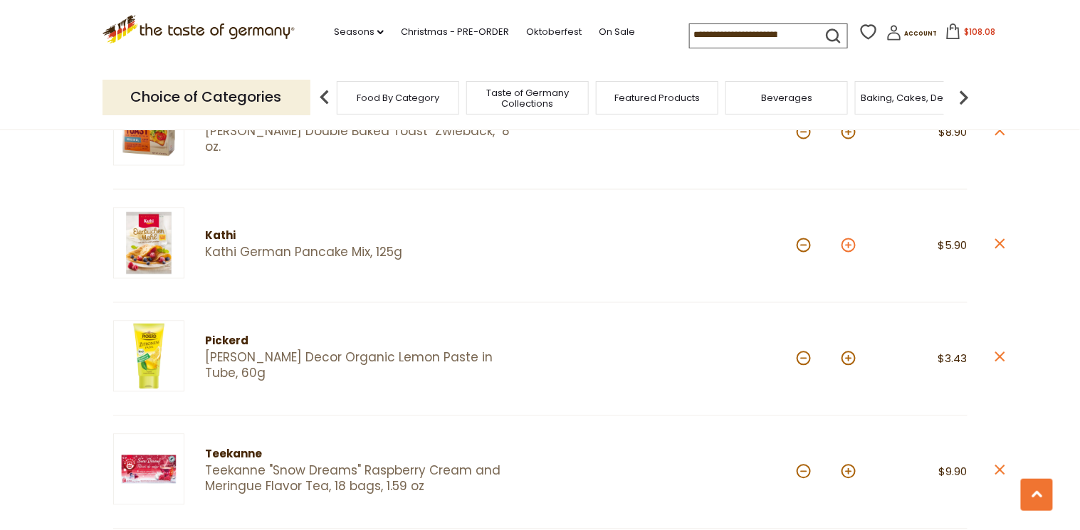
click at [847, 243] on button at bounding box center [848, 245] width 14 height 14
type input "*"
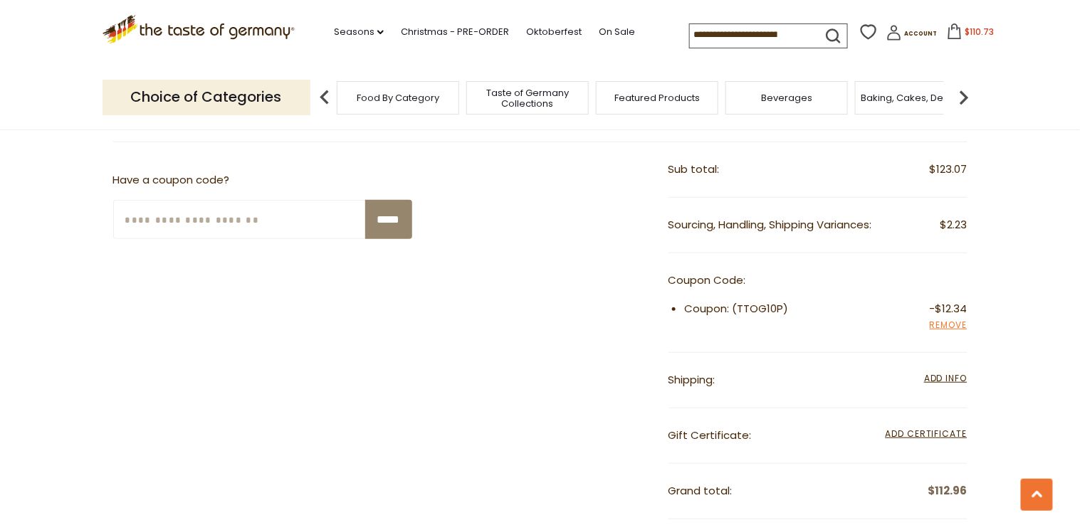
scroll to position [1993, 0]
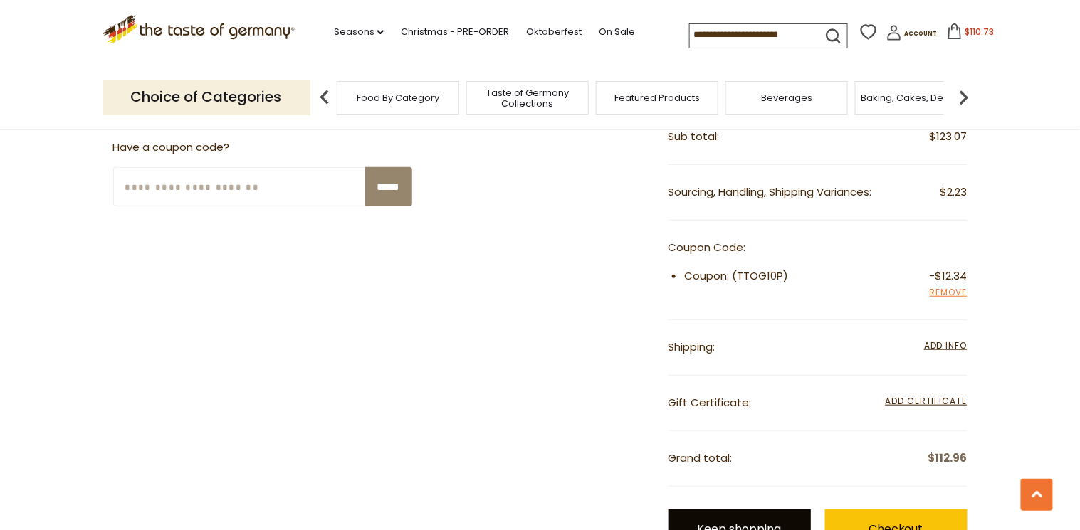
click at [720, 518] on link "Keep shopping" at bounding box center [739, 529] width 142 height 39
